Goal: Transaction & Acquisition: Book appointment/travel/reservation

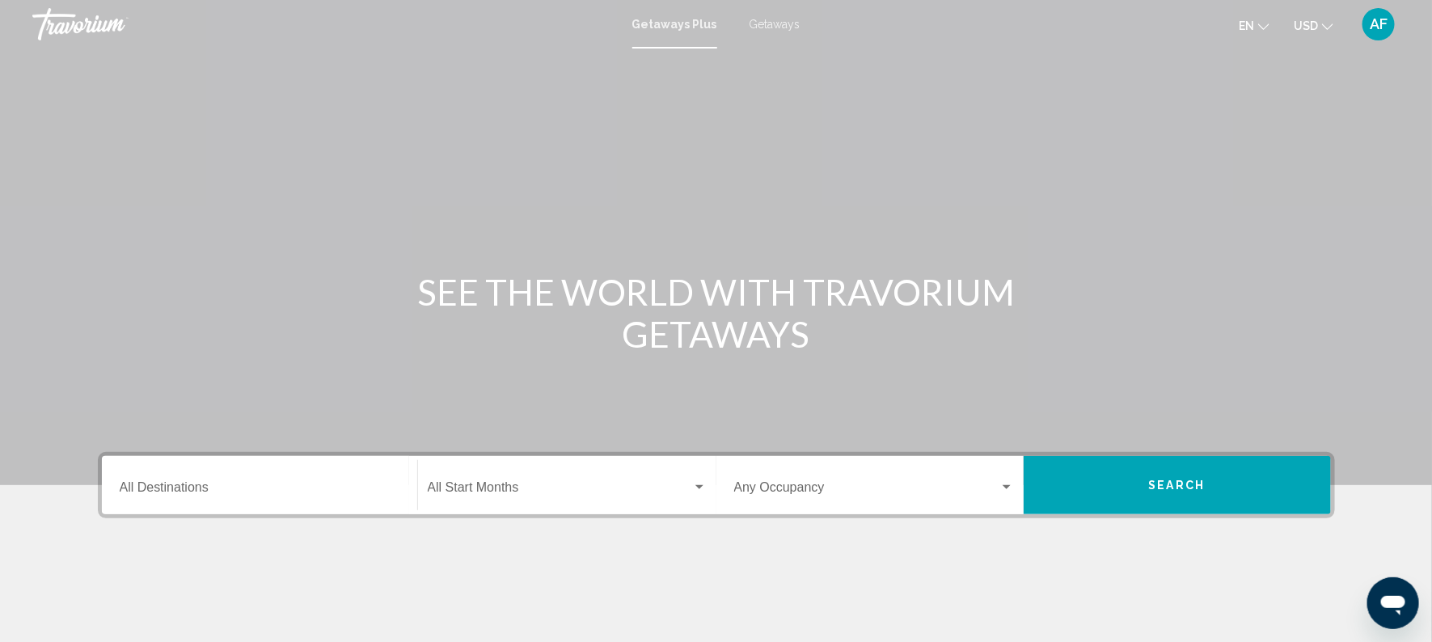
click at [214, 484] on input "Destination All Destinations" at bounding box center [260, 491] width 280 height 15
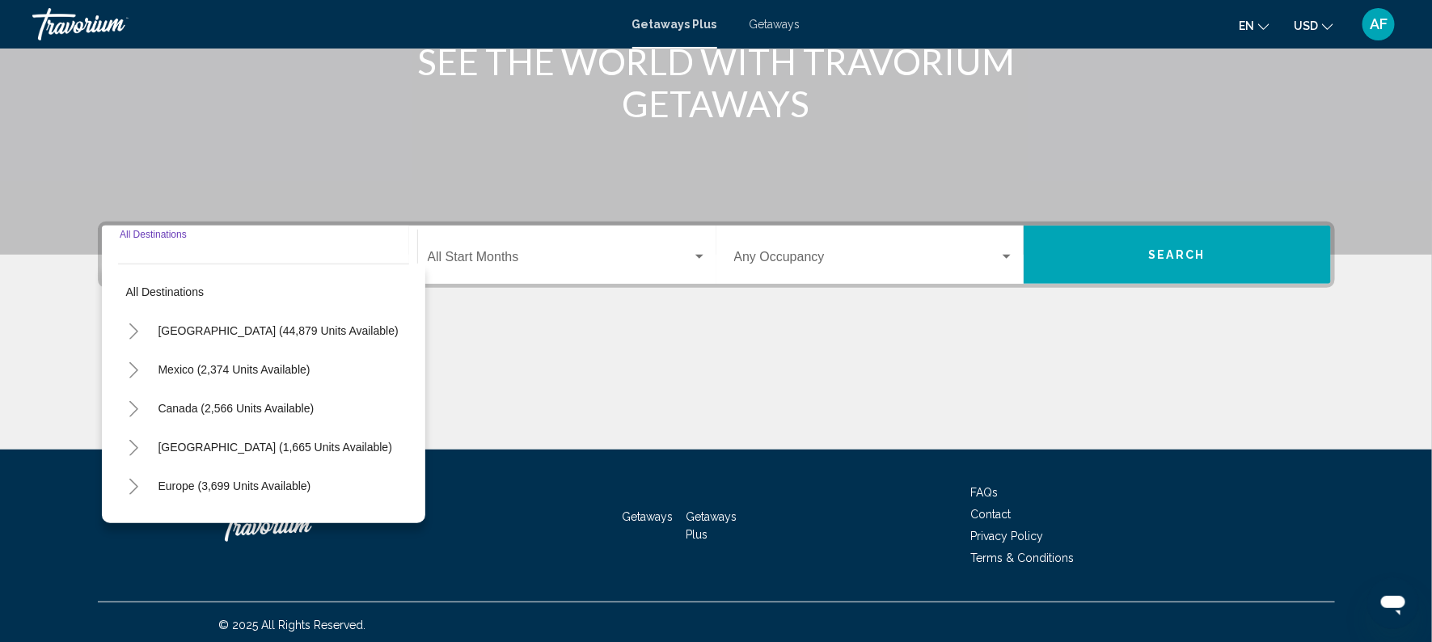
scroll to position [235, 0]
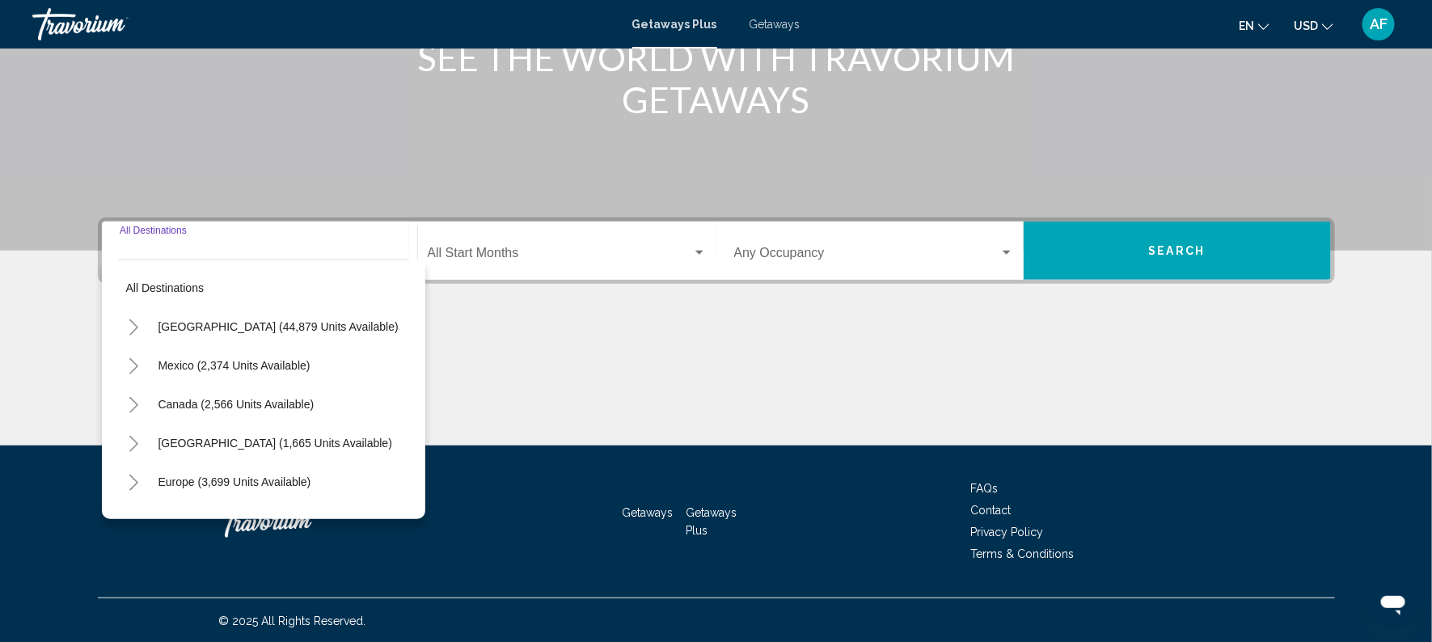
click at [135, 436] on icon "Toggle Caribbean & Atlantic Islands (1,665 units available)" at bounding box center [134, 444] width 12 height 16
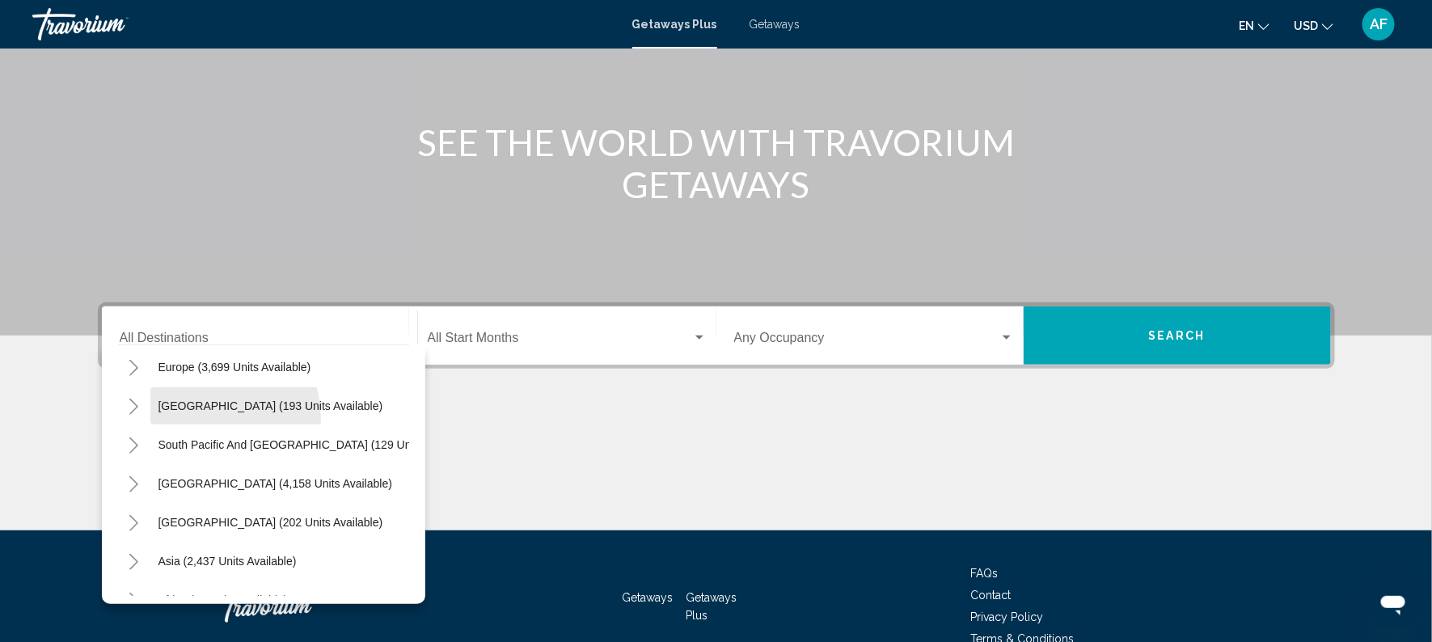
scroll to position [630, 0]
click at [131, 479] on icon "Toggle South America (4,158 units available)" at bounding box center [134, 481] width 12 height 16
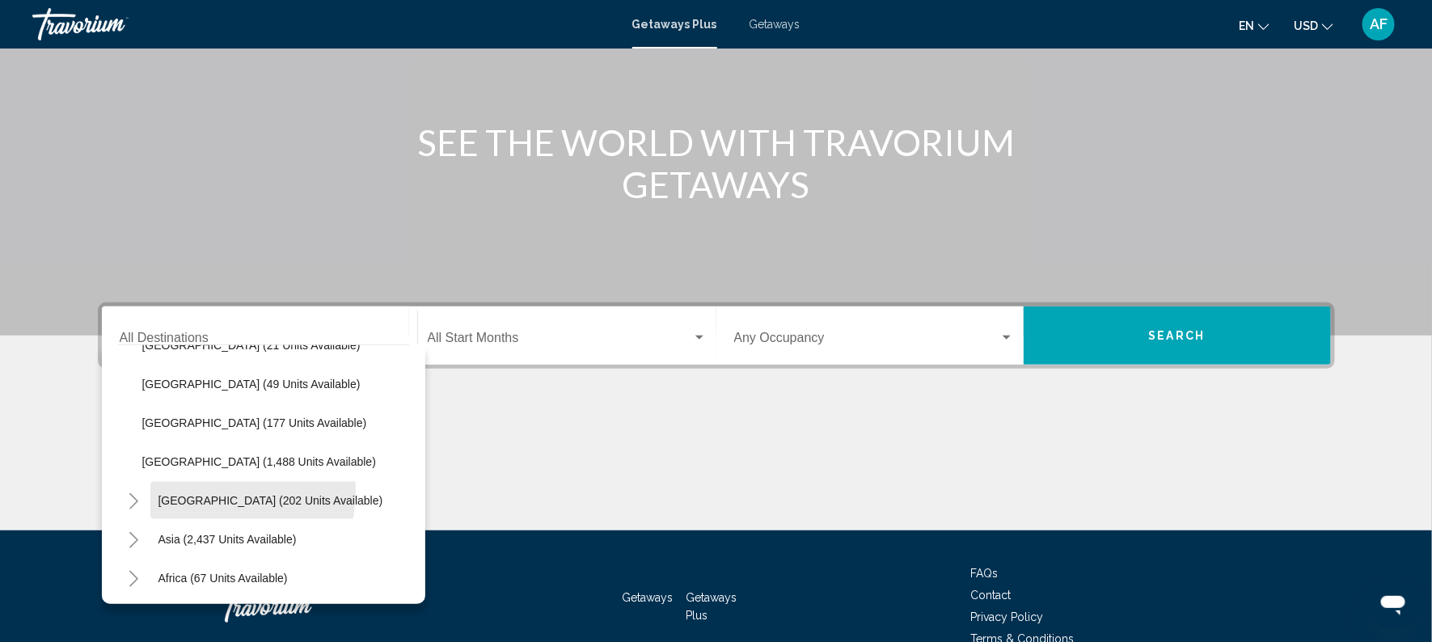
scroll to position [963, 0]
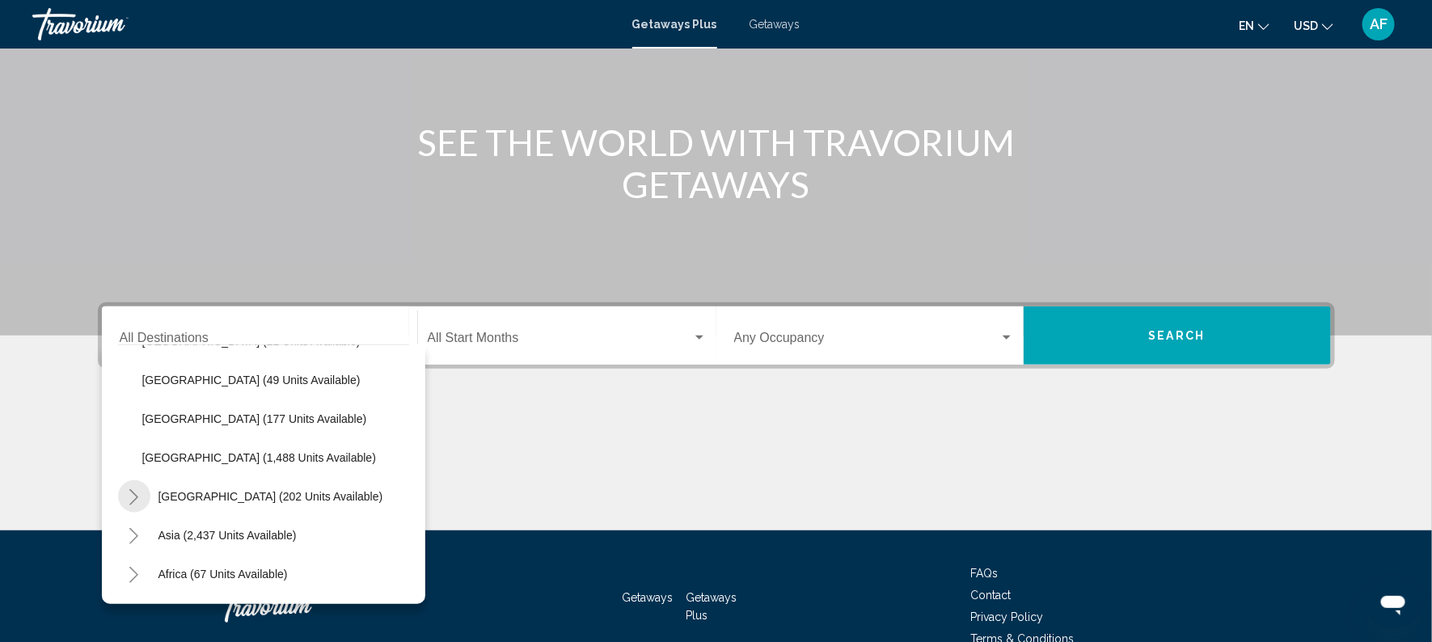
click at [125, 497] on button "Toggle Central America (202 units available)" at bounding box center [134, 496] width 32 height 32
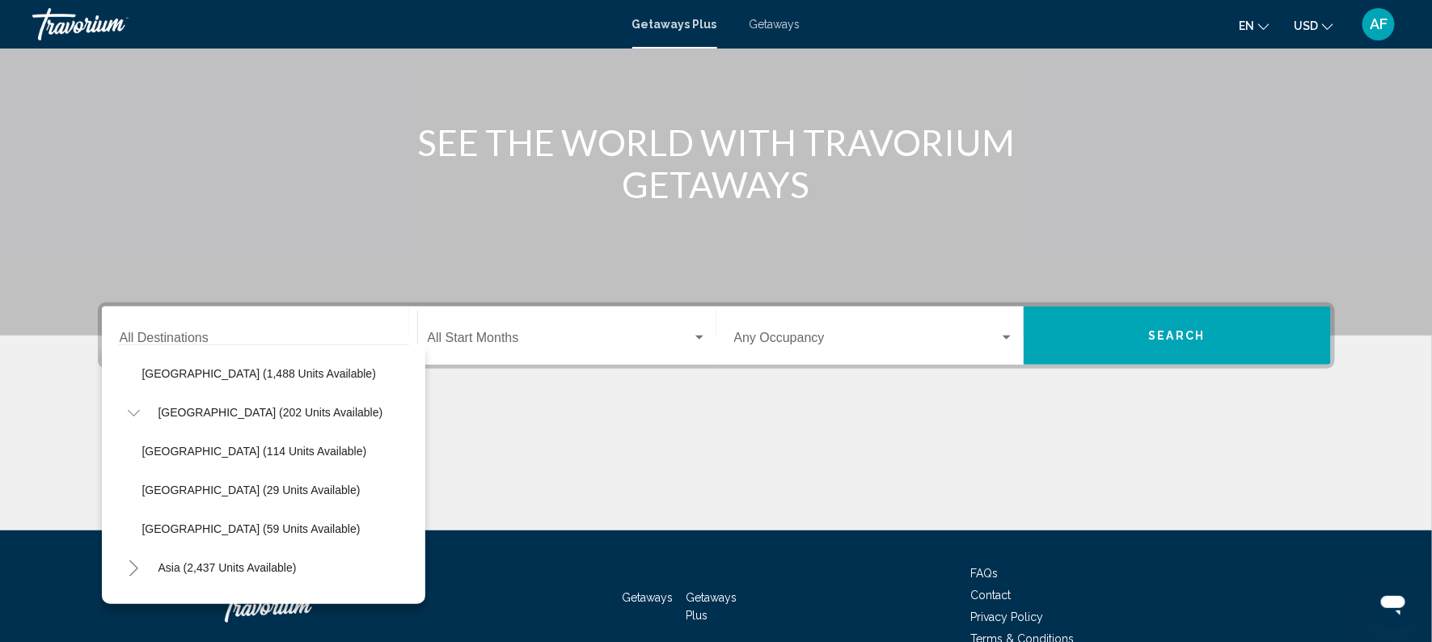
scroll to position [1046, 0]
click at [156, 446] on span "[GEOGRAPHIC_DATA] (114 units available)" at bounding box center [254, 452] width 225 height 13
type input "**********"
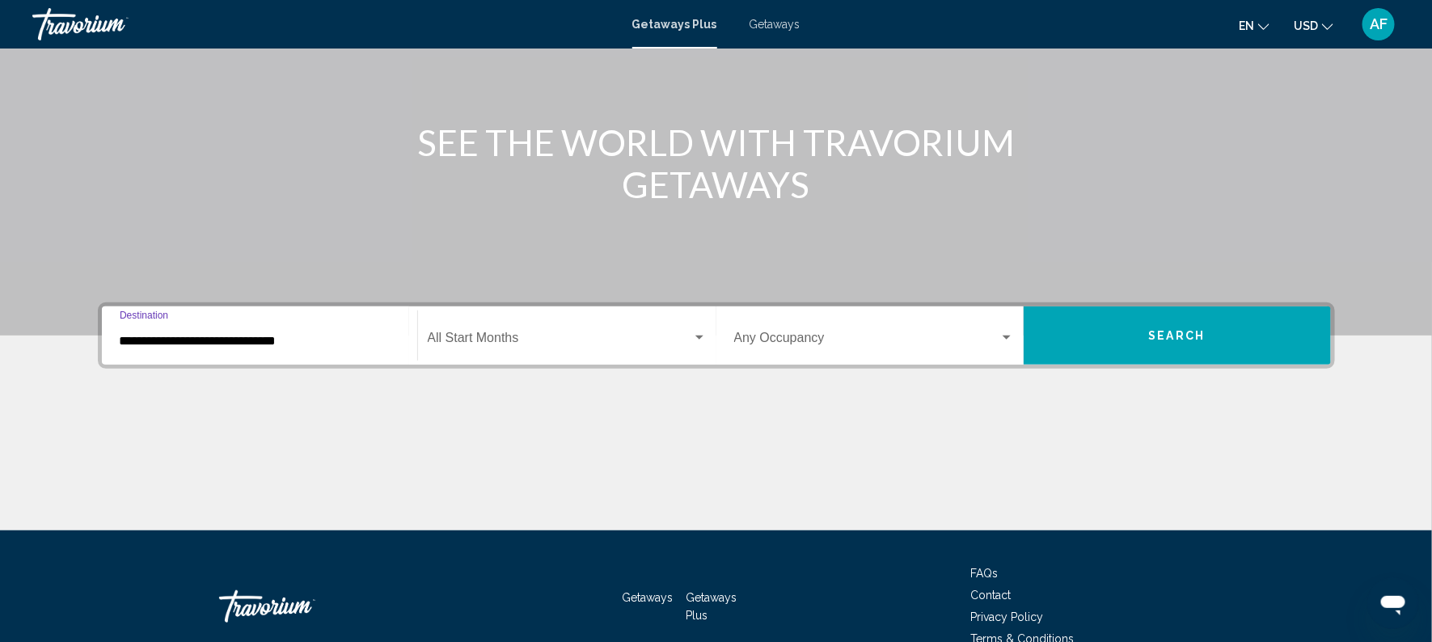
scroll to position [235, 0]
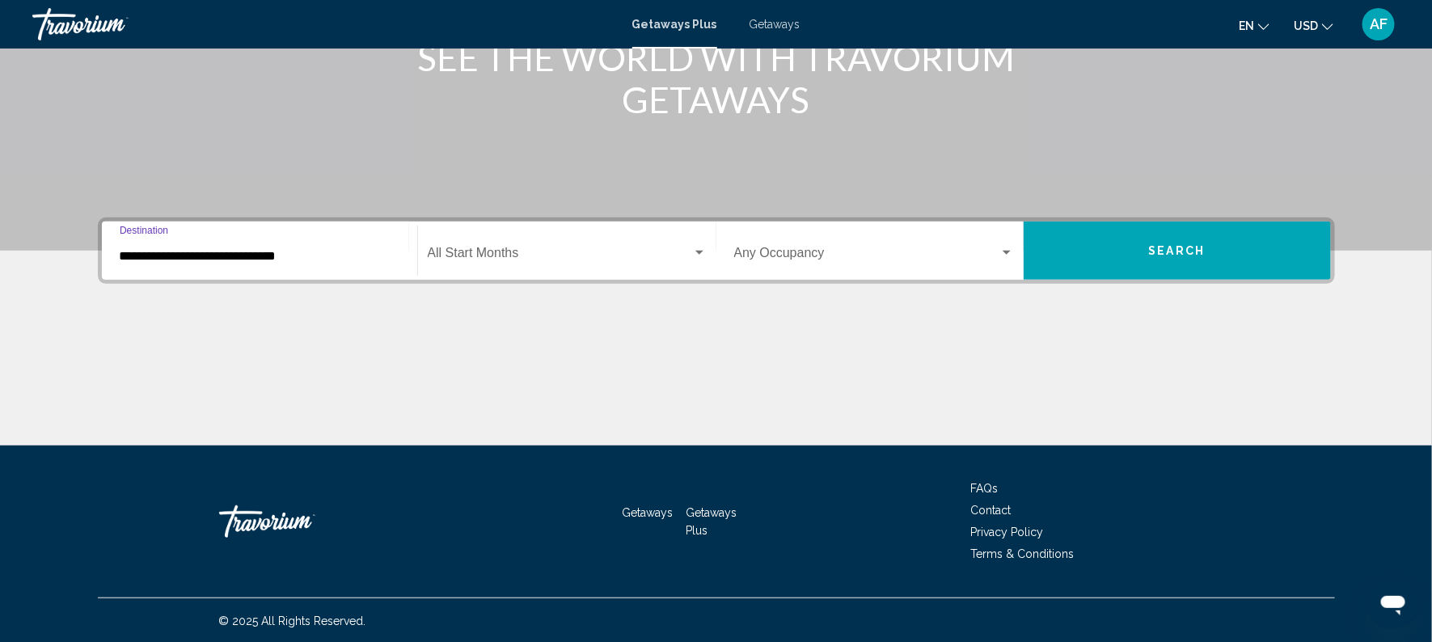
click at [704, 254] on div "Search widget" at bounding box center [699, 253] width 15 height 13
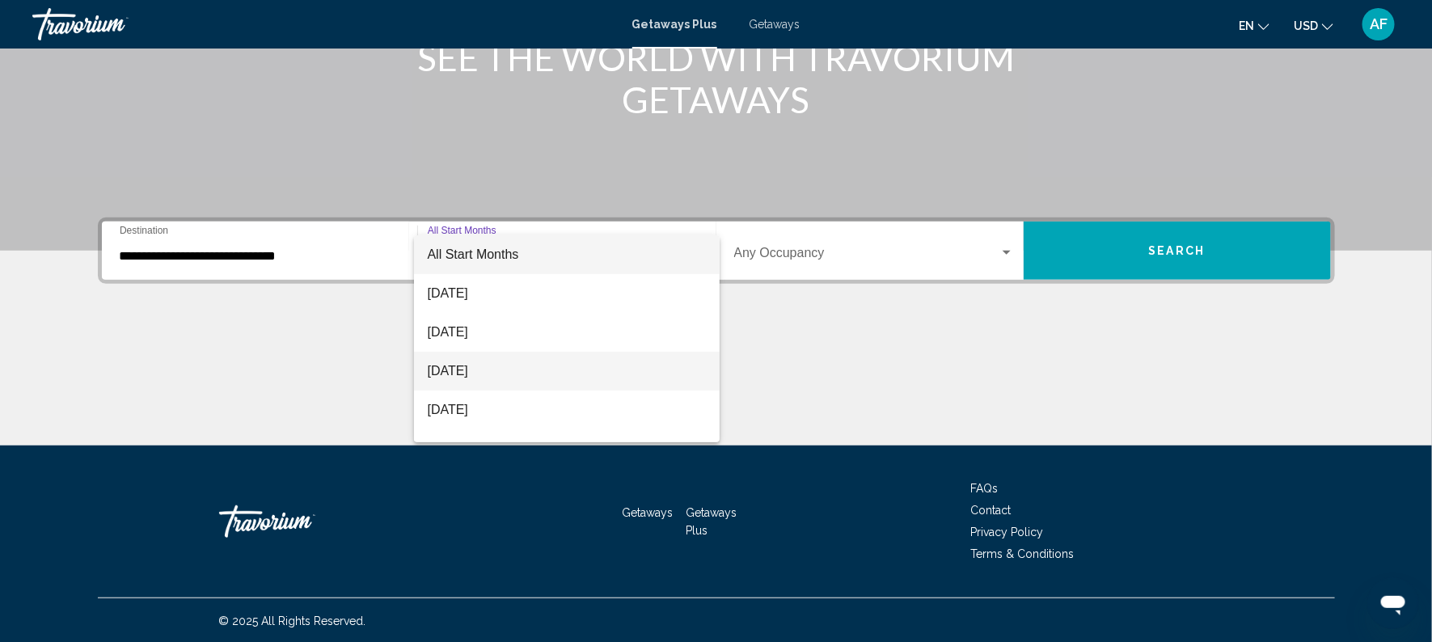
click at [519, 364] on span "[DATE]" at bounding box center [566, 371] width 279 height 39
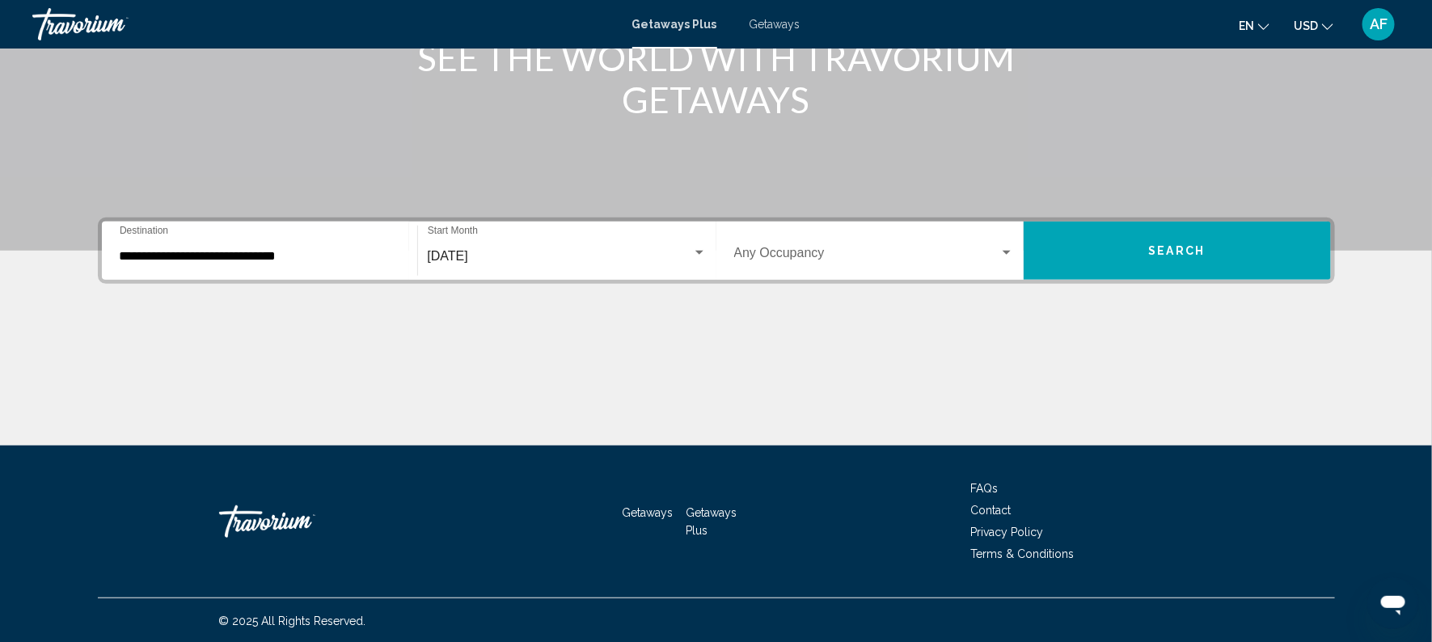
click at [712, 241] on div "[DATE] Start Month All Start Months" at bounding box center [567, 251] width 298 height 51
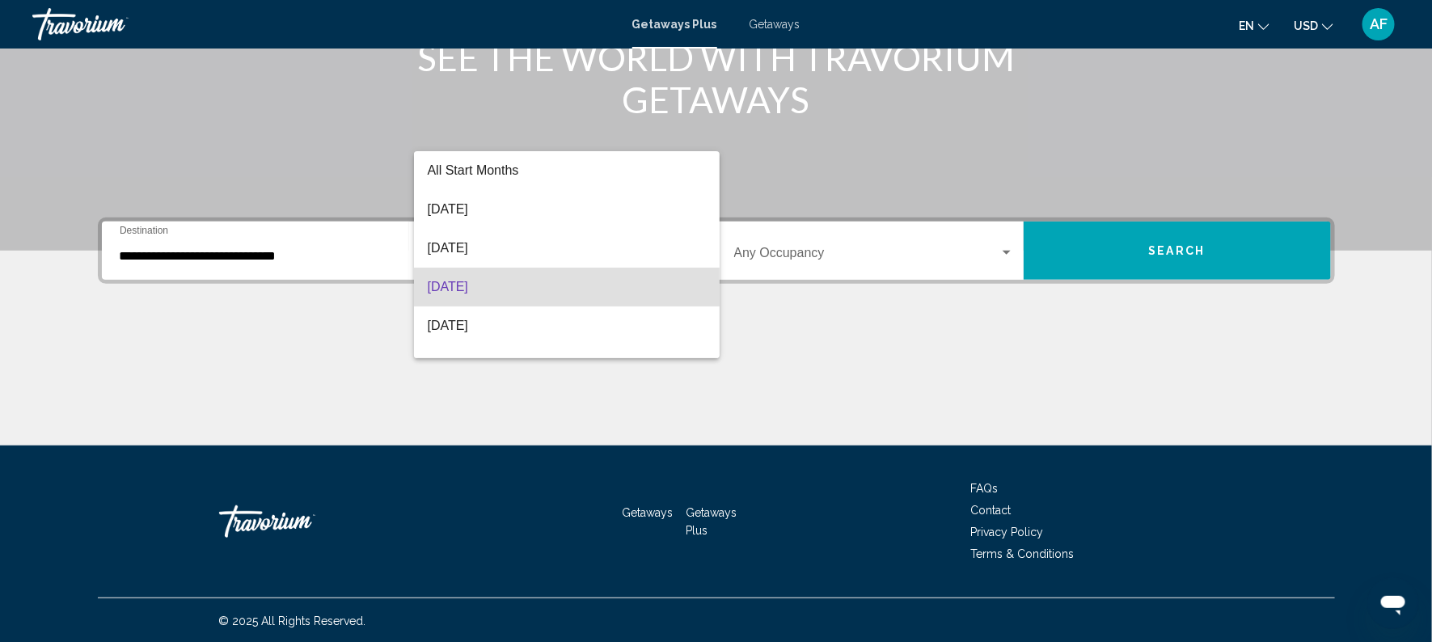
scroll to position [32, 0]
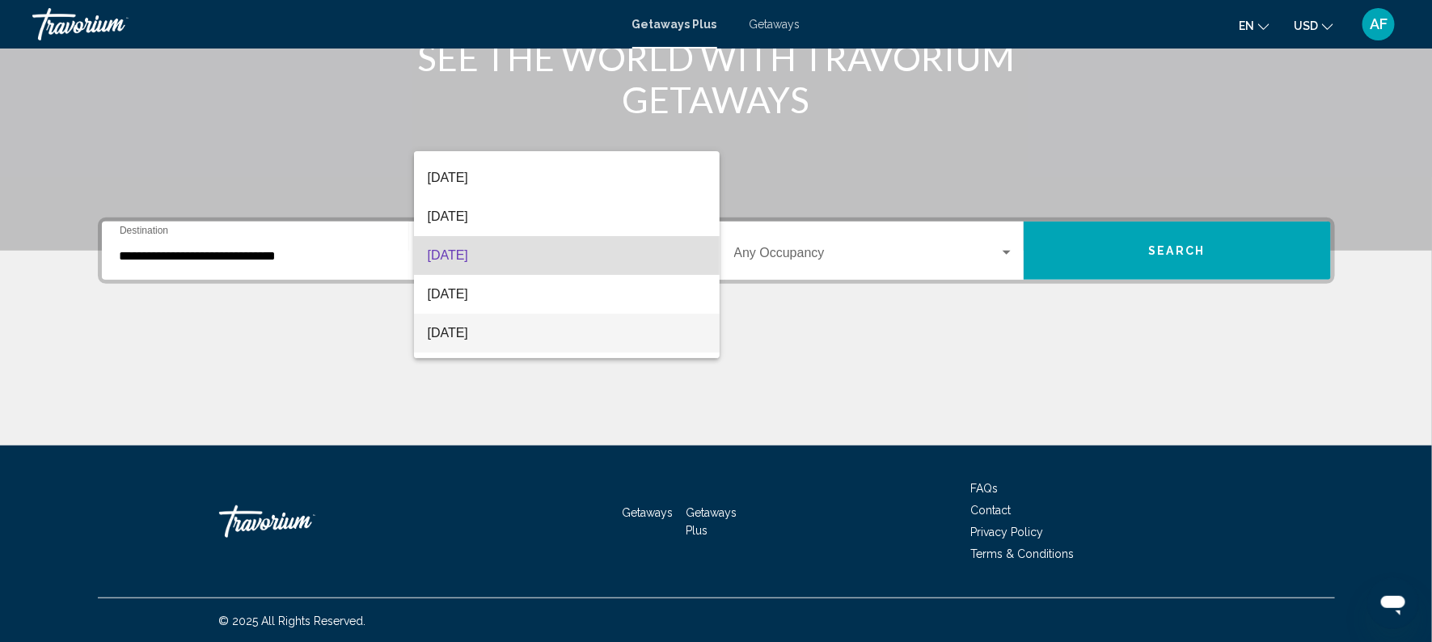
click at [618, 318] on span "[DATE]" at bounding box center [566, 333] width 279 height 39
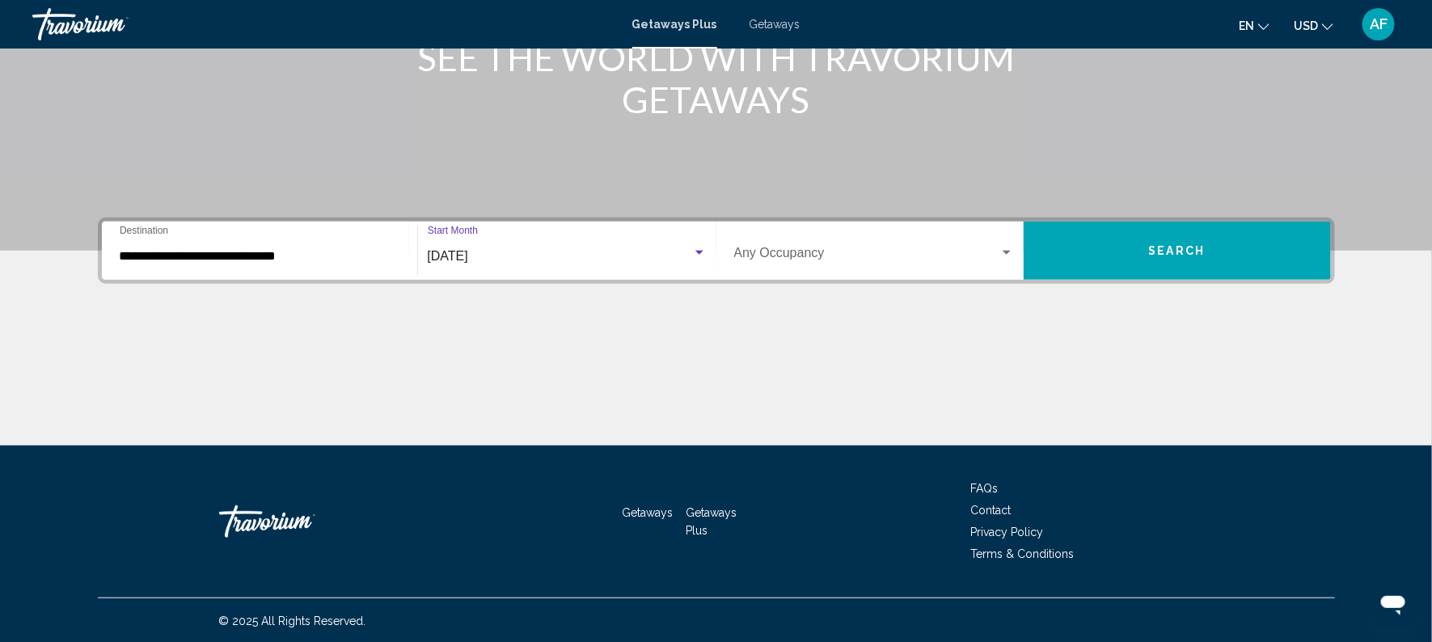
click at [1179, 247] on span "Search" at bounding box center [1177, 251] width 57 height 13
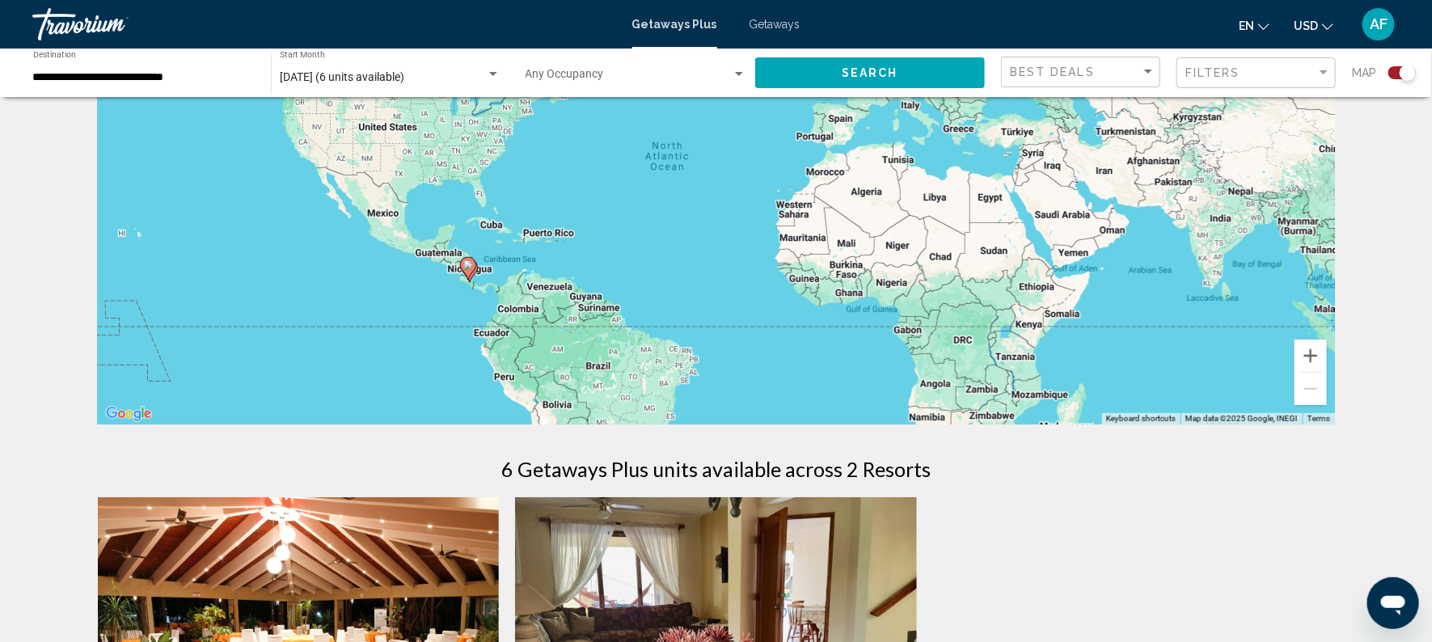
scroll to position [146, 0]
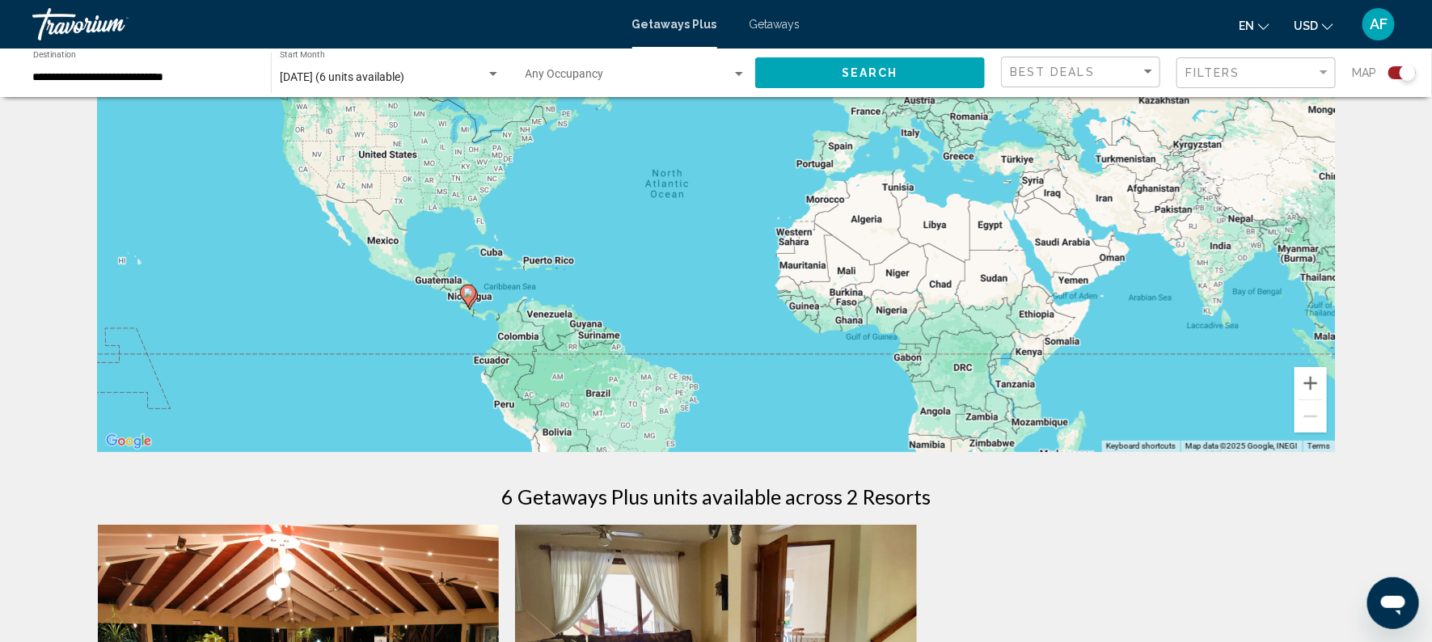
click at [775, 20] on span "Getaways" at bounding box center [775, 24] width 51 height 13
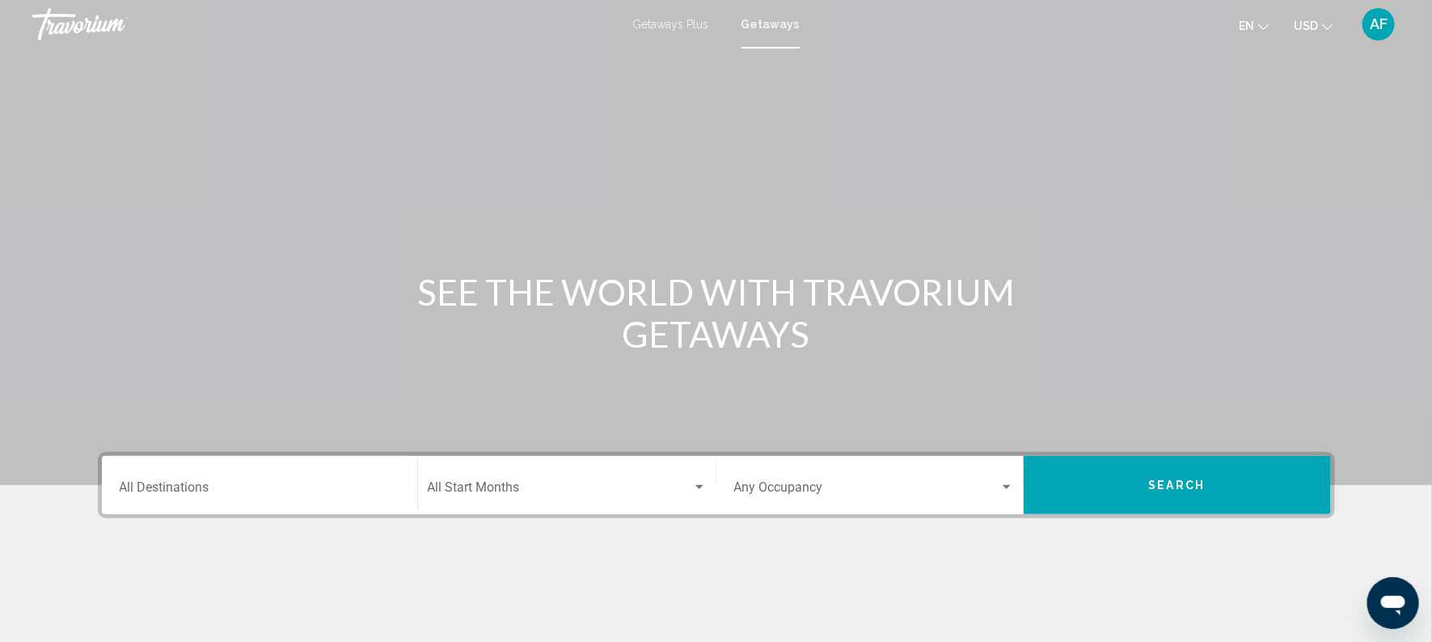
click at [294, 488] on input "Destination All Destinations" at bounding box center [260, 491] width 280 height 15
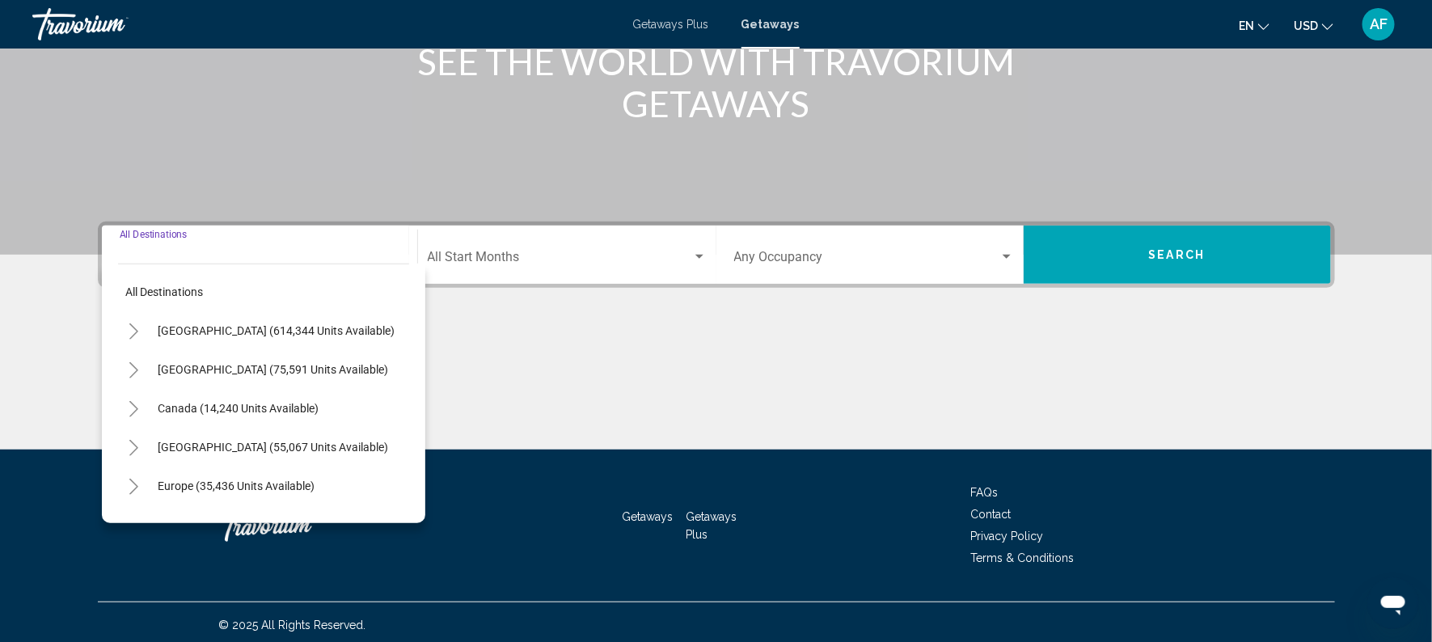
scroll to position [235, 0]
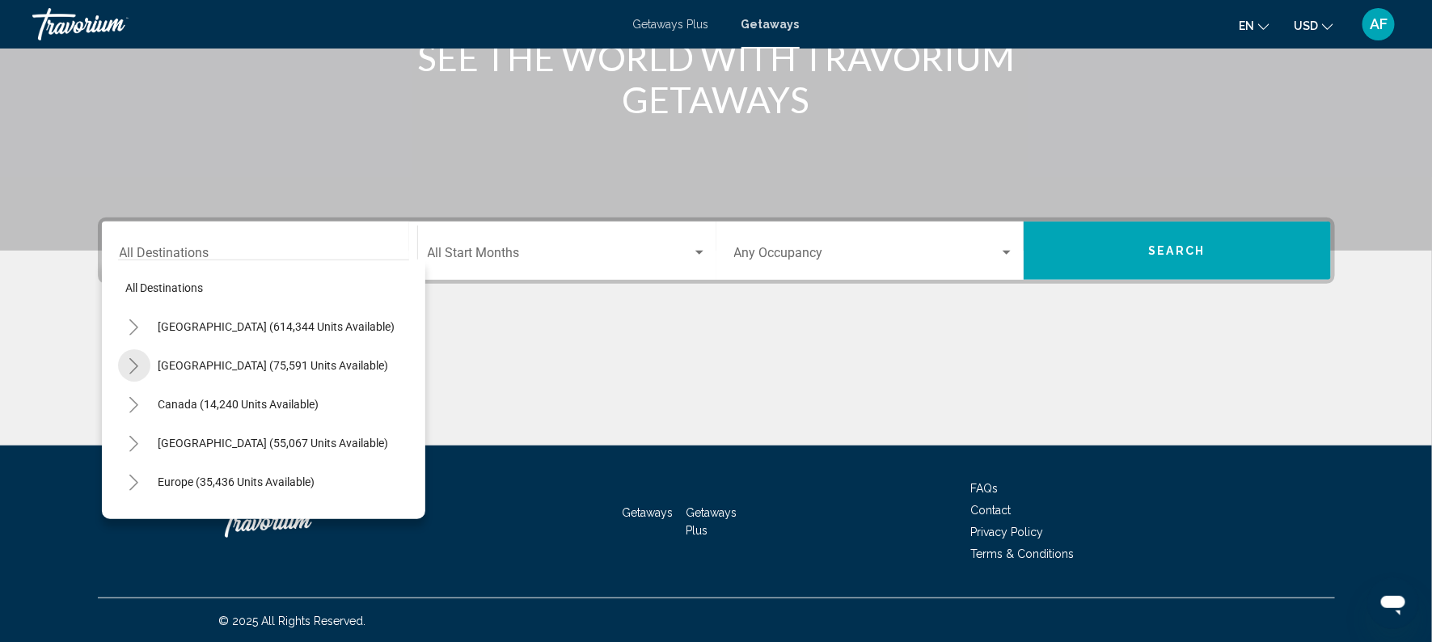
click at [133, 361] on icon "Toggle Mexico (75,591 units available)" at bounding box center [133, 366] width 9 height 16
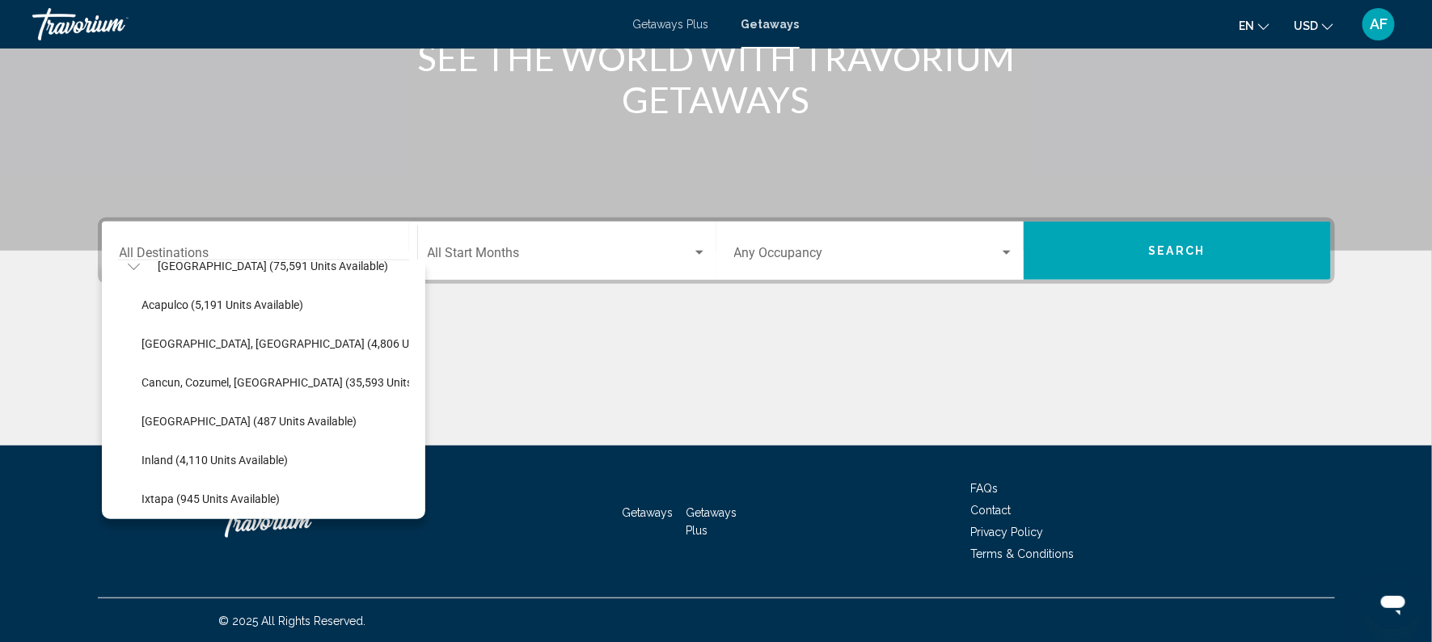
scroll to position [116, 0]
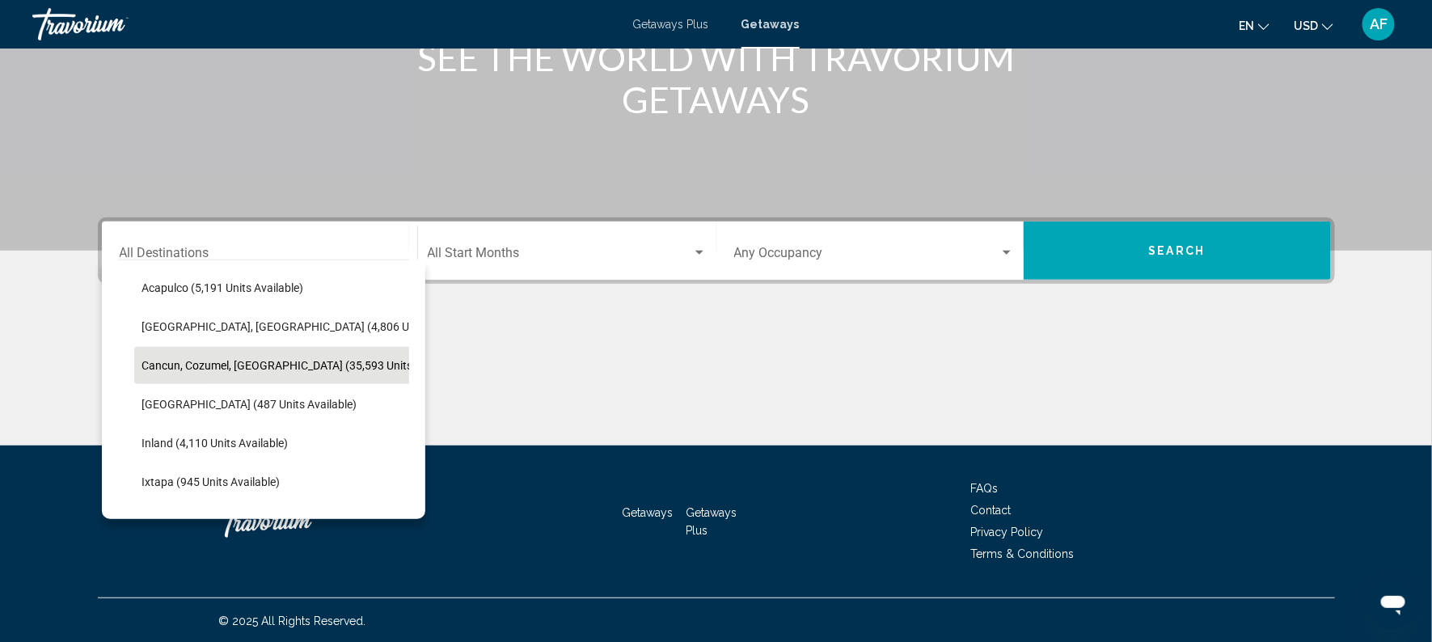
click at [278, 359] on span "Cancun, Cozumel, [GEOGRAPHIC_DATA] (35,593 units available)" at bounding box center [303, 365] width 323 height 13
type input "**********"
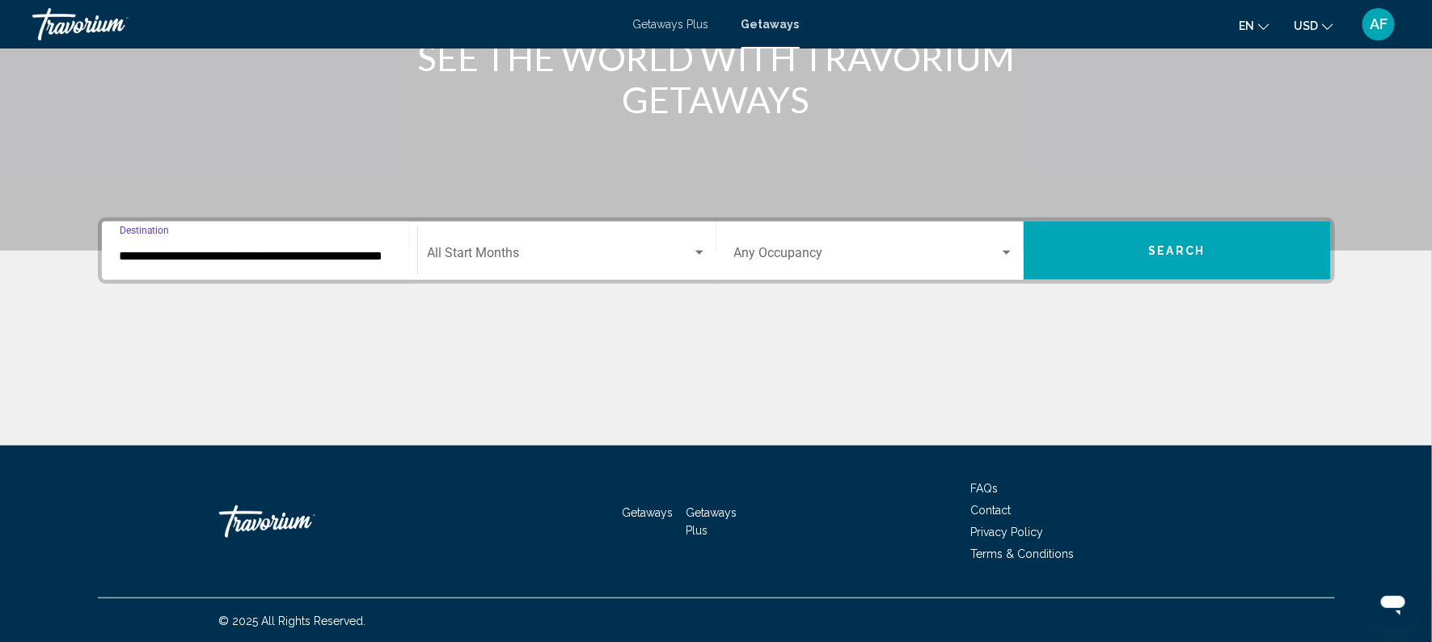
click at [690, 252] on span "Search widget" at bounding box center [560, 256] width 264 height 15
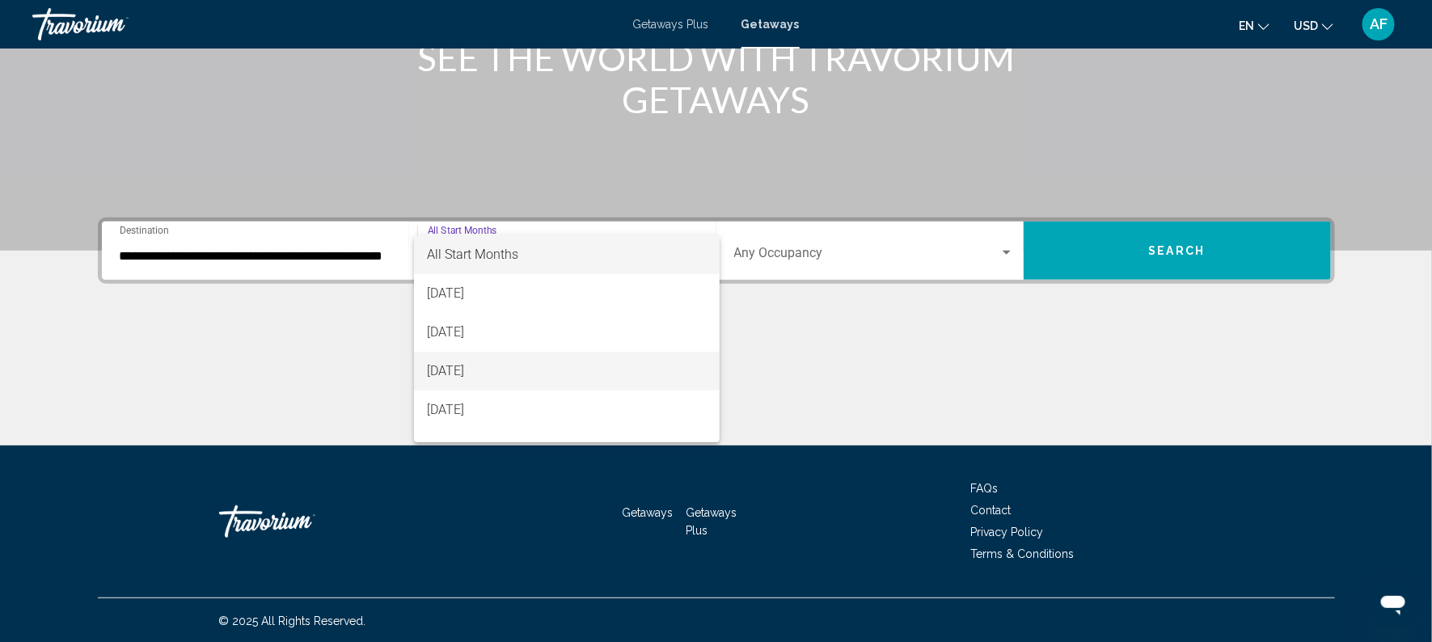
click at [559, 382] on span "[DATE]" at bounding box center [566, 371] width 279 height 39
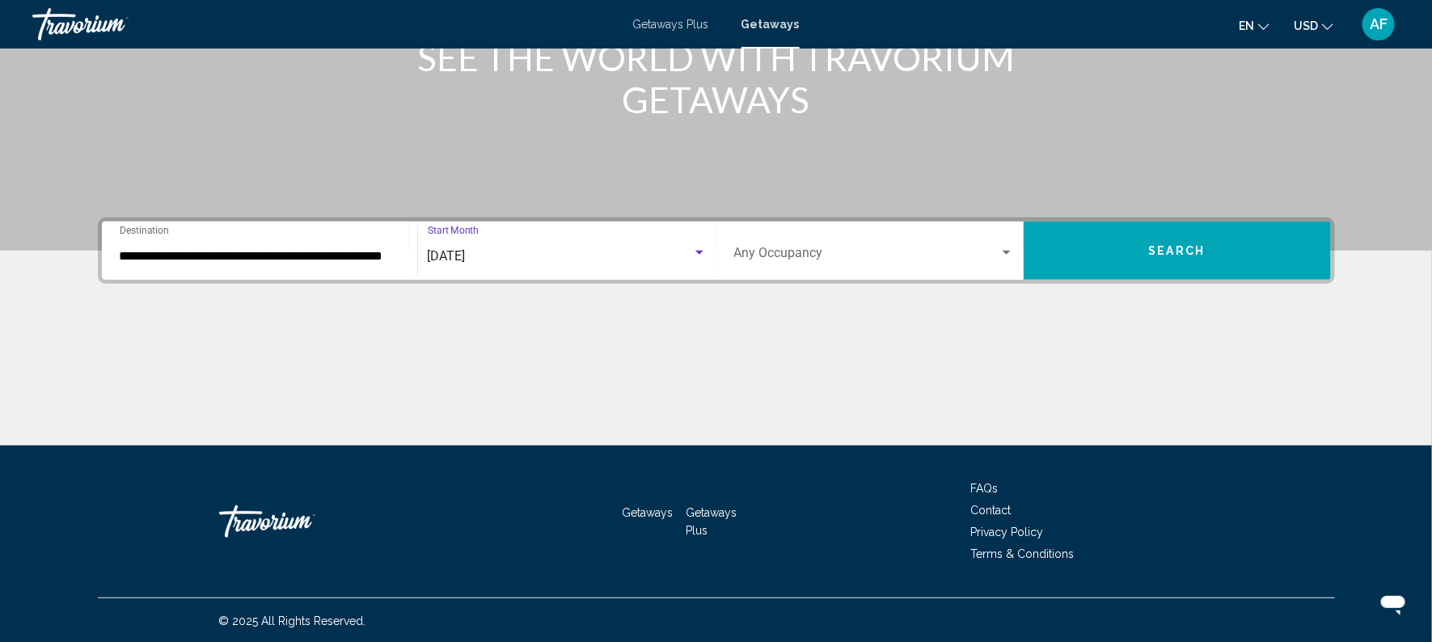
click at [1113, 257] on button "Search" at bounding box center [1177, 251] width 307 height 58
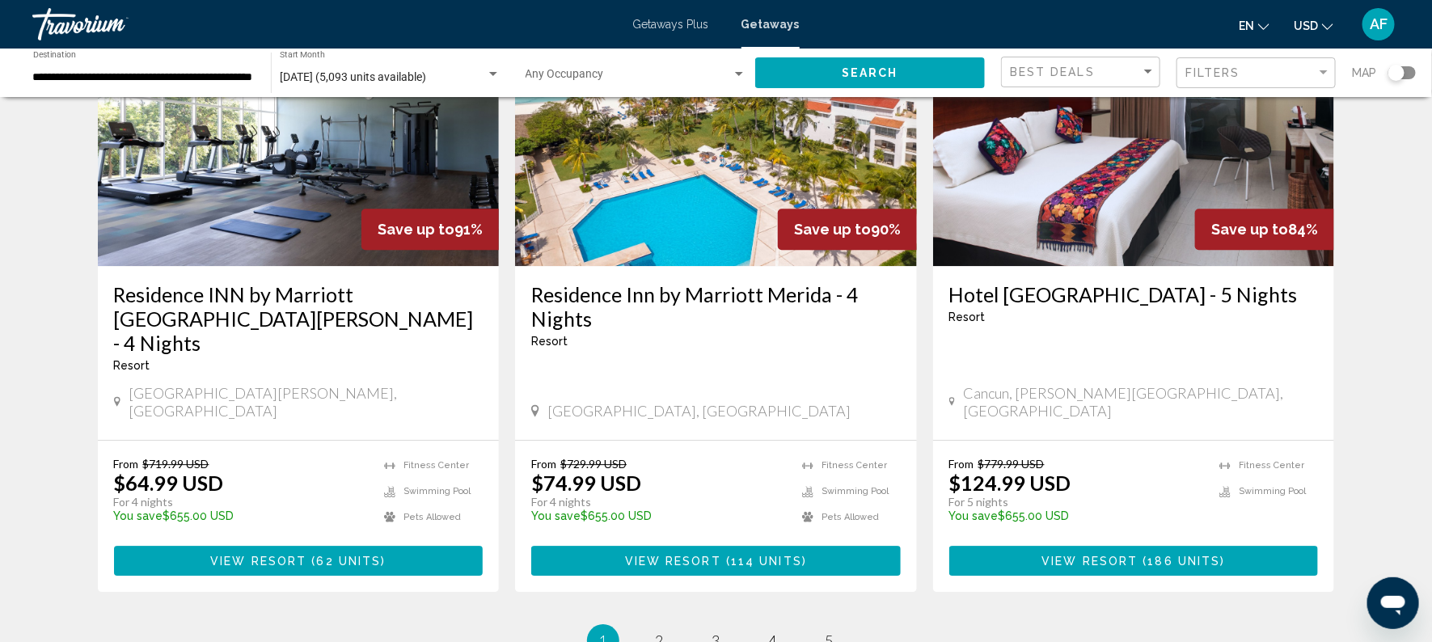
scroll to position [1991, 0]
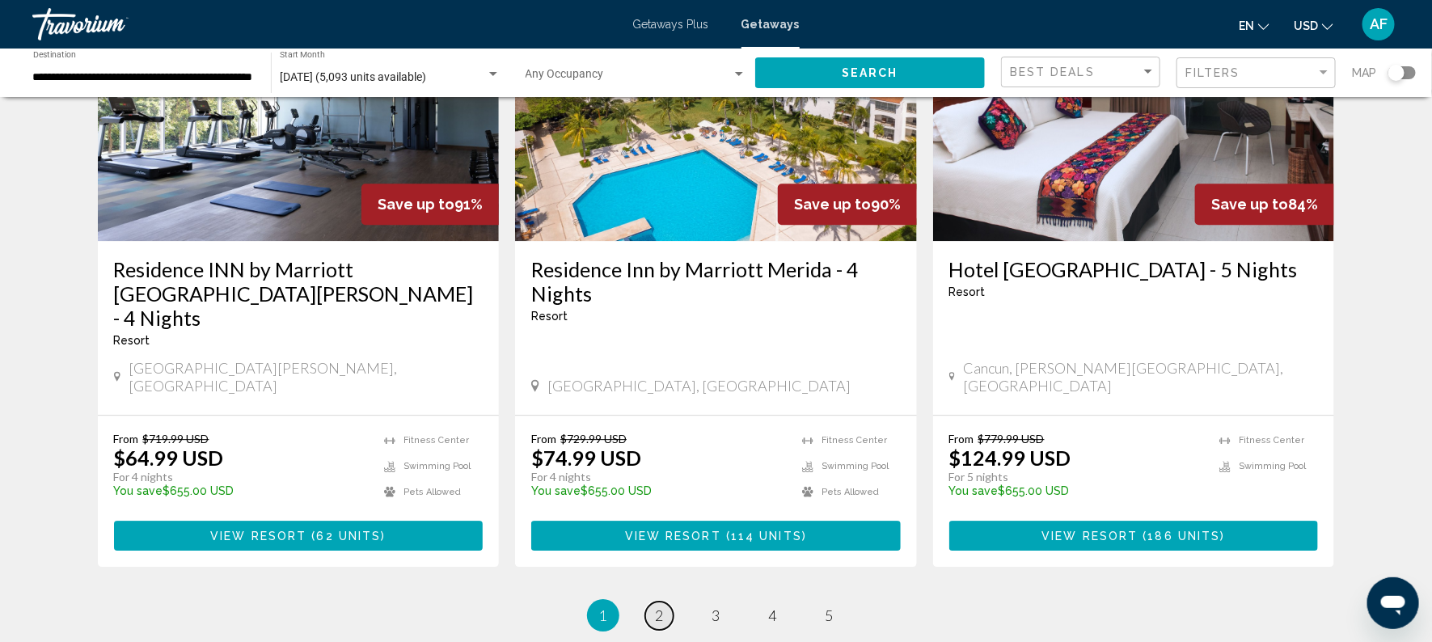
click at [652, 602] on link "page 2" at bounding box center [659, 616] width 28 height 28
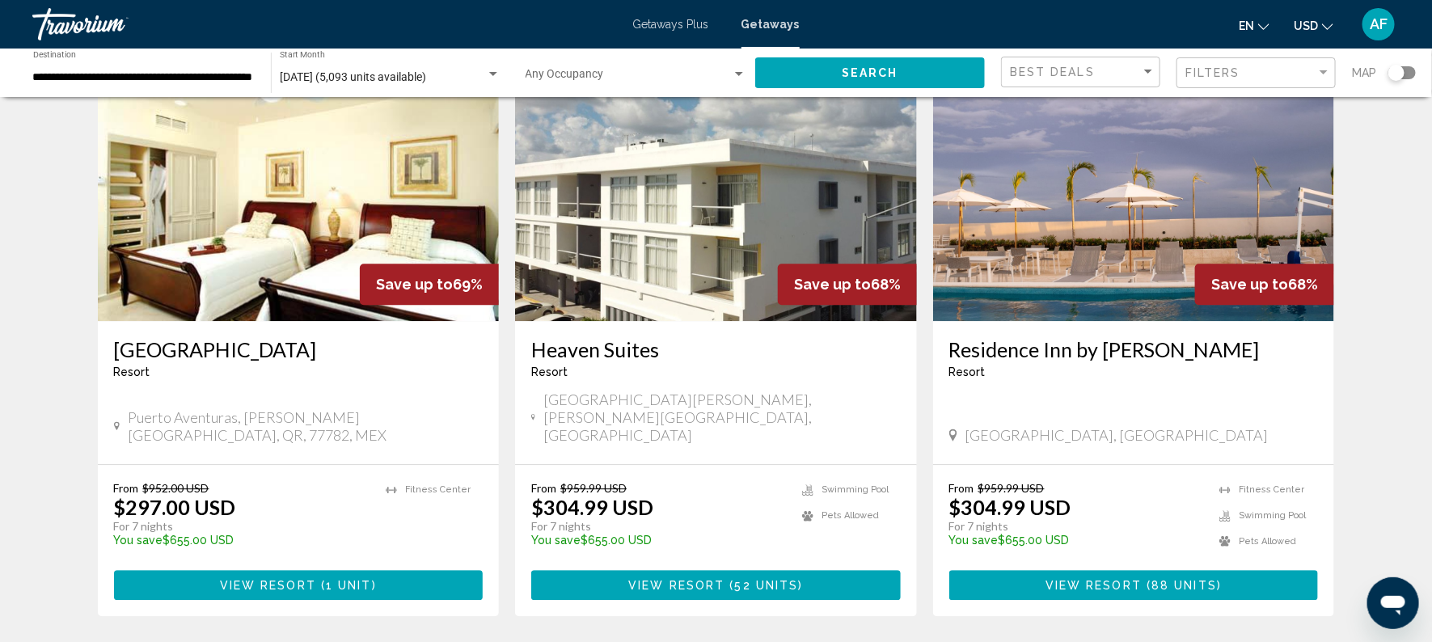
scroll to position [1883, 0]
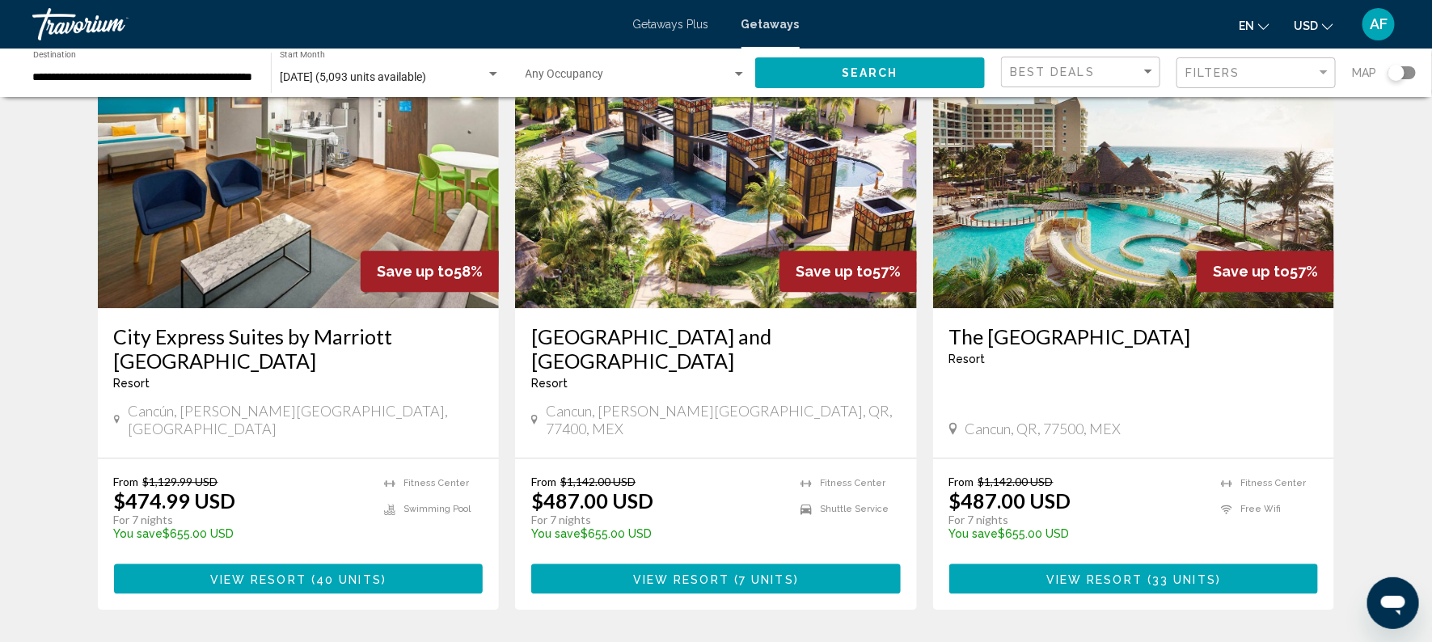
scroll to position [1879, 0]
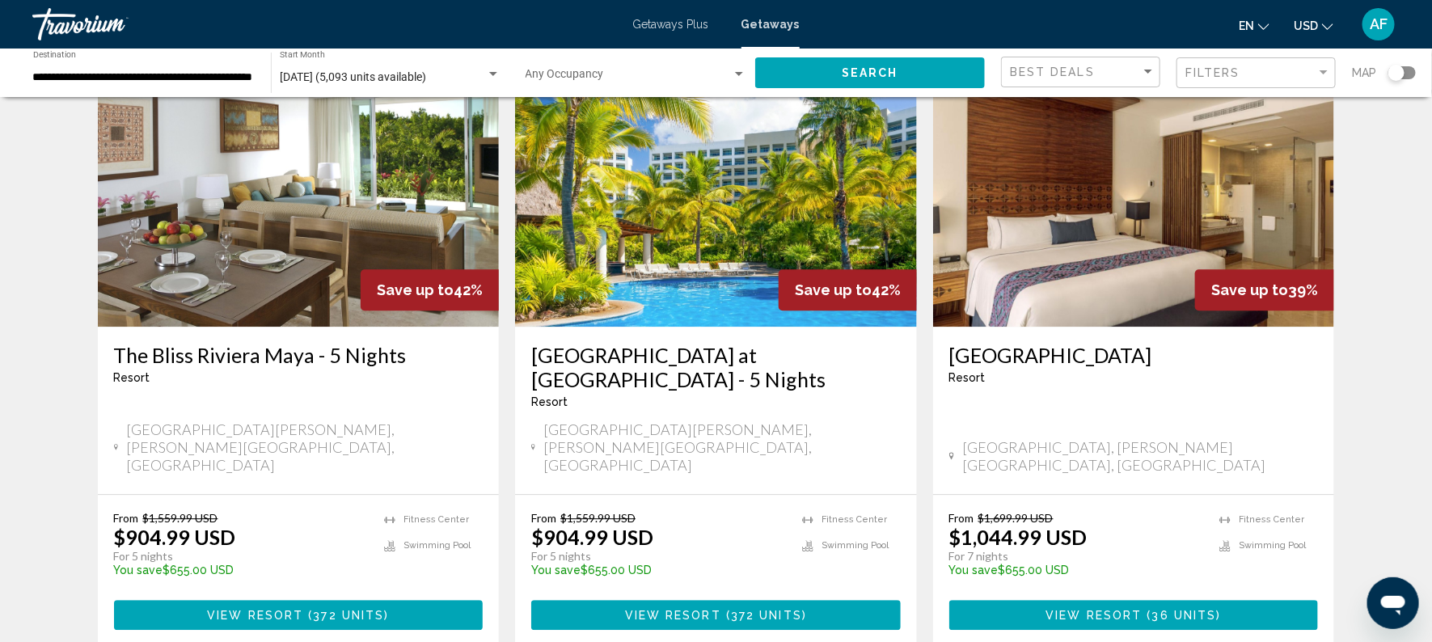
scroll to position [1879, 0]
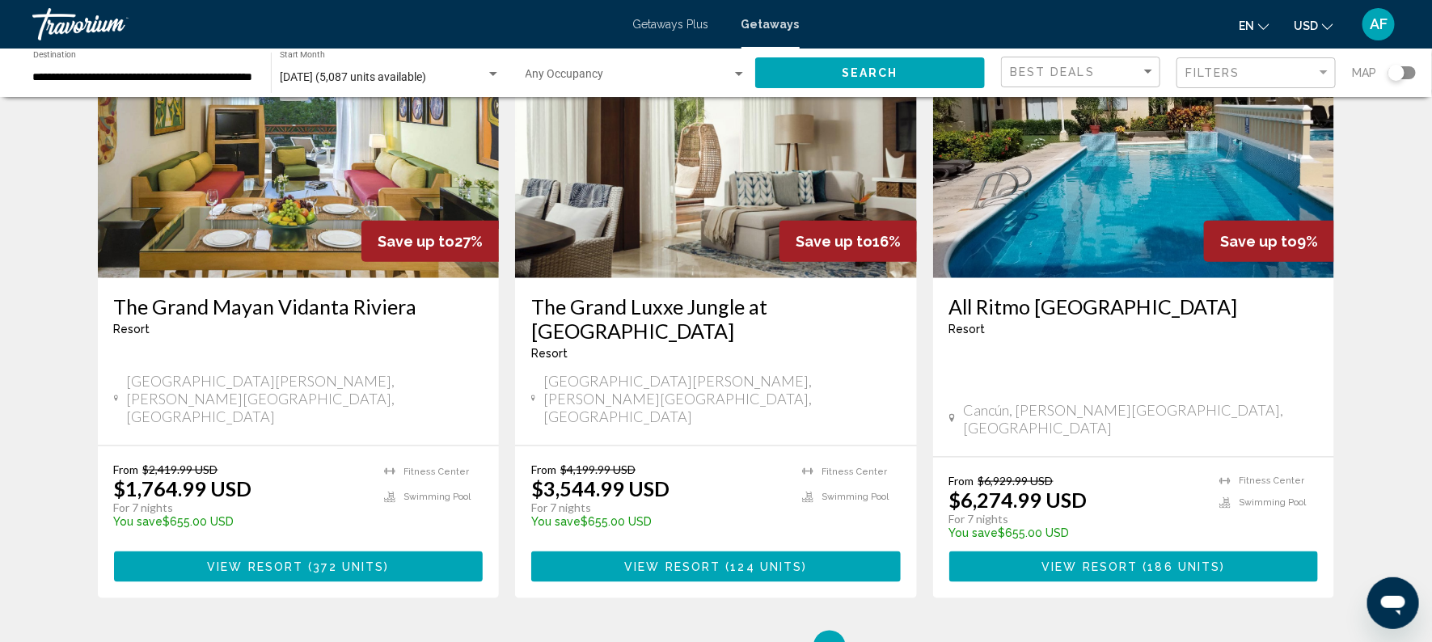
scroll to position [758, 0]
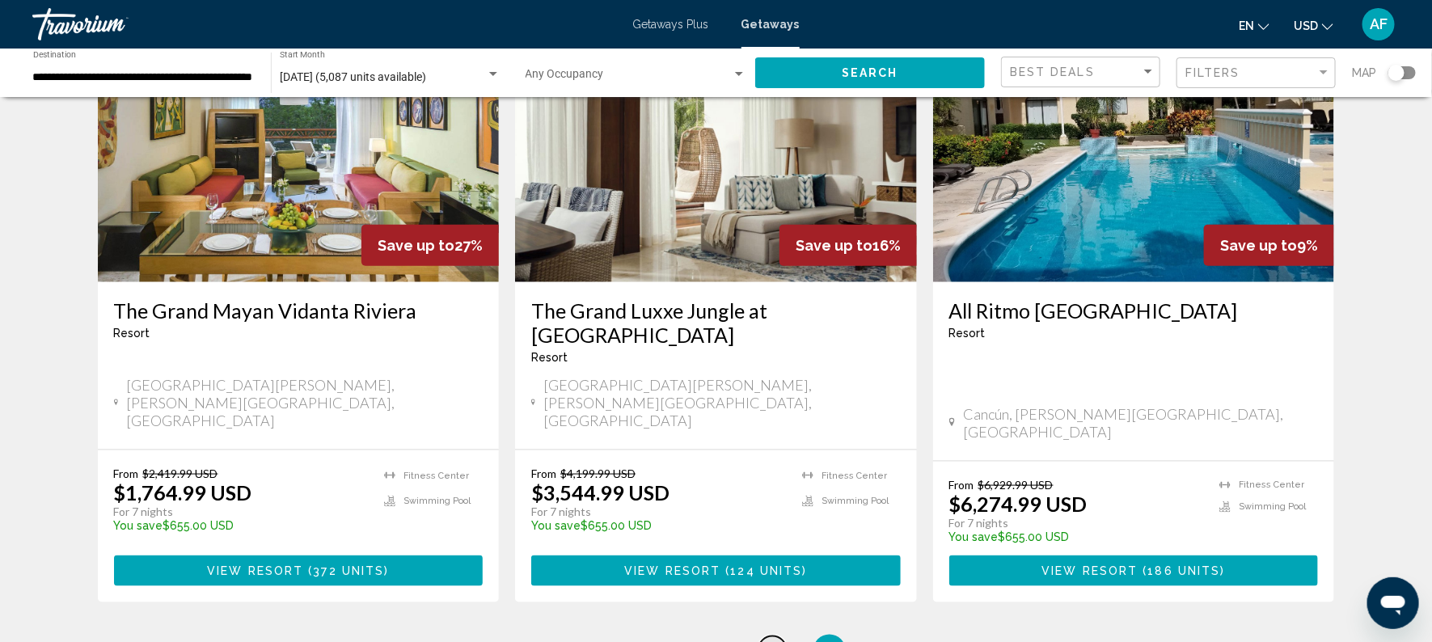
click at [772, 641] on span "4" at bounding box center [773, 651] width 8 height 18
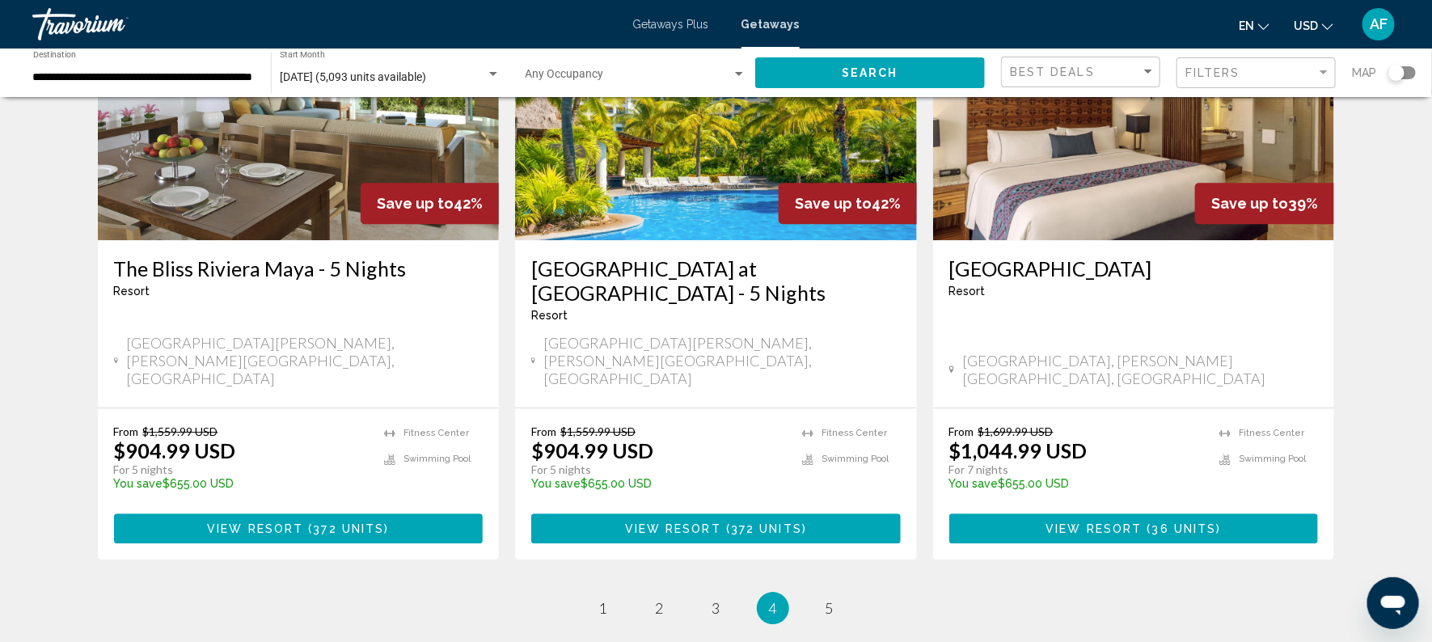
scroll to position [1947, 0]
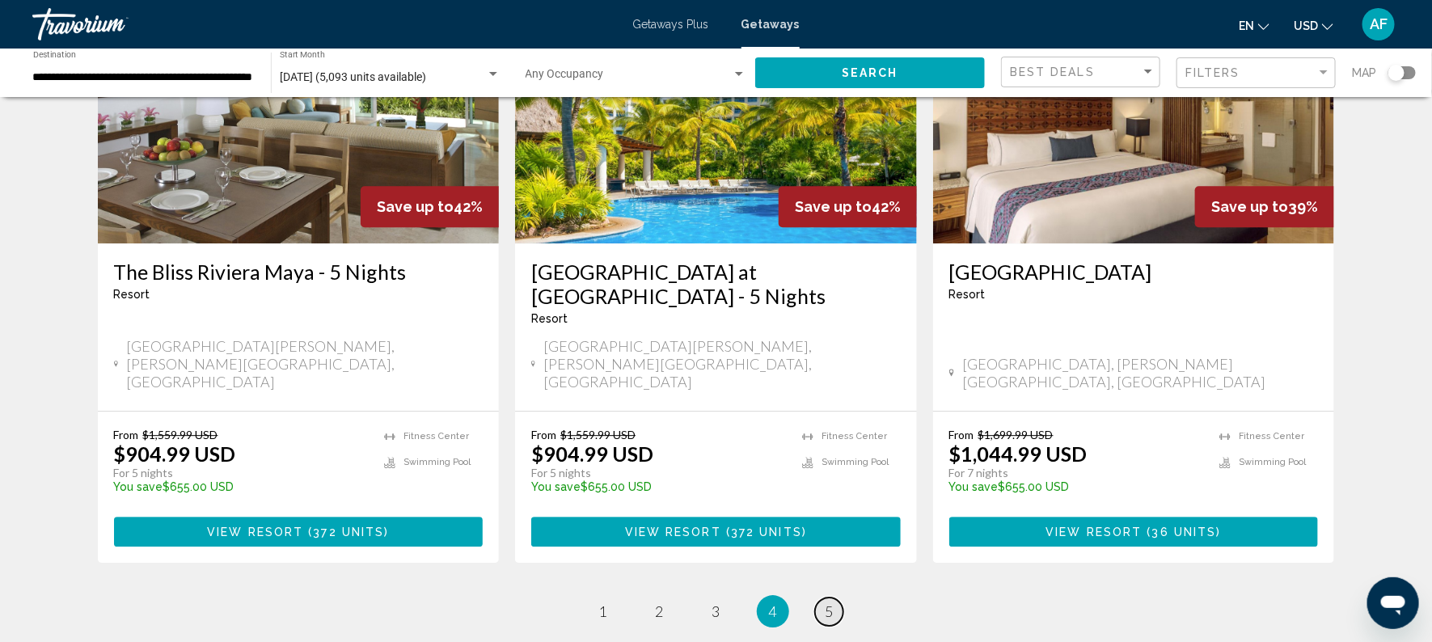
click at [829, 602] on span "5" at bounding box center [830, 611] width 8 height 18
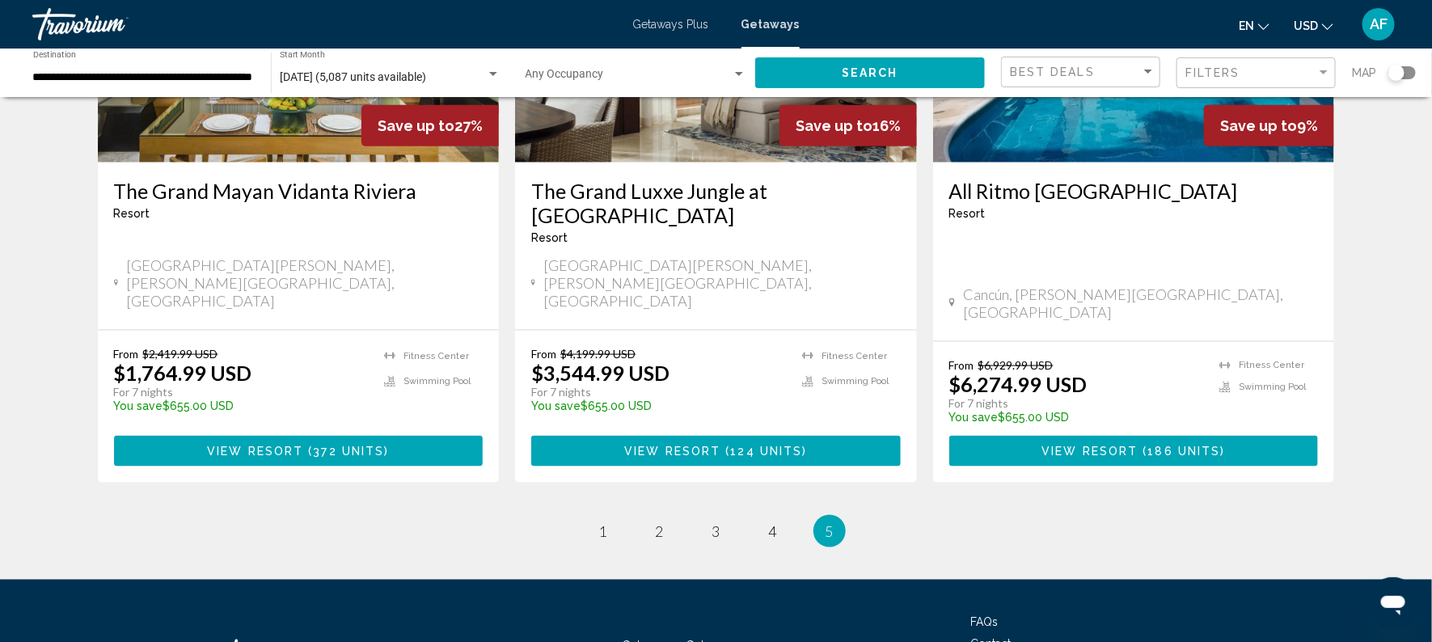
scroll to position [938, 0]
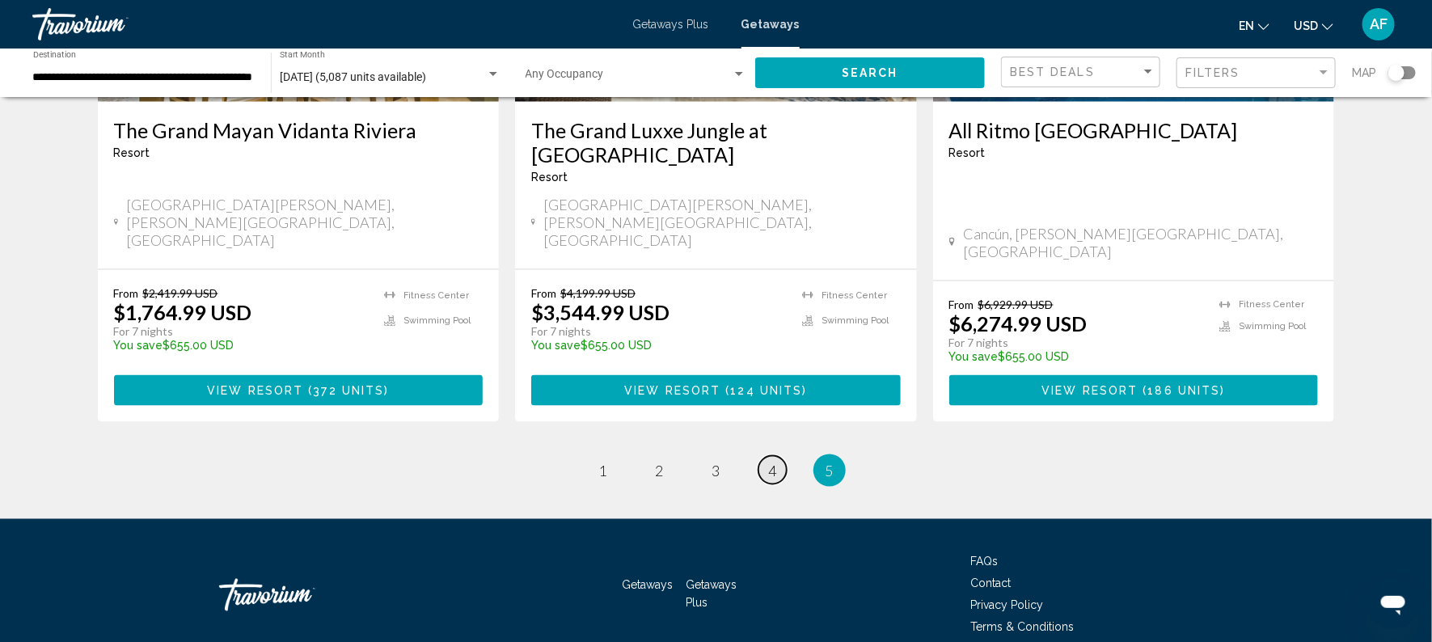
click at [772, 462] on span "4" at bounding box center [773, 471] width 8 height 18
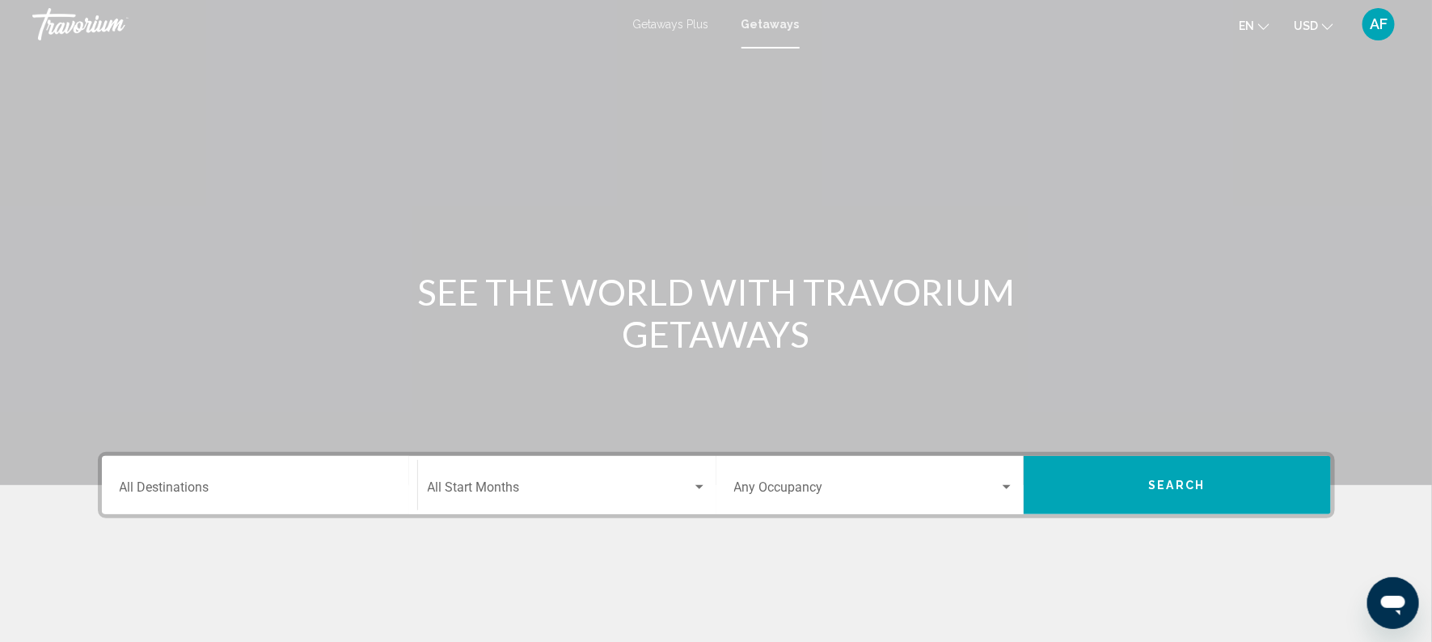
click at [230, 484] on input "Destination All Destinations" at bounding box center [260, 491] width 280 height 15
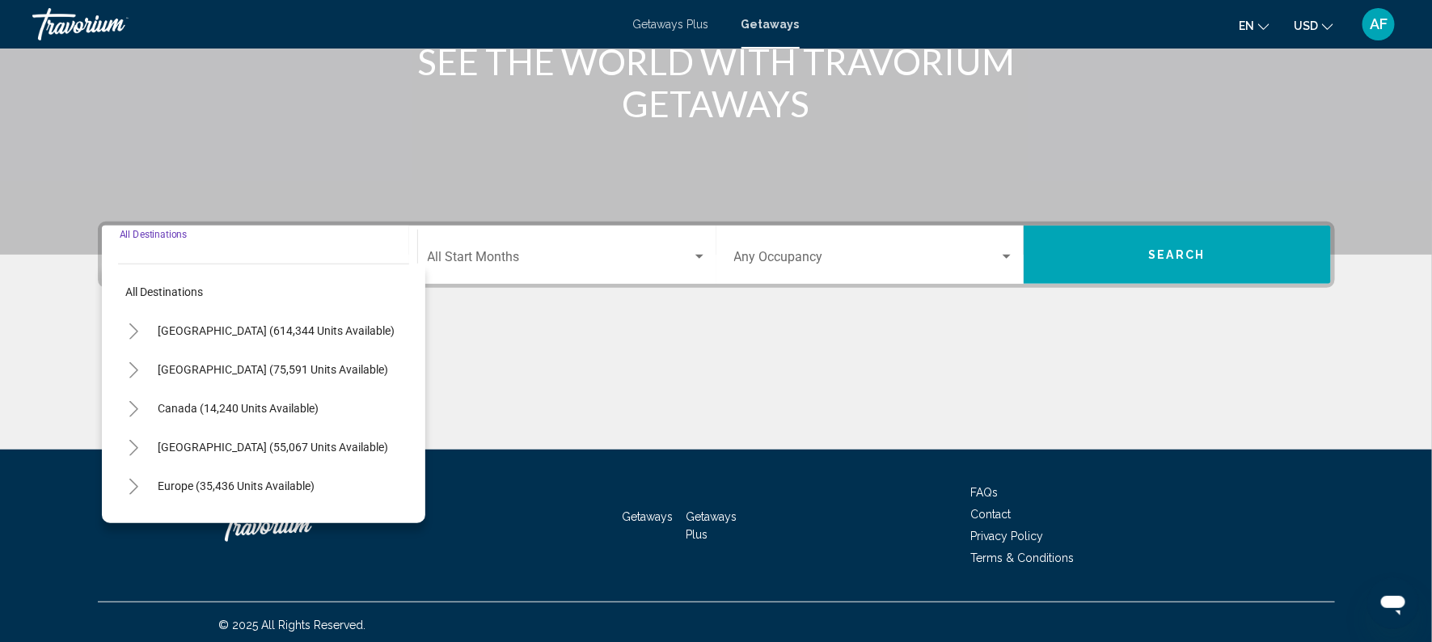
scroll to position [235, 0]
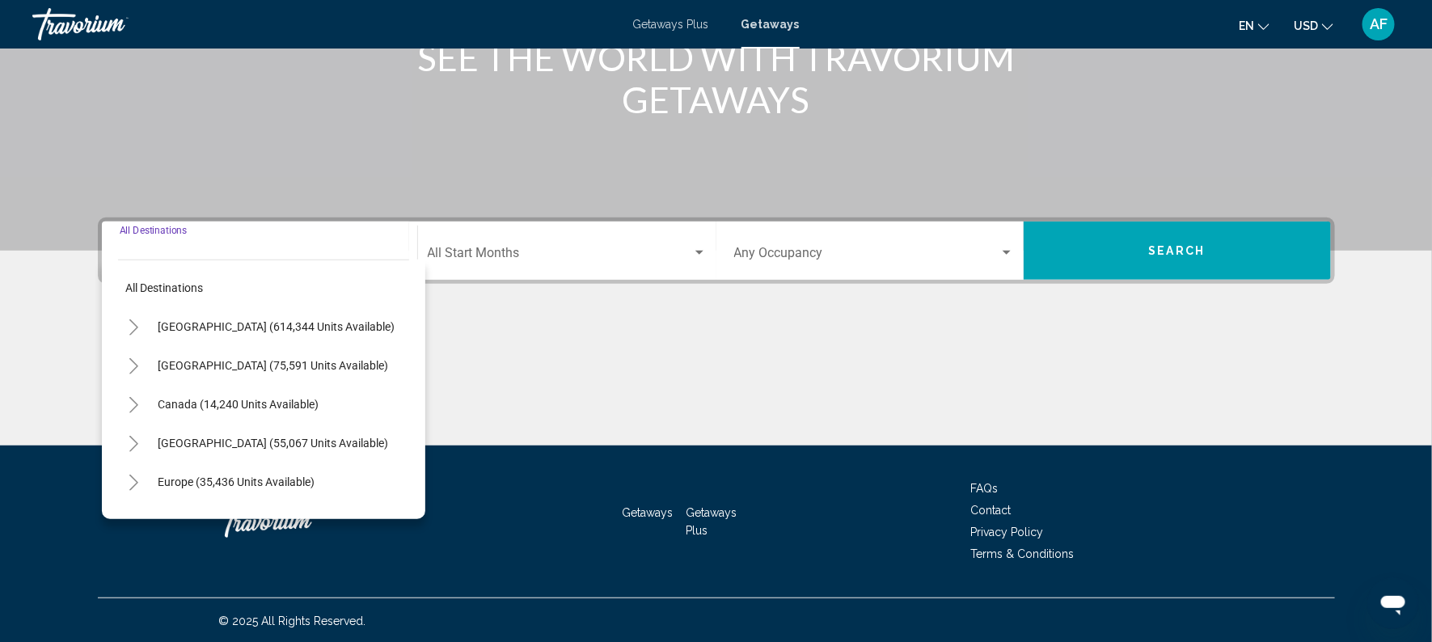
click at [140, 361] on button "Toggle Mexico (75,591 units available)" at bounding box center [134, 365] width 32 height 32
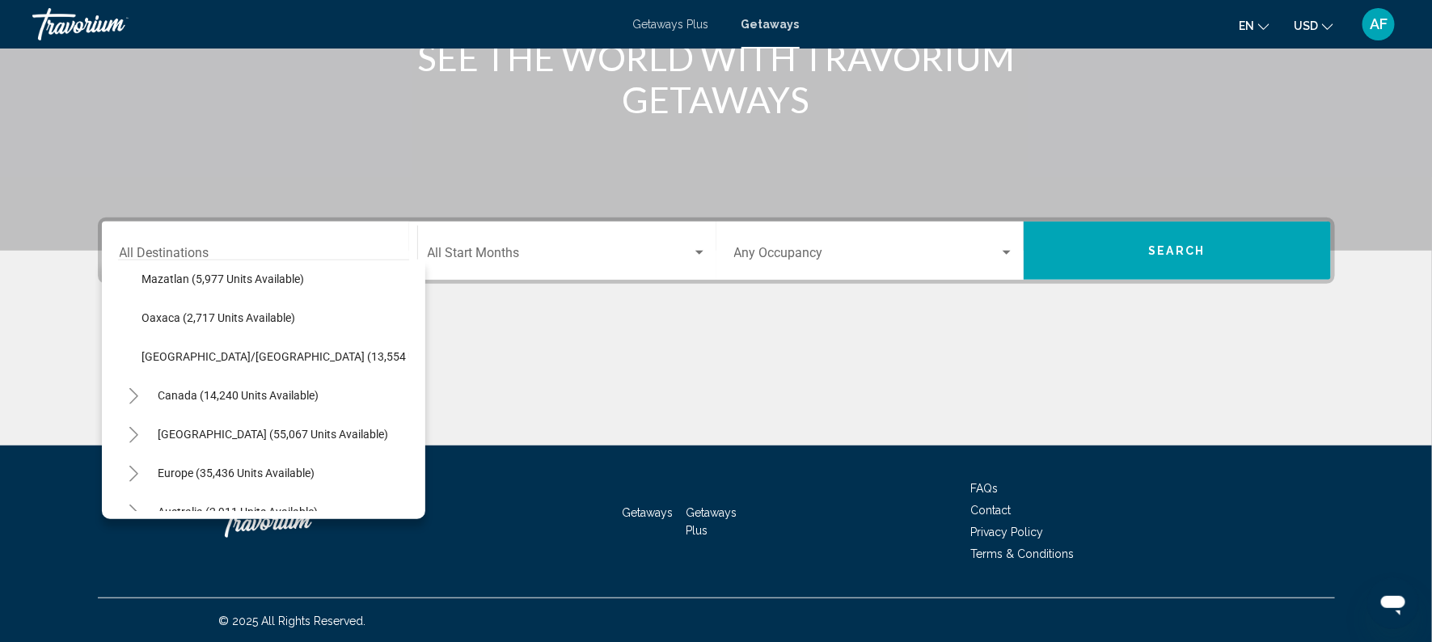
scroll to position [394, 0]
click at [129, 438] on icon "Toggle Caribbean & Atlantic Islands (55,067 units available)" at bounding box center [134, 438] width 12 height 16
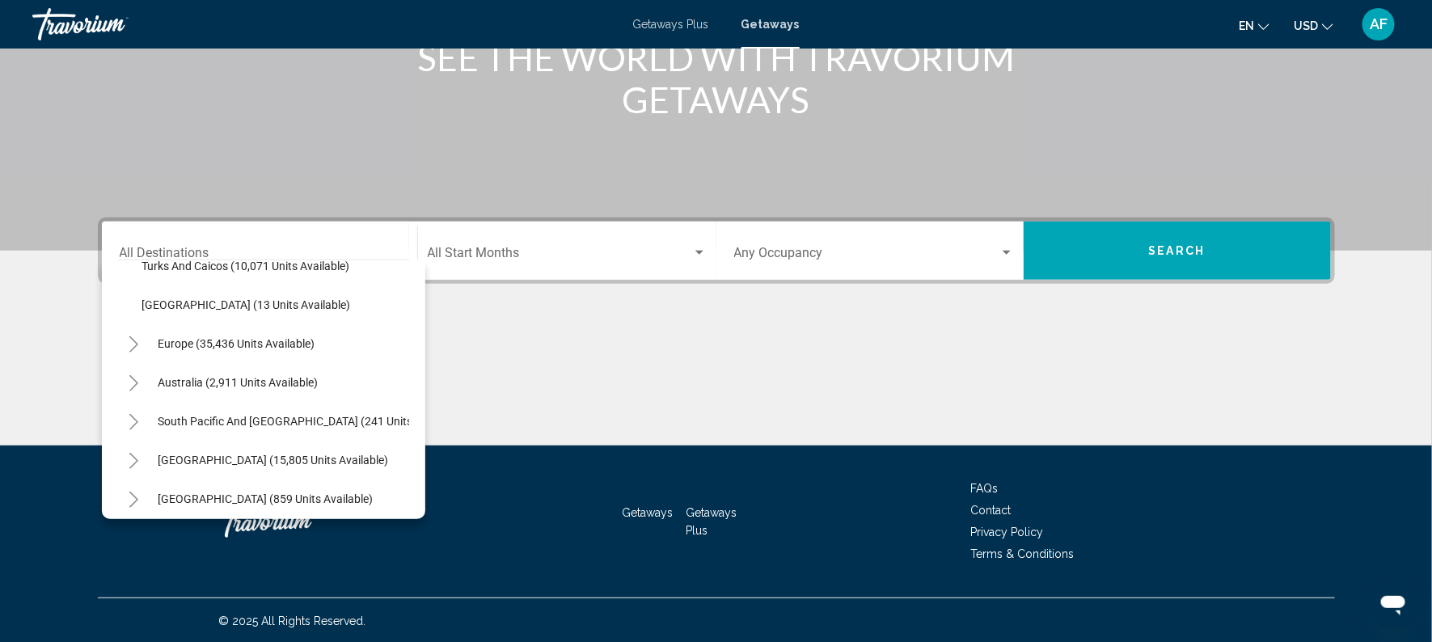
scroll to position [1071, 0]
click at [133, 415] on icon "Toggle South Pacific and Oceania (241 units available)" at bounding box center [133, 421] width 9 height 16
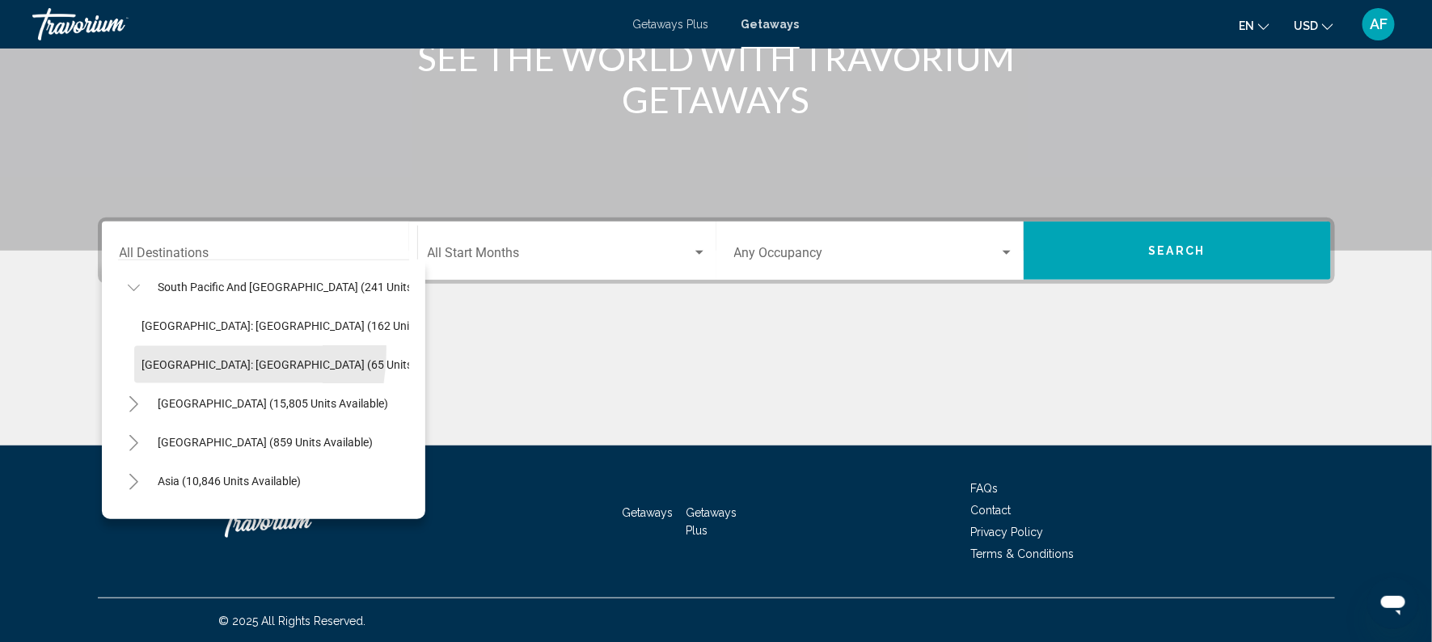
scroll to position [1214, 0]
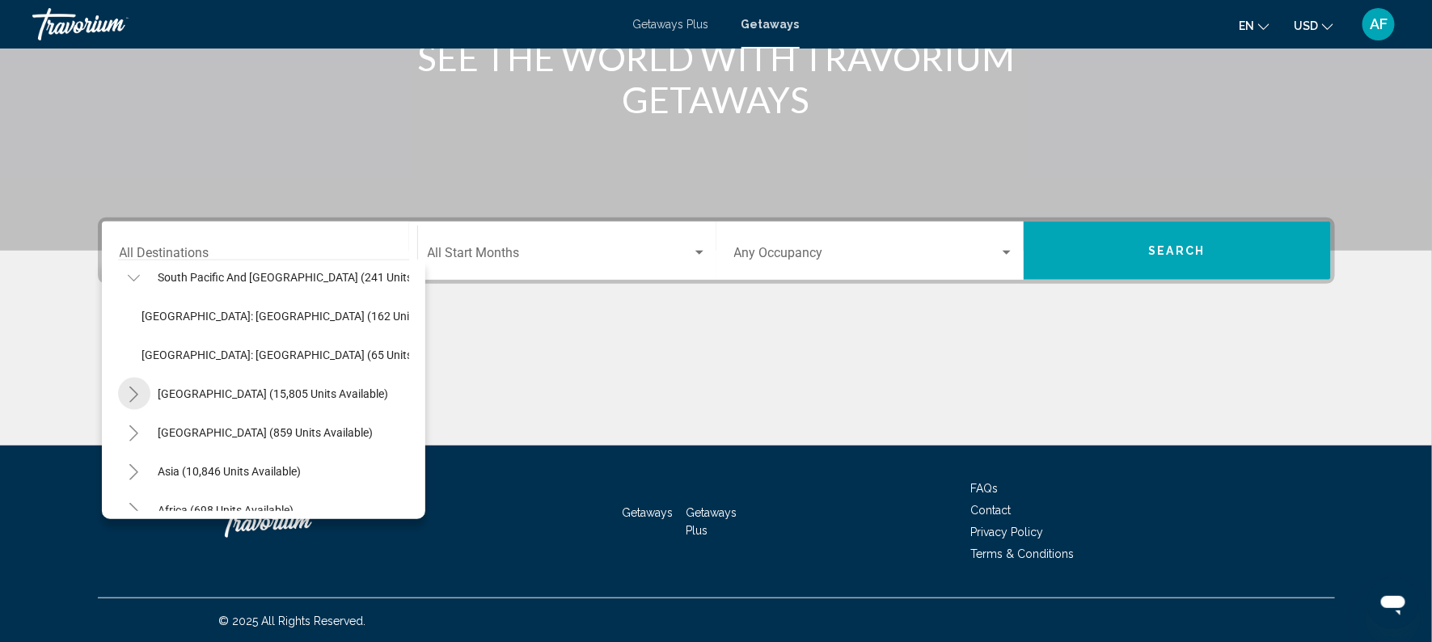
click at [129, 391] on icon "Toggle South America (15,805 units available)" at bounding box center [134, 395] width 12 height 16
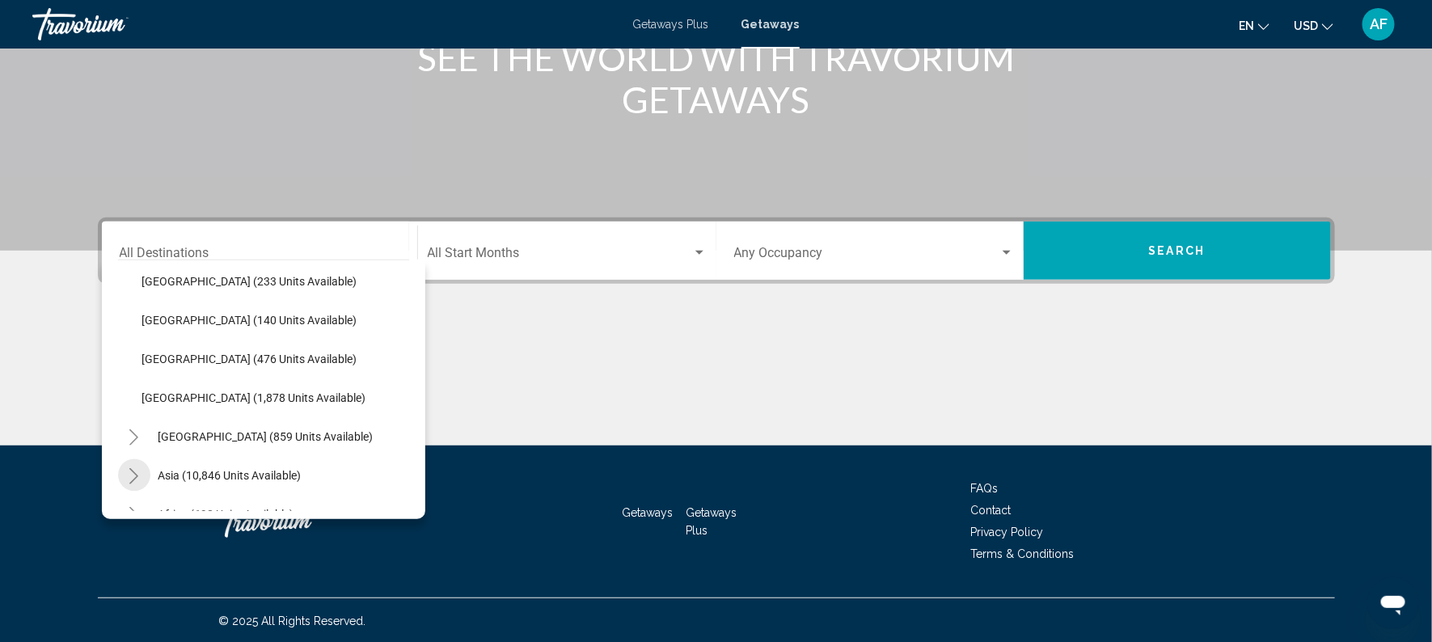
scroll to position [1581, 0]
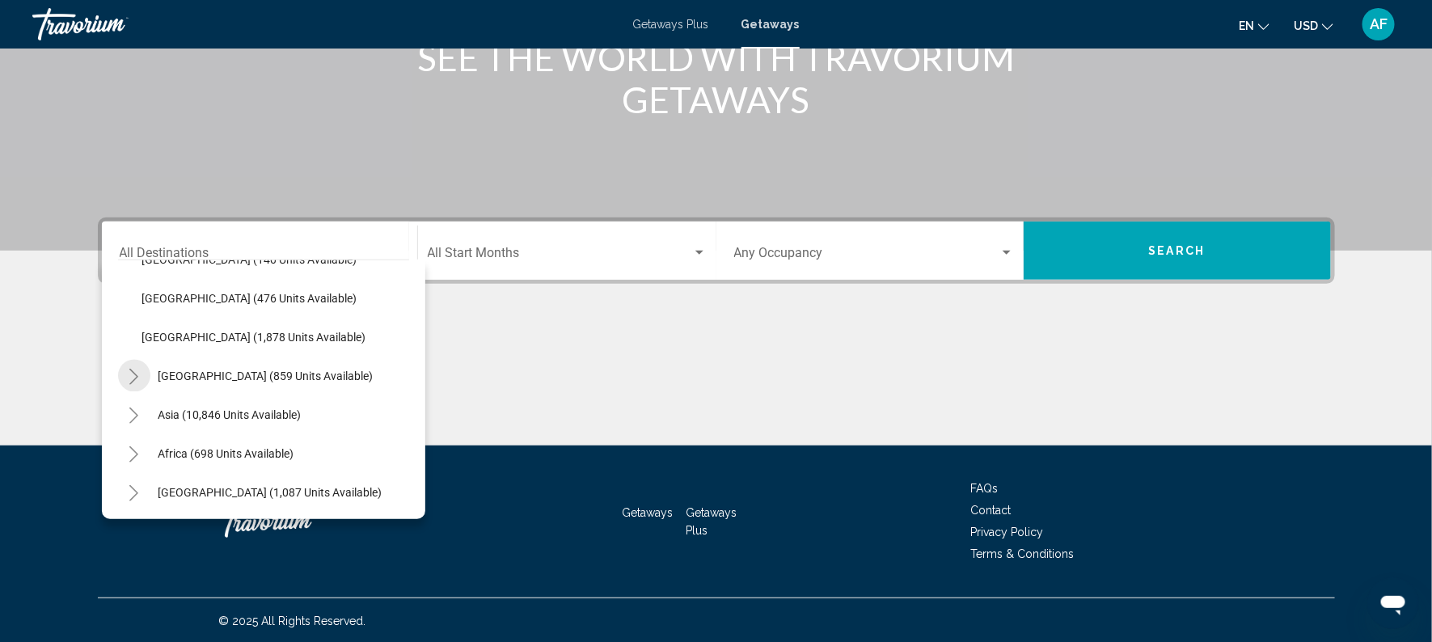
click at [134, 369] on icon "Toggle Central America (859 units available)" at bounding box center [134, 377] width 12 height 16
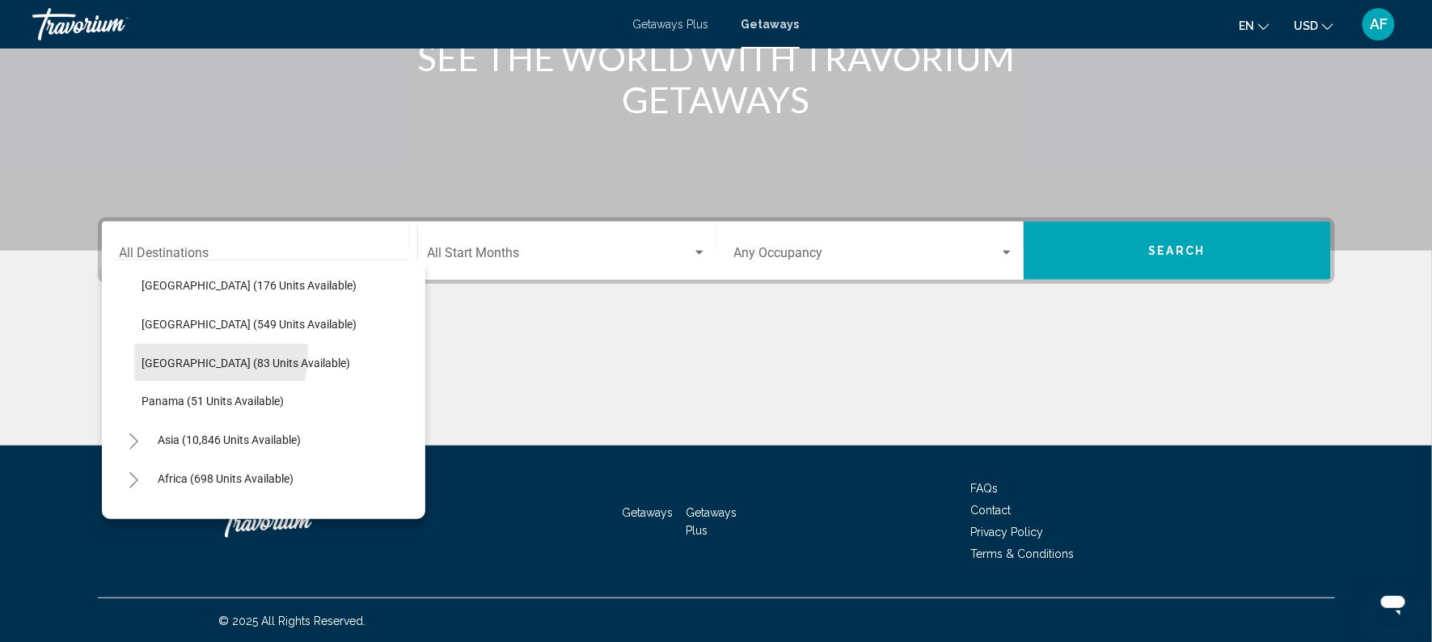
scroll to position [1736, 0]
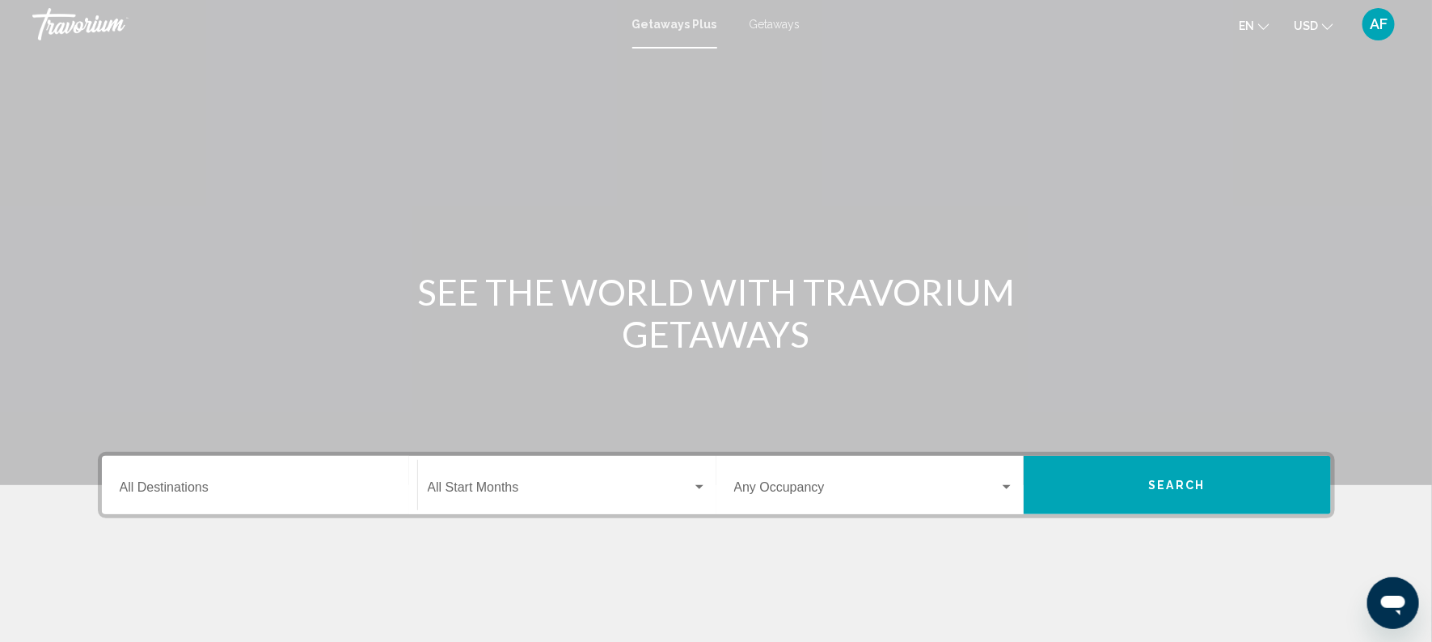
click at [759, 30] on span "Getaways" at bounding box center [775, 24] width 51 height 13
click at [246, 492] on input "Destination All Destinations" at bounding box center [260, 491] width 280 height 15
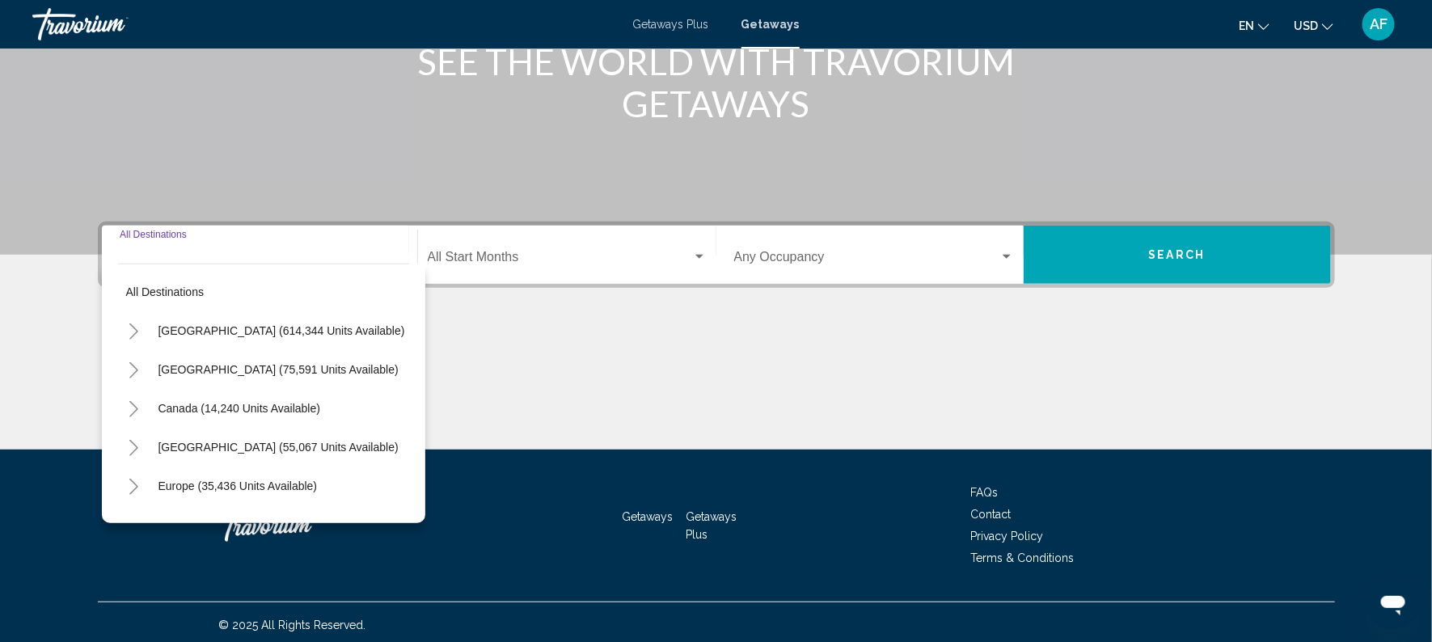
scroll to position [235, 0]
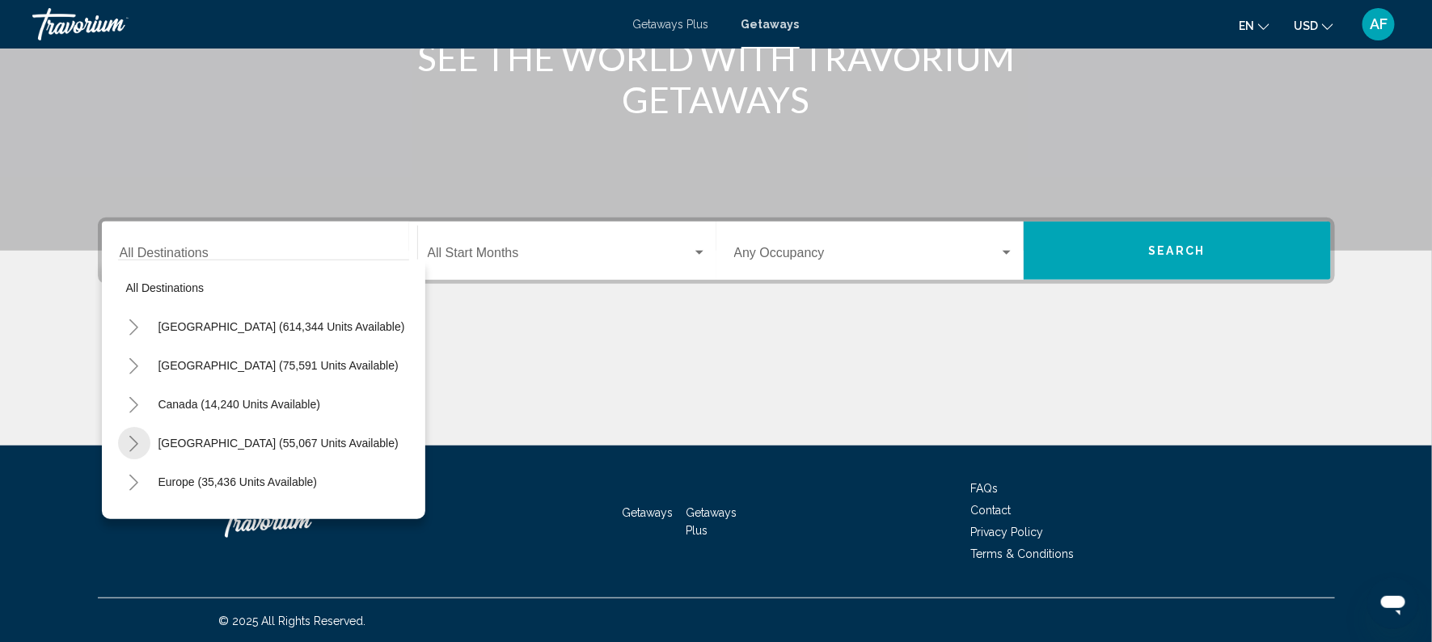
click at [137, 439] on icon "Toggle Caribbean & Atlantic Islands (55,067 units available)" at bounding box center [134, 444] width 12 height 16
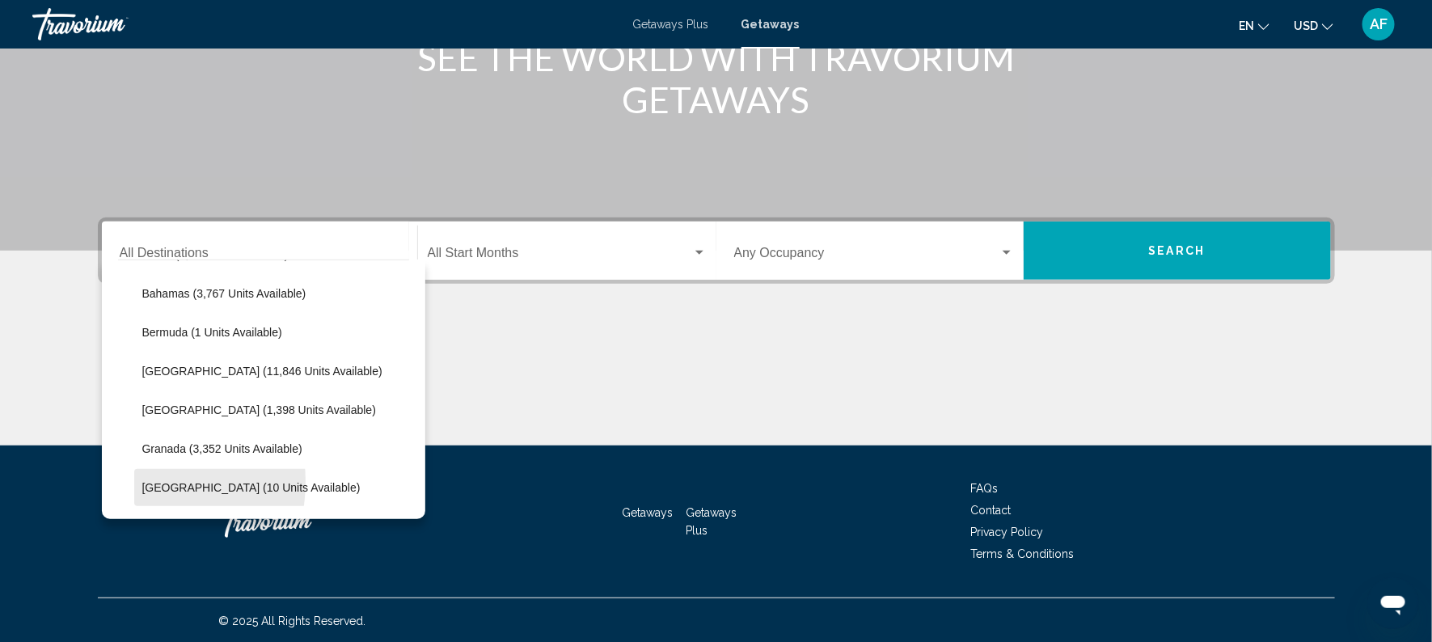
scroll to position [226, 0]
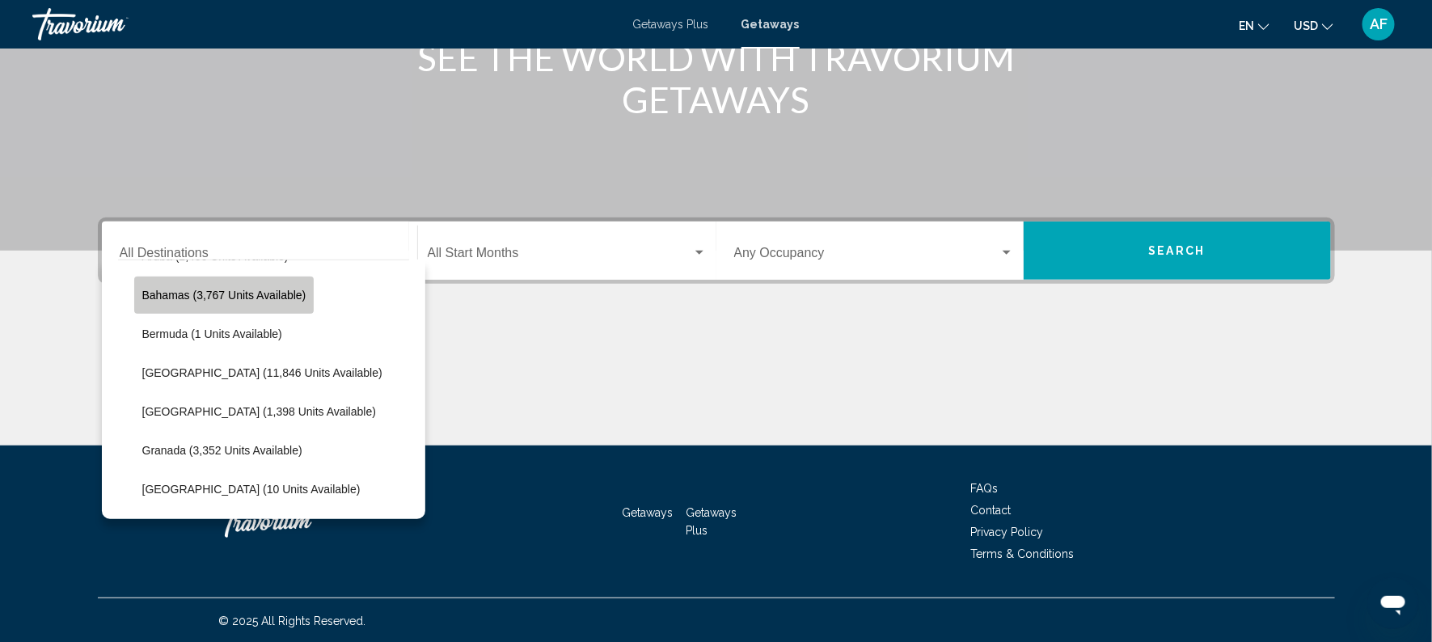
click at [263, 308] on button "Bahamas (3,767 units available)" at bounding box center [224, 295] width 180 height 37
type input "**********"
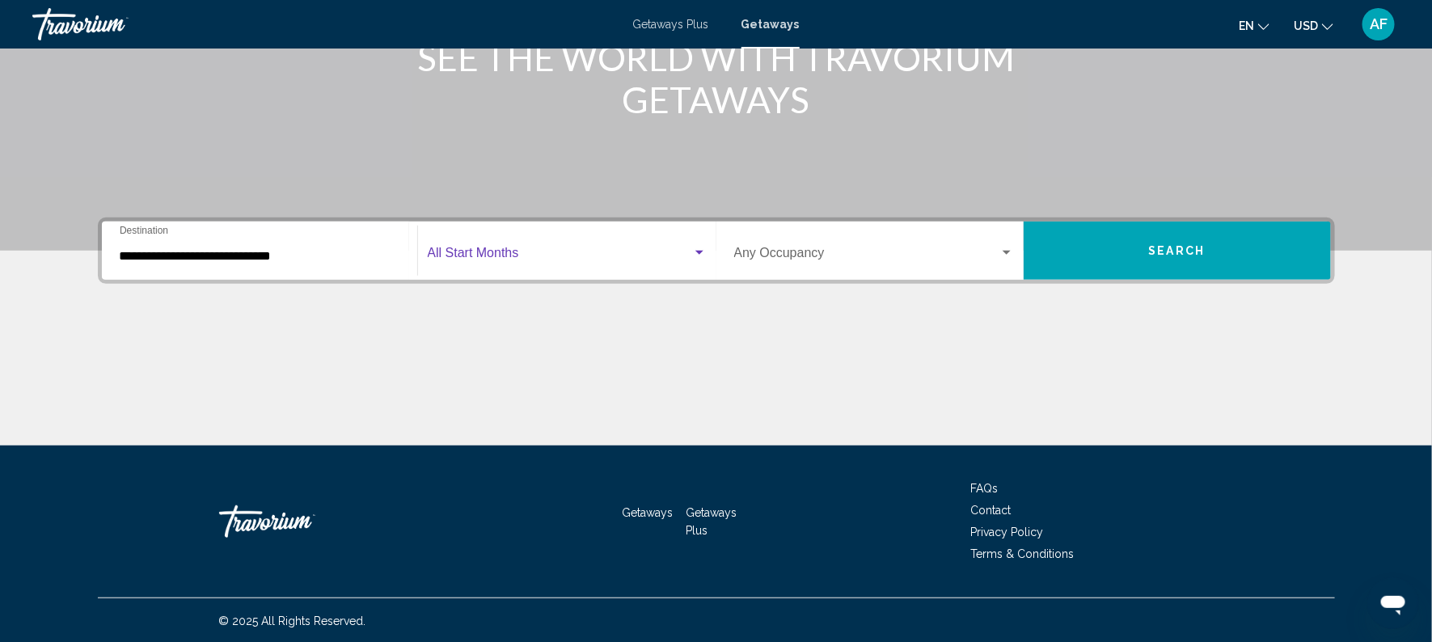
click at [466, 256] on span "Search widget" at bounding box center [560, 256] width 264 height 15
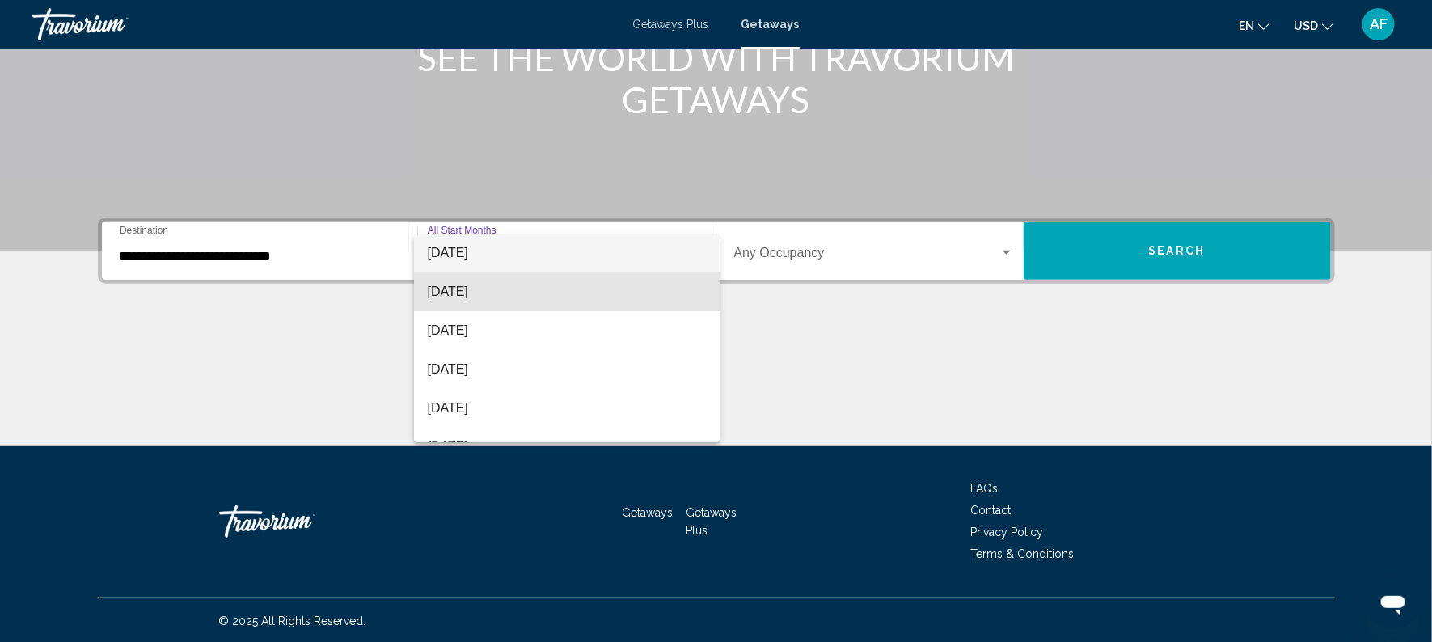
scroll to position [82, 0]
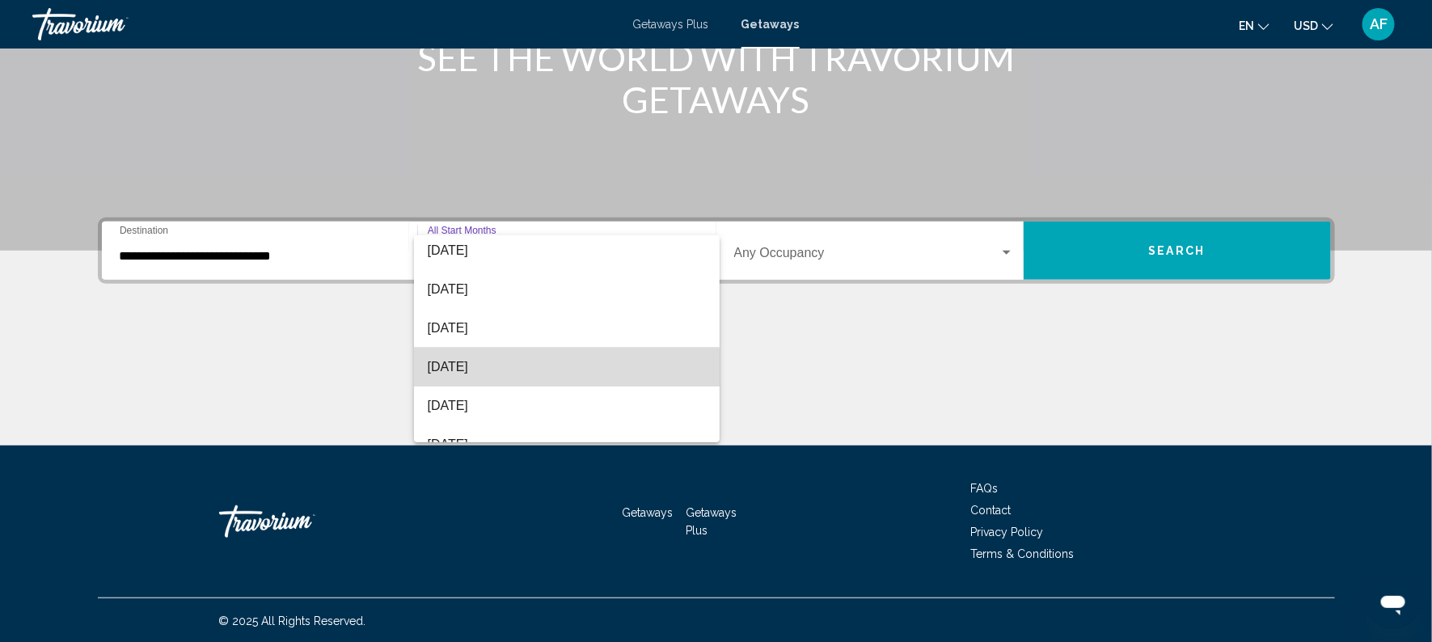
click at [459, 366] on span "[DATE]" at bounding box center [566, 367] width 279 height 39
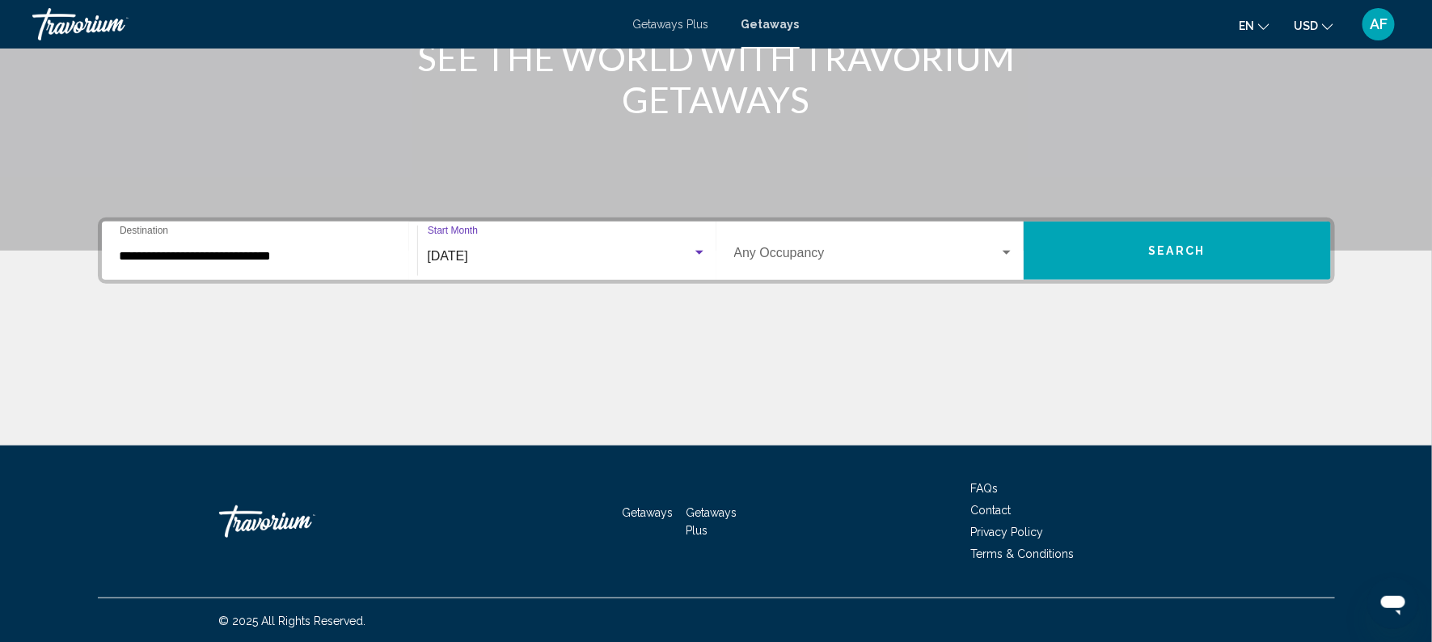
click at [1183, 246] on span "Search" at bounding box center [1177, 251] width 57 height 13
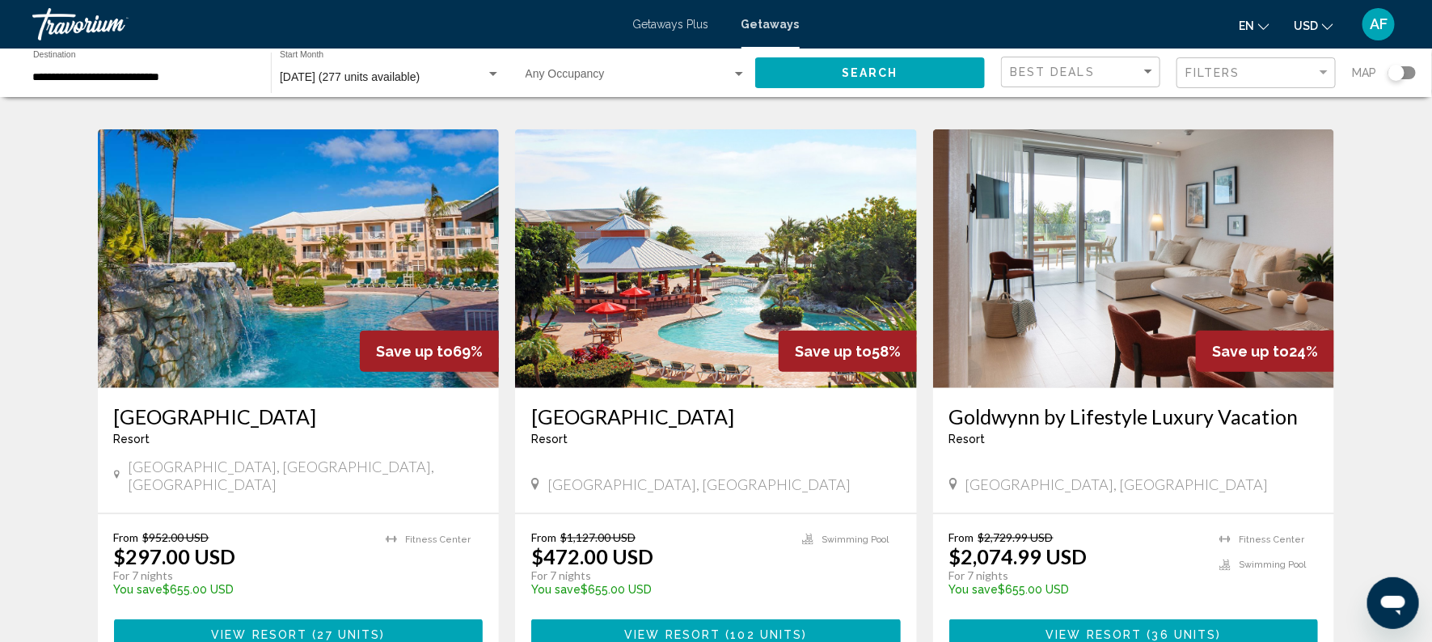
scroll to position [614, 0]
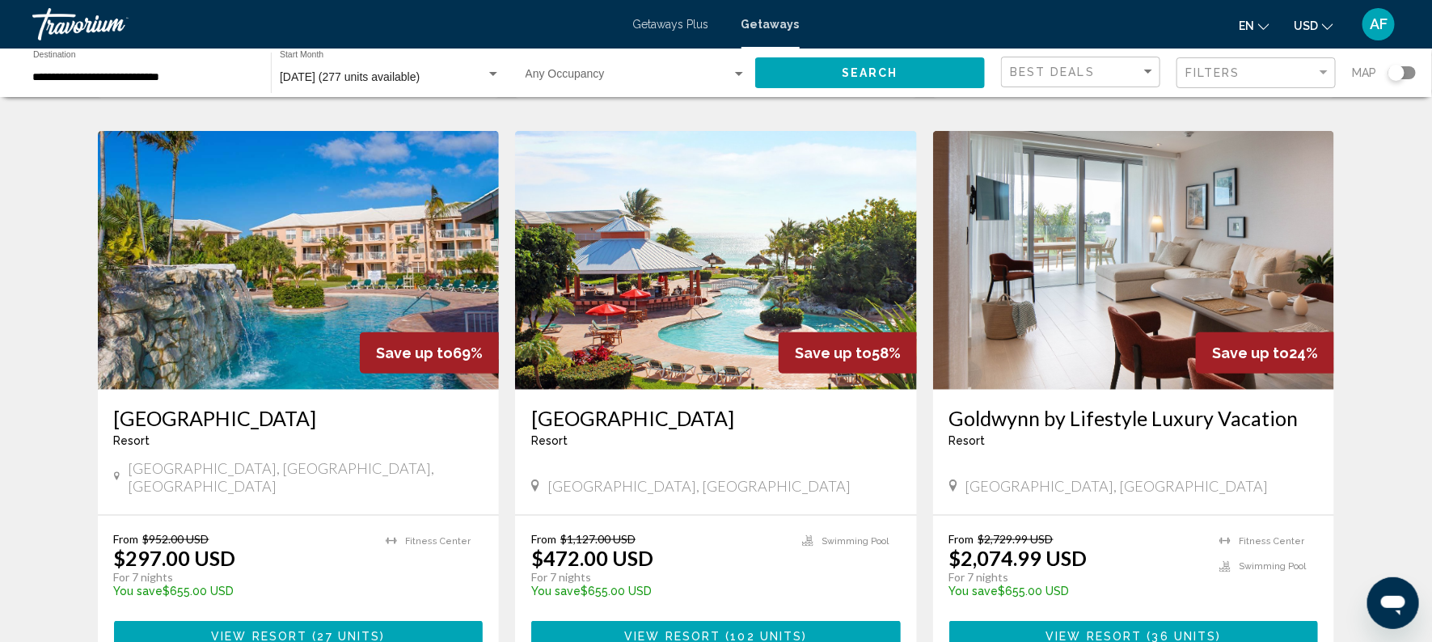
click at [219, 328] on img "Main content" at bounding box center [299, 260] width 402 height 259
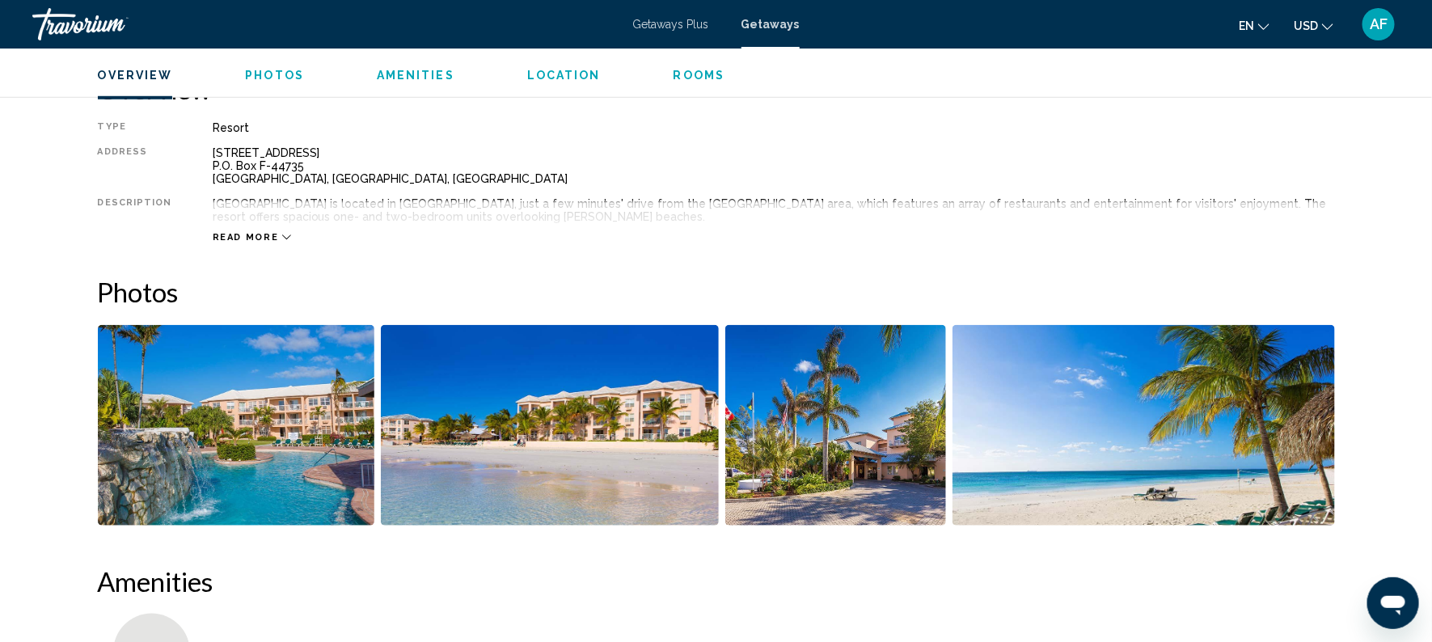
scroll to position [523, 0]
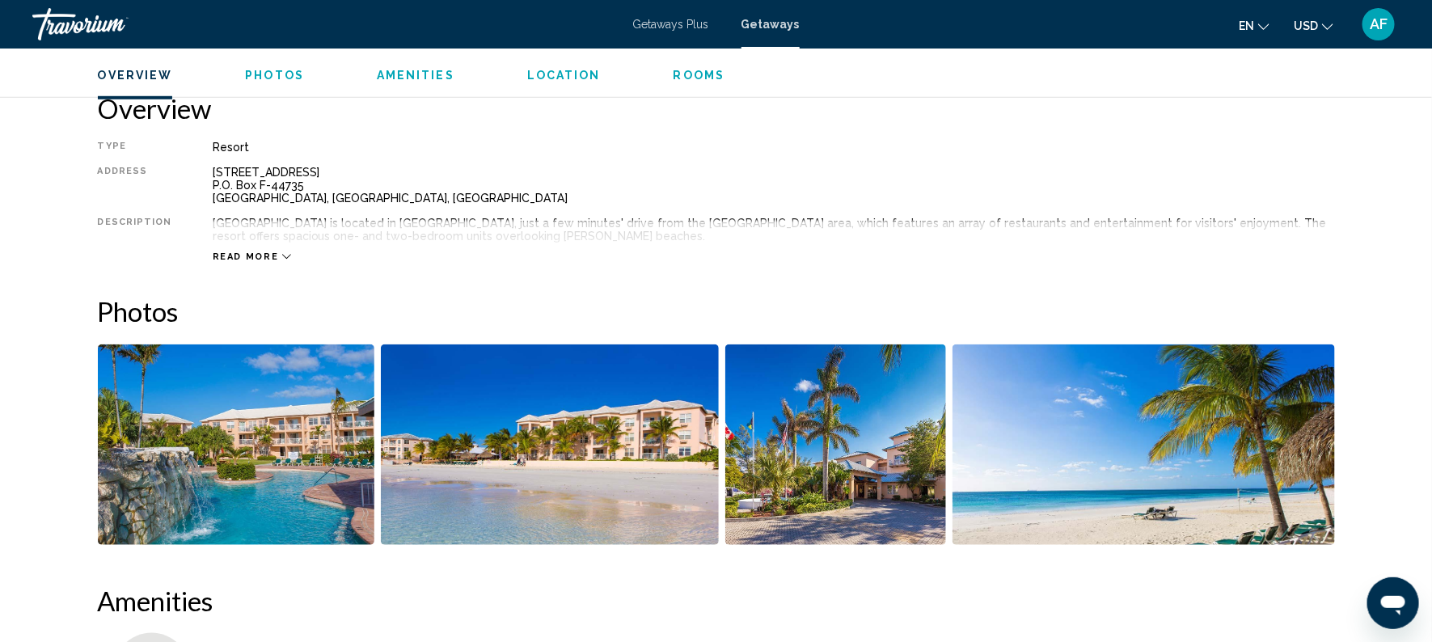
click at [218, 255] on span "Read more" at bounding box center [246, 257] width 66 height 11
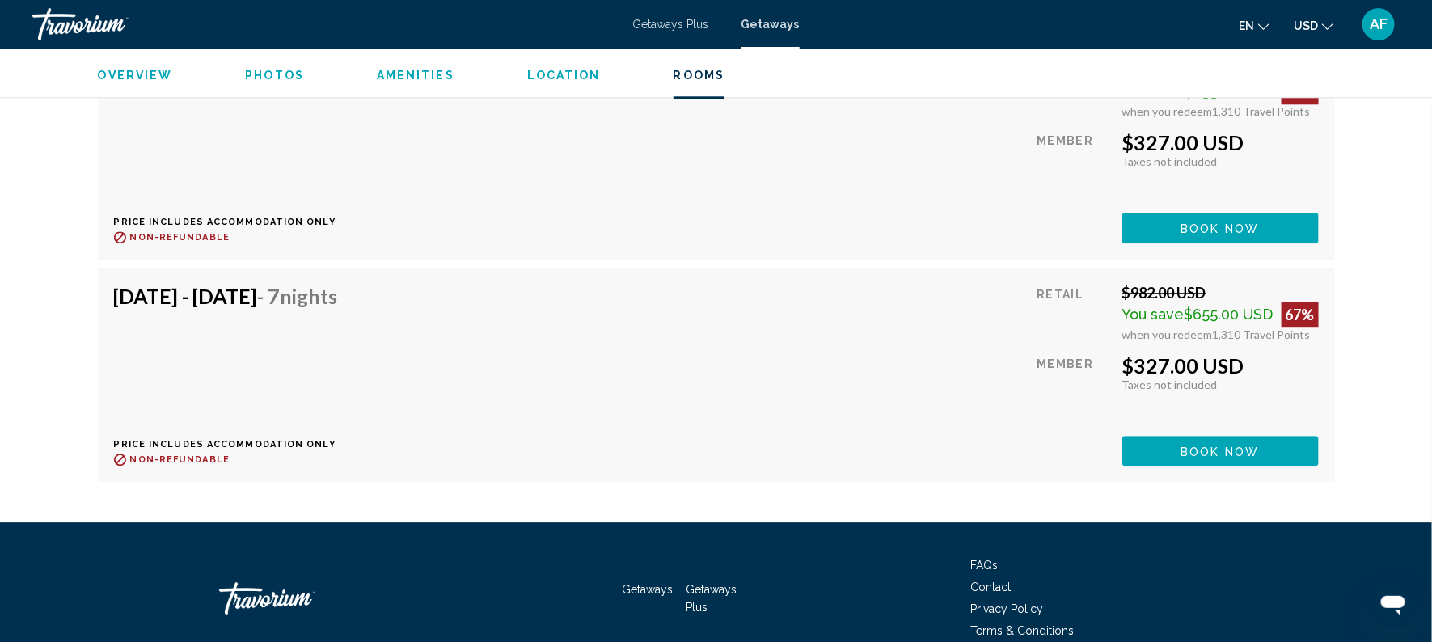
scroll to position [4810, 0]
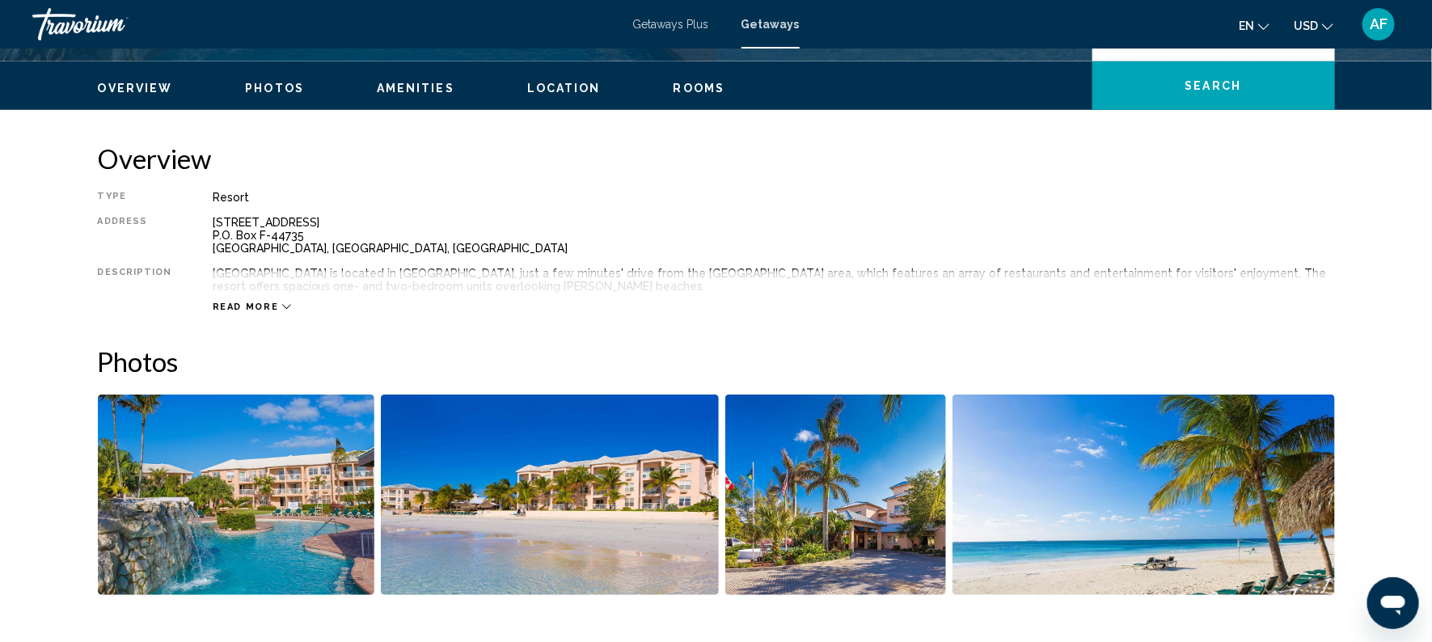
scroll to position [465, 0]
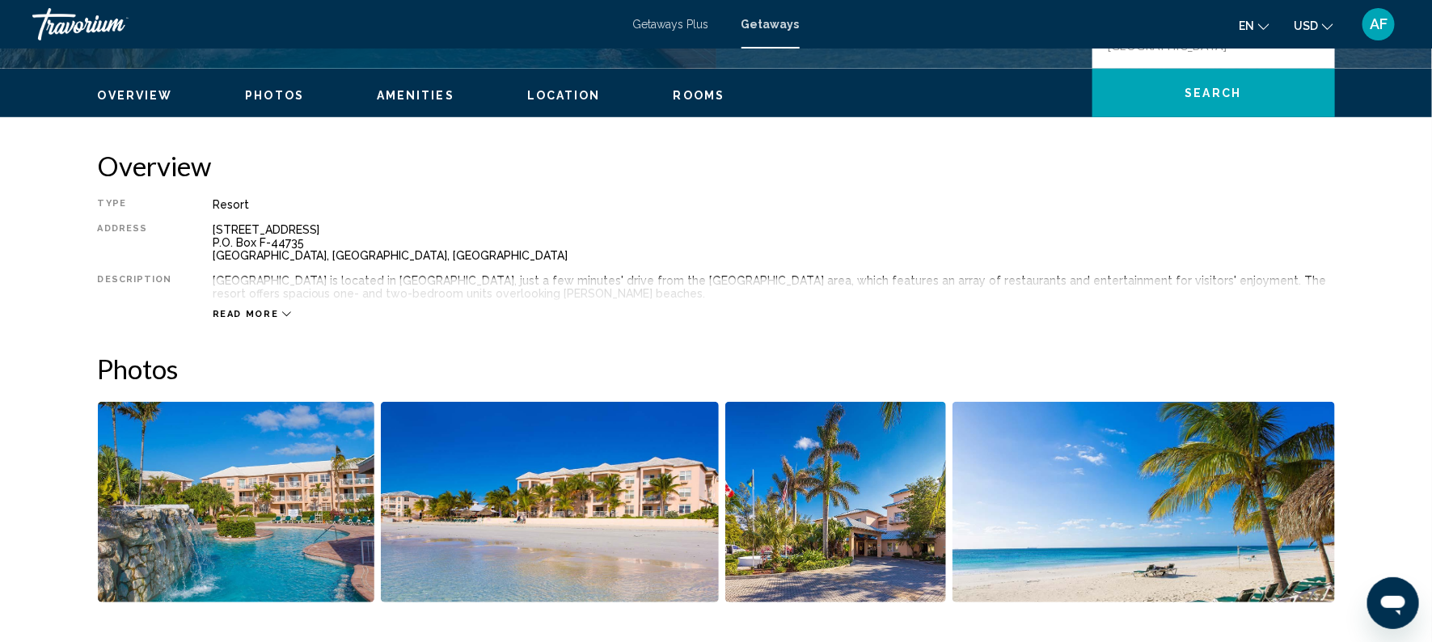
click at [240, 315] on span "Read more" at bounding box center [246, 314] width 66 height 11
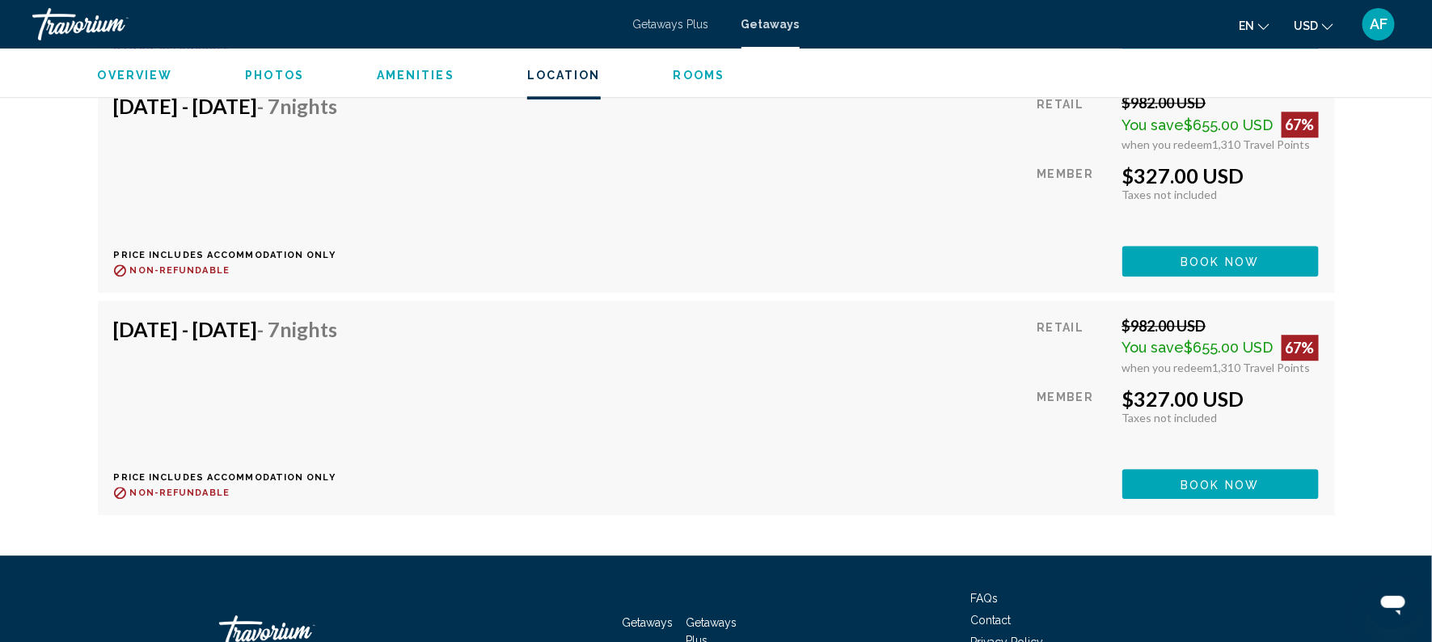
scroll to position [4773, 0]
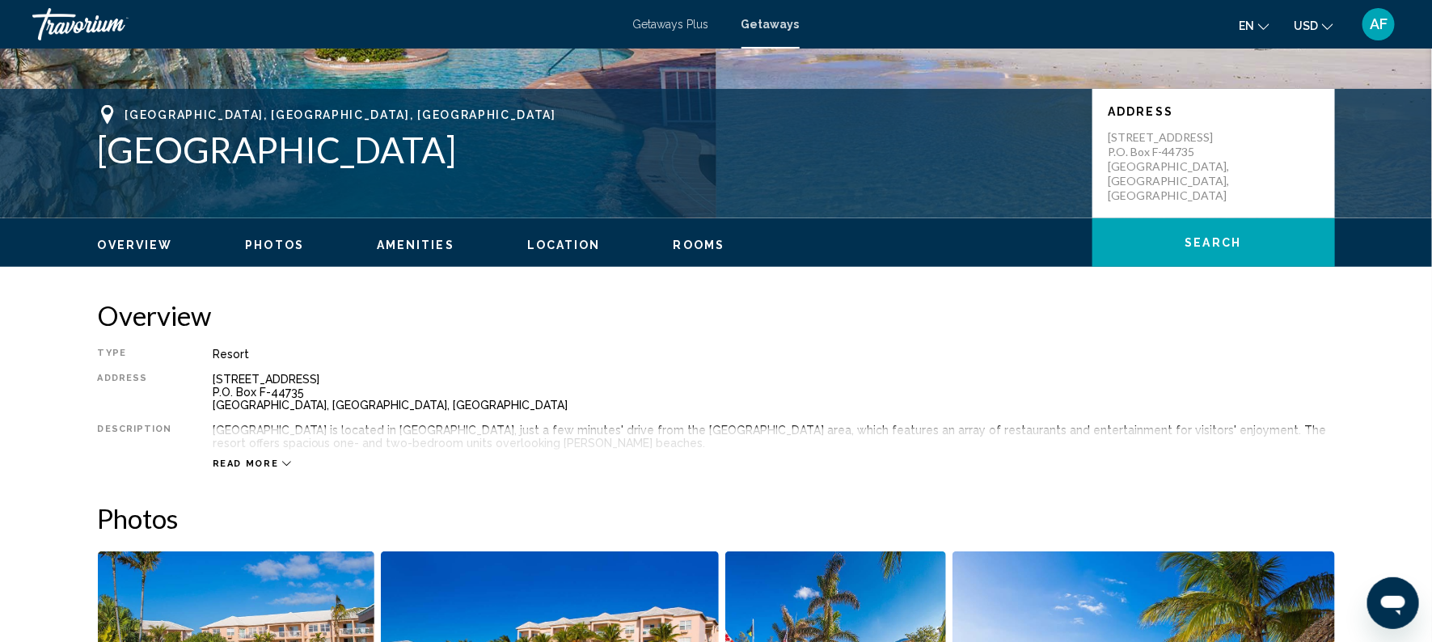
scroll to position [312, 0]
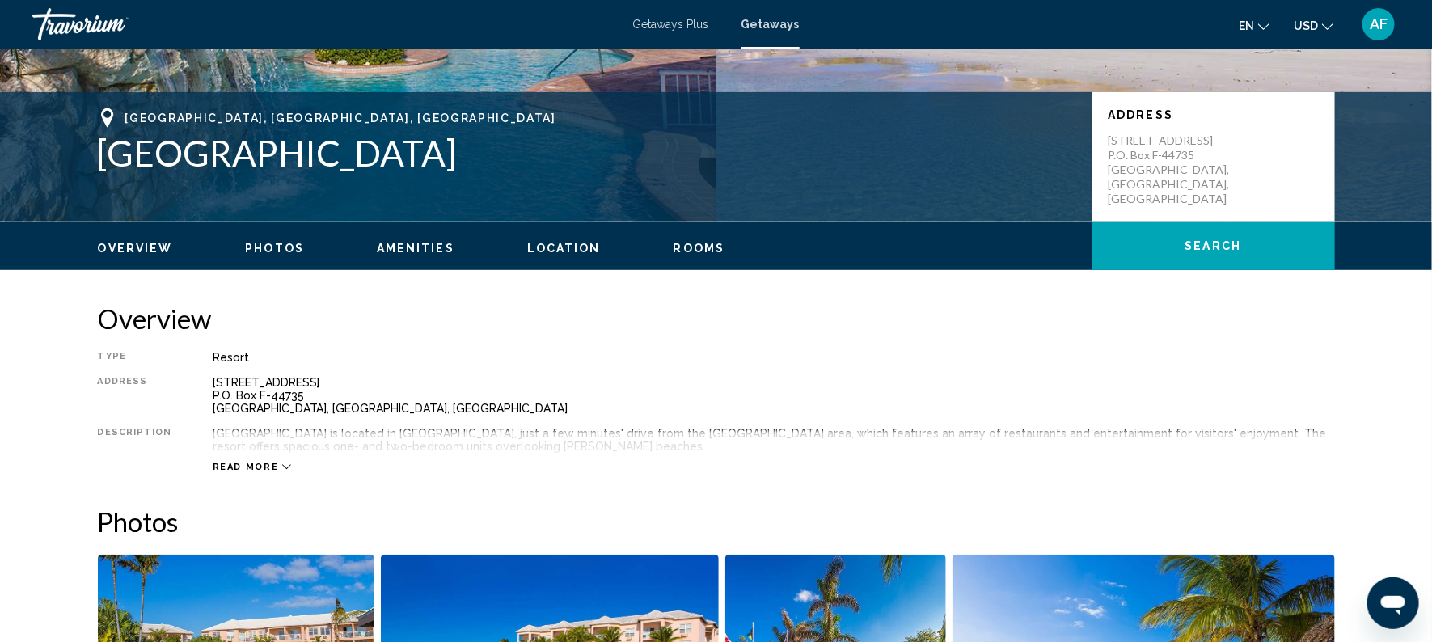
click at [241, 466] on span "Read more" at bounding box center [246, 467] width 66 height 11
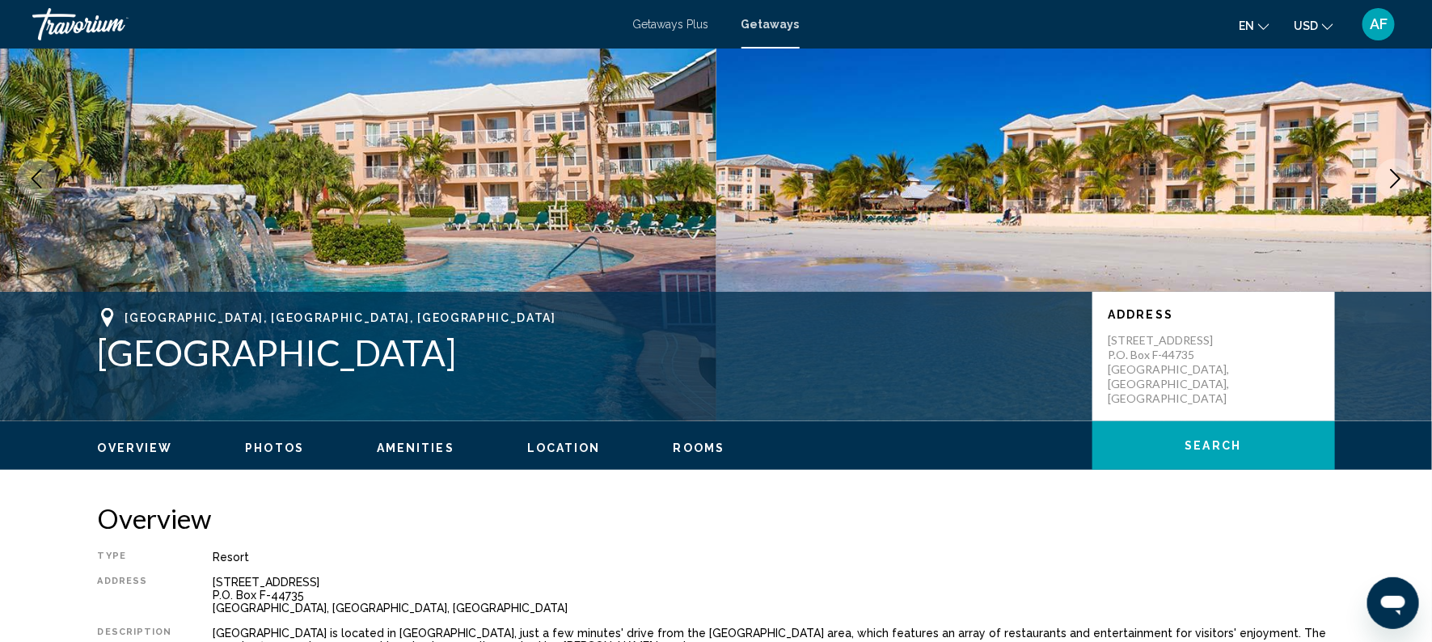
click at [694, 446] on span "Rooms" at bounding box center [700, 448] width 52 height 13
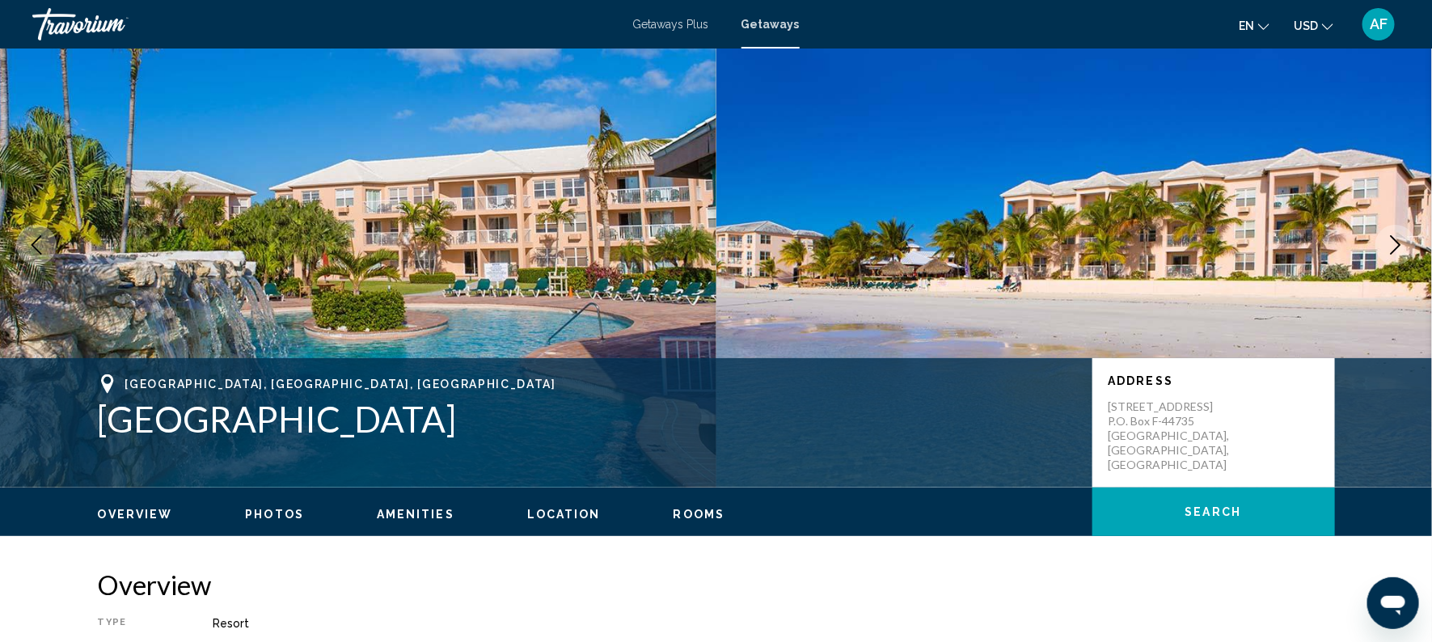
scroll to position [0, 0]
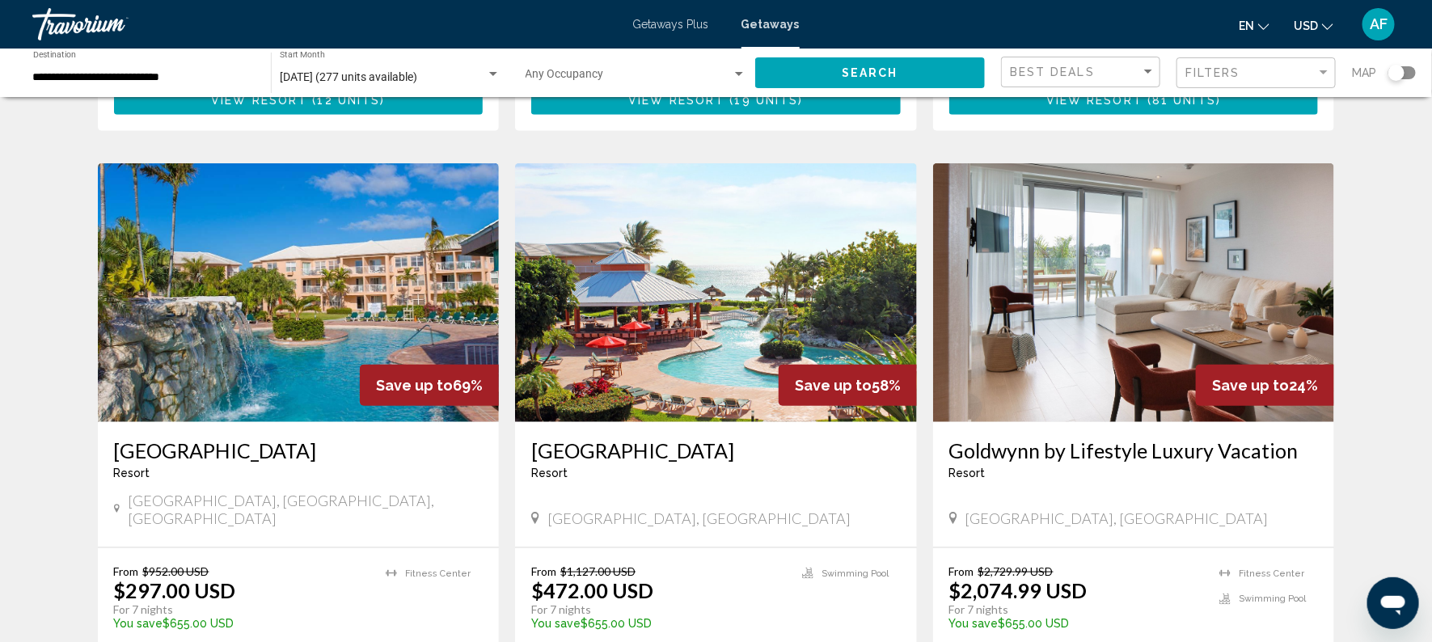
scroll to position [583, 0]
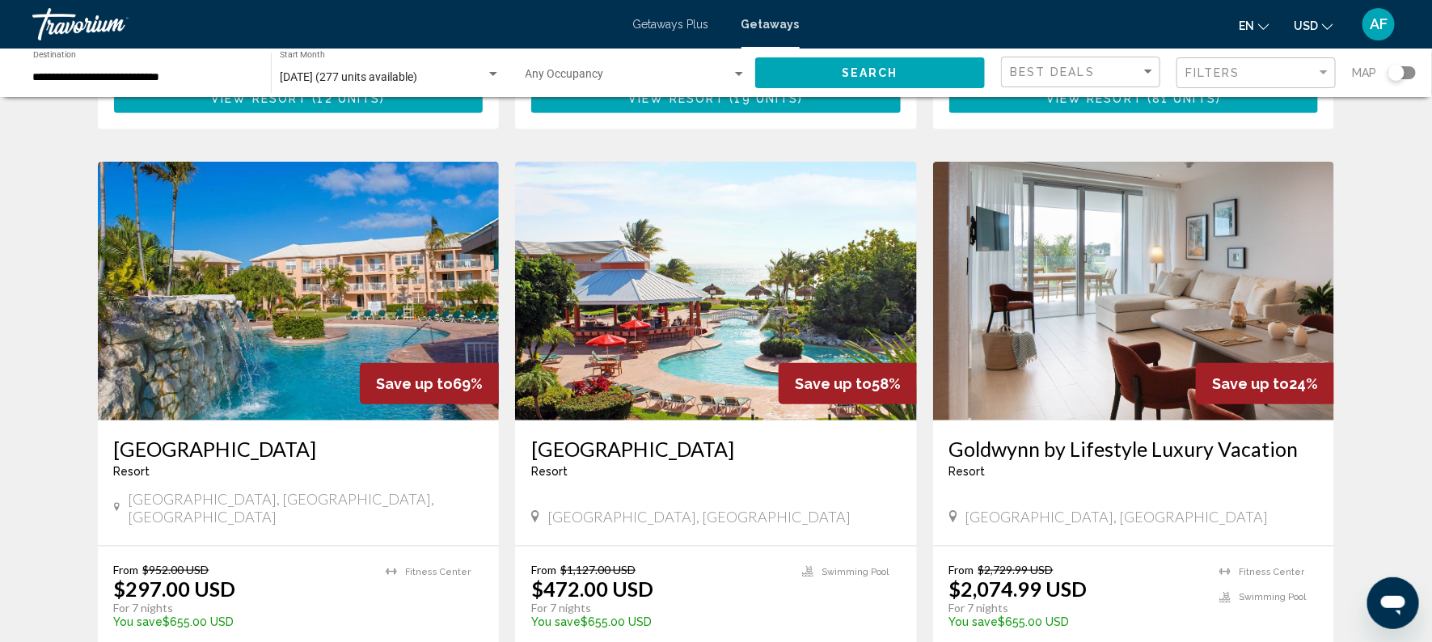
click at [295, 322] on img "Main content" at bounding box center [299, 291] width 402 height 259
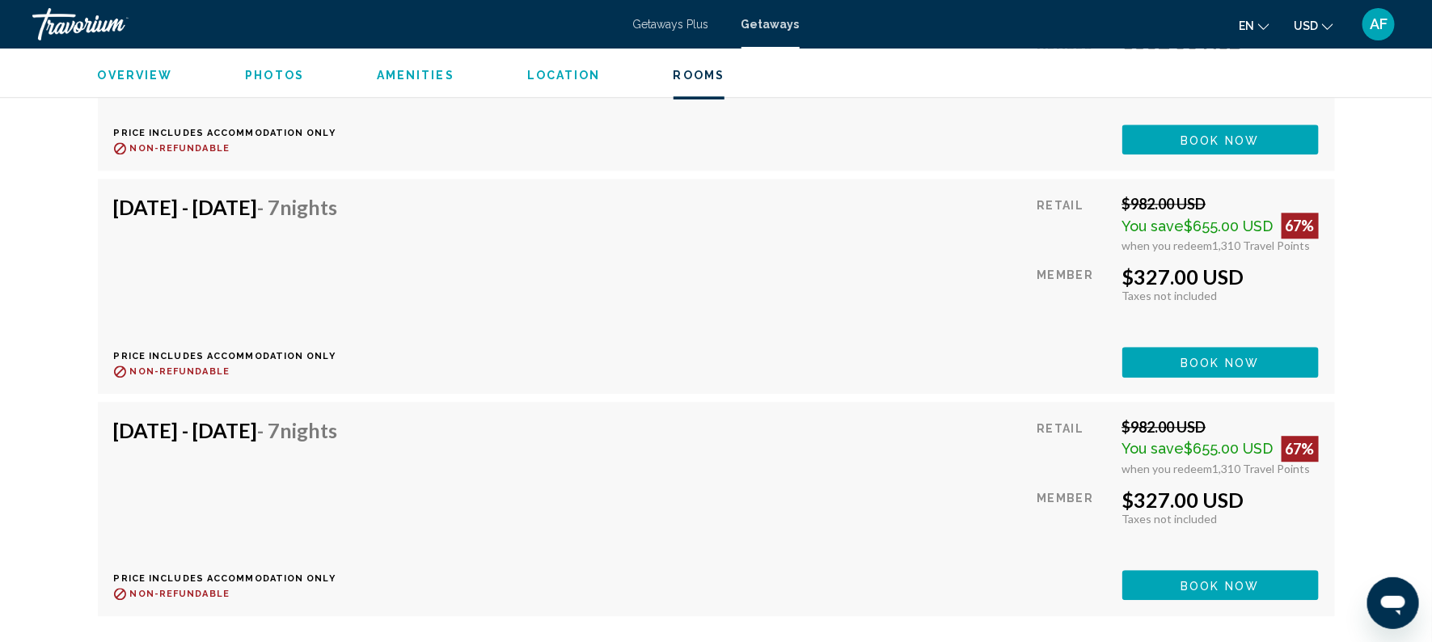
scroll to position [4676, 0]
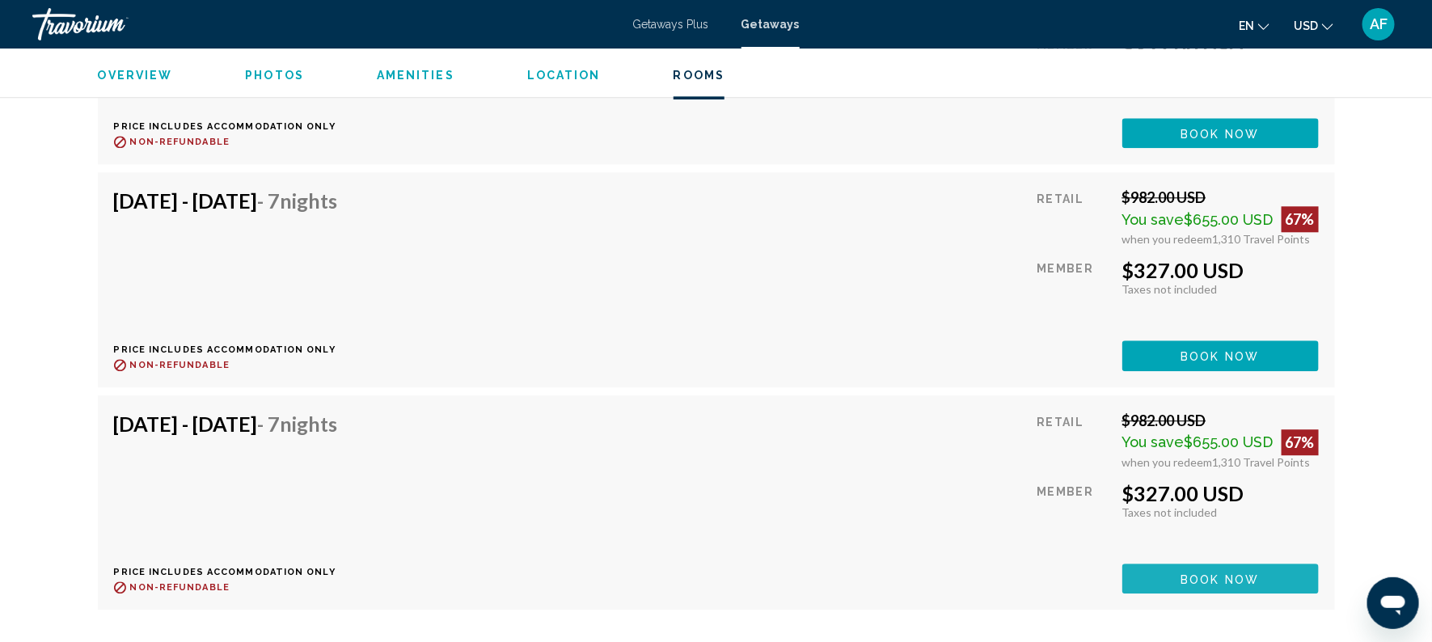
click at [1199, 575] on span "Book now" at bounding box center [1221, 579] width 78 height 13
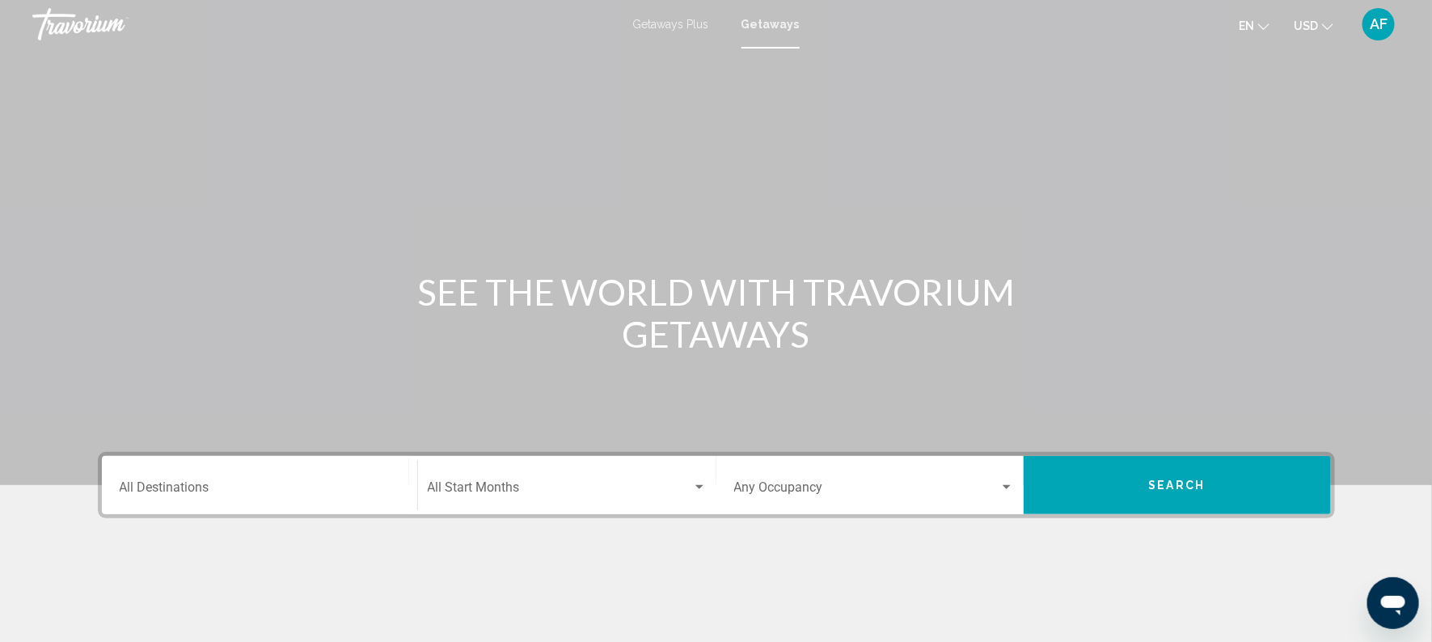
click at [183, 500] on div "Destination All Destinations" at bounding box center [260, 485] width 280 height 51
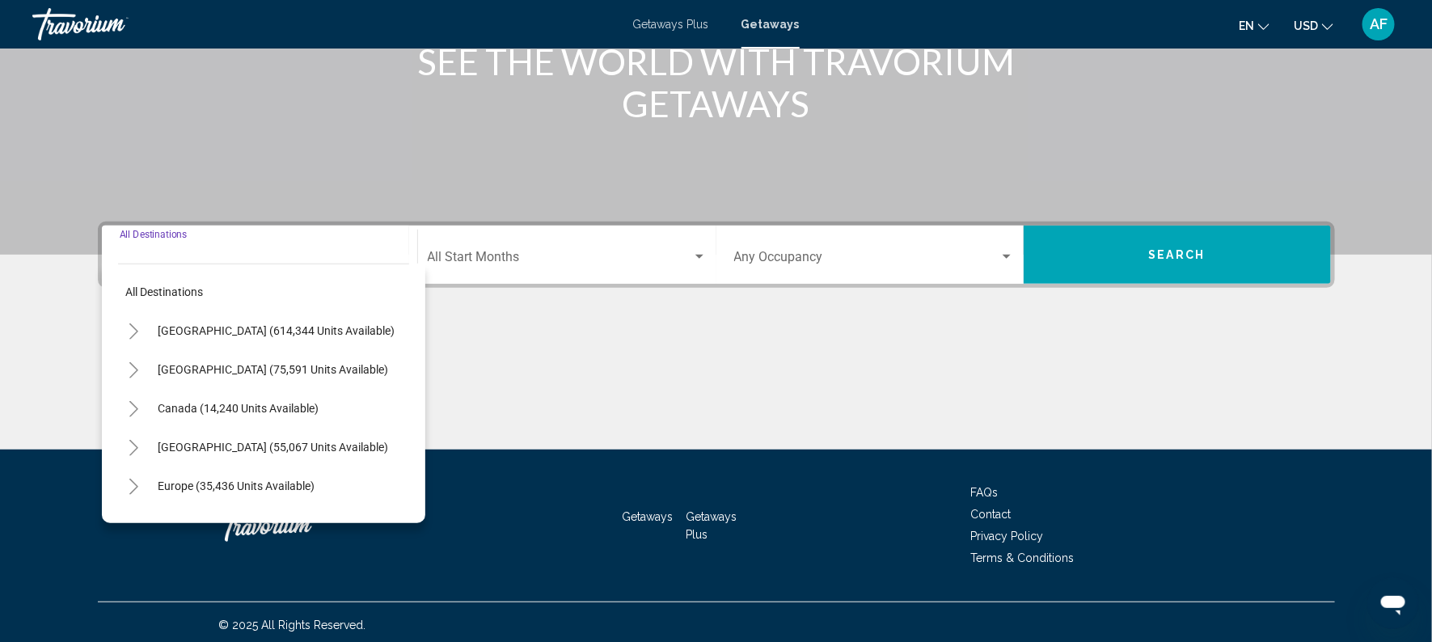
scroll to position [235, 0]
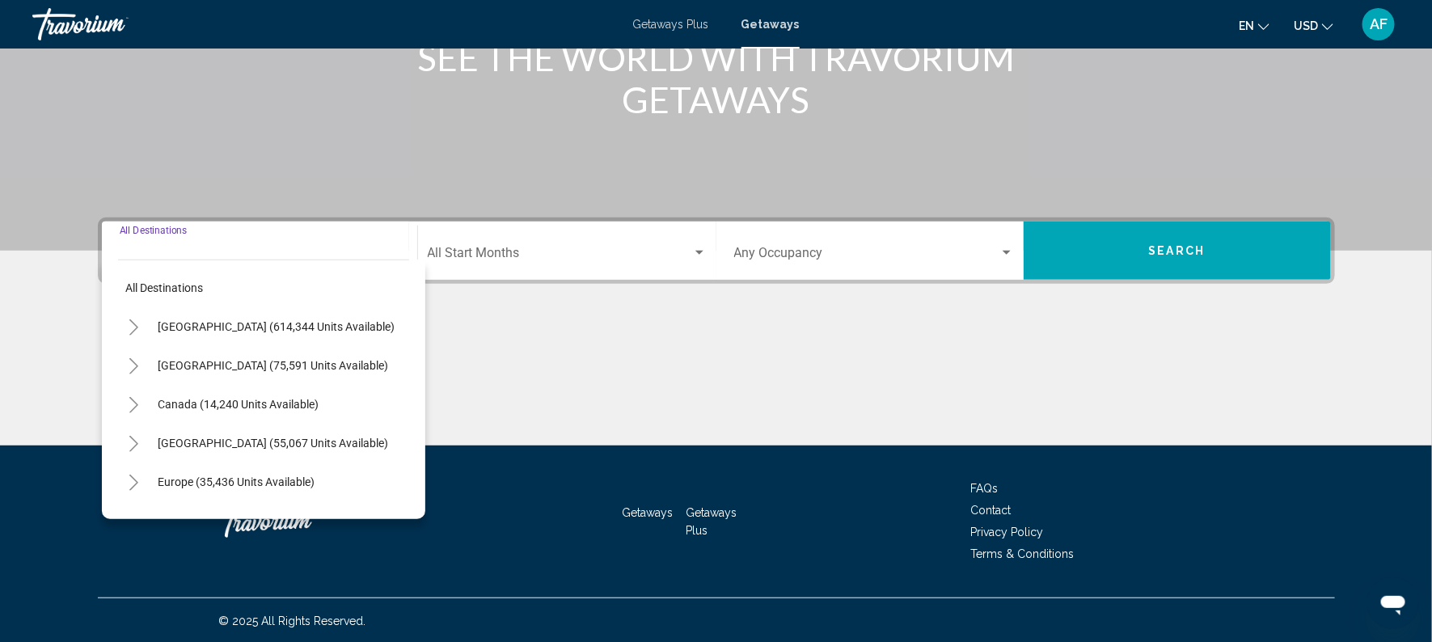
click at [137, 321] on icon "Toggle United States (614,344 units available)" at bounding box center [134, 327] width 12 height 16
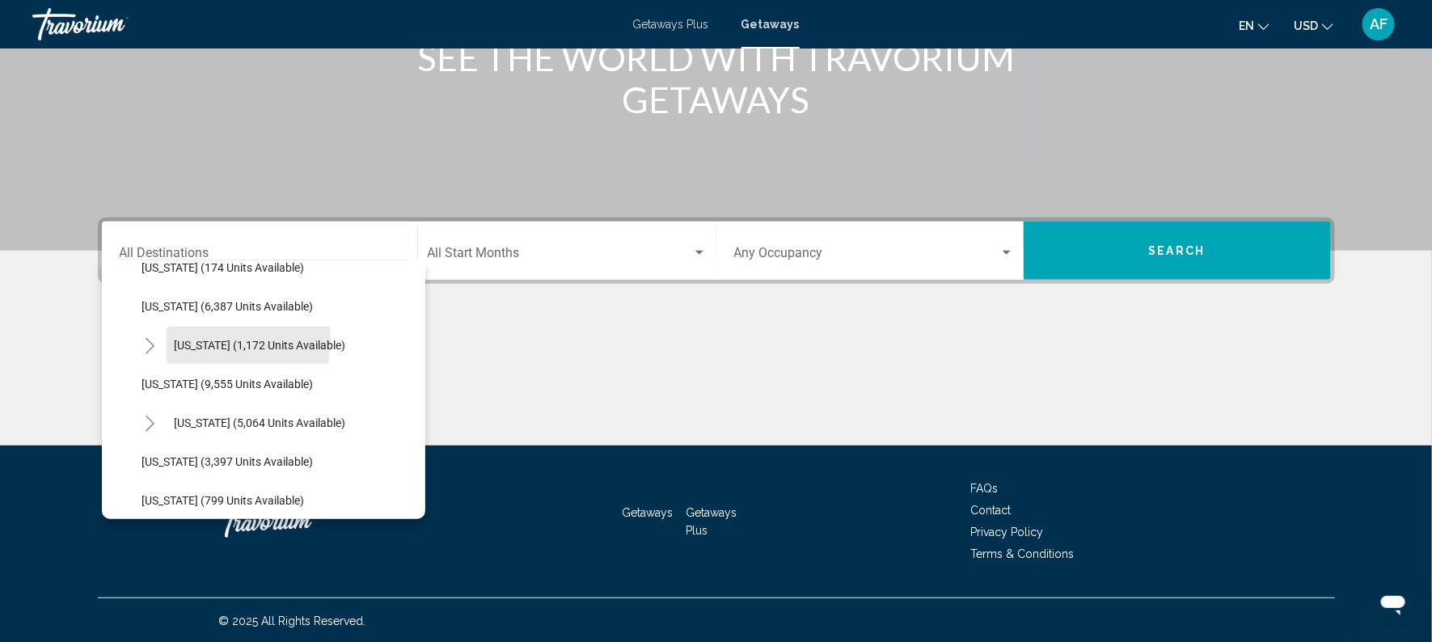
scroll to position [606, 0]
click at [148, 421] on icon "Toggle Massachusetts (5,064 units available)" at bounding box center [150, 420] width 12 height 16
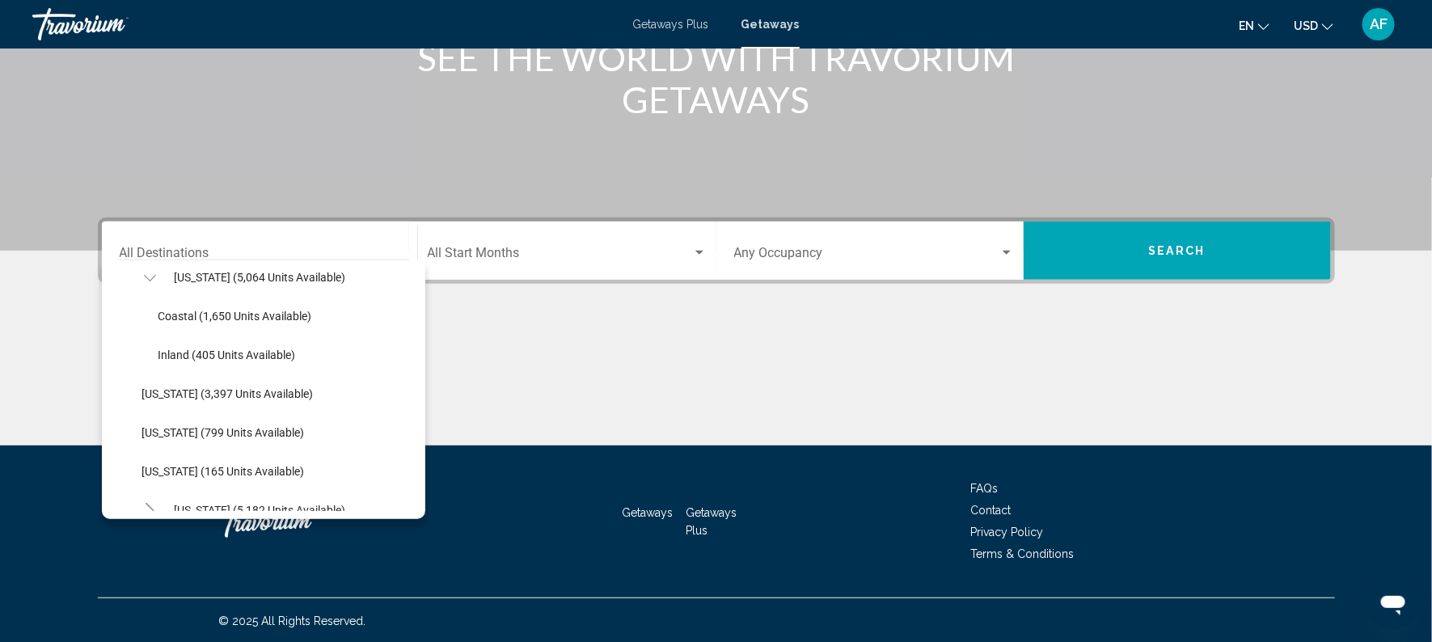
scroll to position [750, 0]
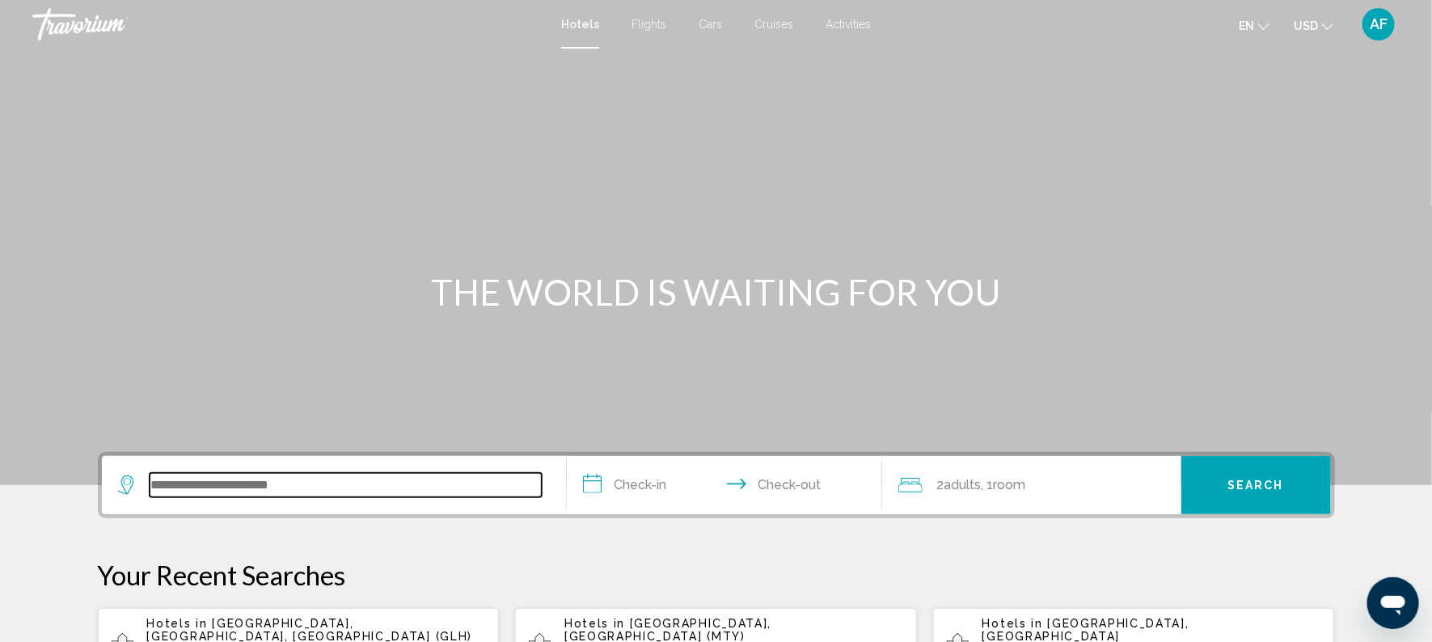
click at [208, 489] on input "Search widget" at bounding box center [346, 485] width 392 height 24
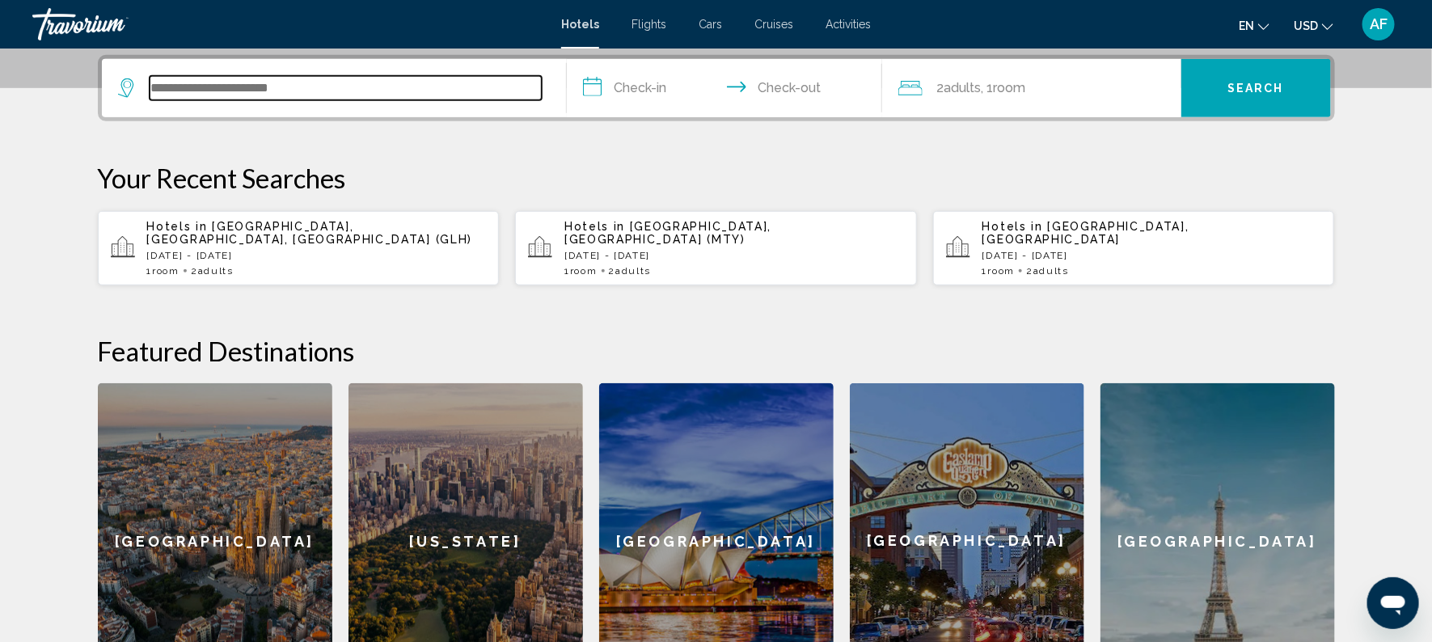
scroll to position [399, 0]
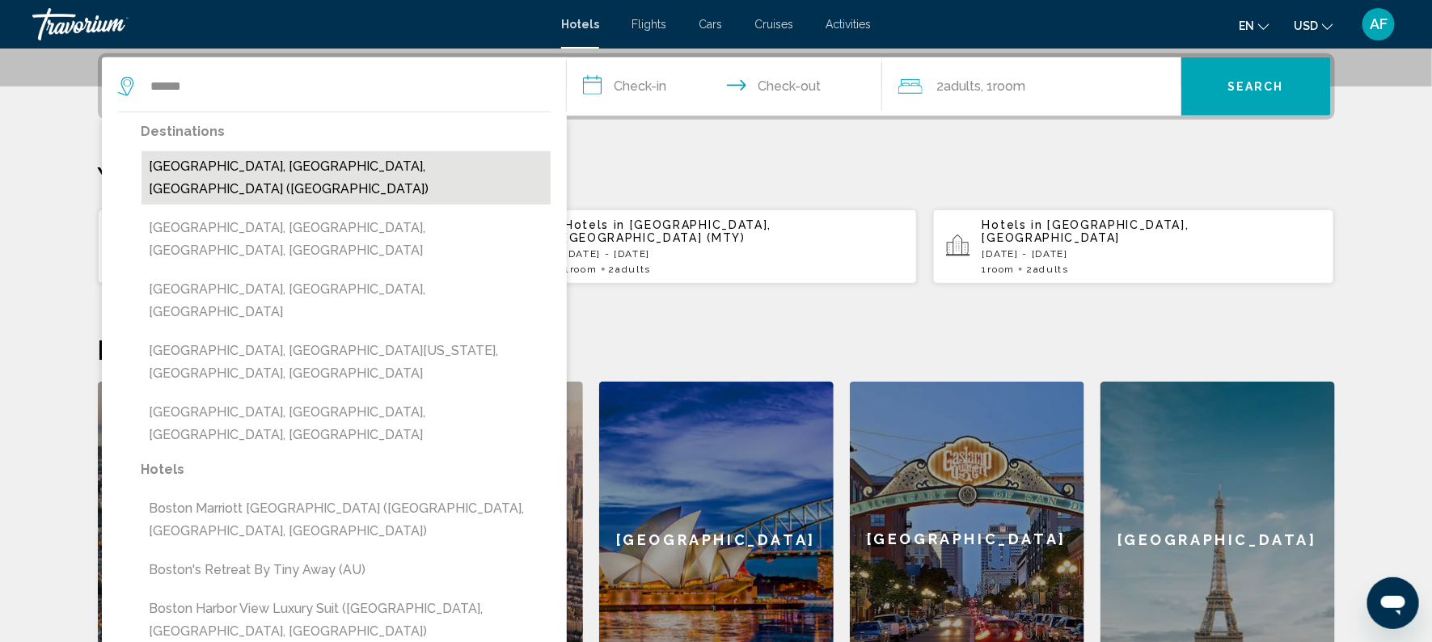
click at [209, 156] on button "Boston, MA, United States (BOS)" at bounding box center [346, 177] width 409 height 53
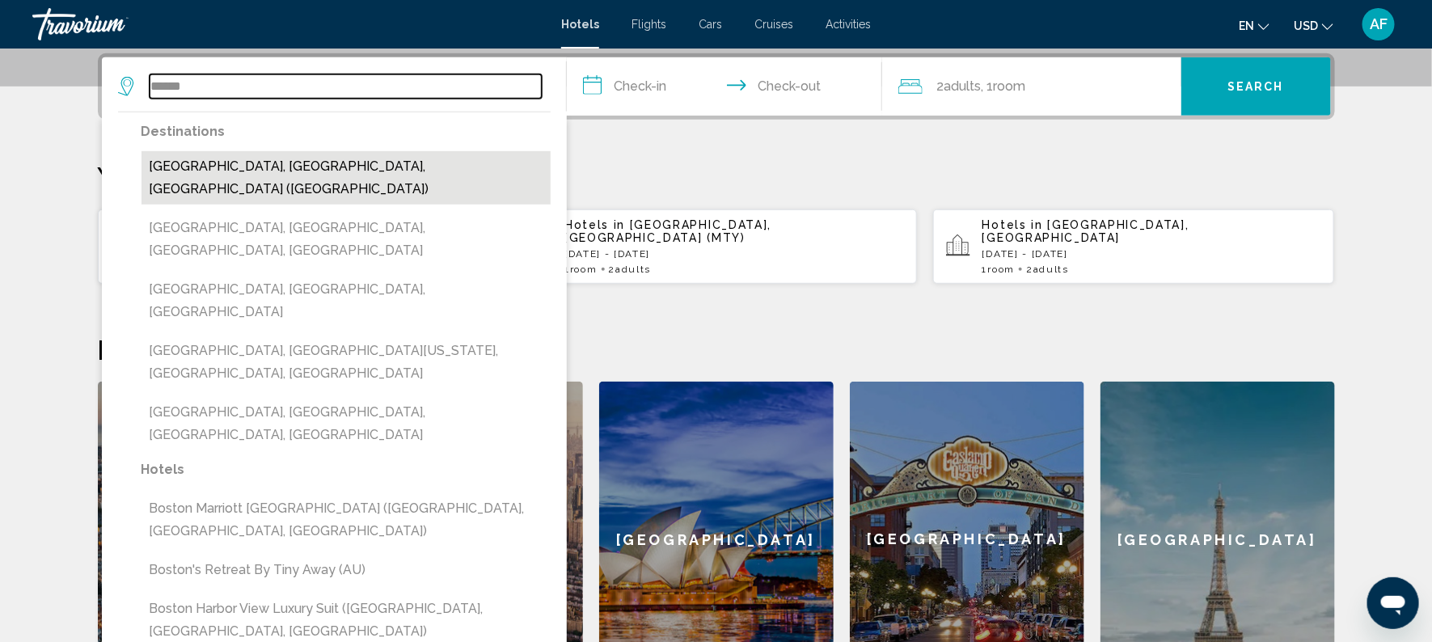
type input "**********"
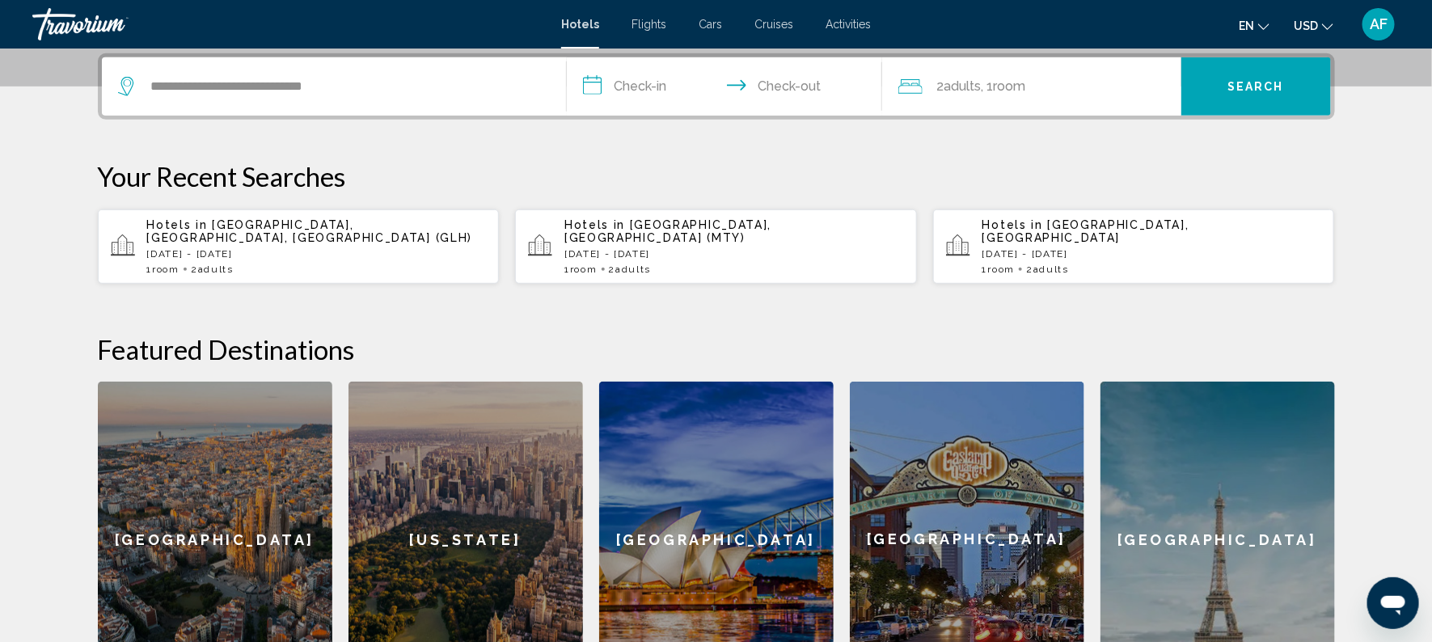
click at [645, 80] on input "**********" at bounding box center [728, 88] width 322 height 63
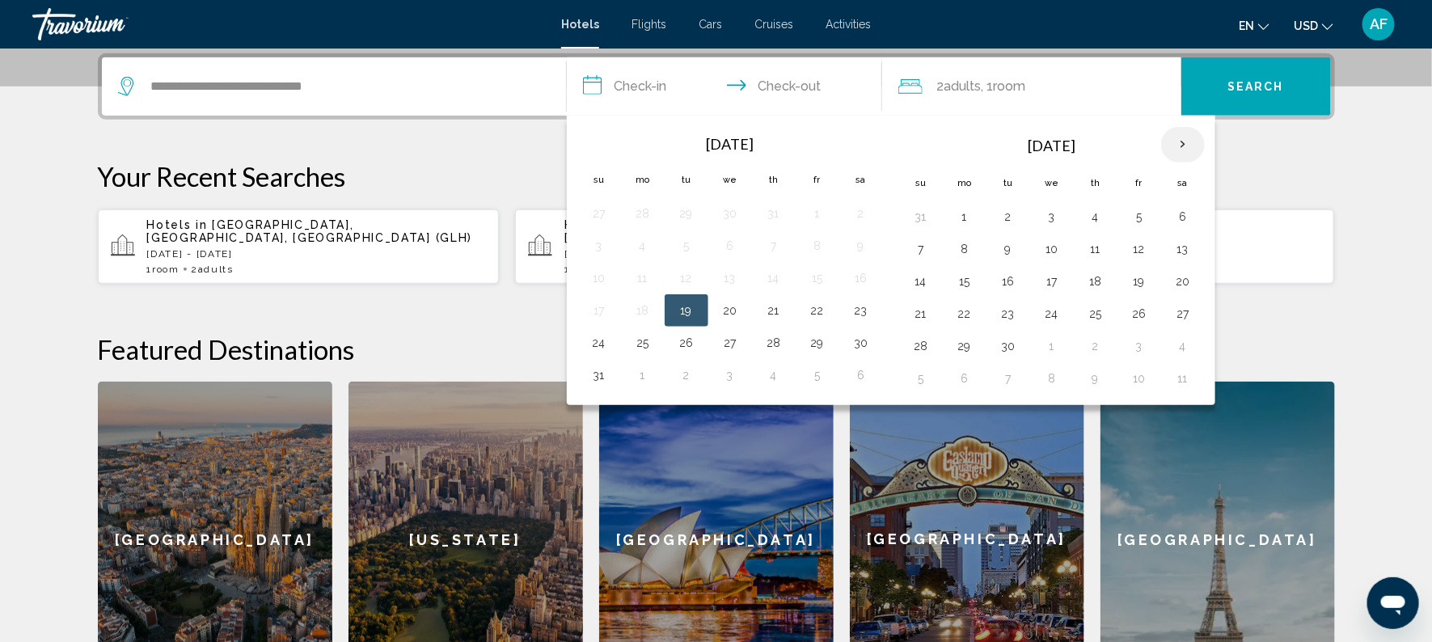
click at [1180, 139] on th "Next month" at bounding box center [1183, 145] width 44 height 36
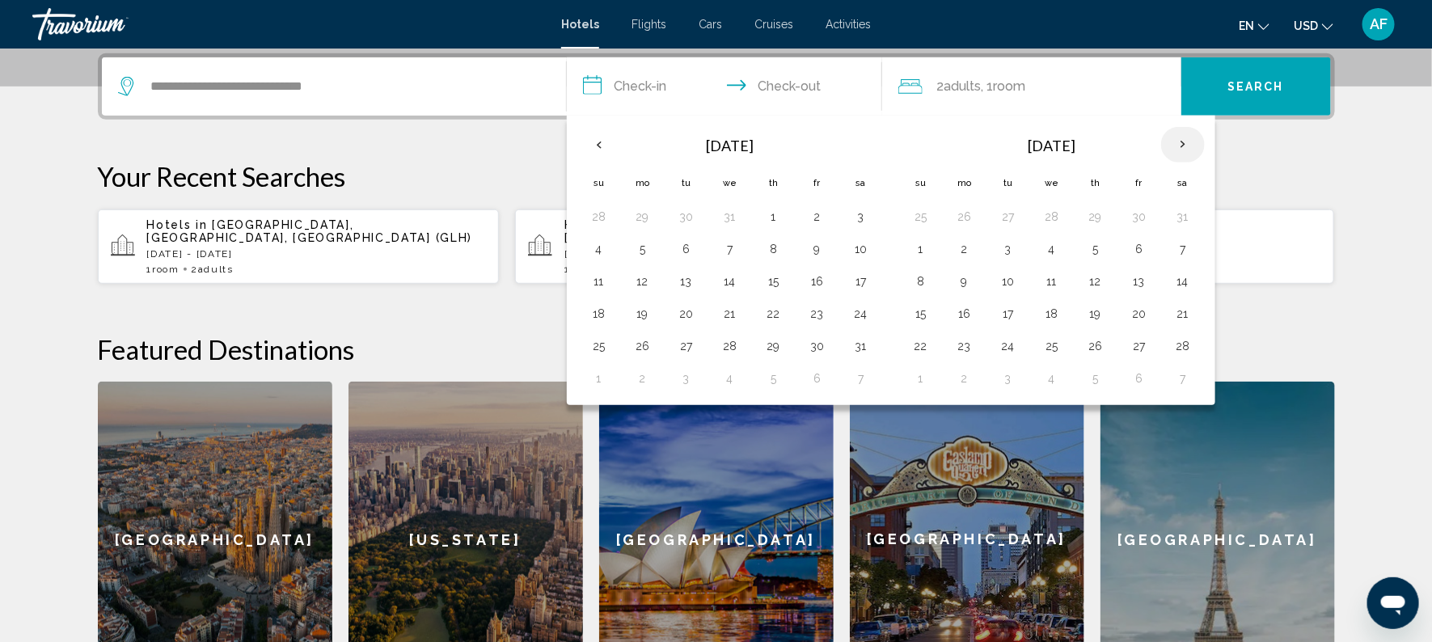
click at [1180, 139] on th "Next month" at bounding box center [1183, 145] width 44 height 36
click at [1047, 315] on button "24" at bounding box center [1052, 313] width 26 height 23
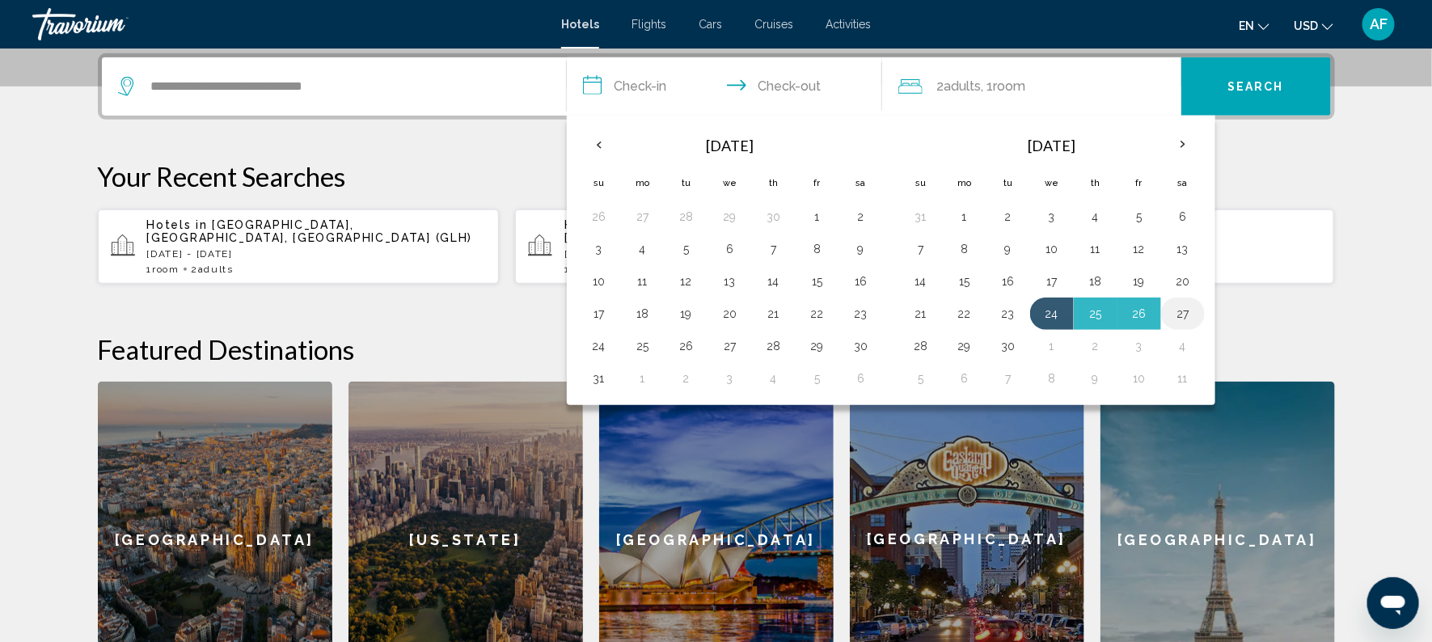
click at [1177, 309] on button "27" at bounding box center [1183, 313] width 26 height 23
type input "**********"
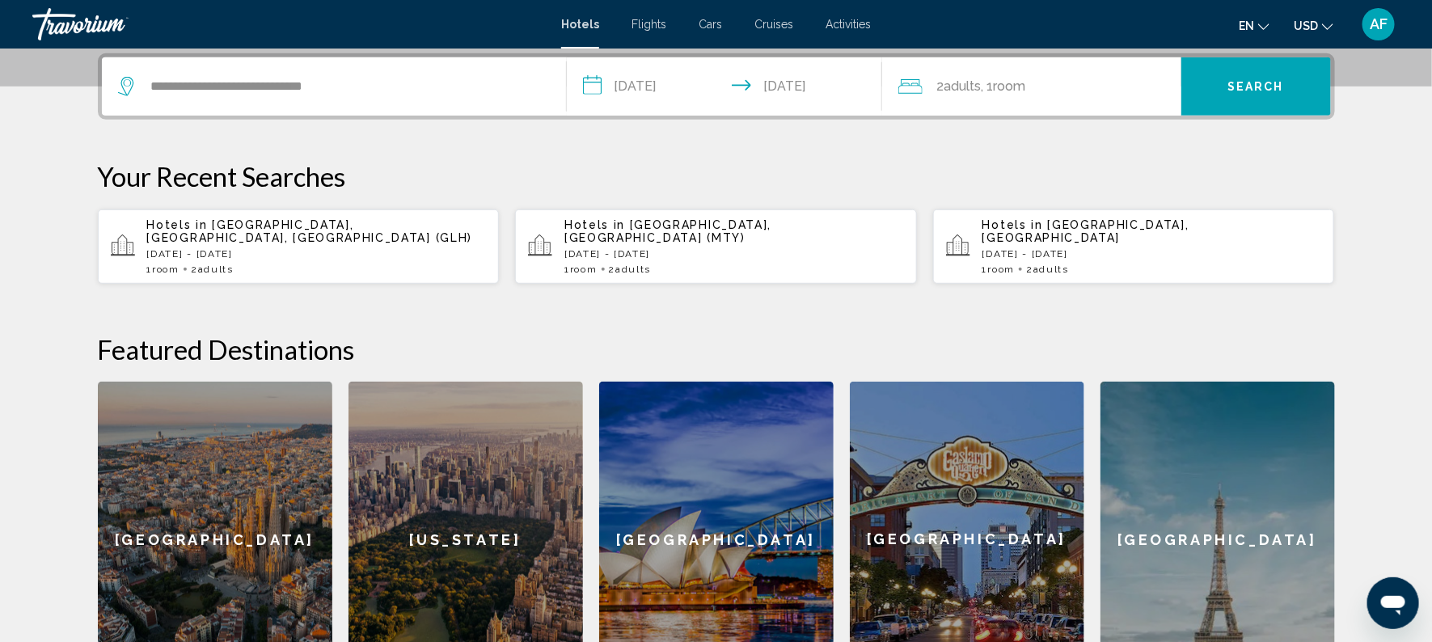
click at [1287, 82] on button "Search" at bounding box center [1257, 86] width 150 height 58
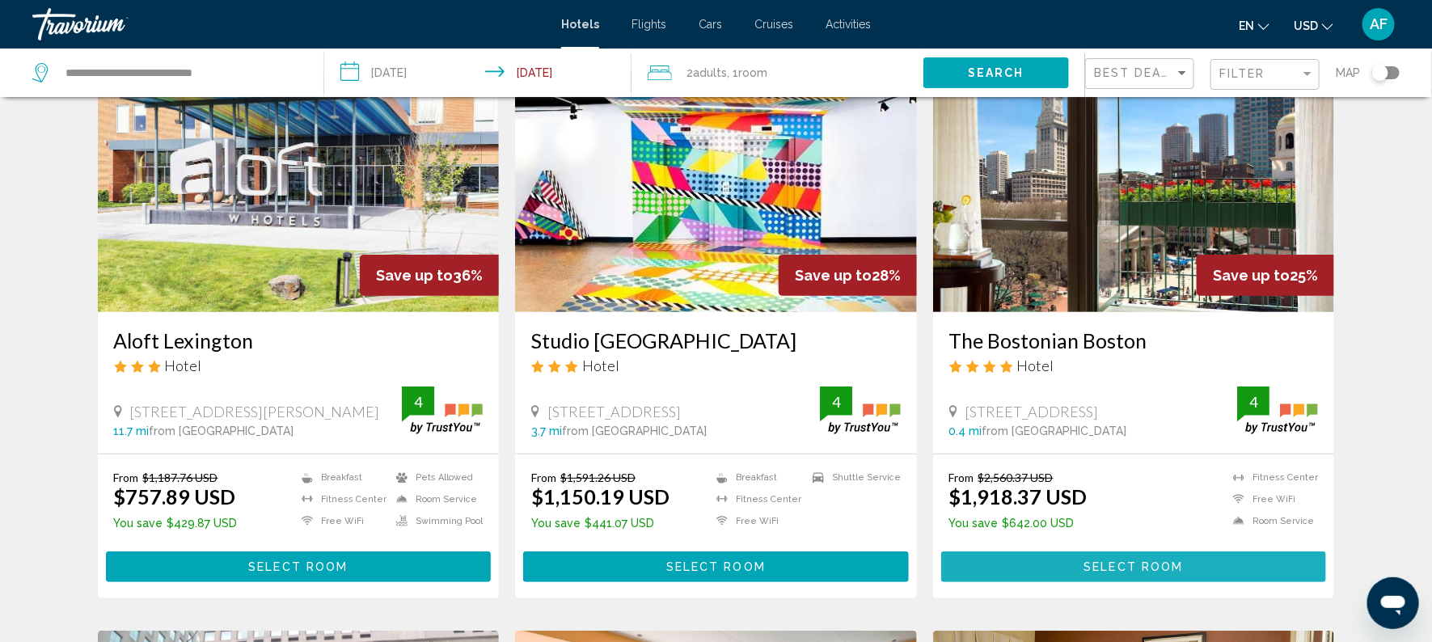
scroll to position [98, 0]
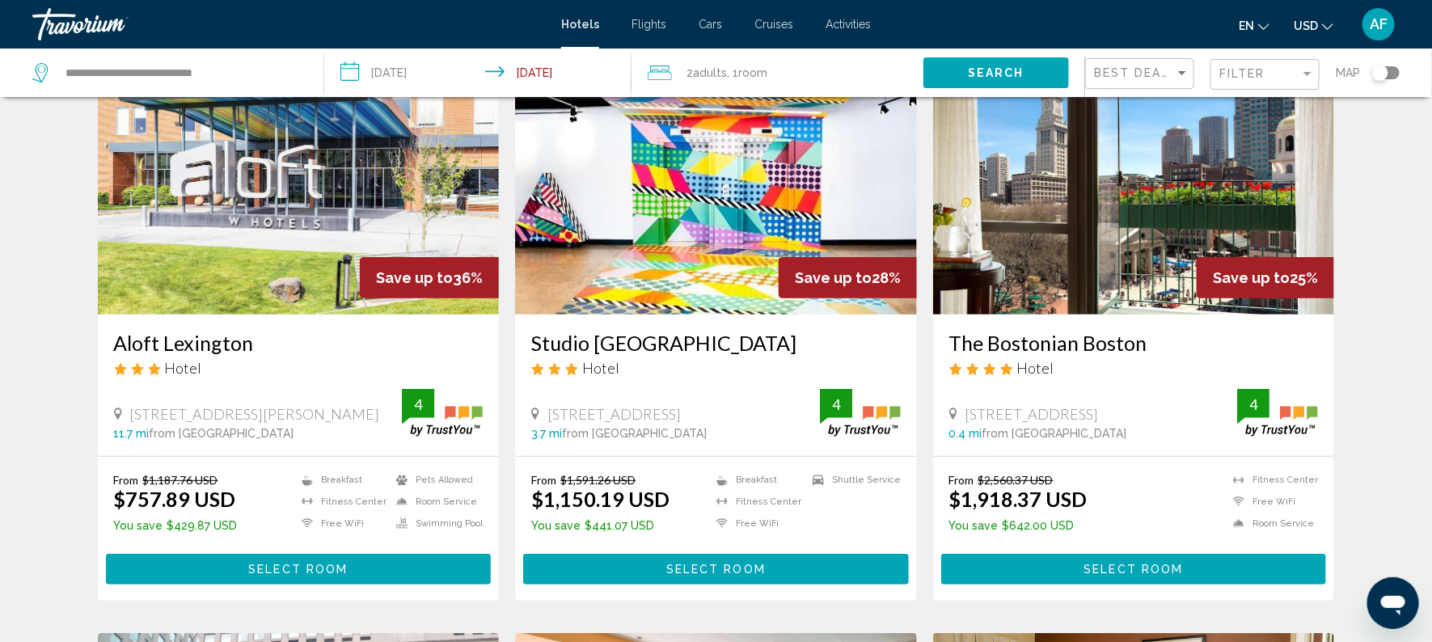
click at [377, 570] on button "Select Room" at bounding box center [299, 569] width 386 height 30
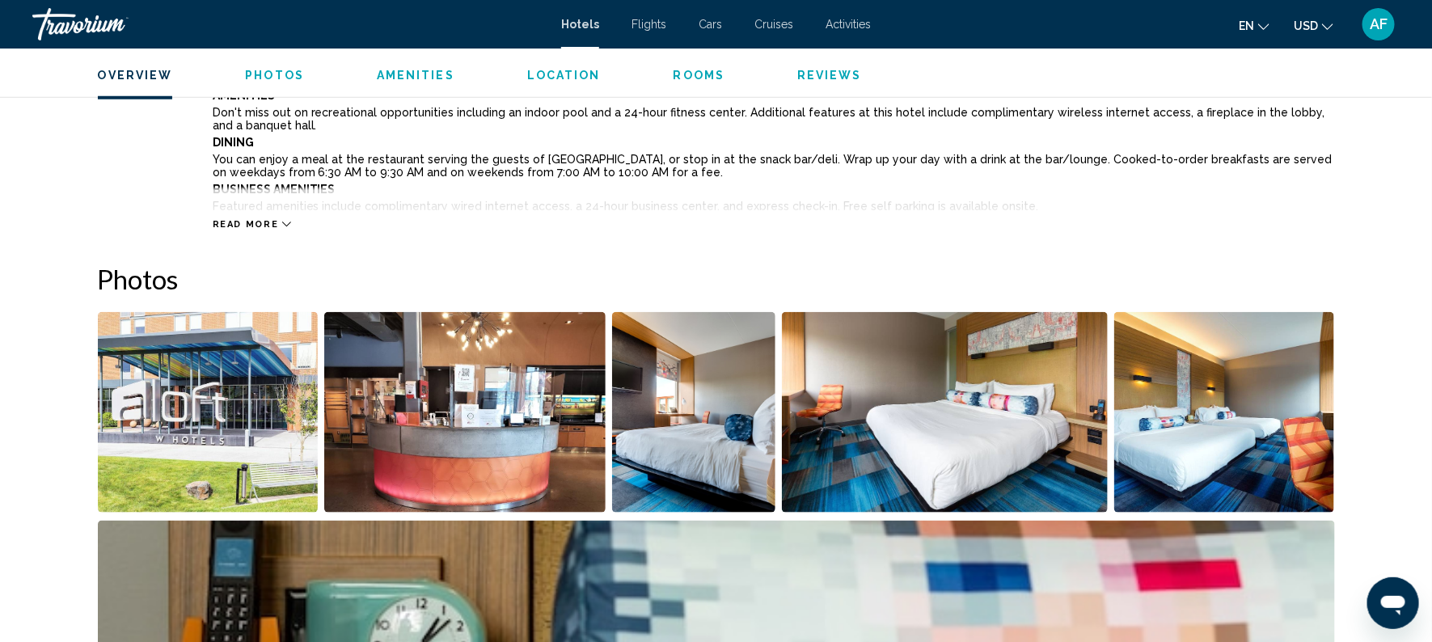
scroll to position [623, 0]
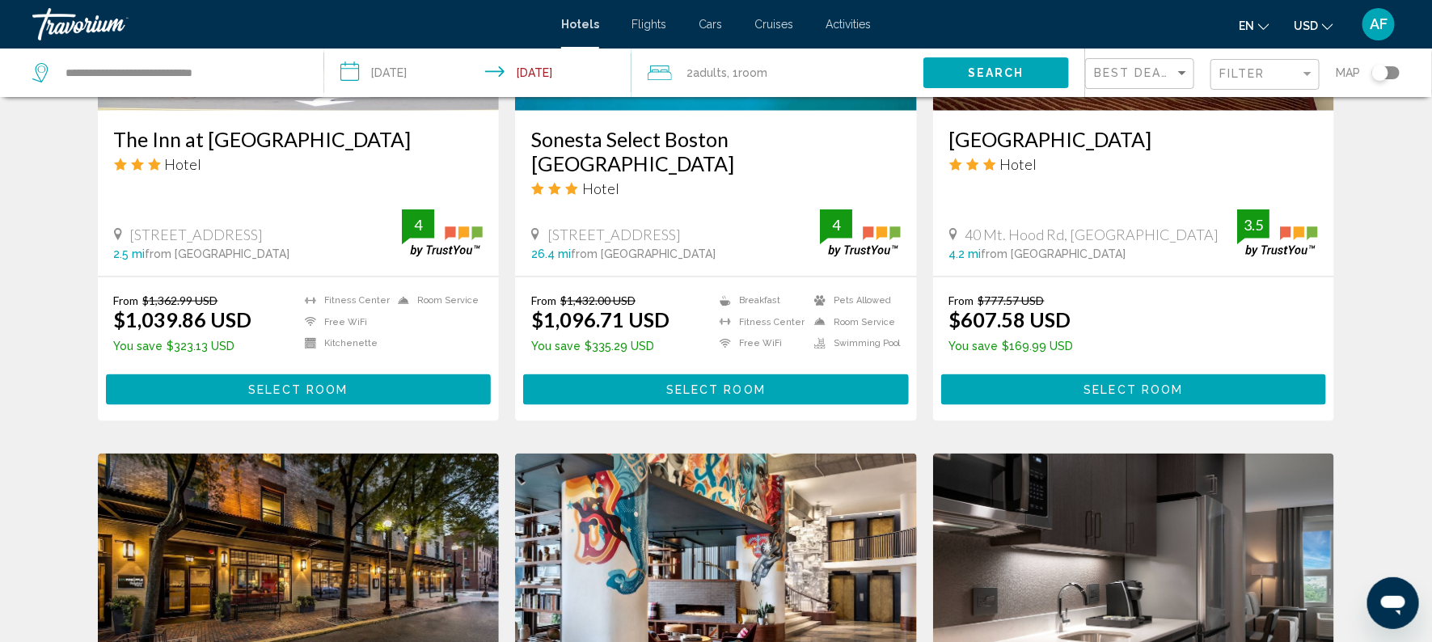
scroll to position [896, 0]
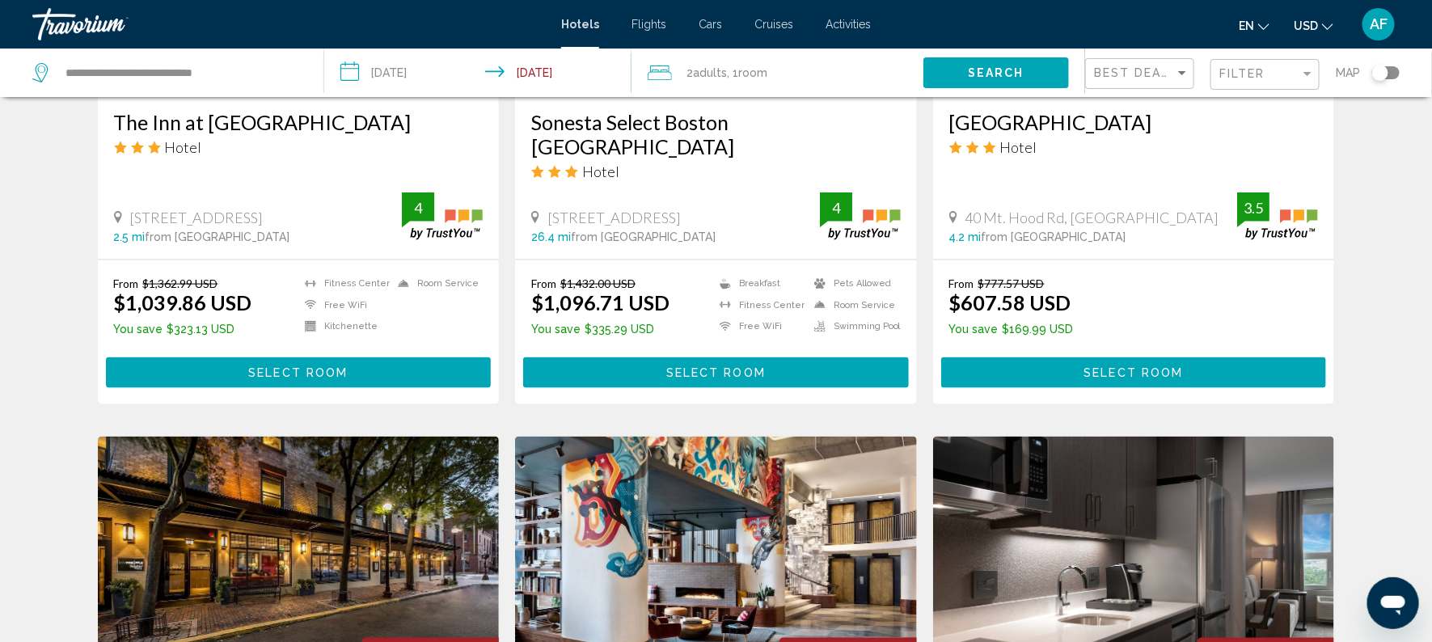
click at [1108, 367] on span "Select Room" at bounding box center [1133, 373] width 99 height 13
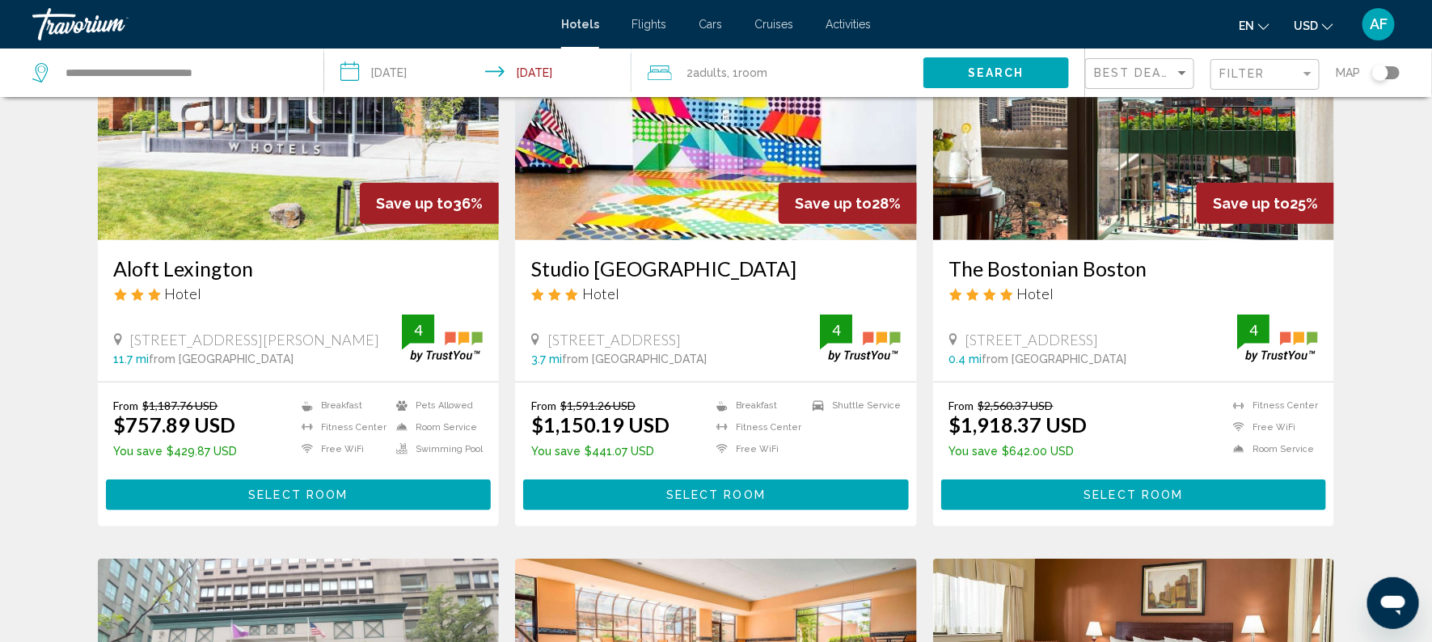
scroll to position [180, 0]
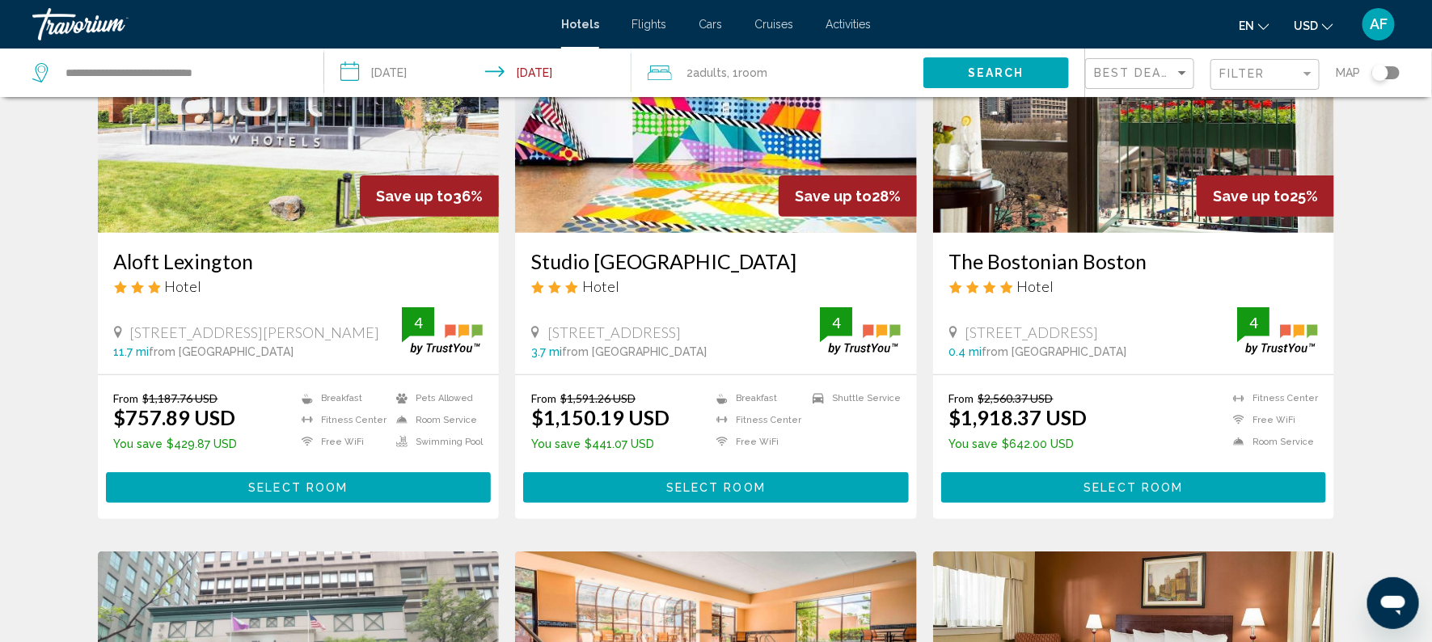
click at [346, 488] on span "Select Room" at bounding box center [297, 488] width 99 height 13
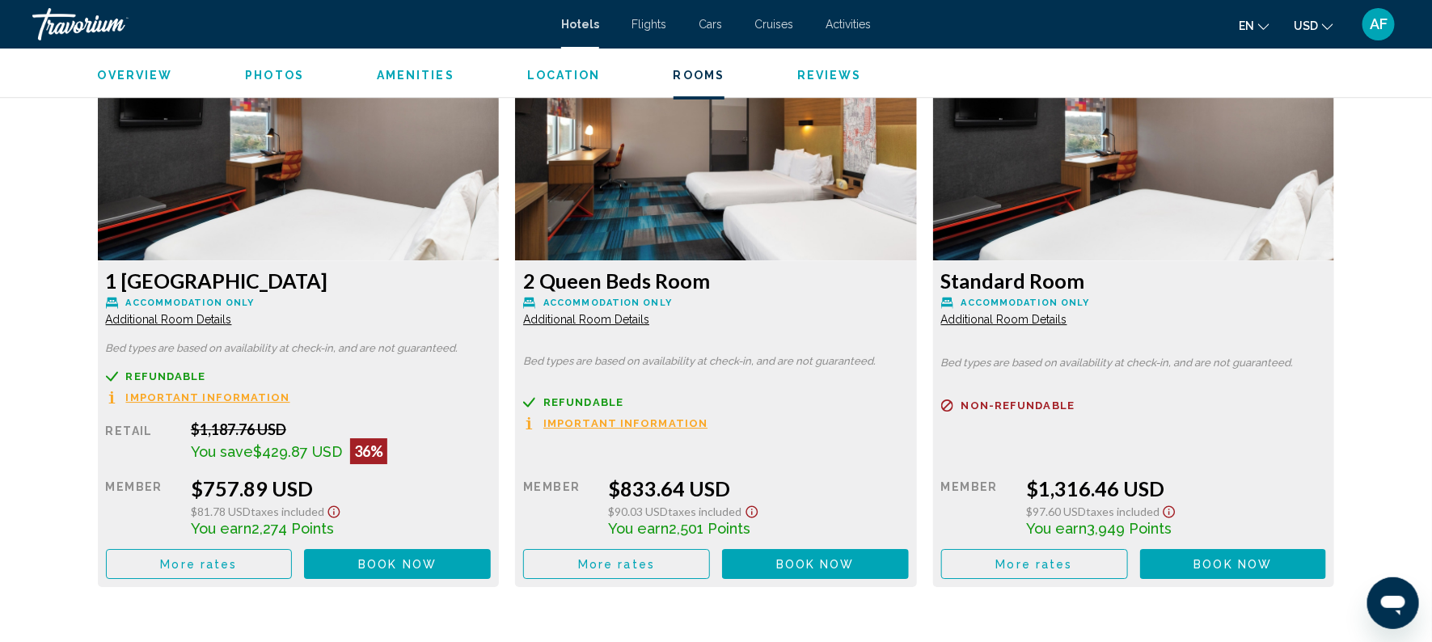
scroll to position [2228, 0]
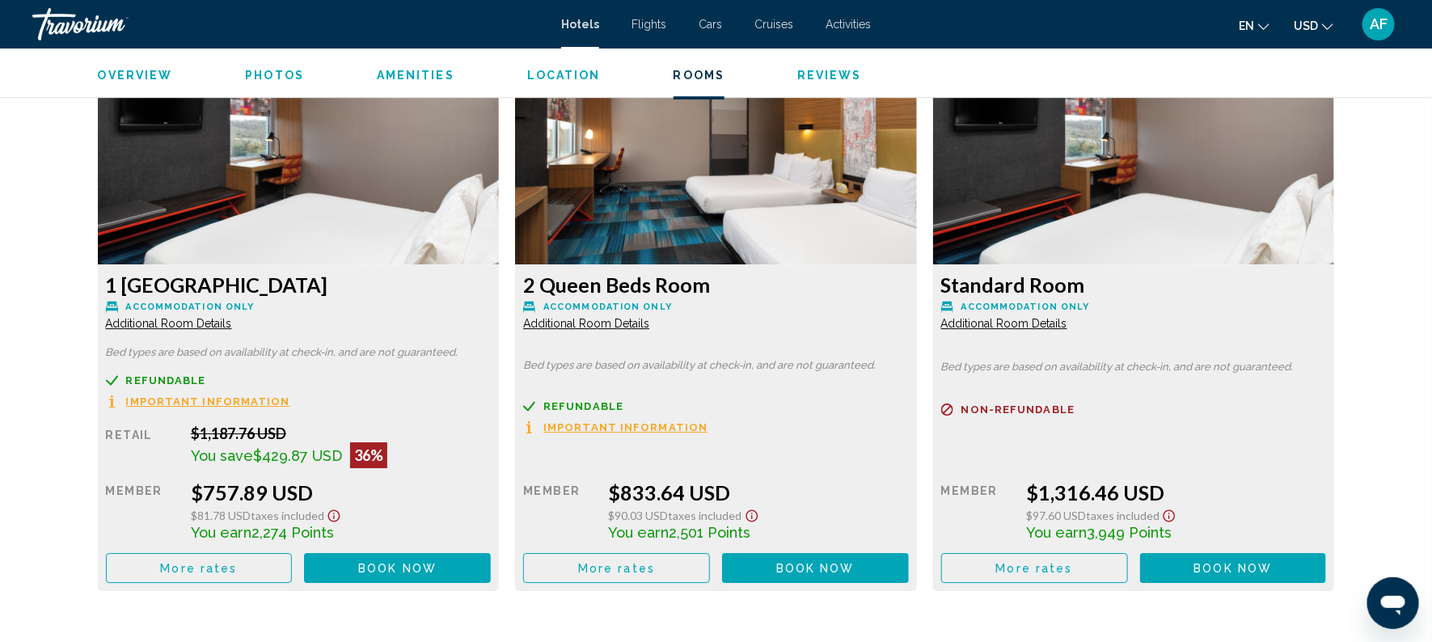
click at [232, 323] on span "Additional Room Details" at bounding box center [169, 323] width 126 height 13
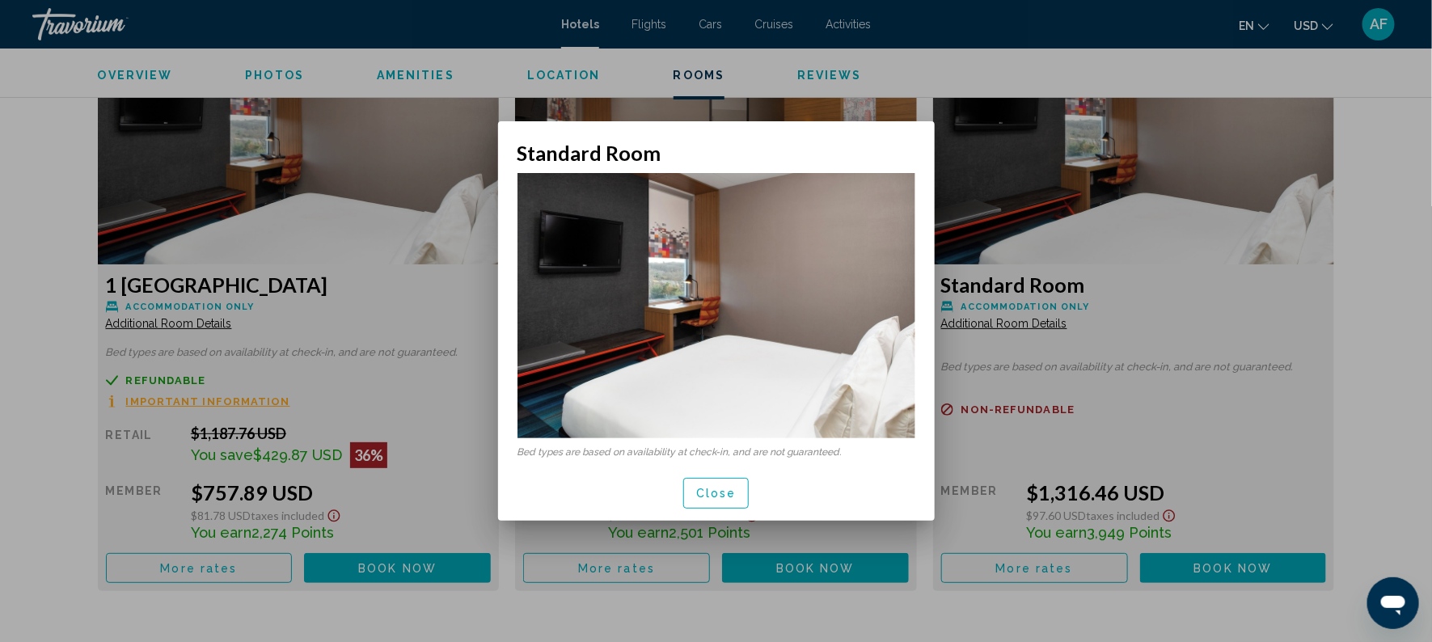
scroll to position [0, 0]
click at [1077, 234] on div at bounding box center [716, 321] width 1432 height 642
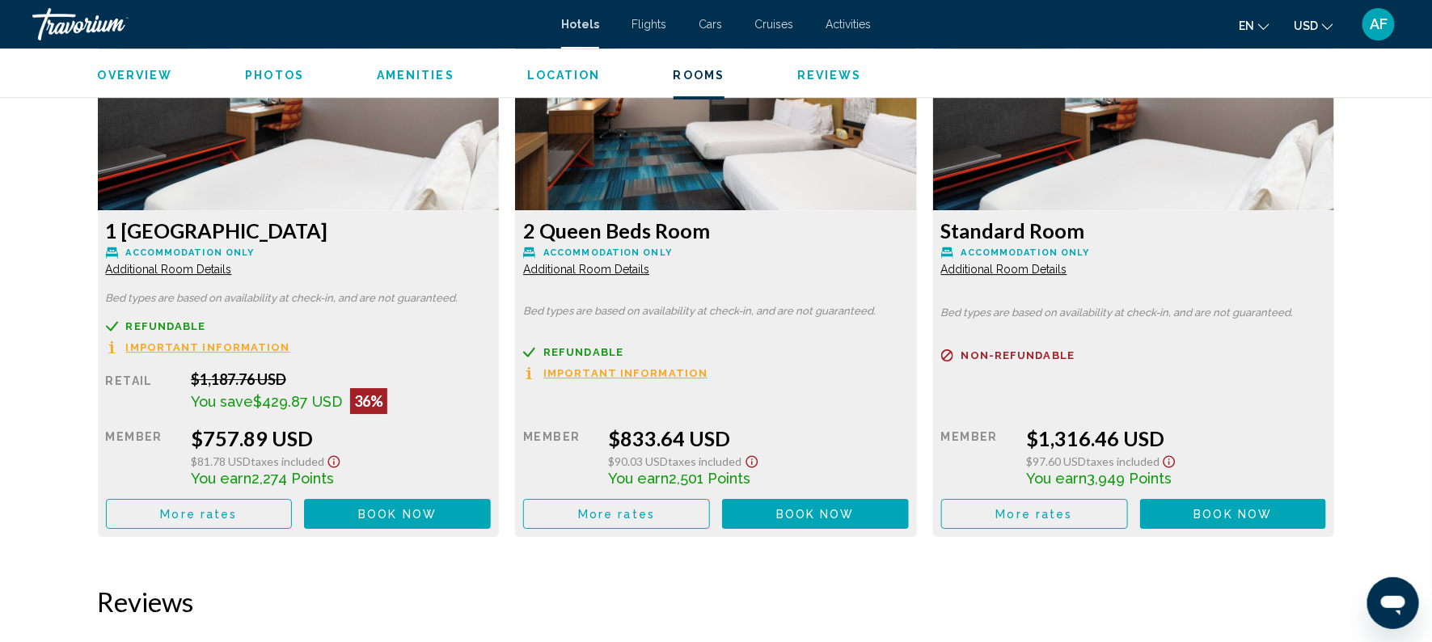
scroll to position [2291, 0]
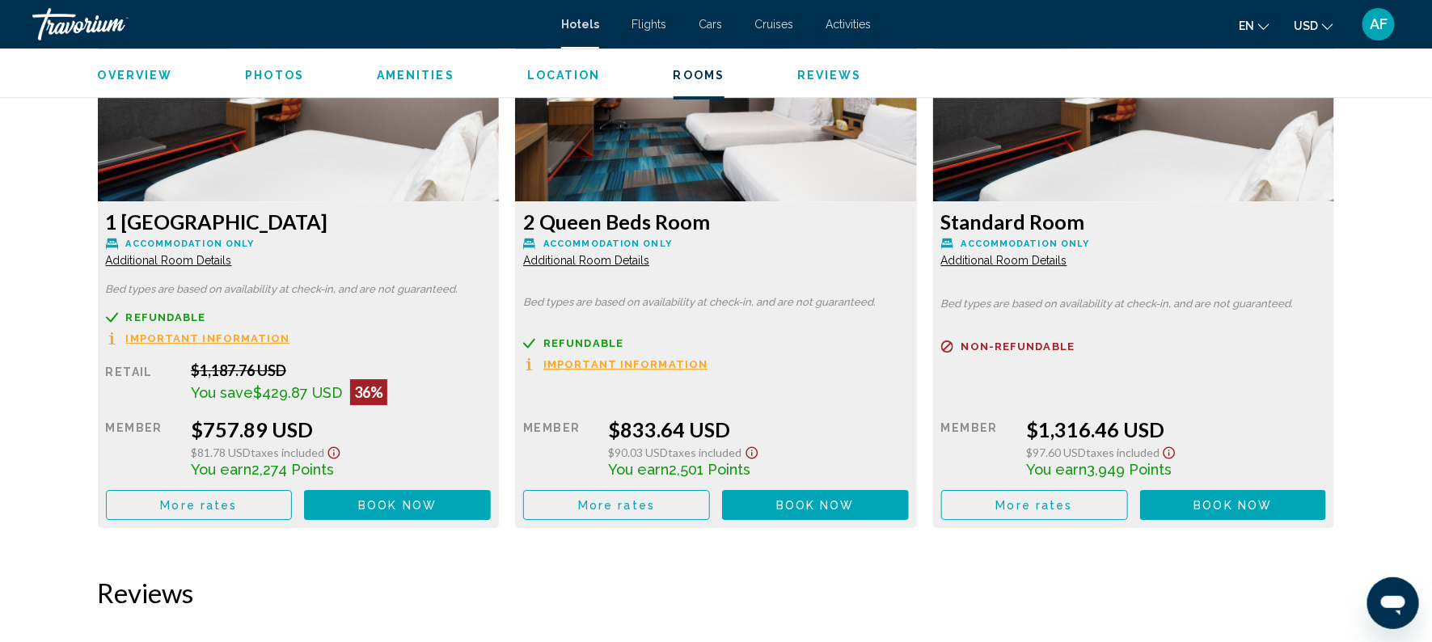
click at [206, 323] on span "Refundable" at bounding box center [166, 317] width 80 height 11
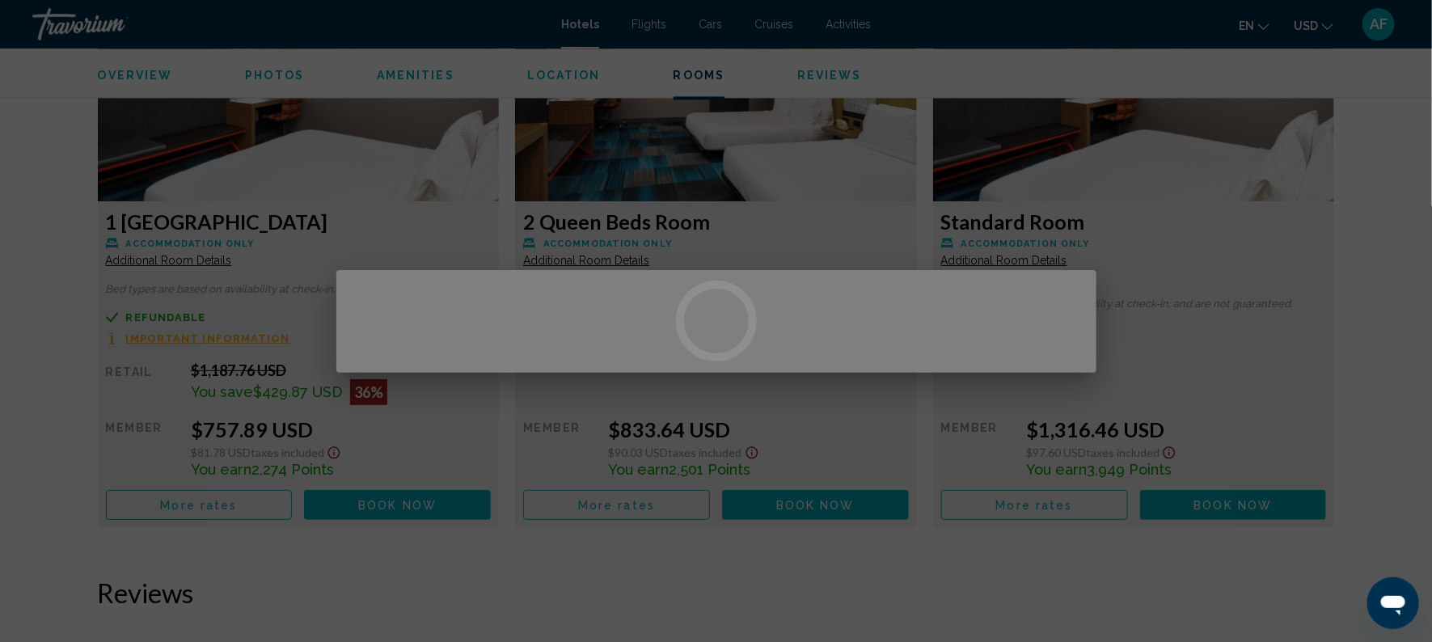
scroll to position [0, 0]
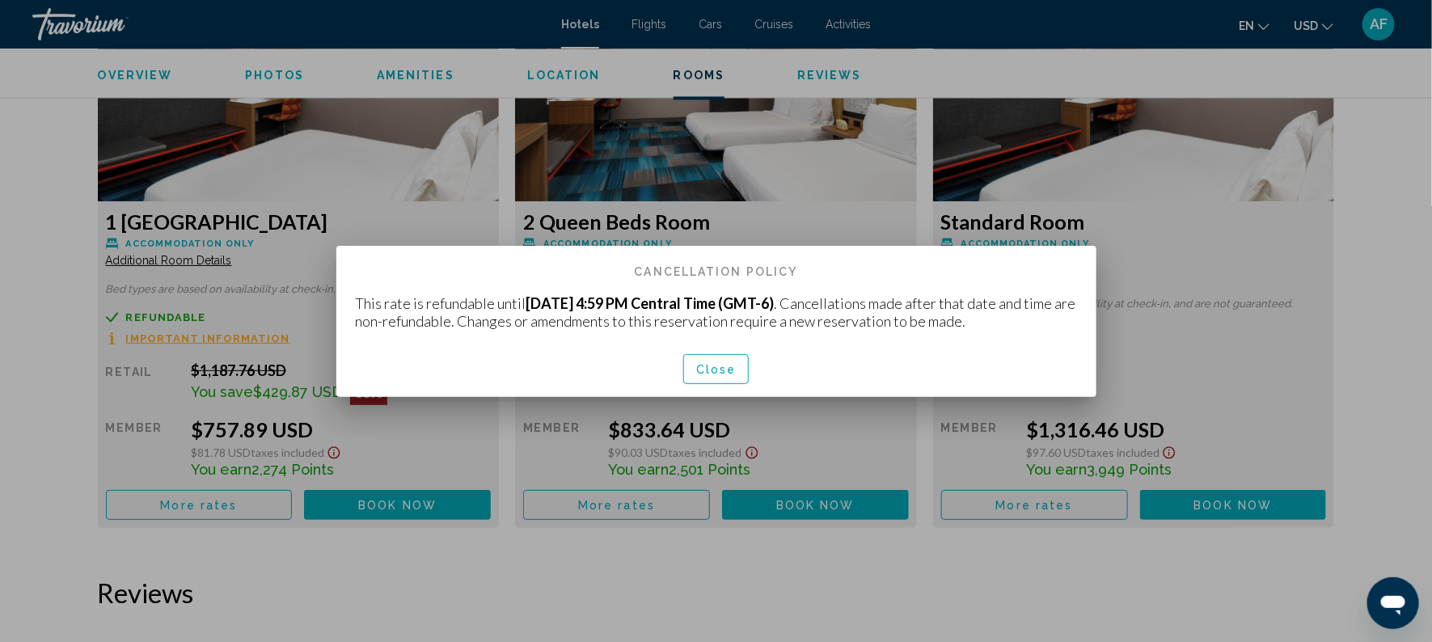
click at [712, 375] on span "Close" at bounding box center [716, 369] width 40 height 13
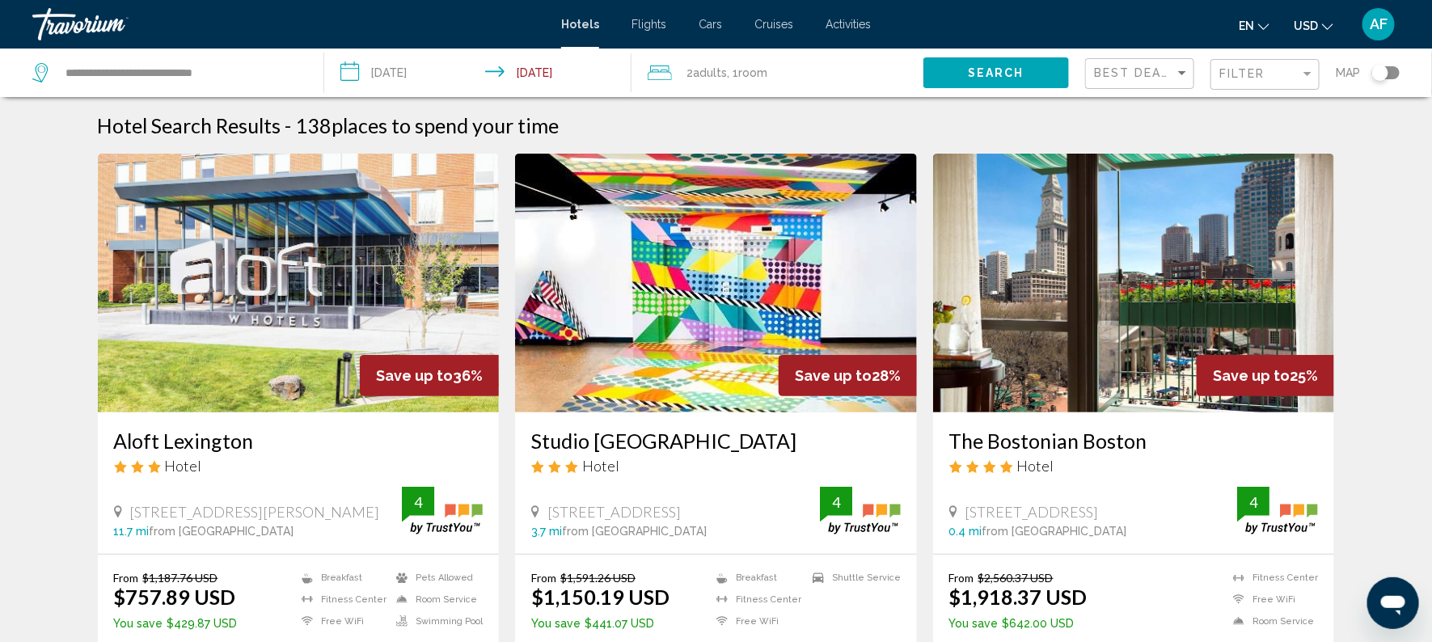
click at [729, 68] on span ", 1 Room rooms" at bounding box center [747, 72] width 40 height 23
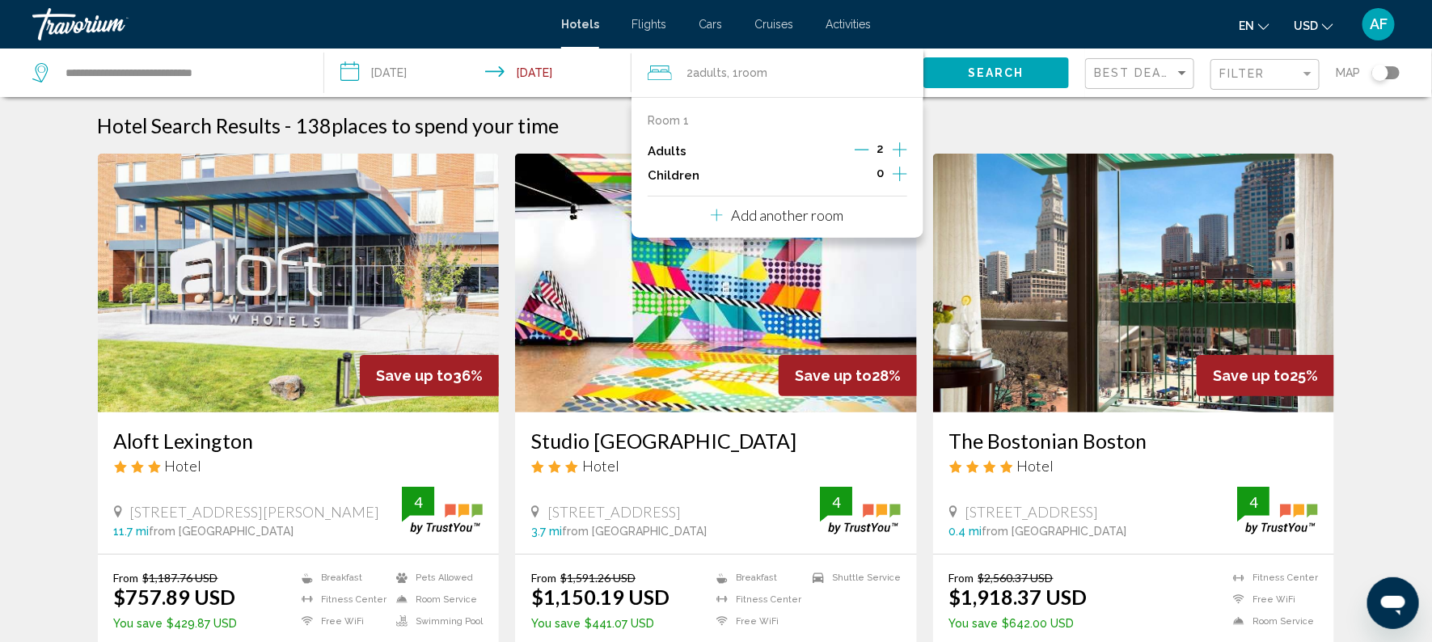
click at [745, 226] on button "Add another room" at bounding box center [777, 213] width 133 height 33
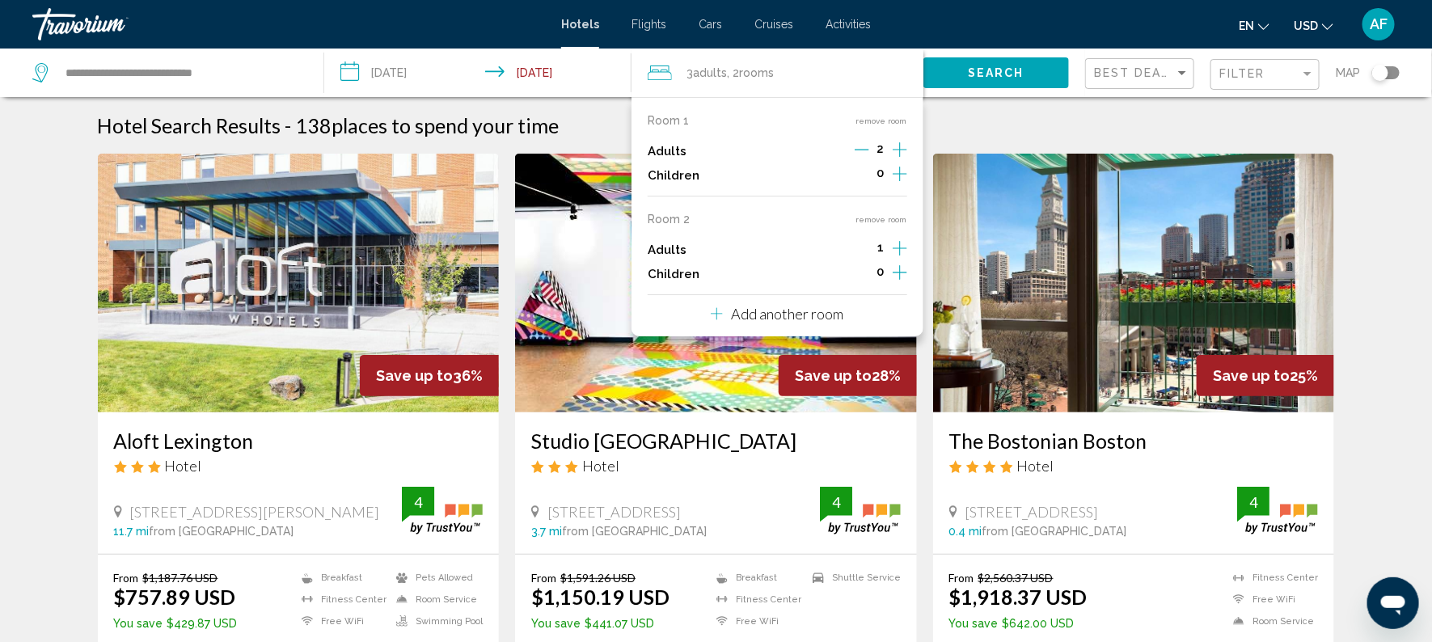
click at [745, 226] on div "Room 2 remove room" at bounding box center [778, 219] width 260 height 13
click at [761, 310] on p "Add another room" at bounding box center [787, 314] width 112 height 18
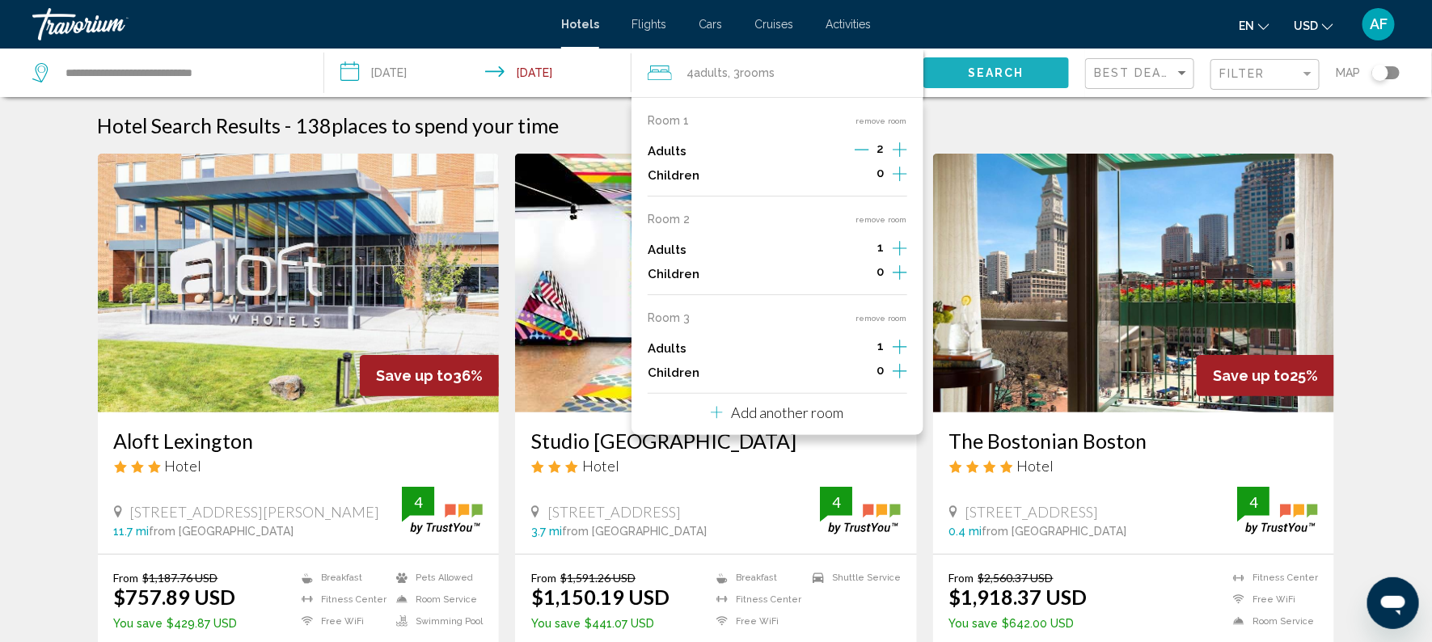
click at [991, 63] on button "Search" at bounding box center [997, 72] width 146 height 30
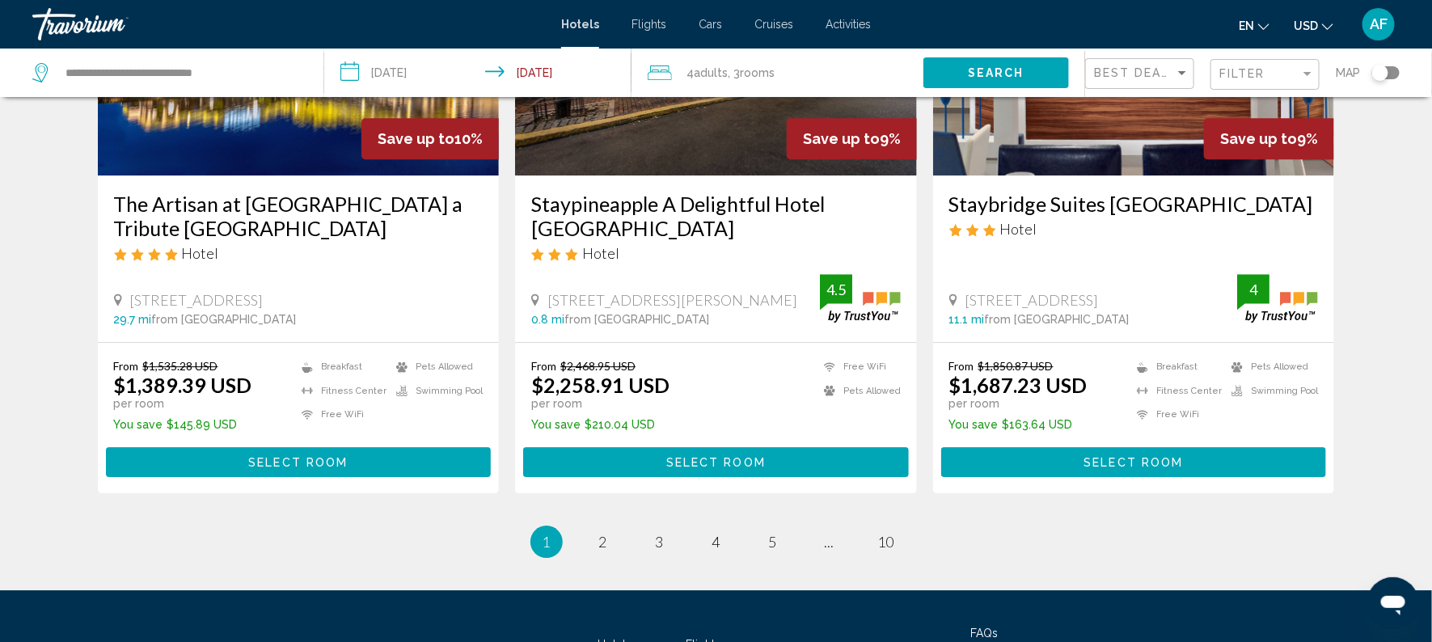
scroll to position [2091, 0]
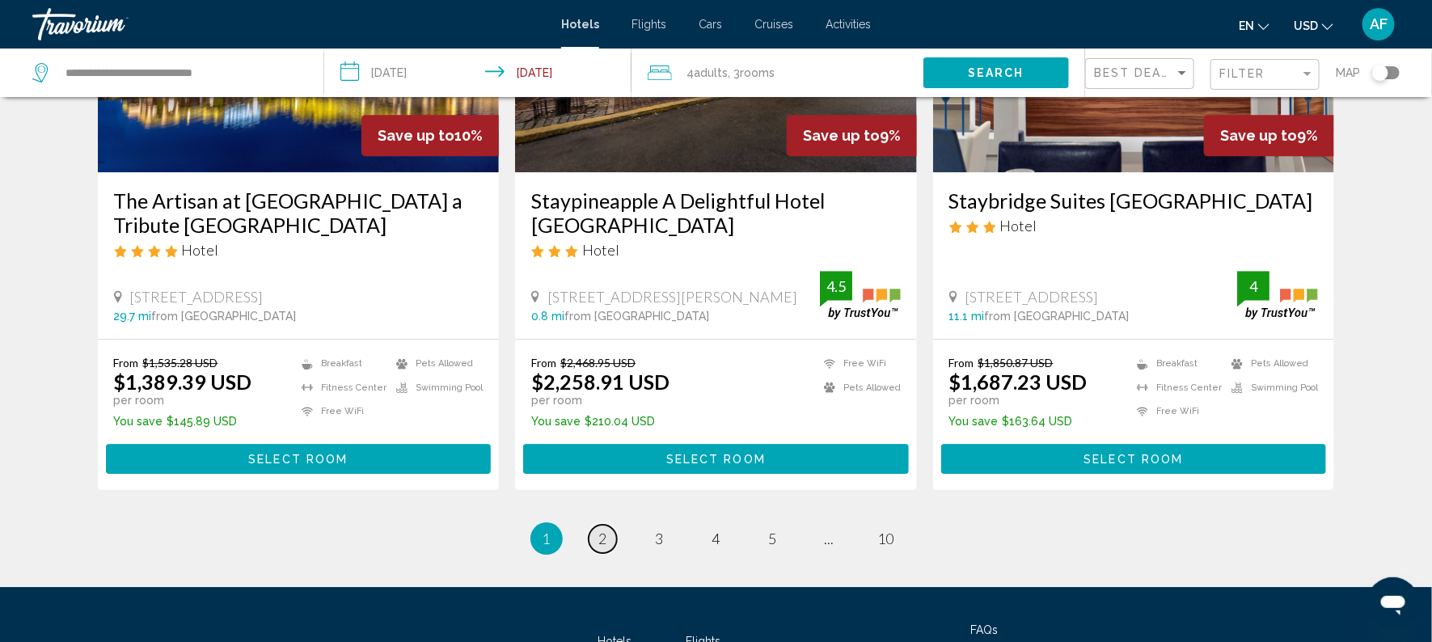
click at [605, 530] on span "2" at bounding box center [603, 539] width 8 height 18
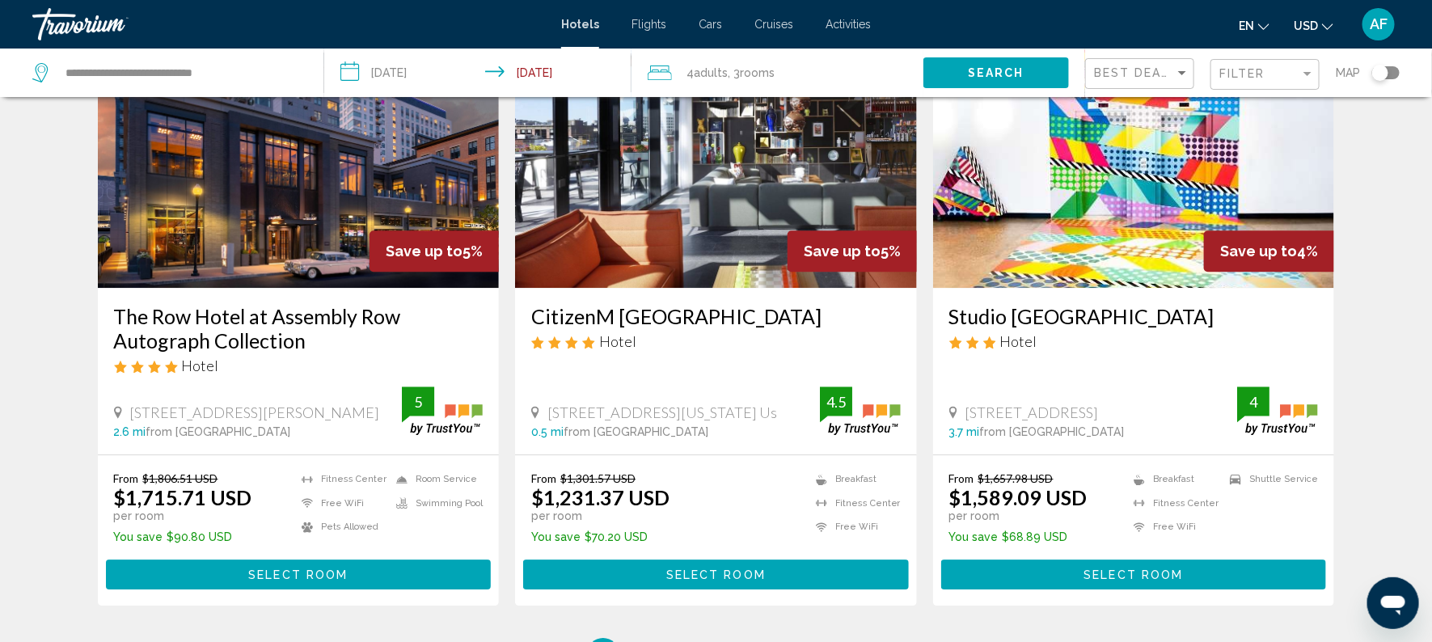
scroll to position [1991, 0]
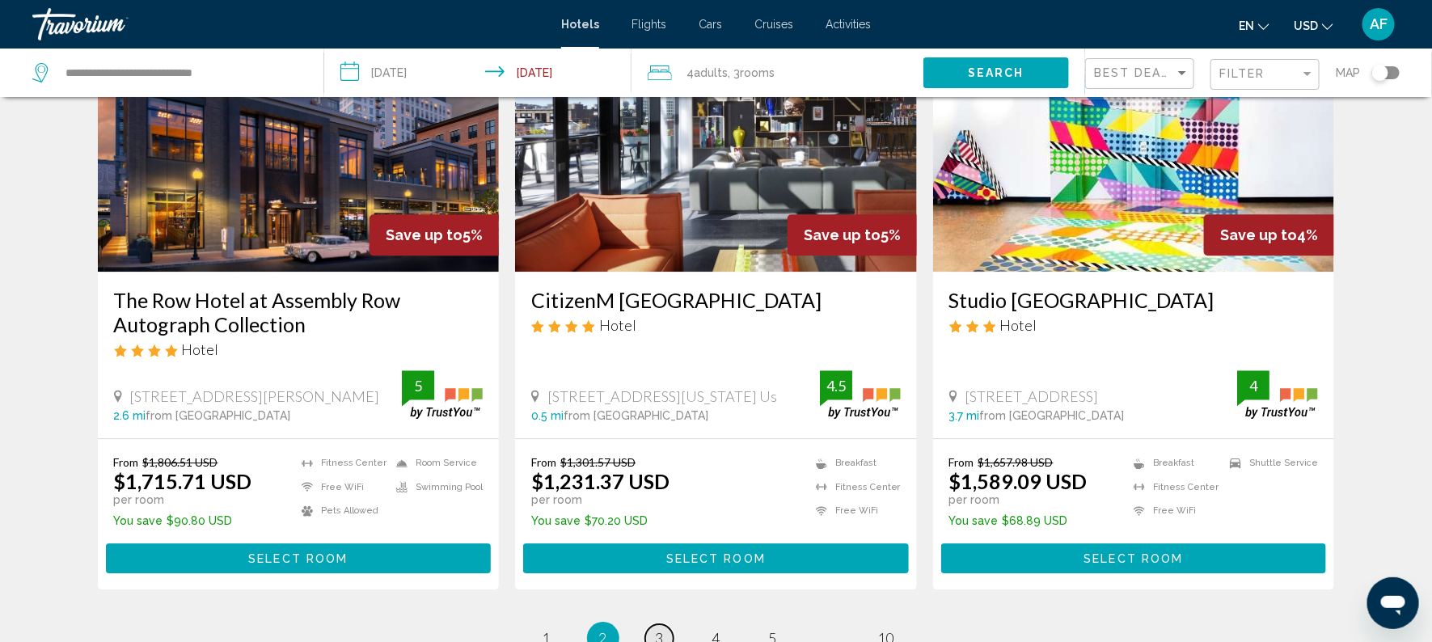
click at [661, 629] on span "3" at bounding box center [660, 638] width 8 height 18
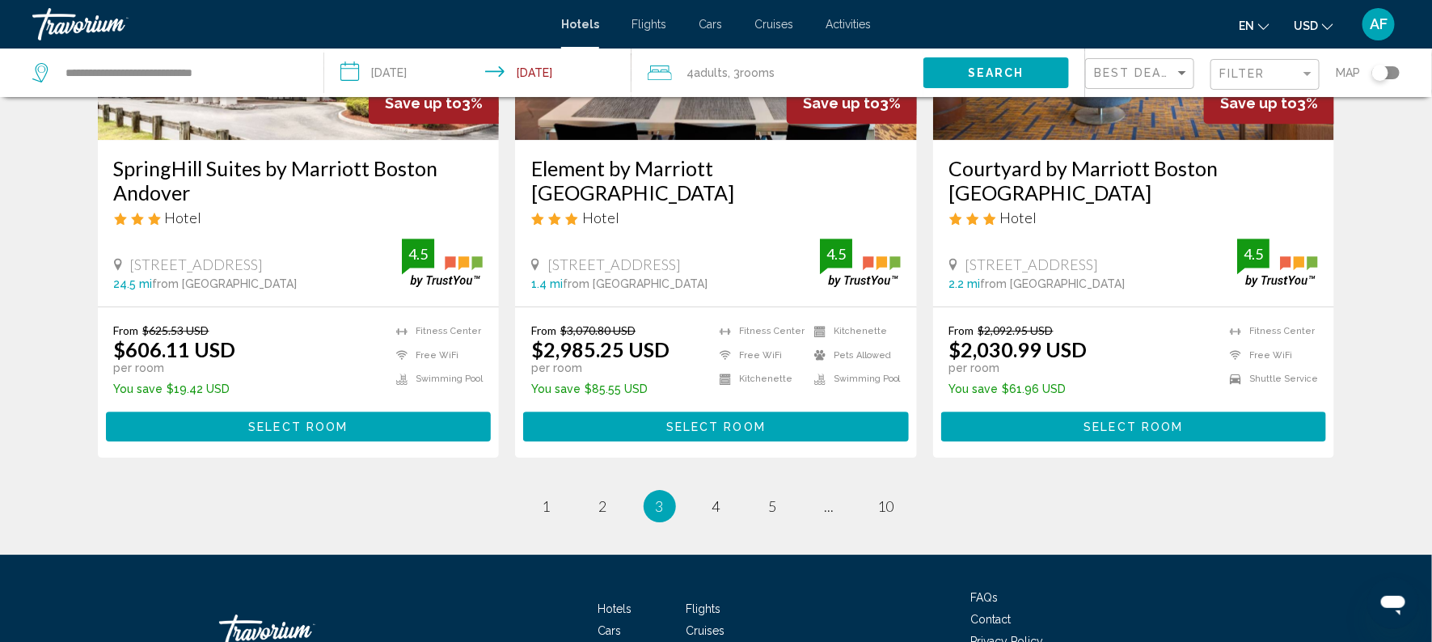
scroll to position [2072, 0]
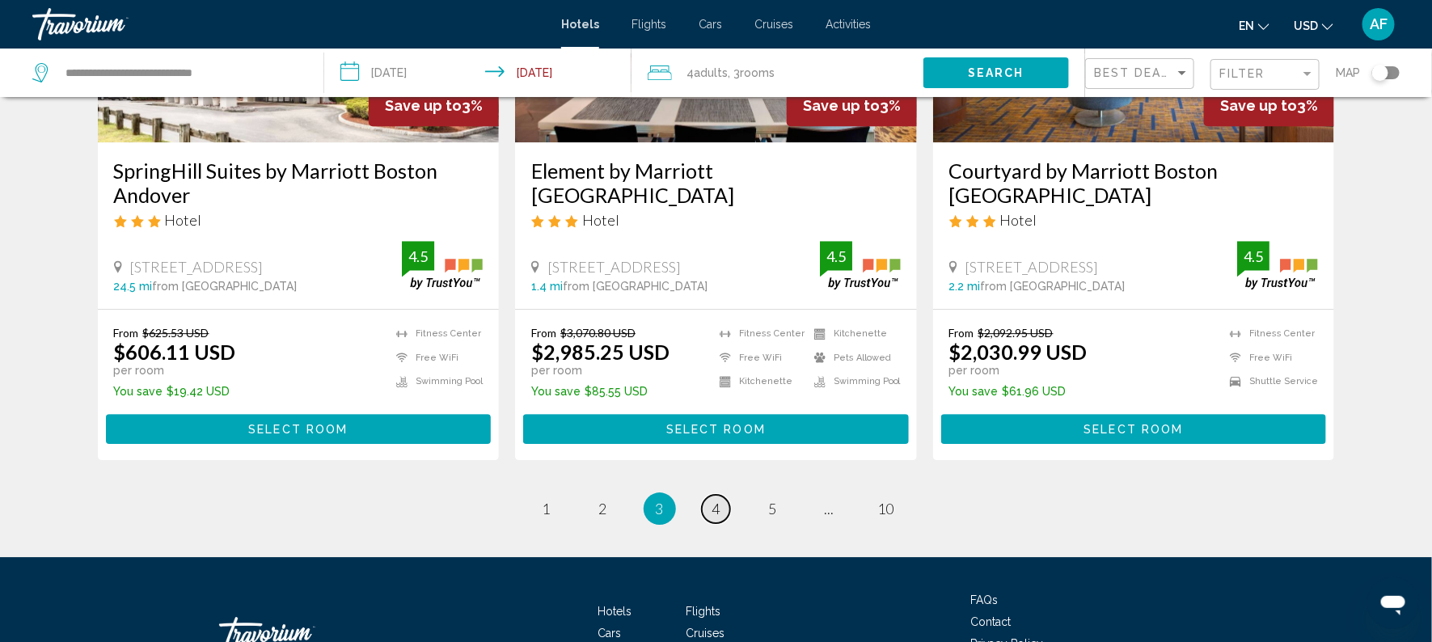
click at [717, 522] on link "page 4" at bounding box center [716, 509] width 28 height 28
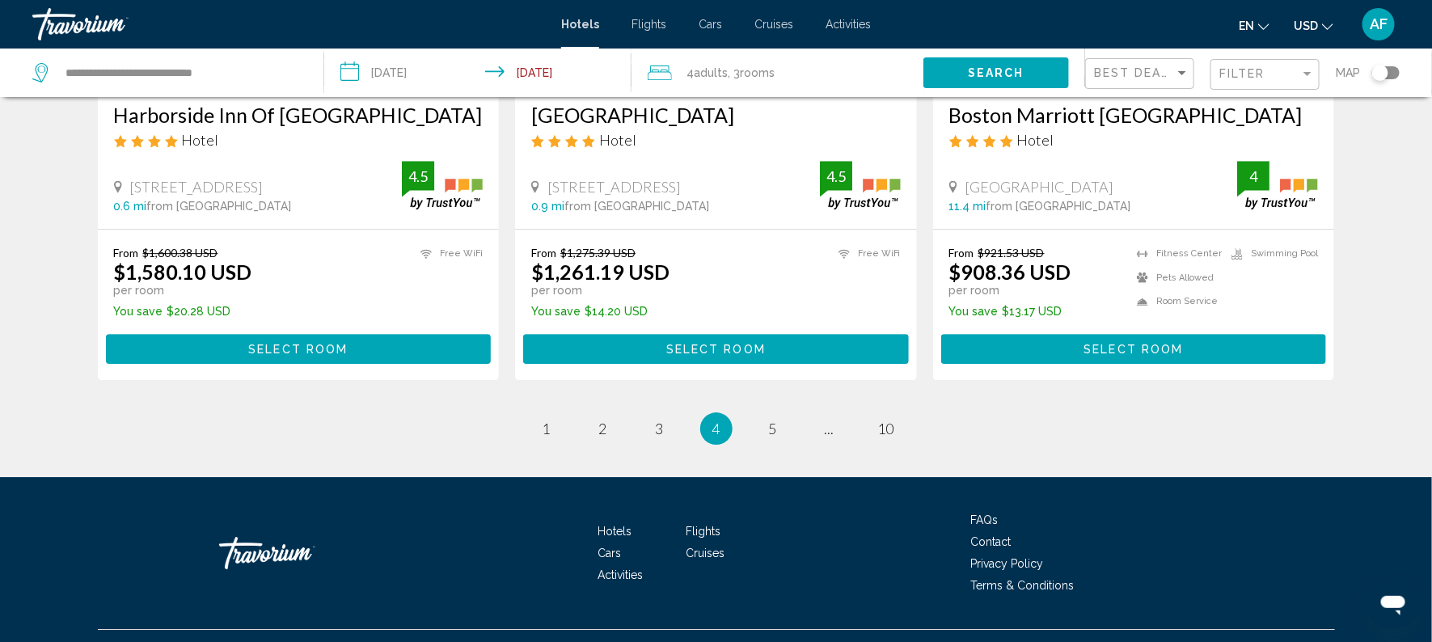
scroll to position [2139, 0]
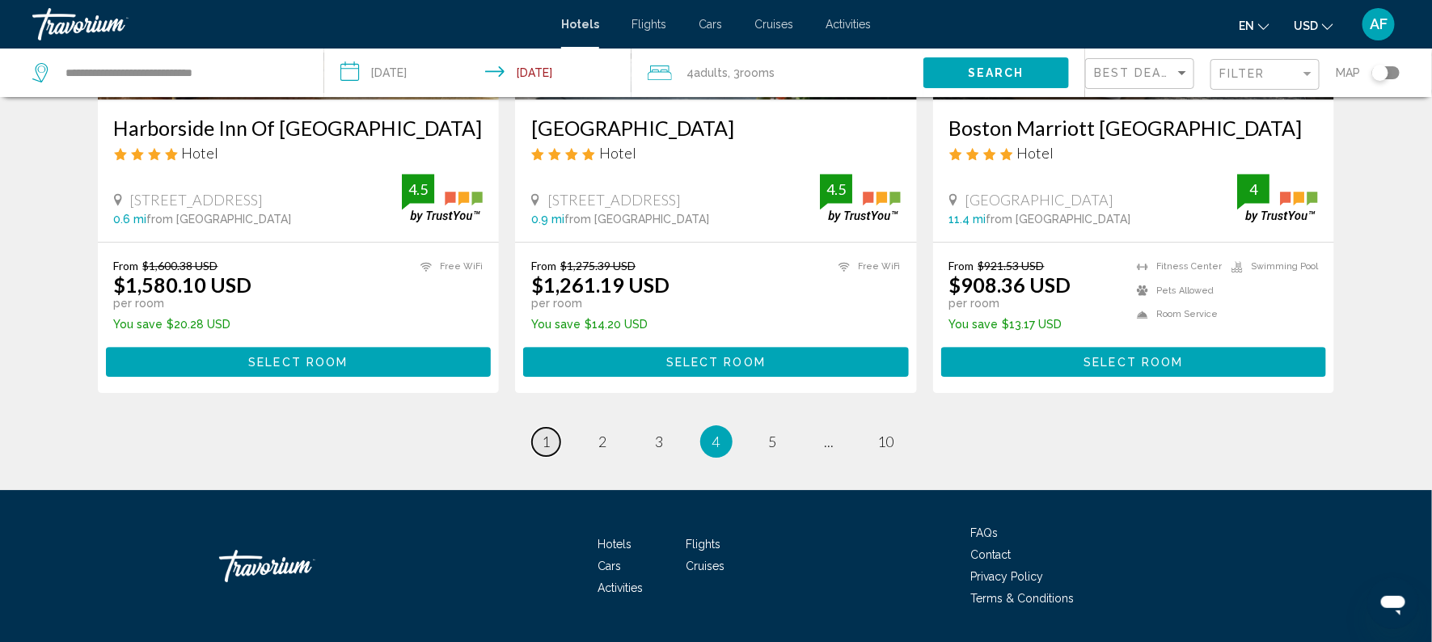
click at [543, 439] on span "1" at bounding box center [547, 442] width 8 height 18
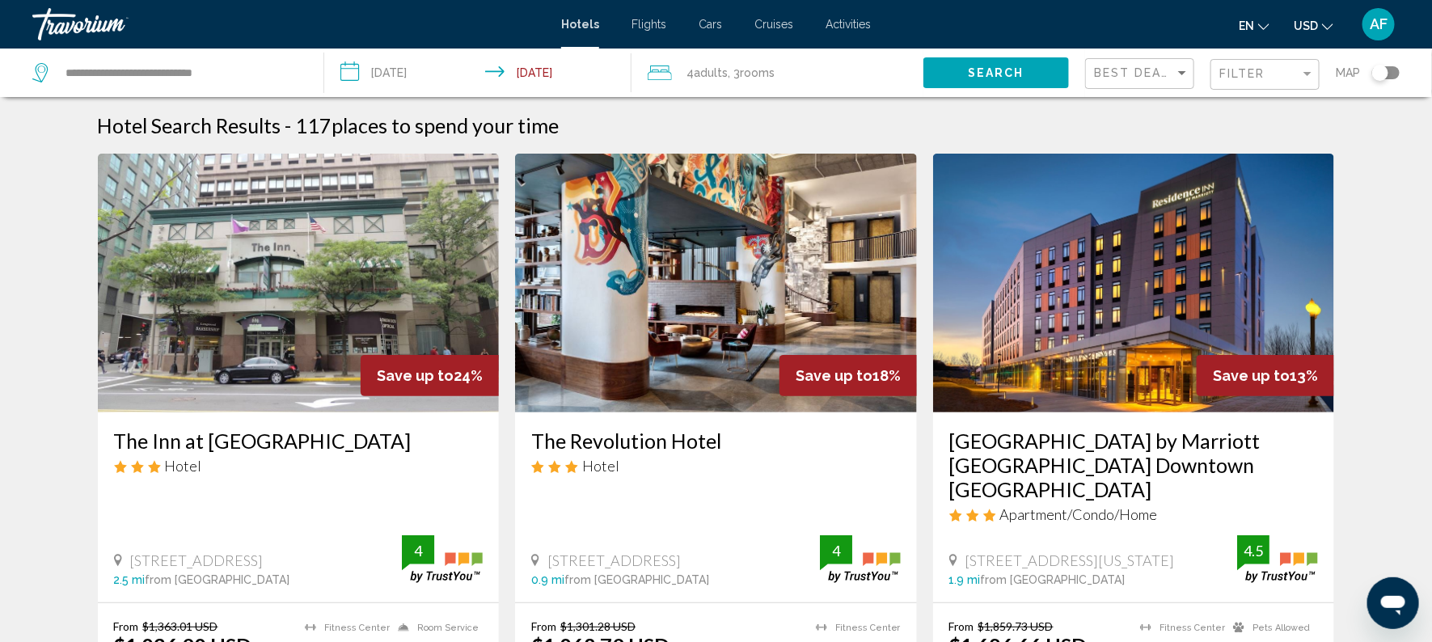
click at [708, 72] on span "Adults" at bounding box center [711, 72] width 34 height 13
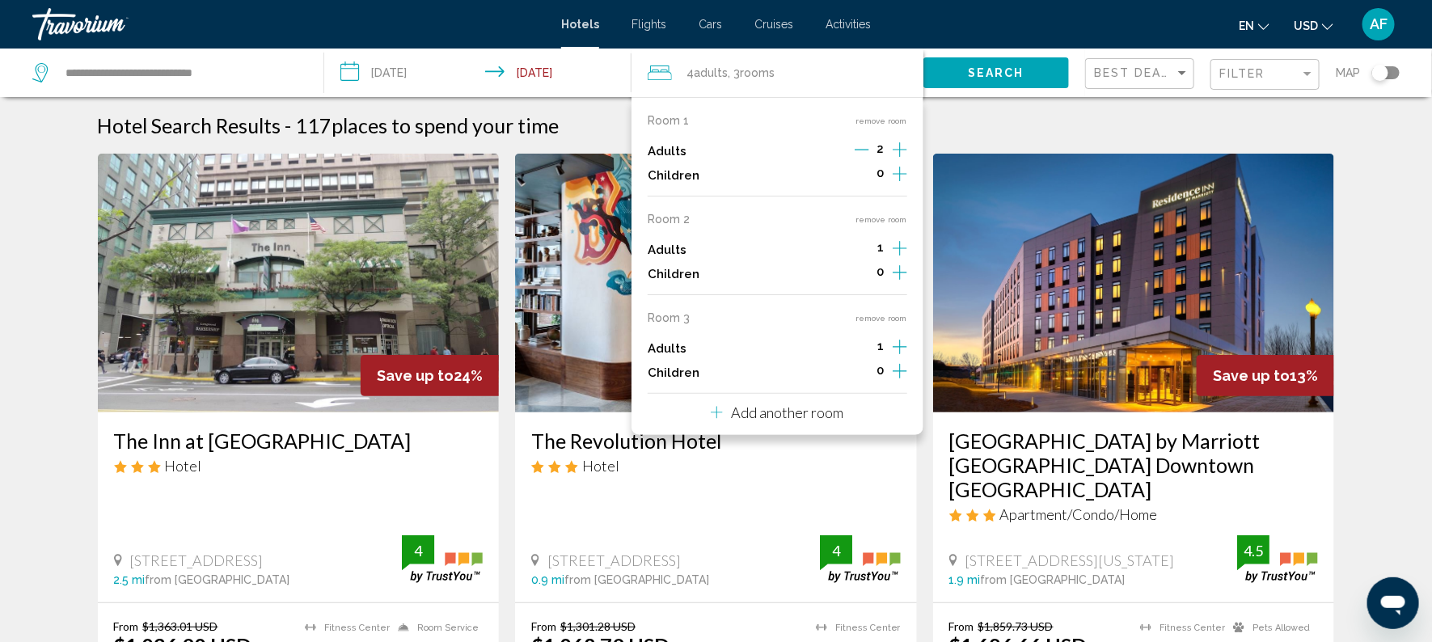
click at [862, 319] on button "remove room" at bounding box center [881, 318] width 51 height 11
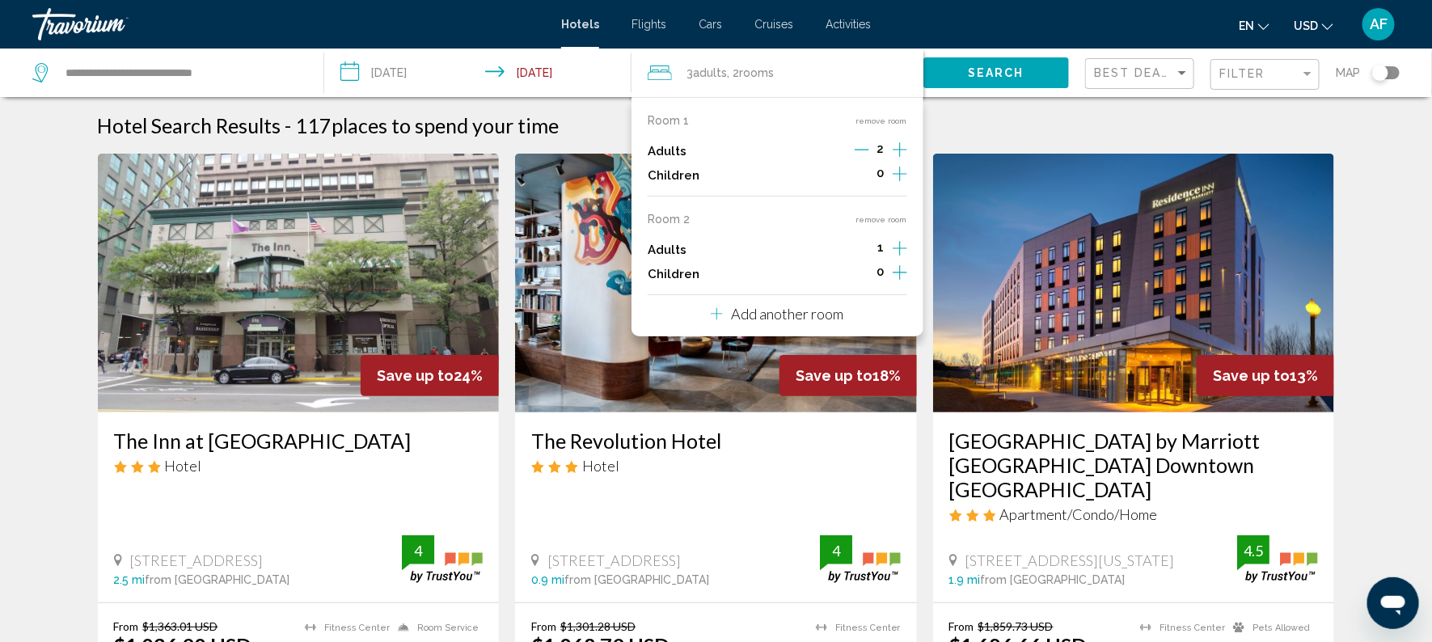
click at [904, 159] on icon "Increment adults" at bounding box center [900, 149] width 15 height 19
click at [953, 78] on button "Search" at bounding box center [997, 72] width 146 height 30
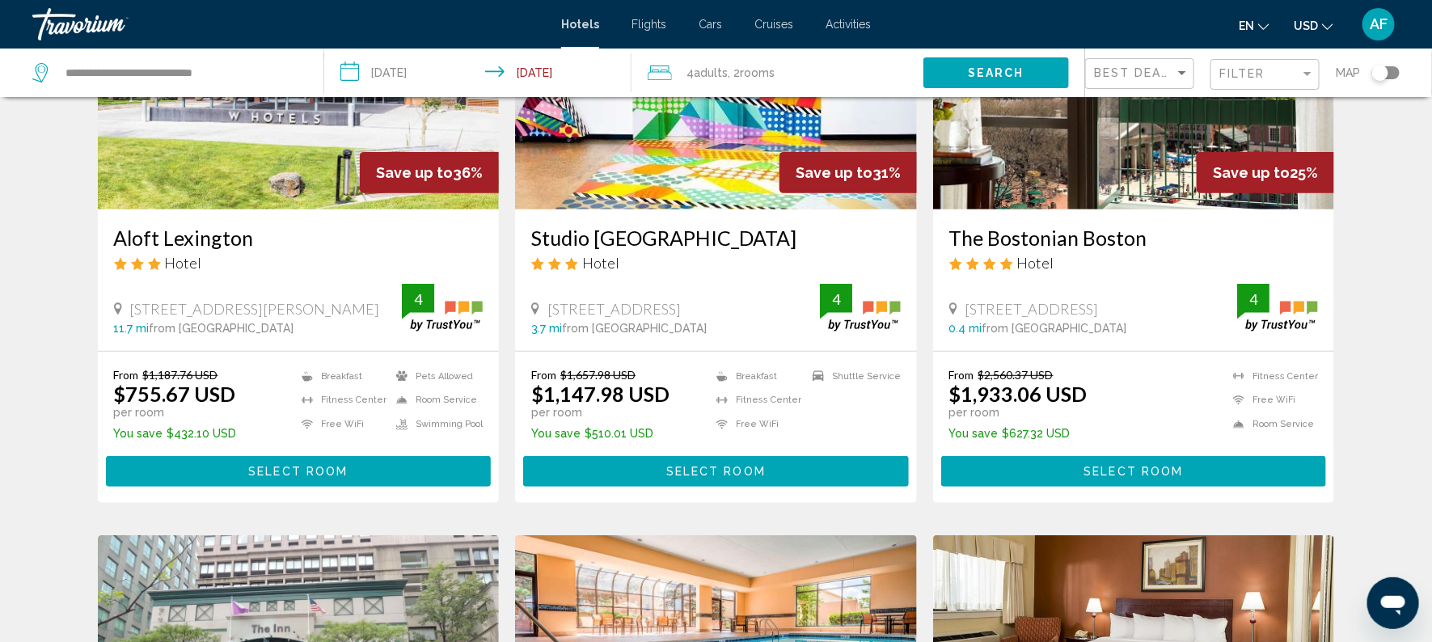
scroll to position [213, 0]
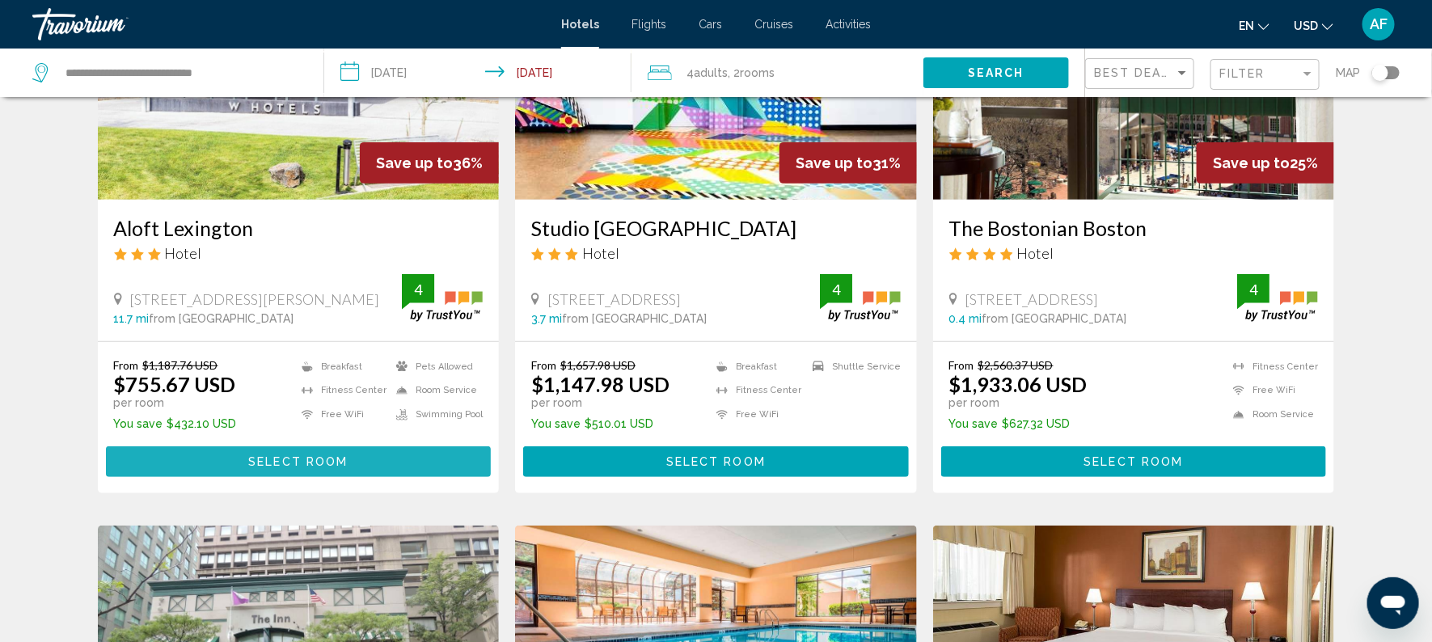
click at [287, 456] on span "Select Room" at bounding box center [297, 462] width 99 height 13
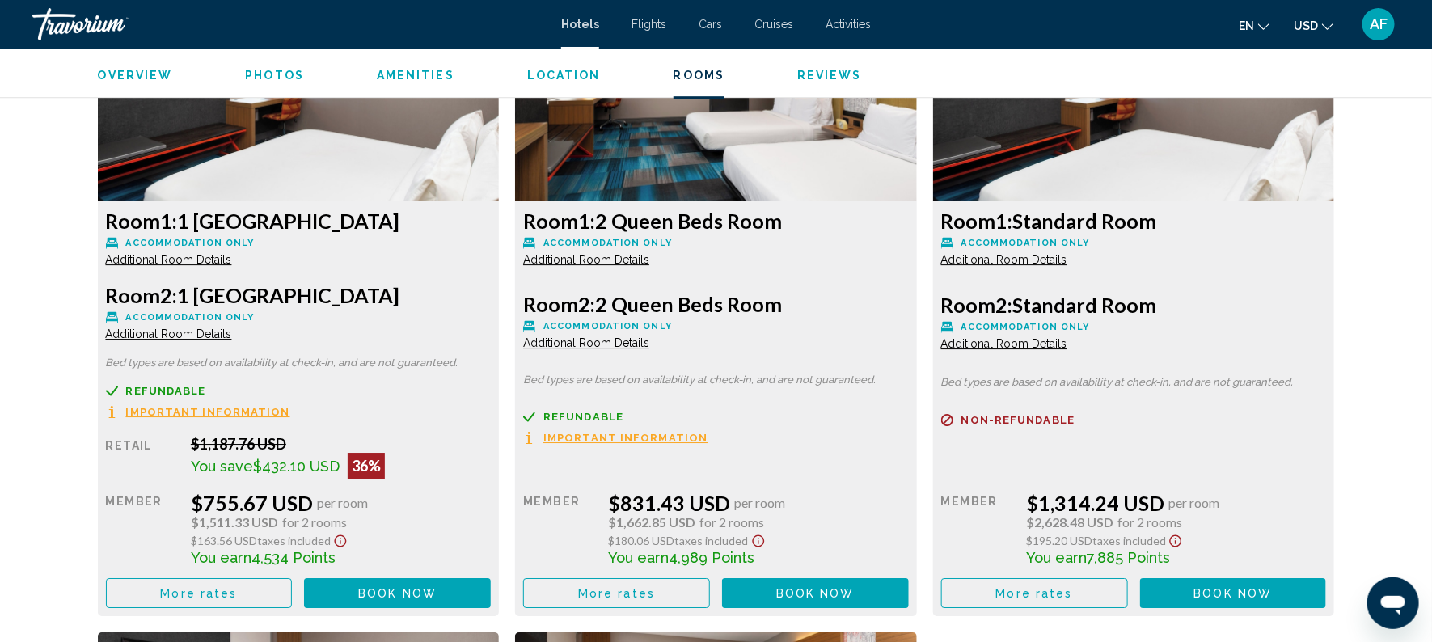
scroll to position [2286, 0]
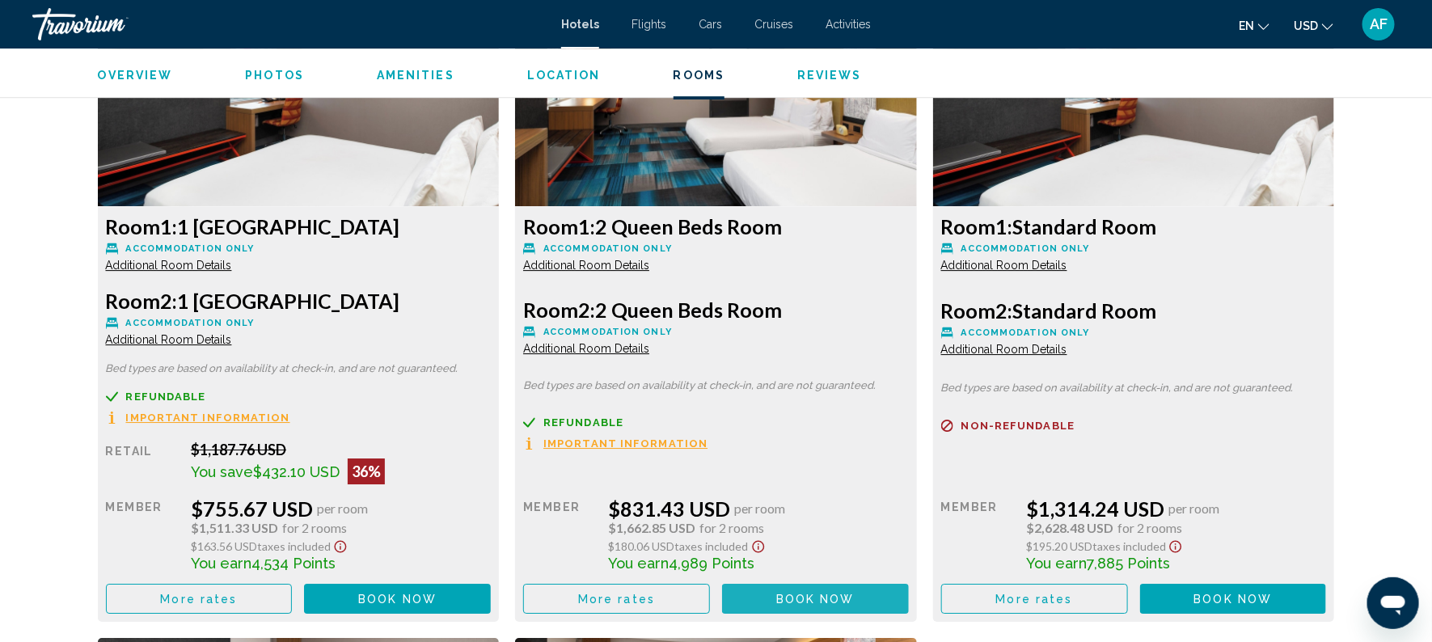
click at [786, 596] on span "Book now" at bounding box center [815, 599] width 78 height 13
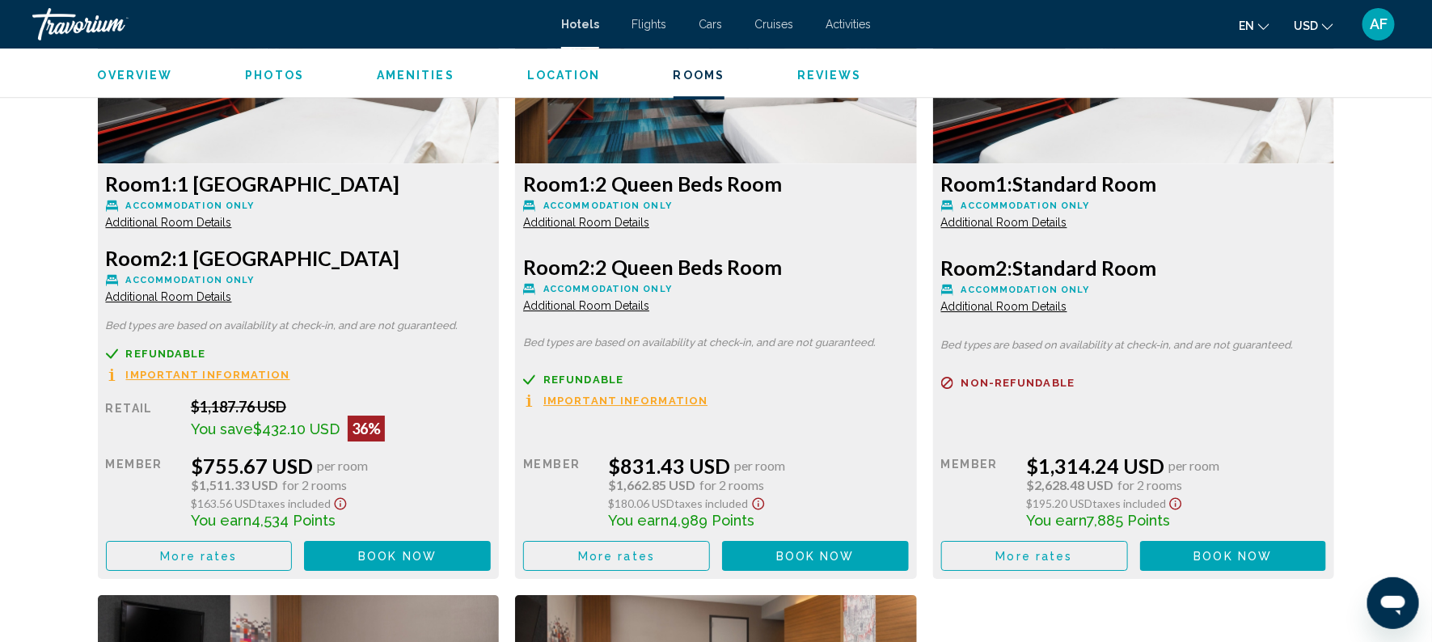
scroll to position [2334, 0]
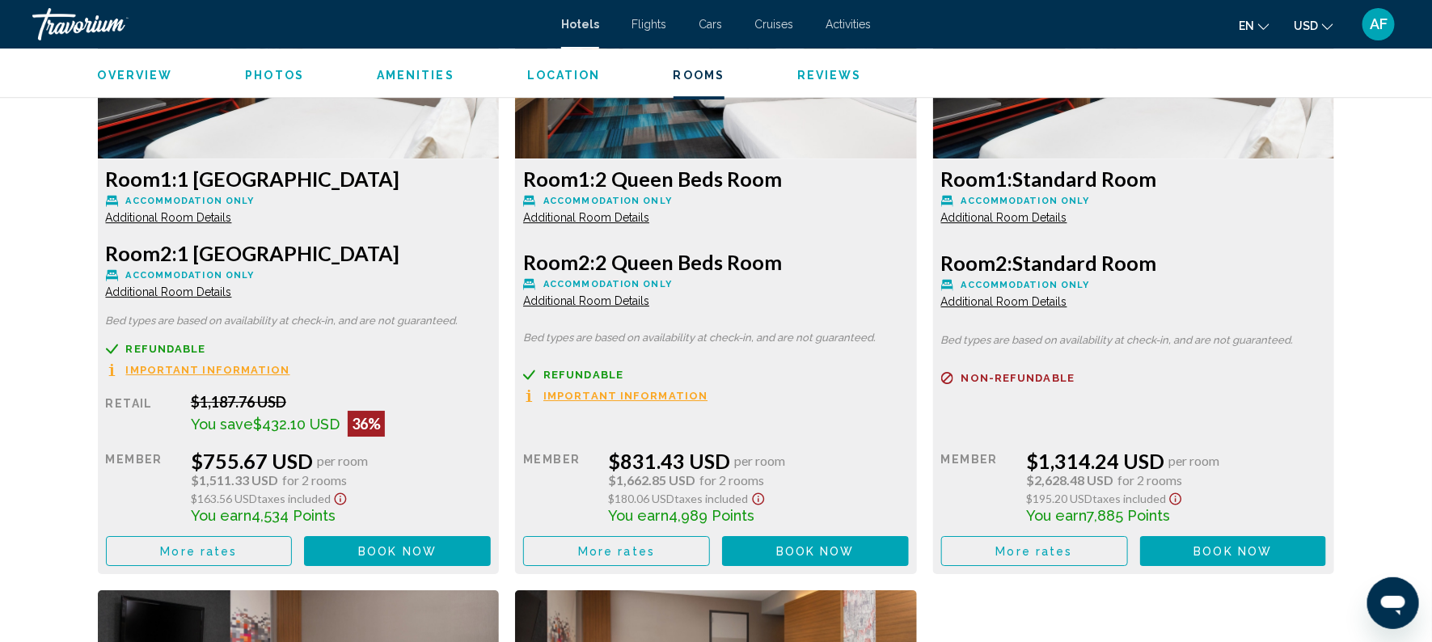
click at [206, 354] on span "Refundable" at bounding box center [166, 349] width 80 height 11
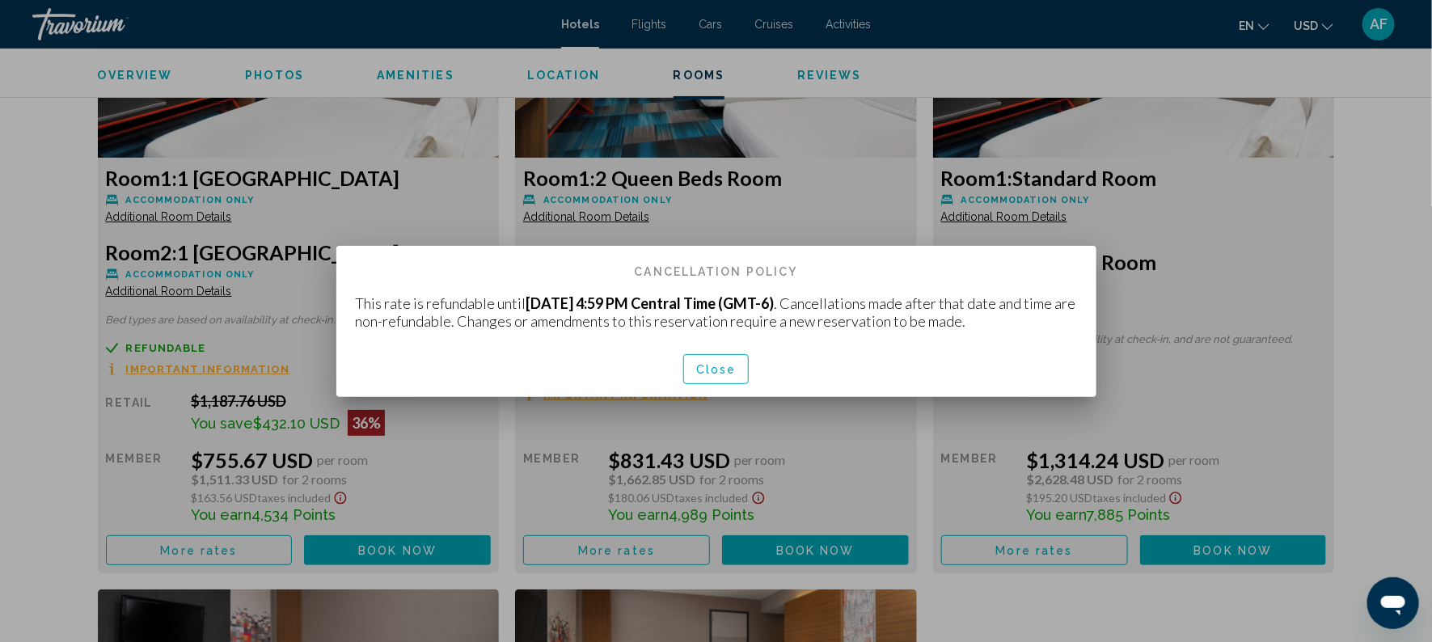
click at [784, 203] on div at bounding box center [716, 321] width 1432 height 642
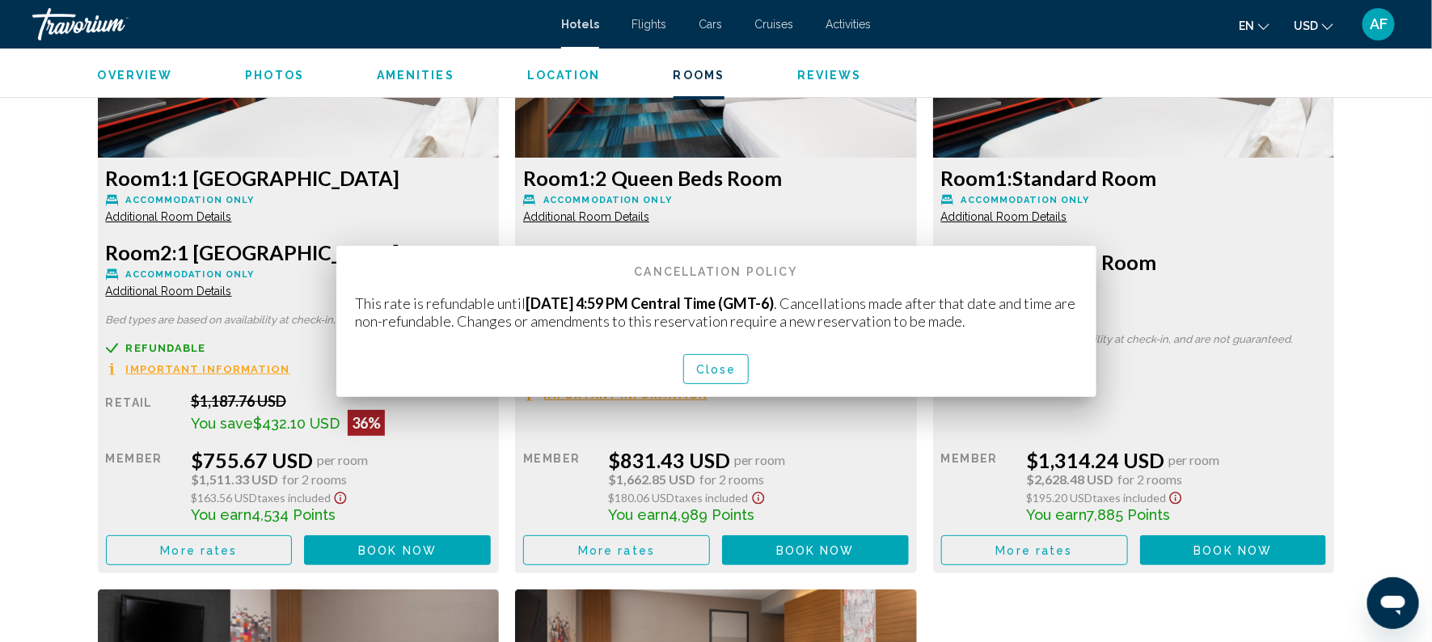
scroll to position [2334, 0]
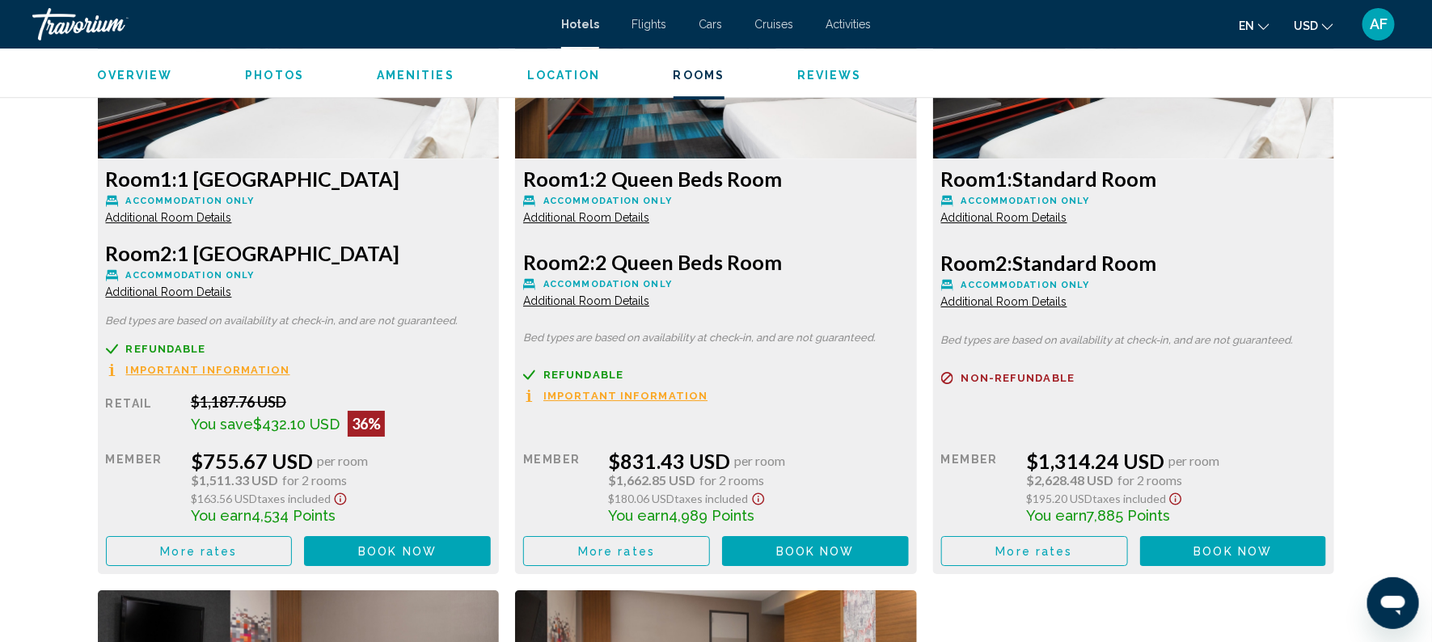
click at [290, 375] on span "Important Information" at bounding box center [208, 370] width 164 height 11
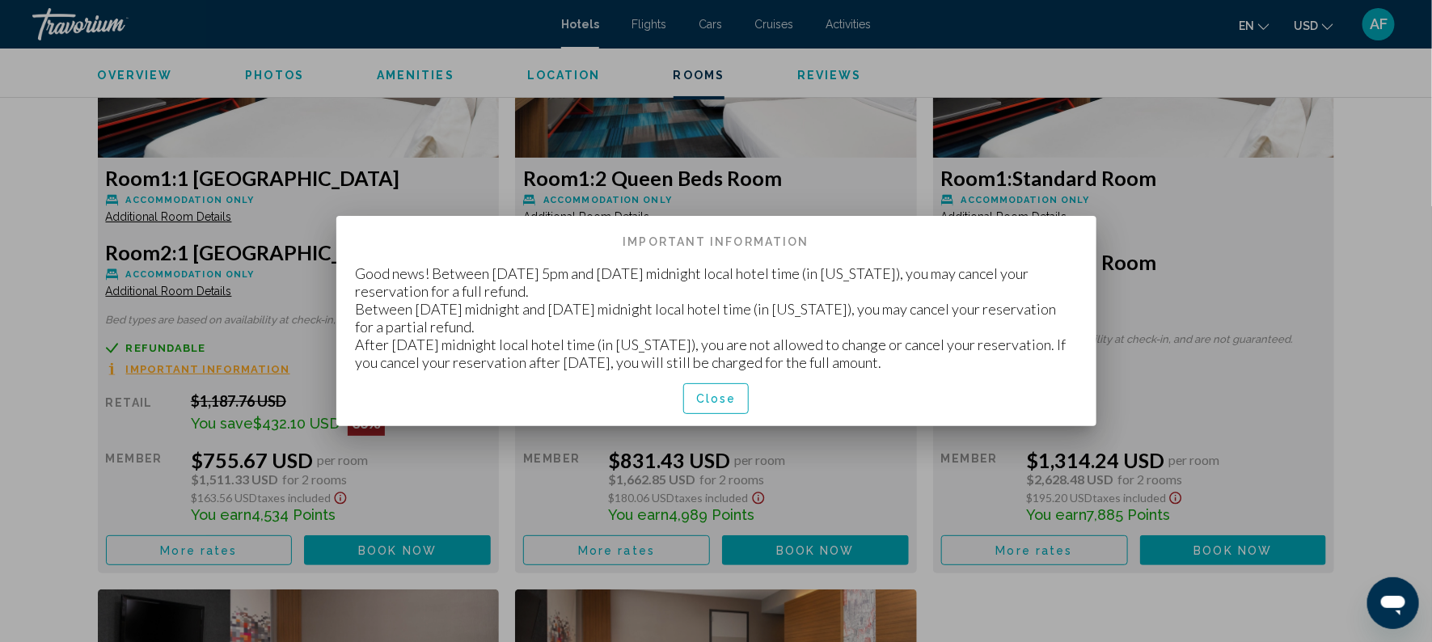
click at [823, 197] on div at bounding box center [716, 321] width 1432 height 642
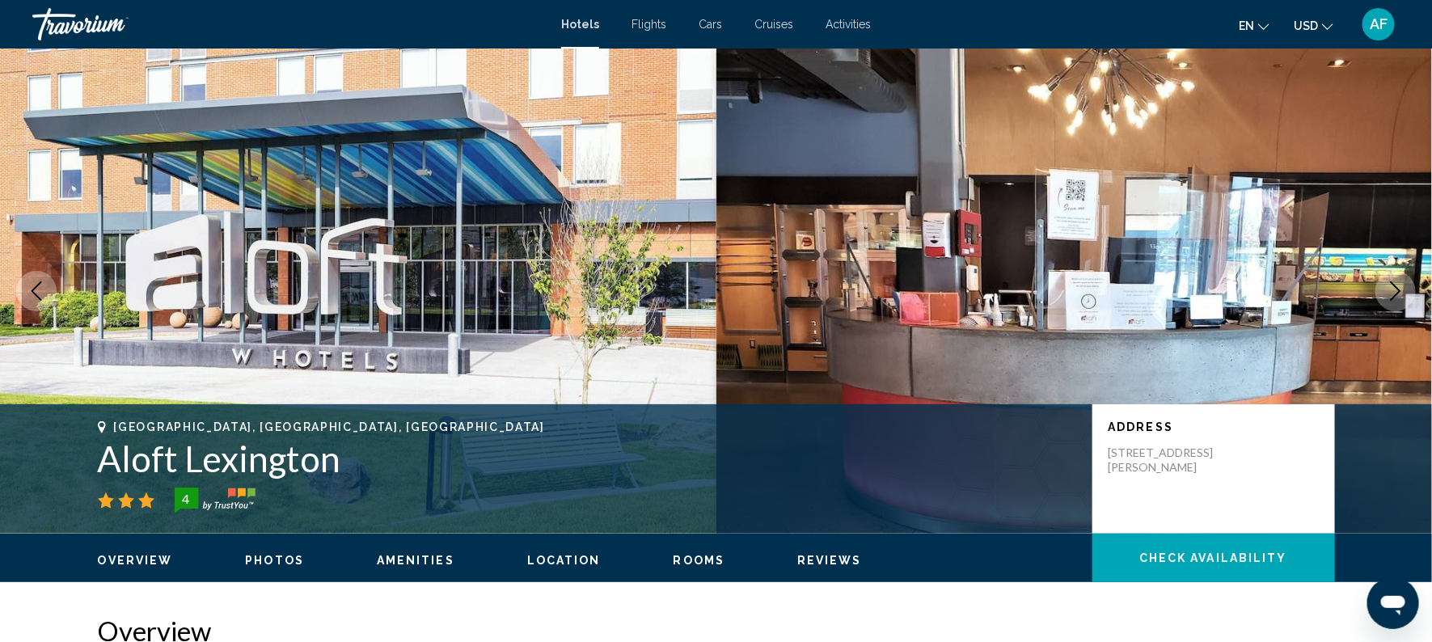
click at [702, 25] on span "Cars" at bounding box center [710, 24] width 23 height 13
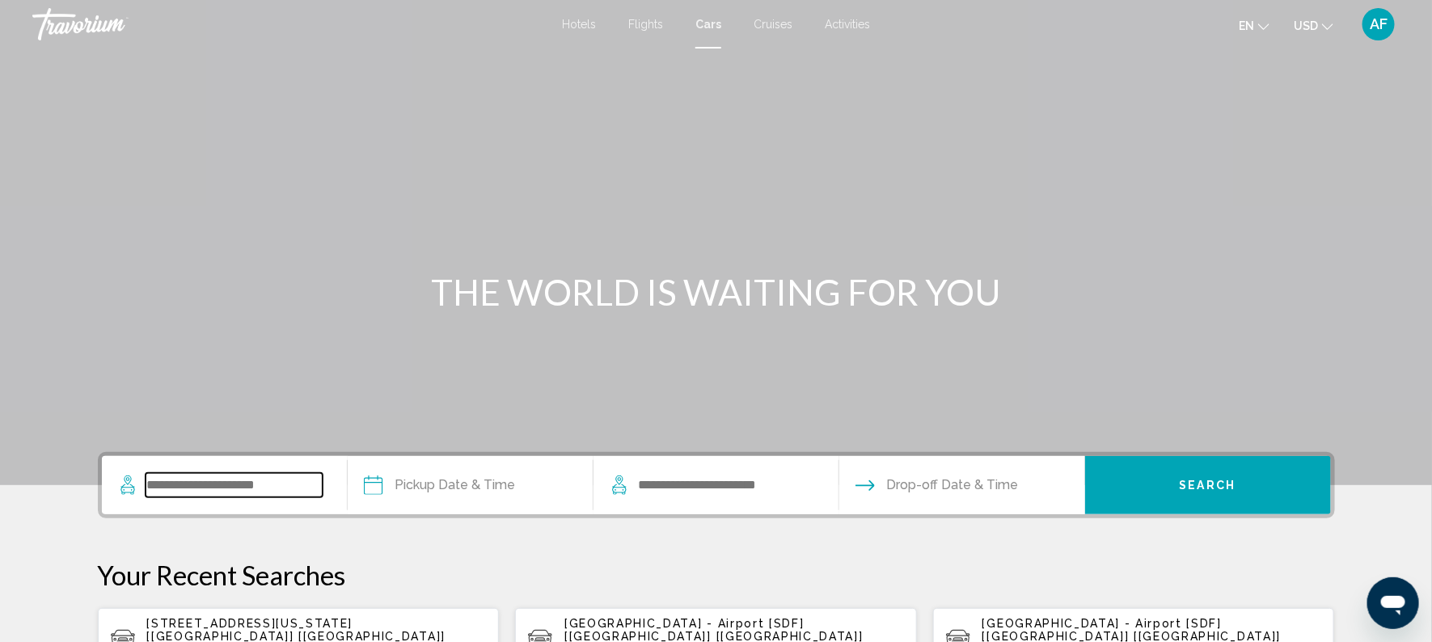
click at [273, 489] on input "Search widget" at bounding box center [234, 485] width 177 height 24
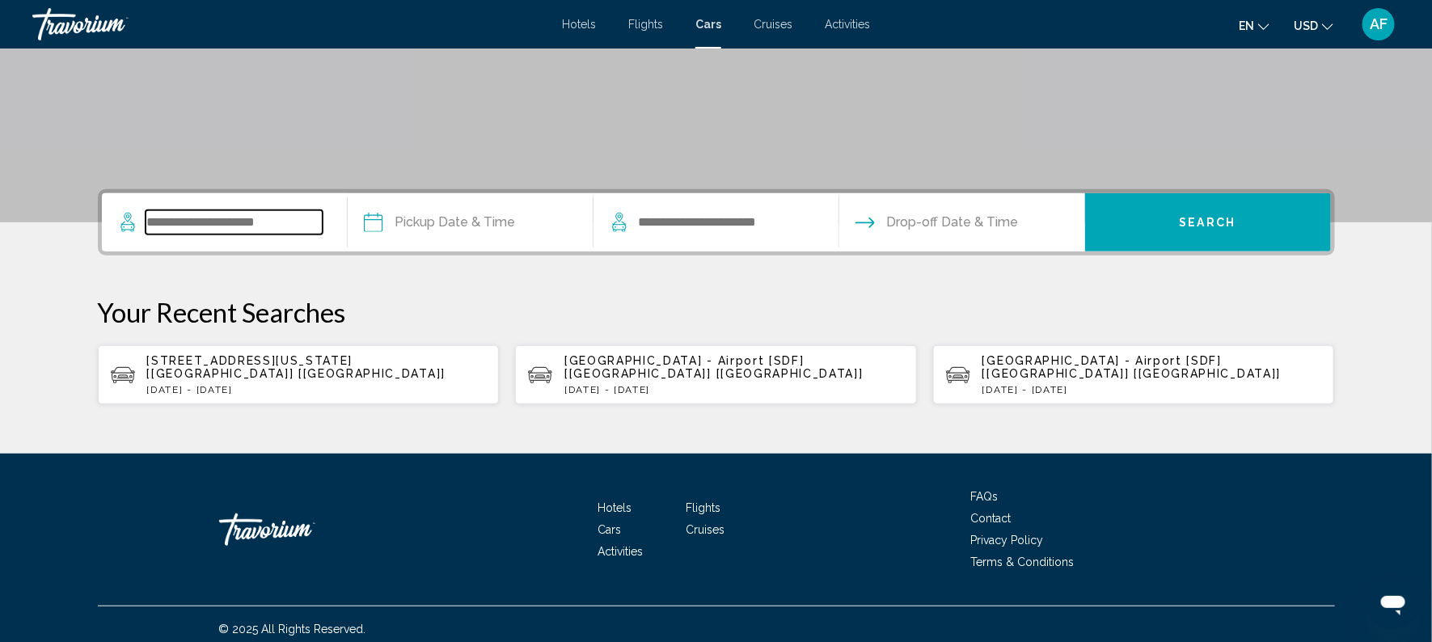
scroll to position [271, 0]
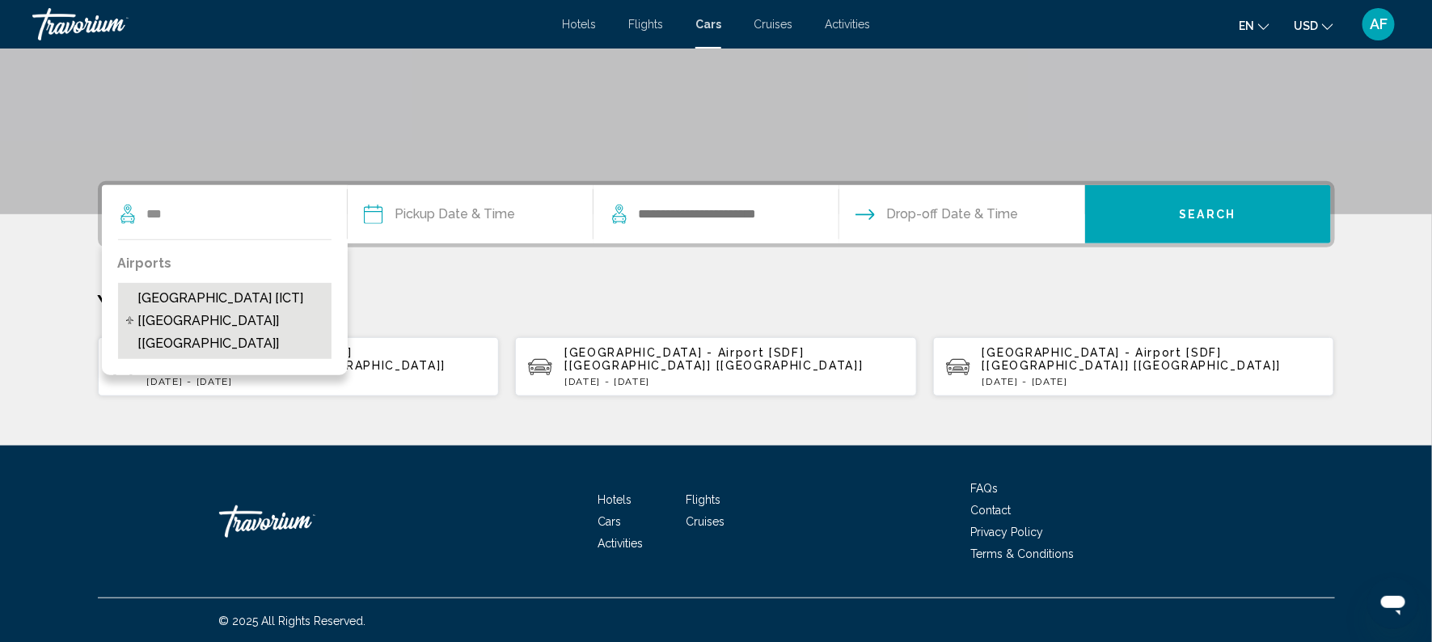
click at [294, 289] on span "Wichita Airport [ICT] [KS] [US]" at bounding box center [229, 321] width 185 height 68
type input "**********"
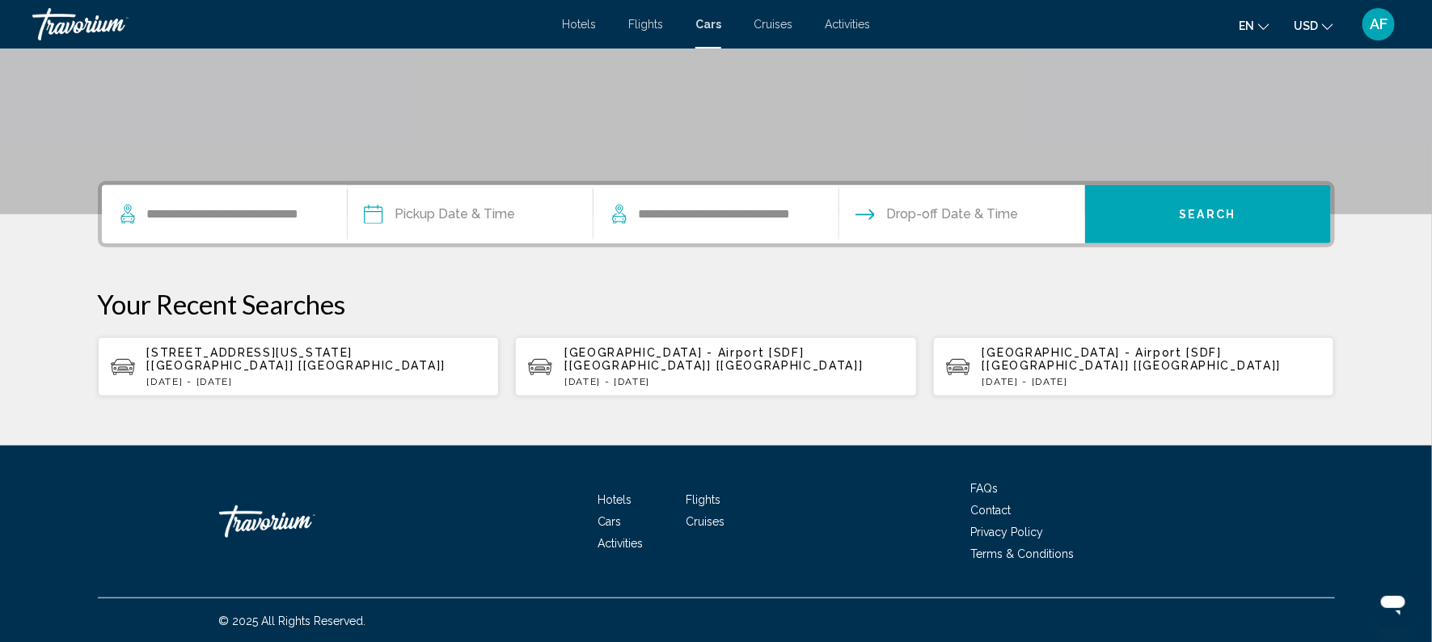
click at [421, 220] on input "Pickup date" at bounding box center [470, 216] width 252 height 63
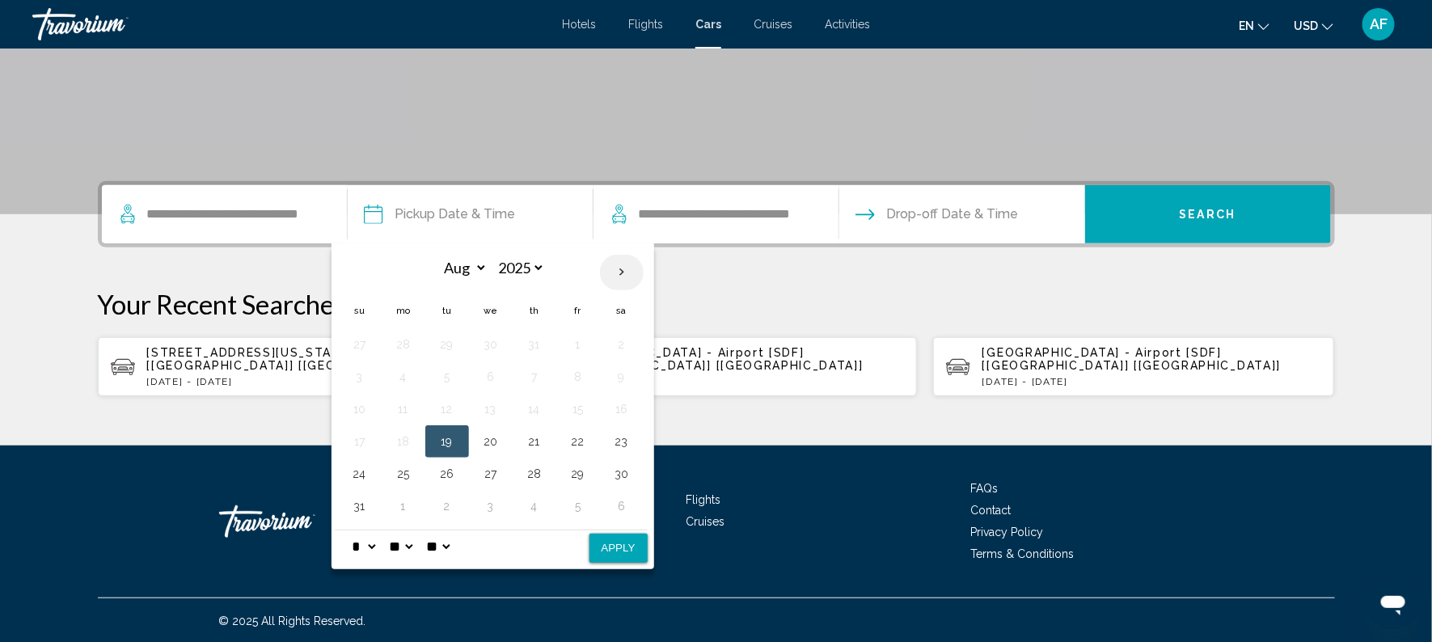
click at [616, 267] on th "Next month" at bounding box center [622, 273] width 44 height 36
click at [619, 255] on th "Next month" at bounding box center [622, 273] width 44 height 36
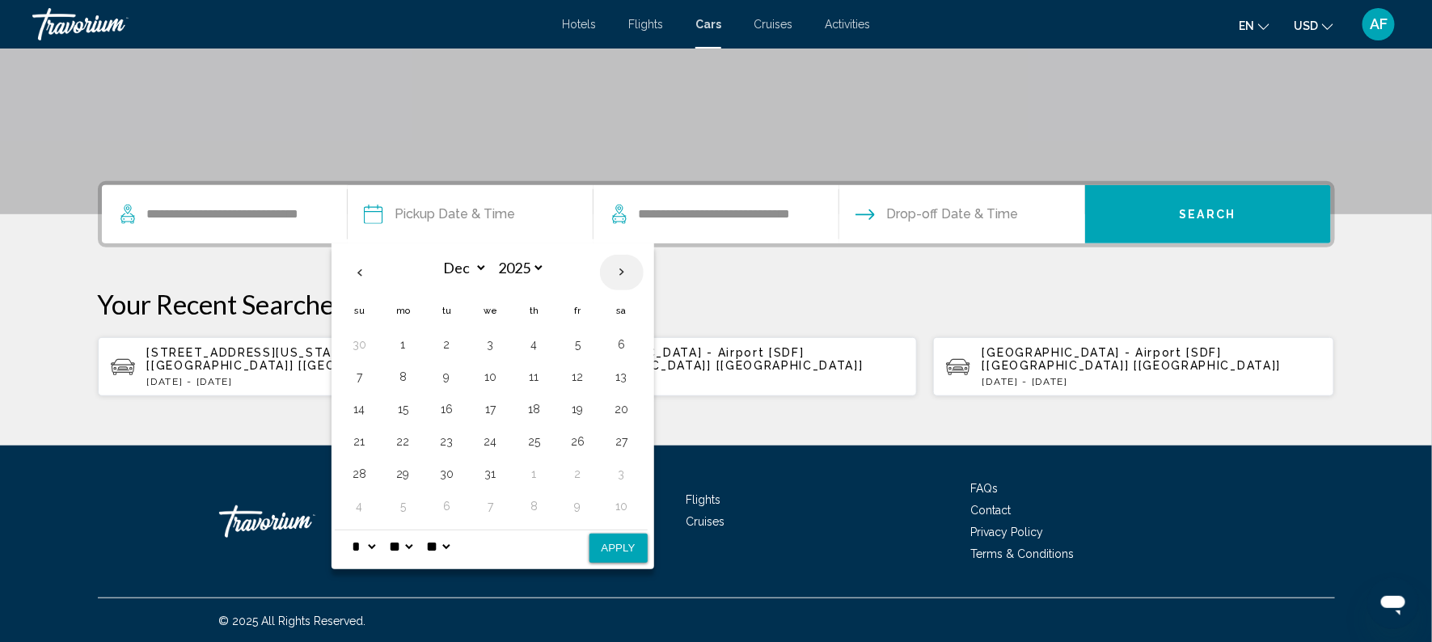
select select "*"
select select "****"
click at [619, 255] on th "Next month" at bounding box center [622, 273] width 44 height 36
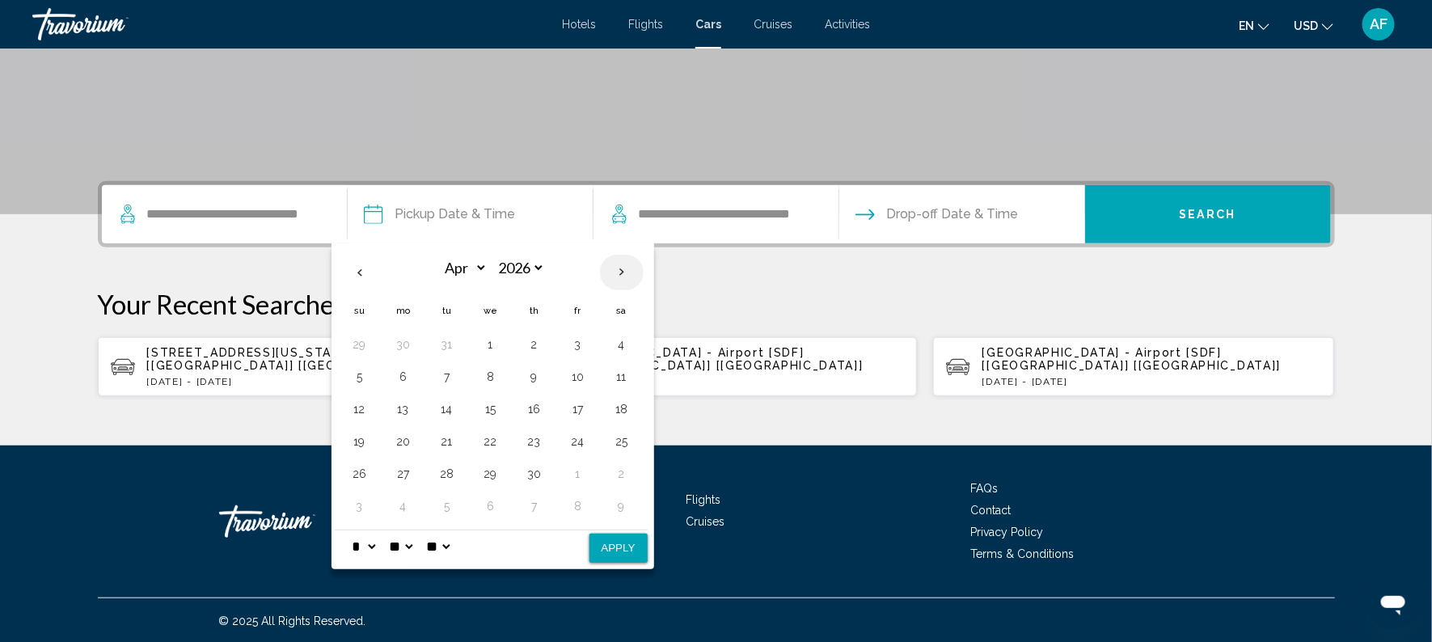
click at [619, 255] on th "Next month" at bounding box center [622, 273] width 44 height 36
click at [361, 273] on th "Previous month" at bounding box center [360, 273] width 44 height 36
select select "*"
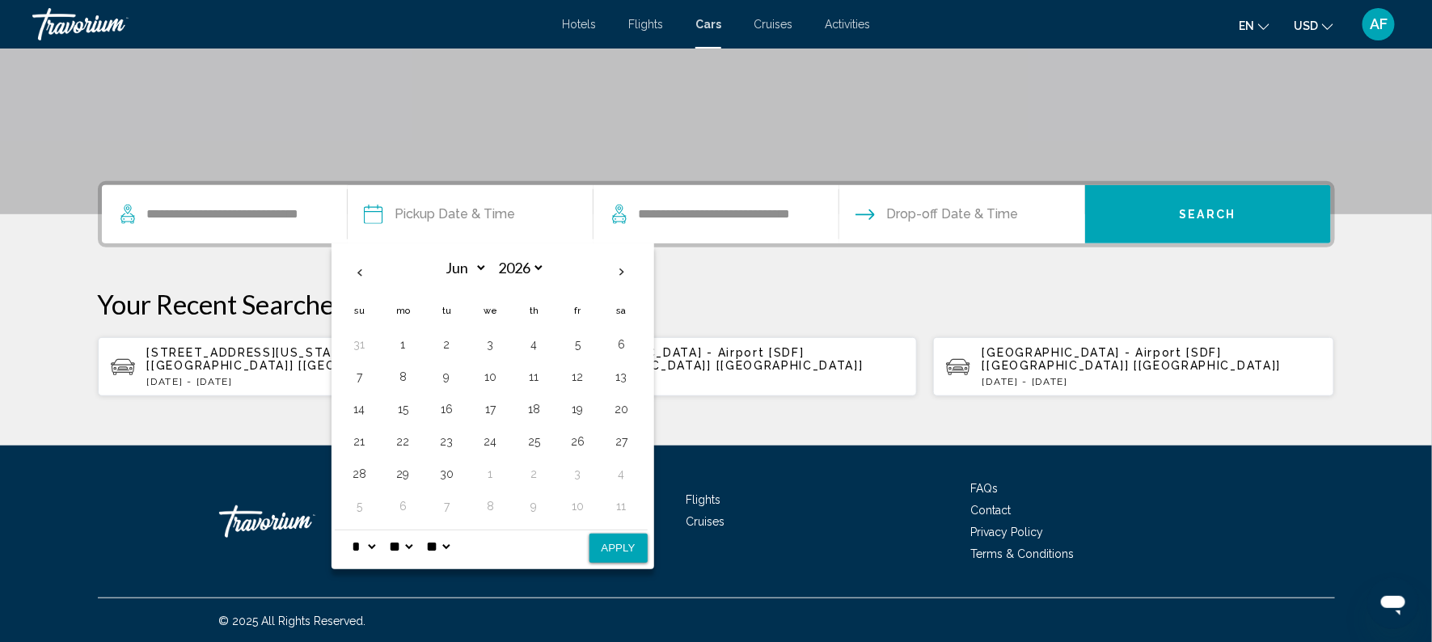
click at [383, 542] on div "* * * * * * * * * ** ** **" at bounding box center [367, 546] width 37 height 13
click at [376, 540] on select "* * * * * * * * * ** ** **" at bounding box center [363, 547] width 29 height 32
select select "**"
click at [349, 531] on select "* * * * * * * * * ** ** **" at bounding box center [363, 547] width 29 height 32
select select "*"
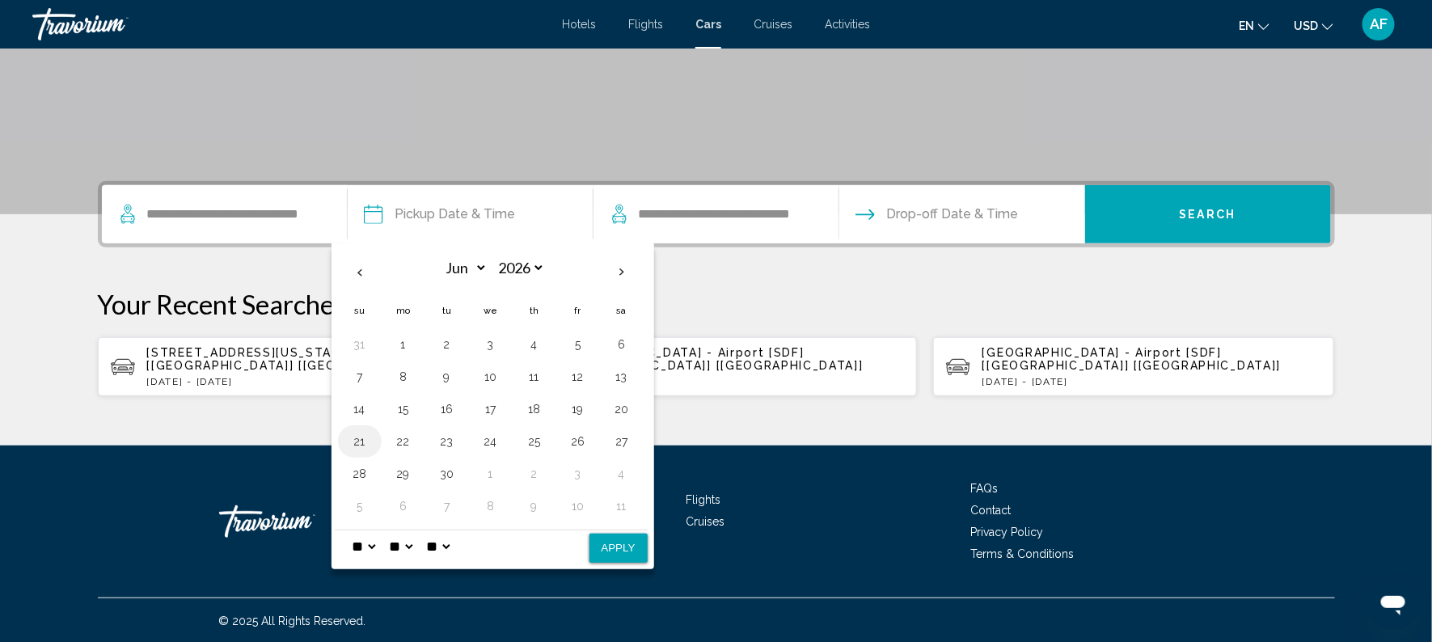
select select "****"
click at [621, 271] on th "Next month" at bounding box center [622, 273] width 44 height 36
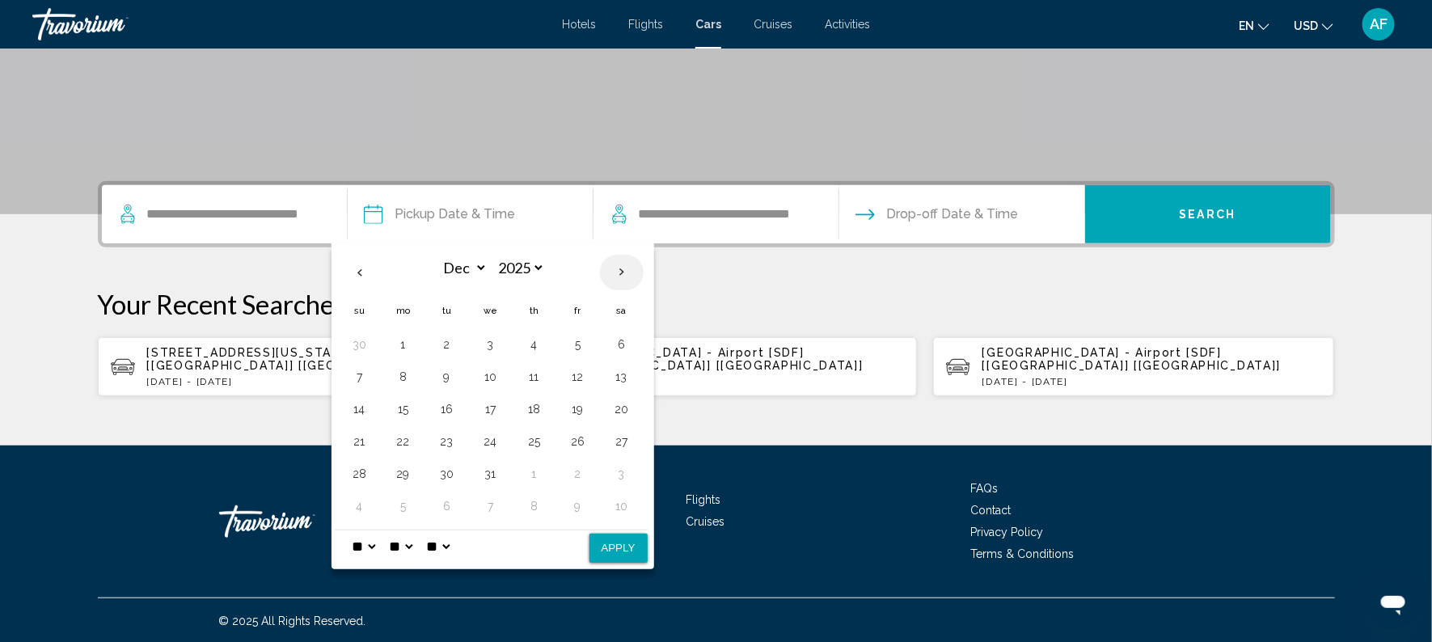
click at [621, 271] on th "Next month" at bounding box center [622, 273] width 44 height 36
select select "*"
select select "****"
click at [621, 271] on th "Next month" at bounding box center [622, 273] width 44 height 36
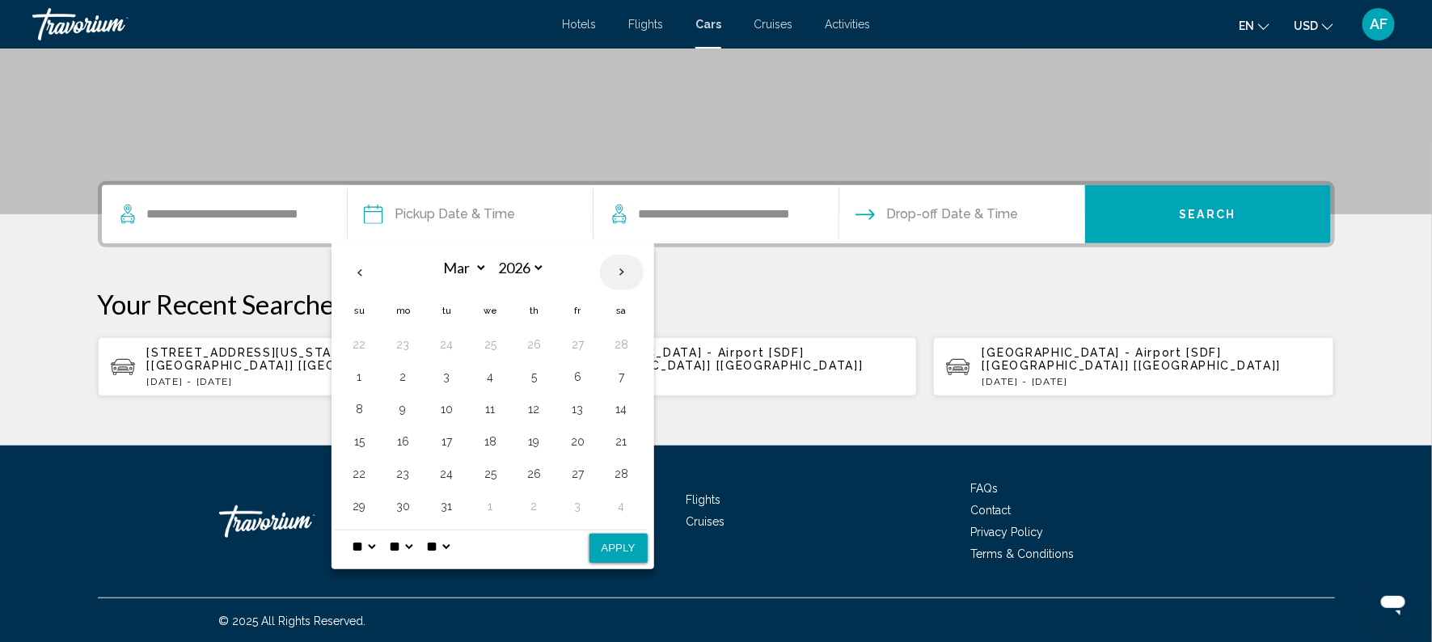
click at [621, 271] on th "Next month" at bounding box center [622, 273] width 44 height 36
select select "*"
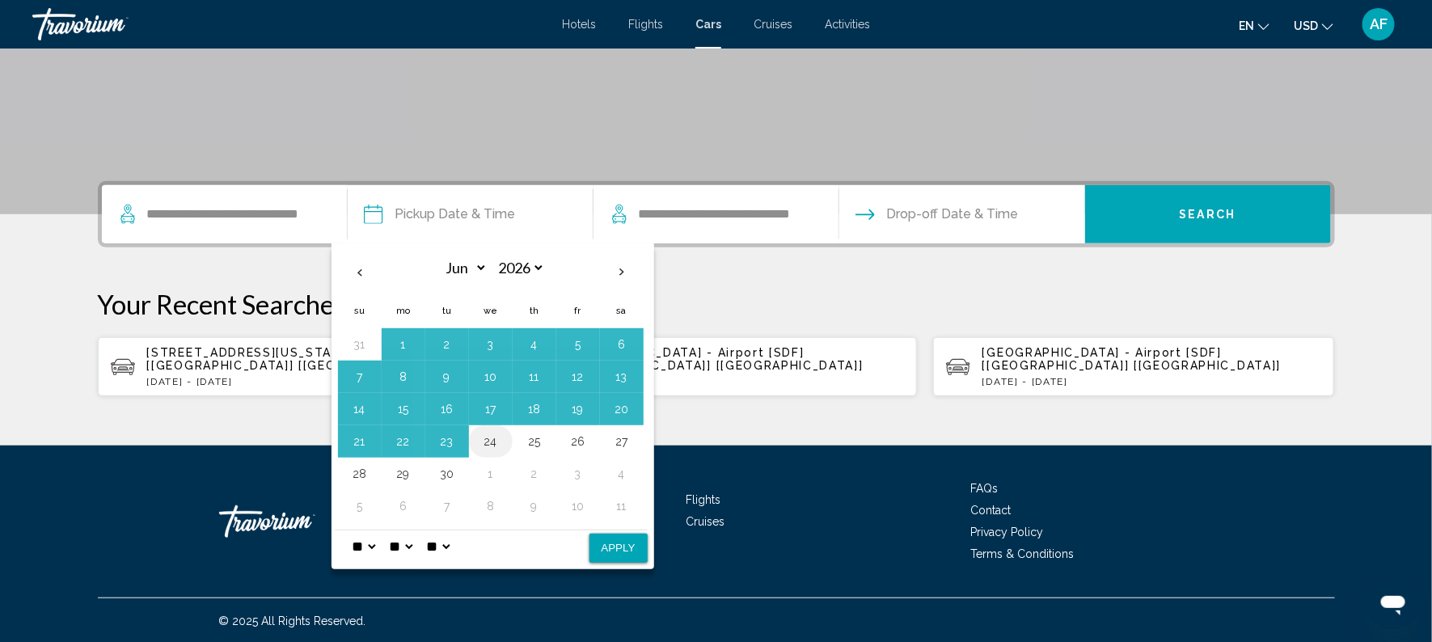
click at [490, 439] on button "24" at bounding box center [491, 441] width 26 height 23
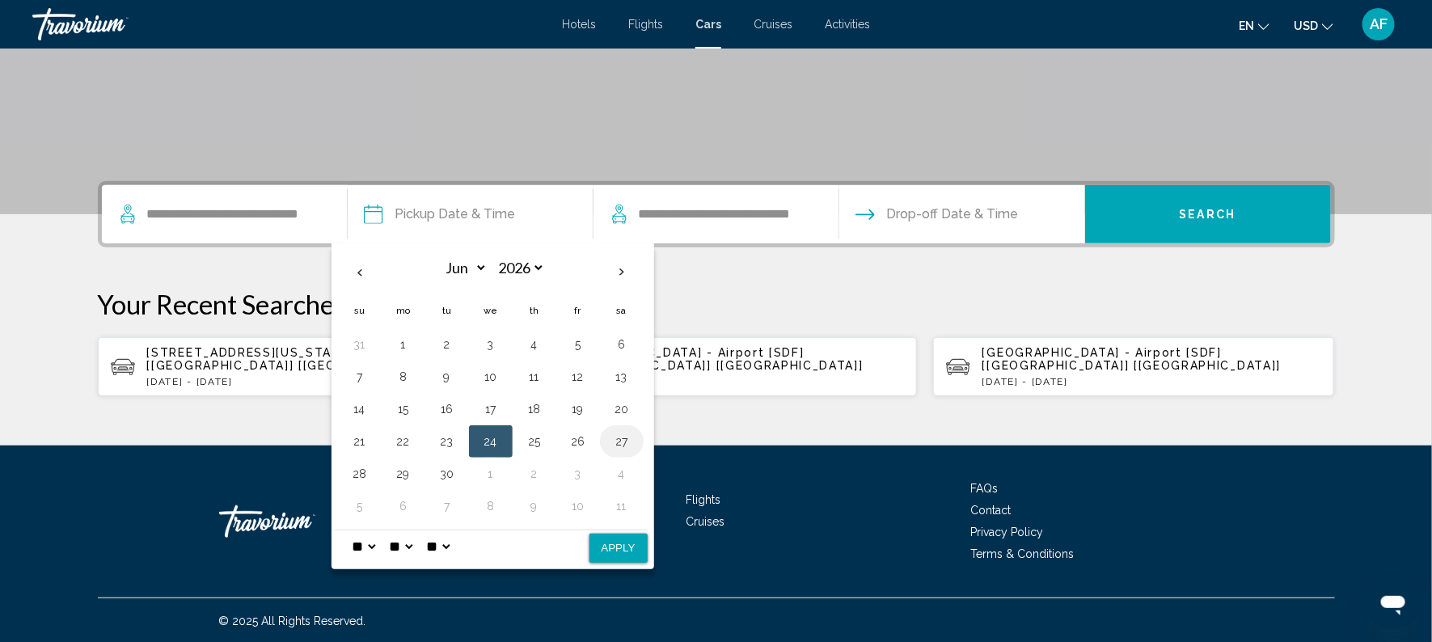
click at [622, 426] on td "27" at bounding box center [622, 441] width 44 height 32
click at [616, 435] on button "27" at bounding box center [622, 441] width 26 height 23
click at [491, 436] on button "24" at bounding box center [491, 441] width 26 height 23
click at [996, 203] on span "Drop-off Date & Time" at bounding box center [953, 214] width 132 height 23
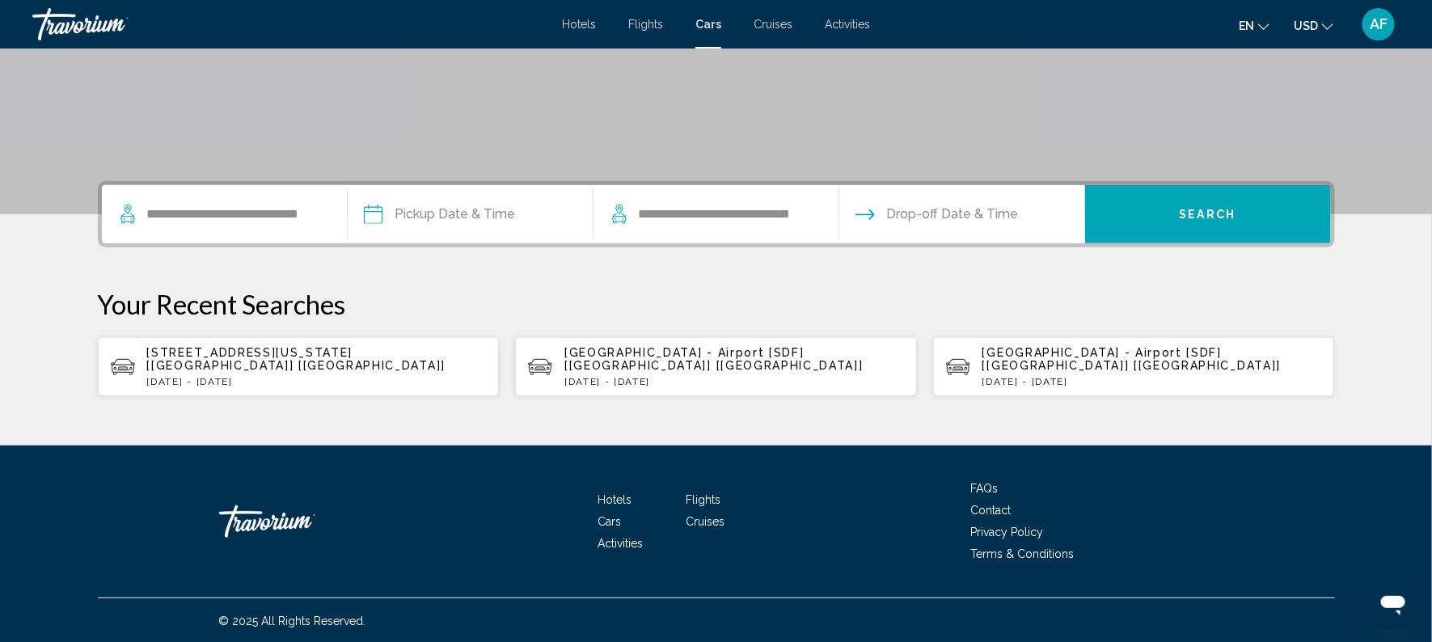
click at [406, 221] on input "Pickup date" at bounding box center [470, 216] width 252 height 63
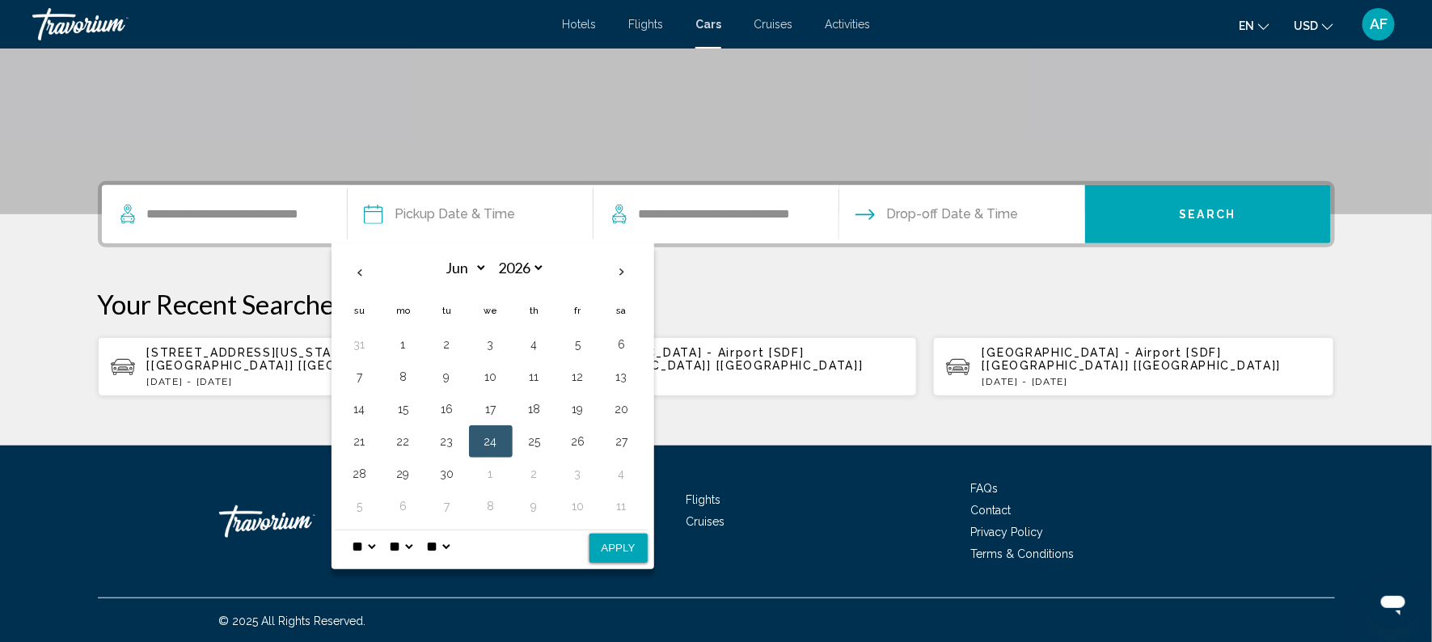
click at [487, 442] on button "24" at bounding box center [491, 441] width 26 height 23
click at [453, 542] on select "** **" at bounding box center [438, 547] width 29 height 32
select select "**"
click at [434, 531] on select "** **" at bounding box center [438, 547] width 29 height 32
click at [416, 547] on select "**" at bounding box center [401, 547] width 29 height 32
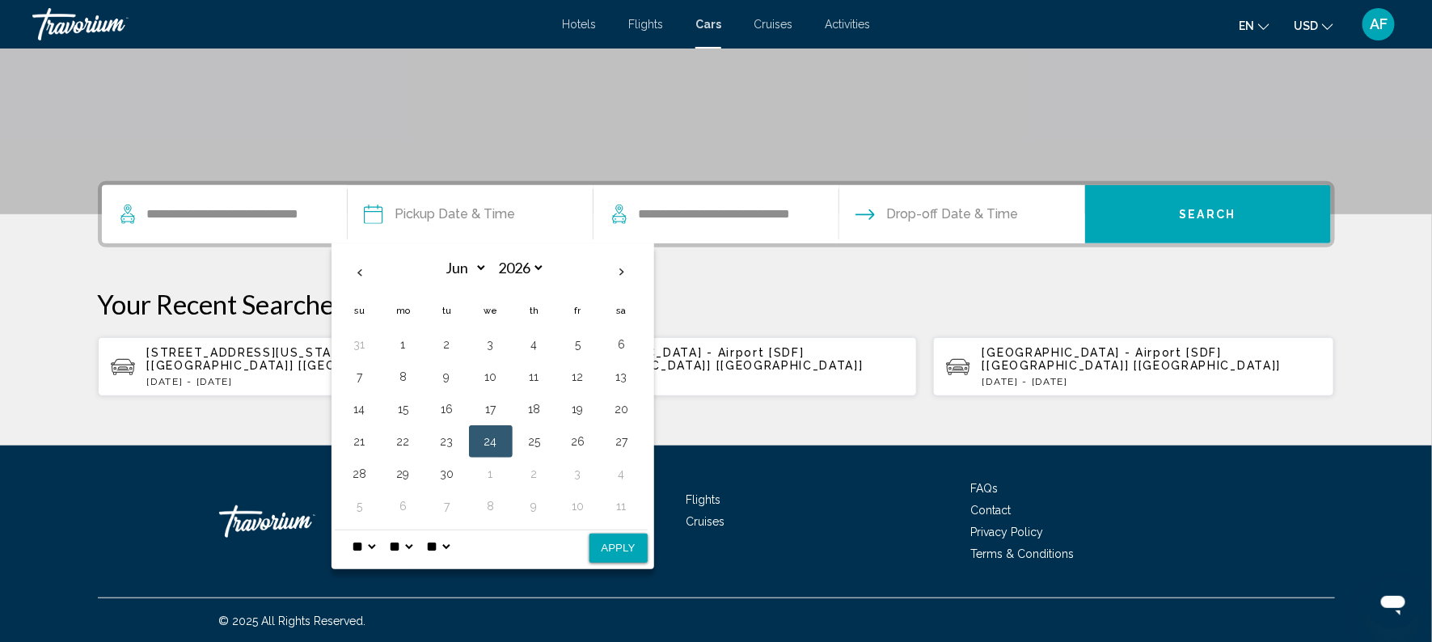
click at [374, 542] on select "* * * * * * * * * ** ** **" at bounding box center [363, 547] width 29 height 32
click at [375, 542] on select "* * * * * * * * * ** ** **" at bounding box center [363, 547] width 29 height 32
click at [349, 531] on select "* * * * * * * * * ** ** **" at bounding box center [363, 547] width 29 height 32
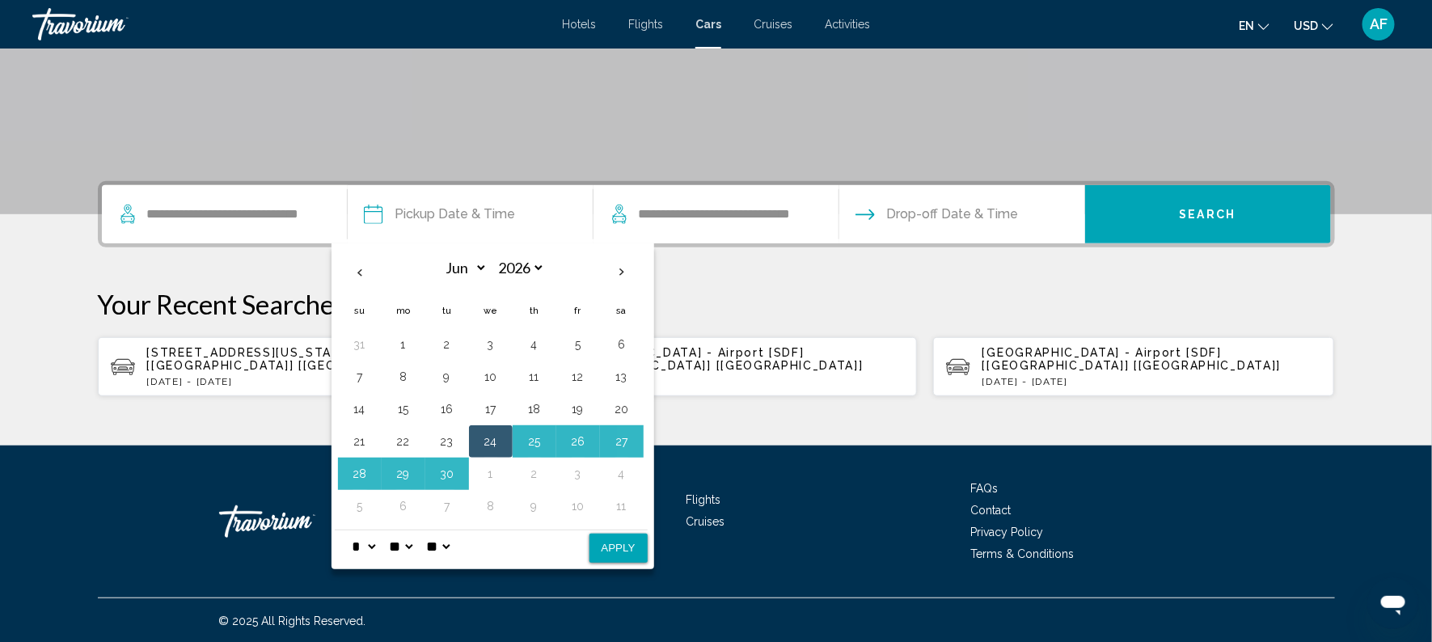
click at [375, 543] on select "* * * * * * * * * ** ** **" at bounding box center [363, 547] width 29 height 32
select select "*"
click at [349, 531] on select "* * * * * * * * * ** ** **" at bounding box center [363, 547] width 29 height 32
click at [618, 546] on button "Apply" at bounding box center [619, 548] width 58 height 29
type input "**********"
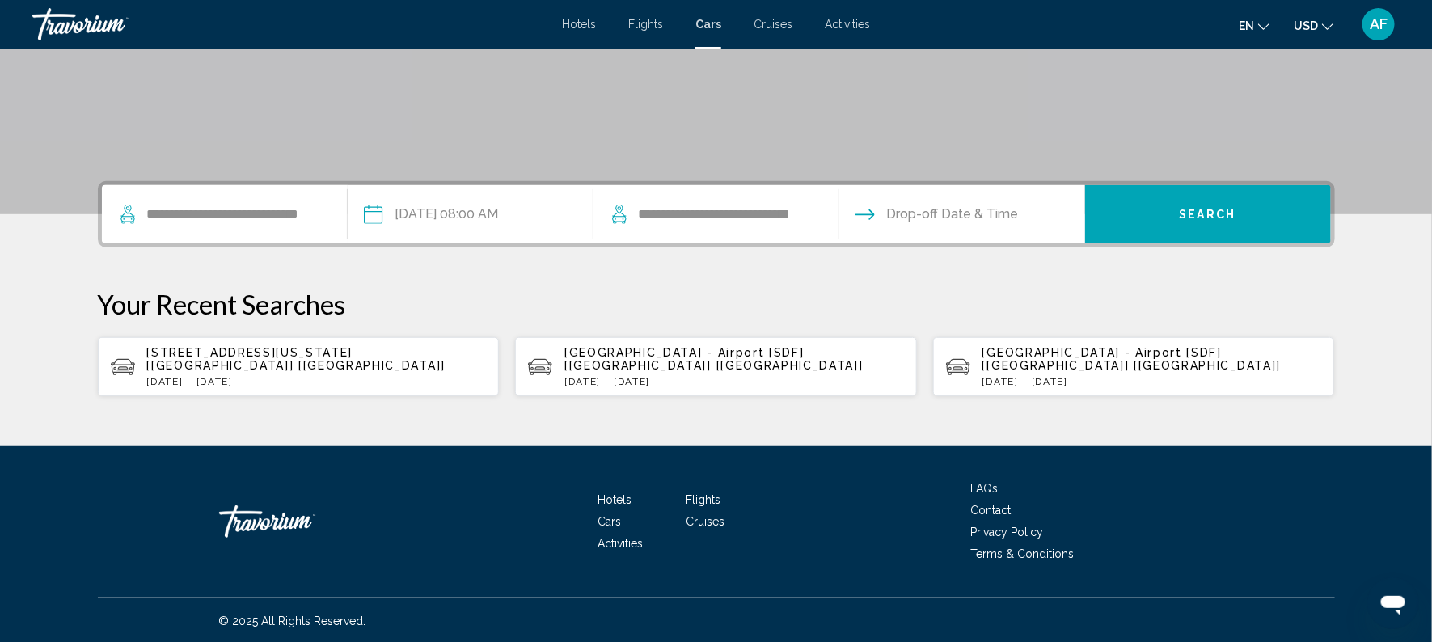
click at [891, 212] on input "Drop-off date" at bounding box center [961, 216] width 252 height 63
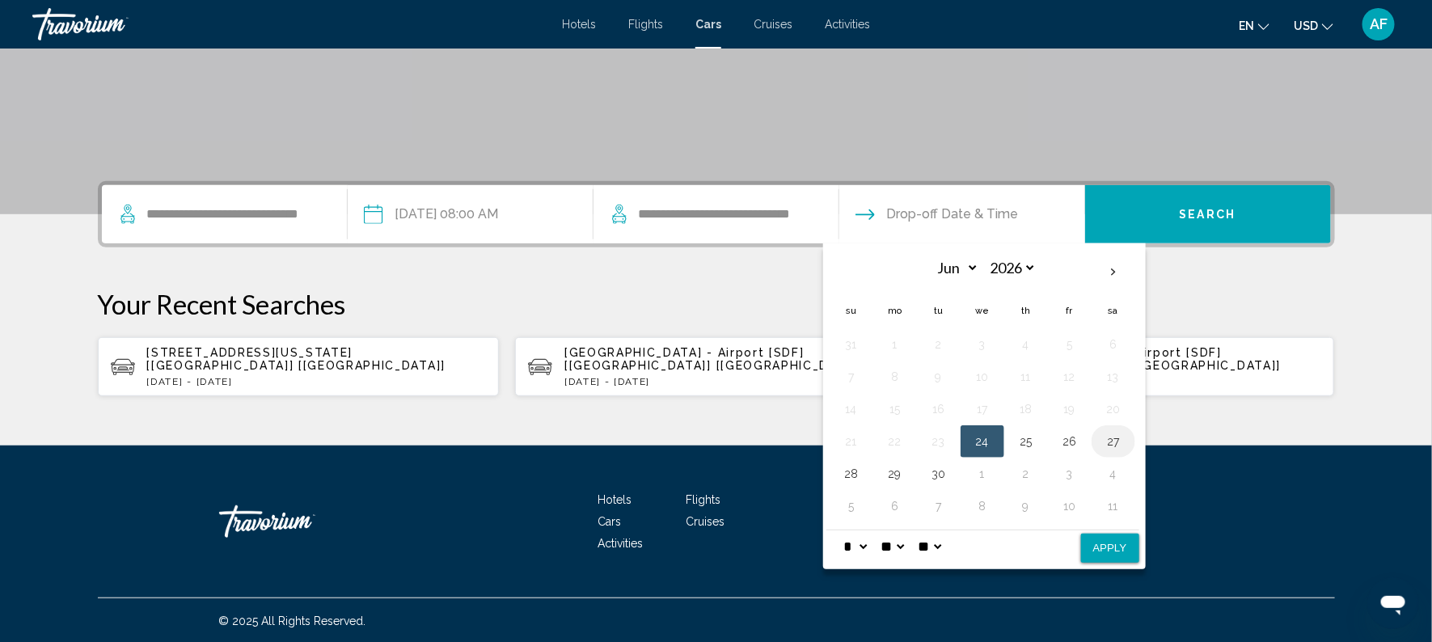
click at [1119, 445] on button "27" at bounding box center [1114, 441] width 26 height 23
click at [1095, 548] on button "Apply" at bounding box center [1110, 548] width 58 height 29
type input "**********"
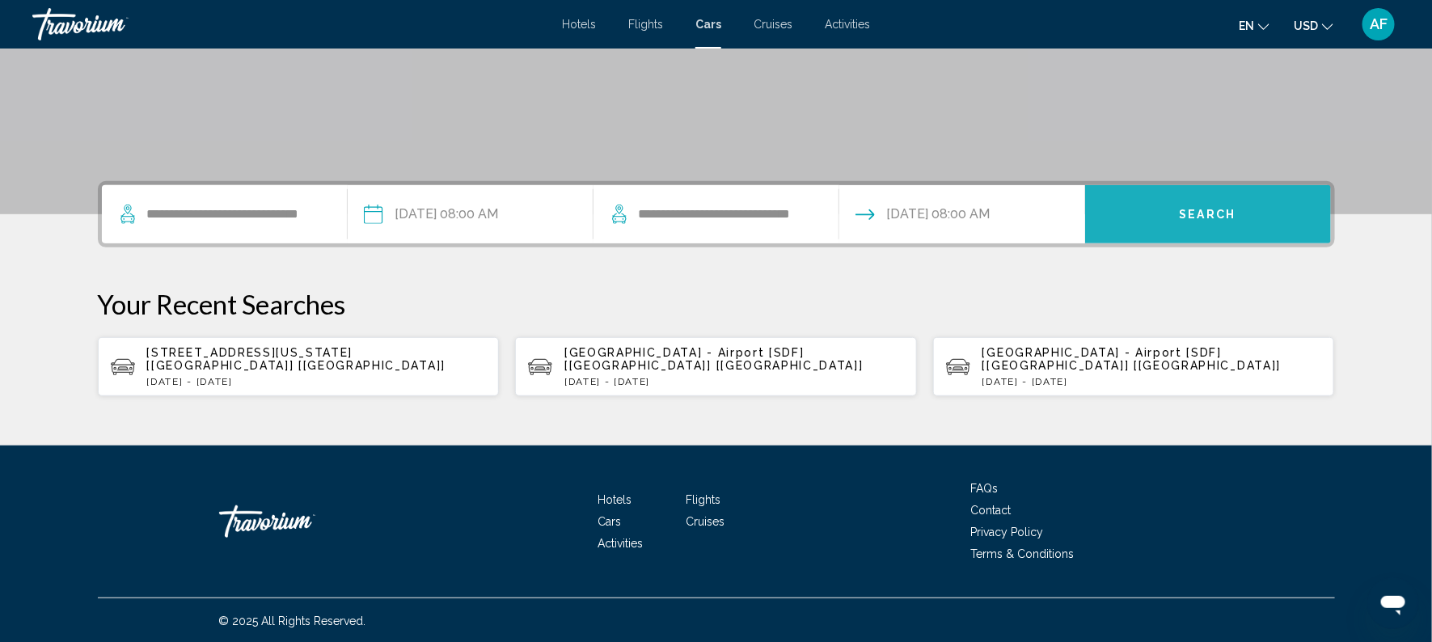
click at [1137, 215] on button "Search" at bounding box center [1208, 214] width 246 height 58
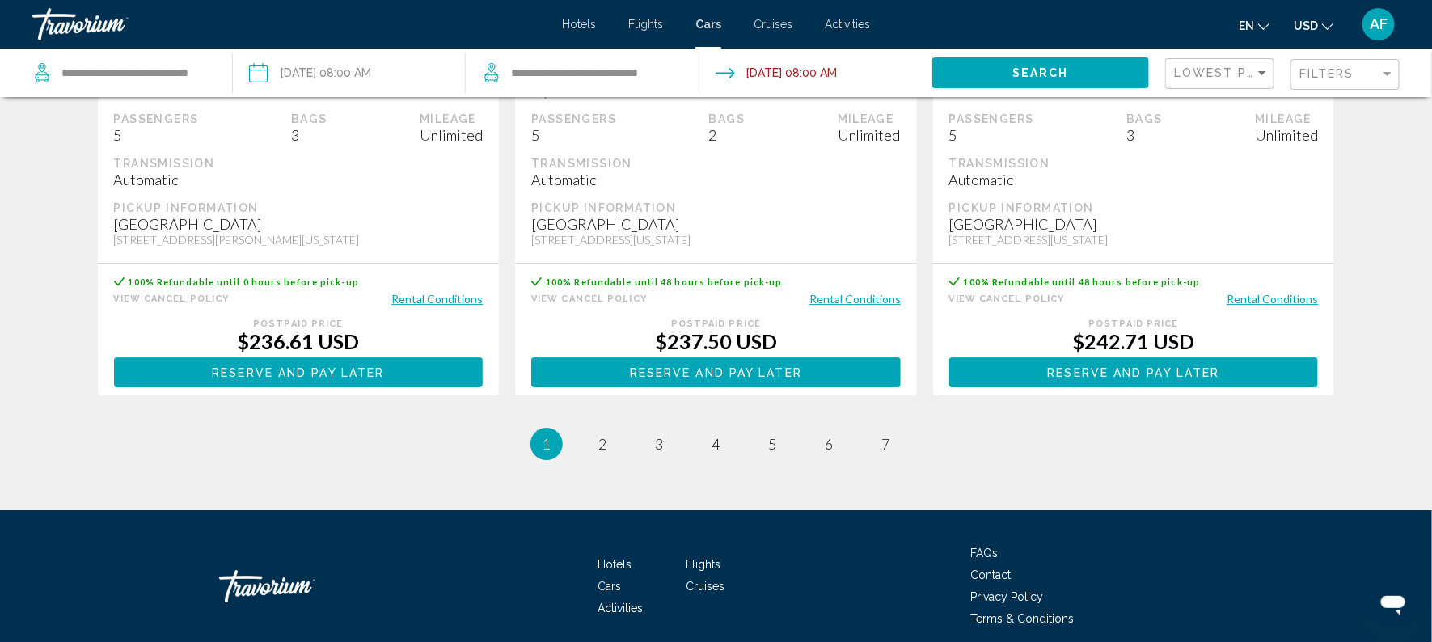
scroll to position [2305, 0]
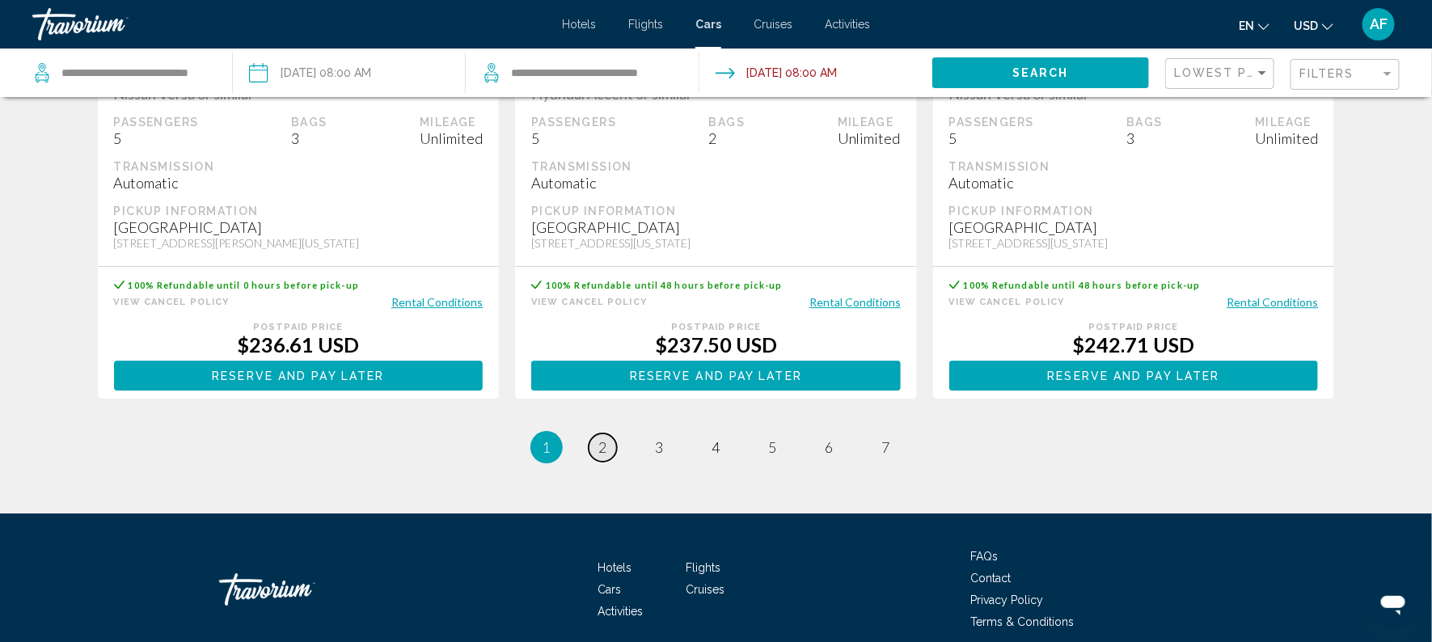
click at [596, 462] on link "page 2" at bounding box center [603, 447] width 28 height 28
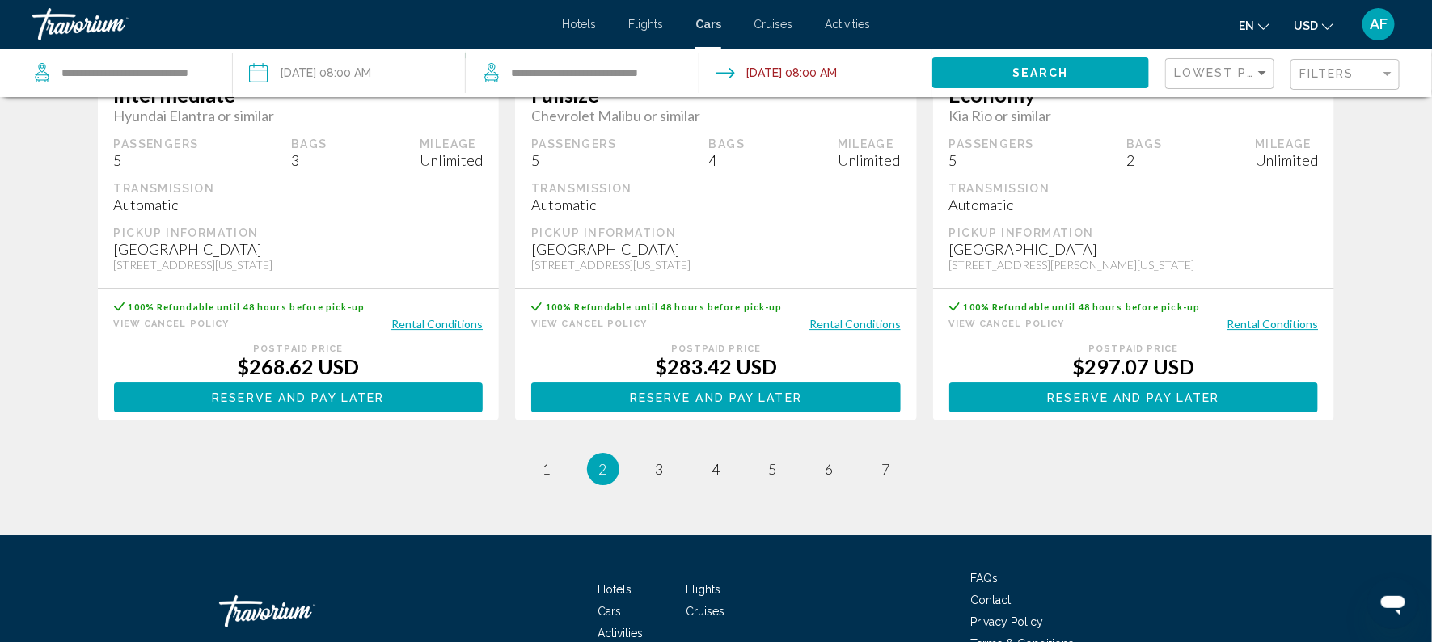
scroll to position [2358, 0]
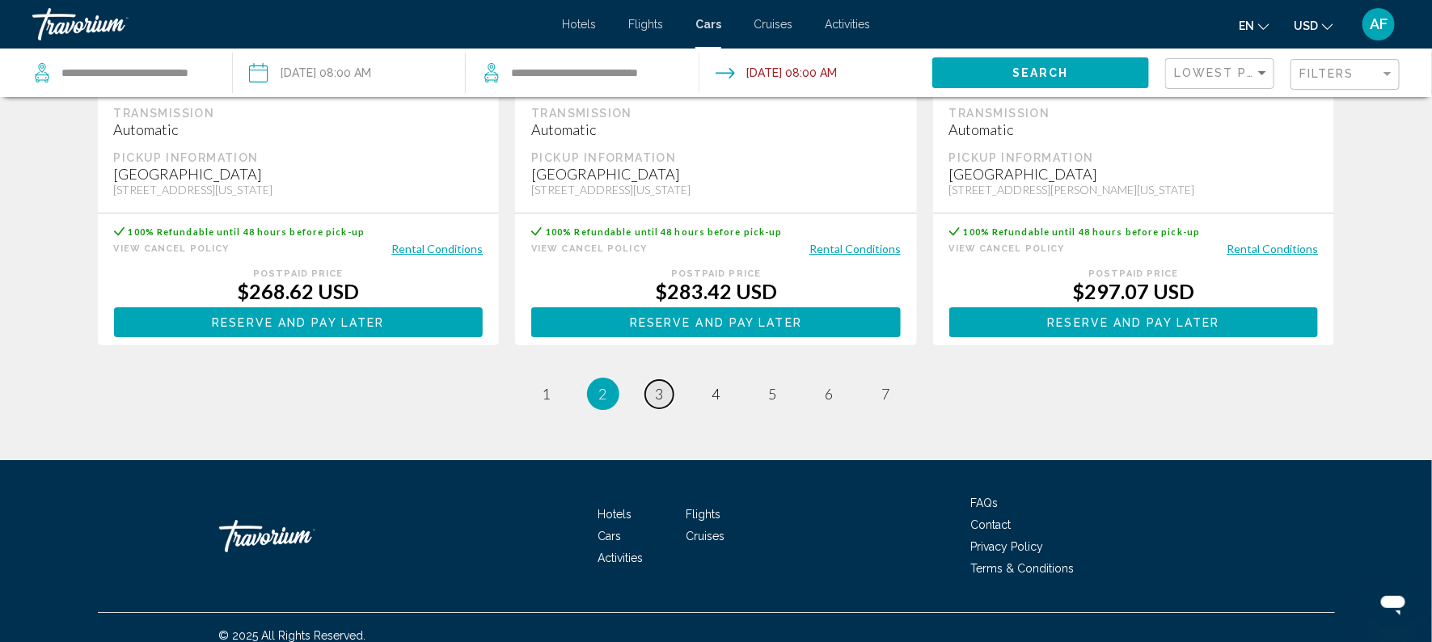
click at [656, 403] on span "3" at bounding box center [660, 394] width 8 height 18
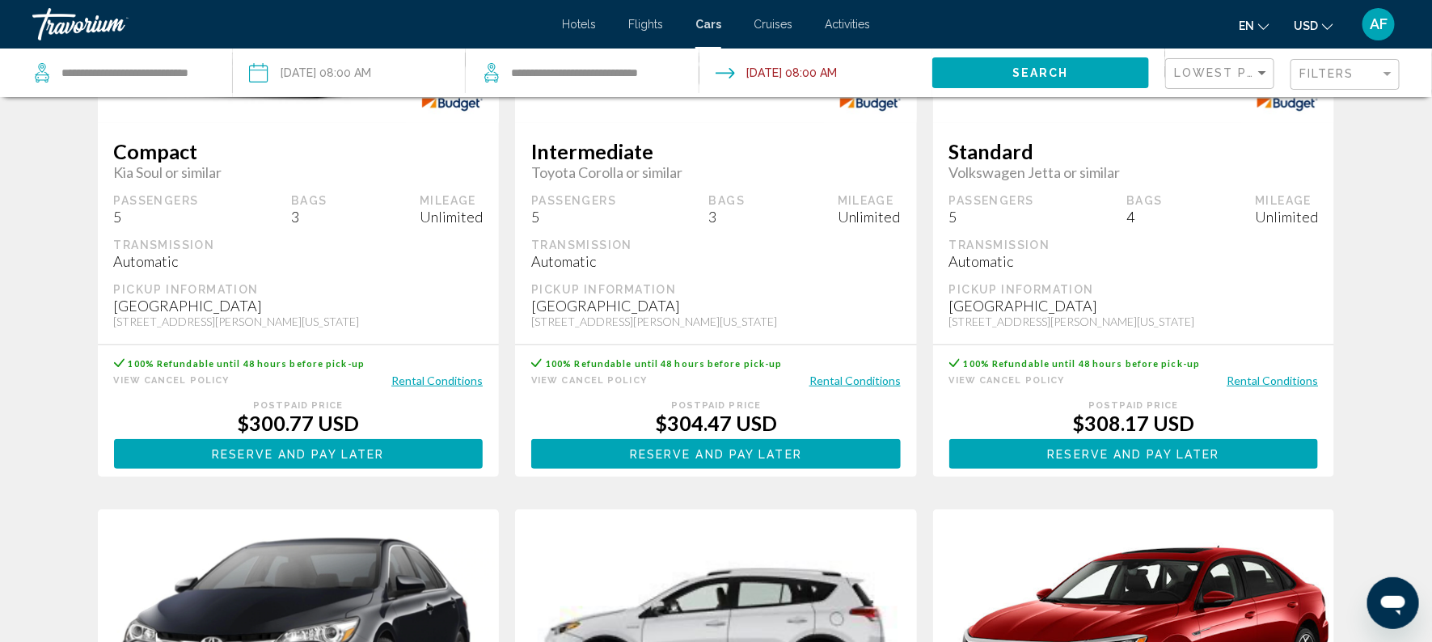
scroll to position [298, 0]
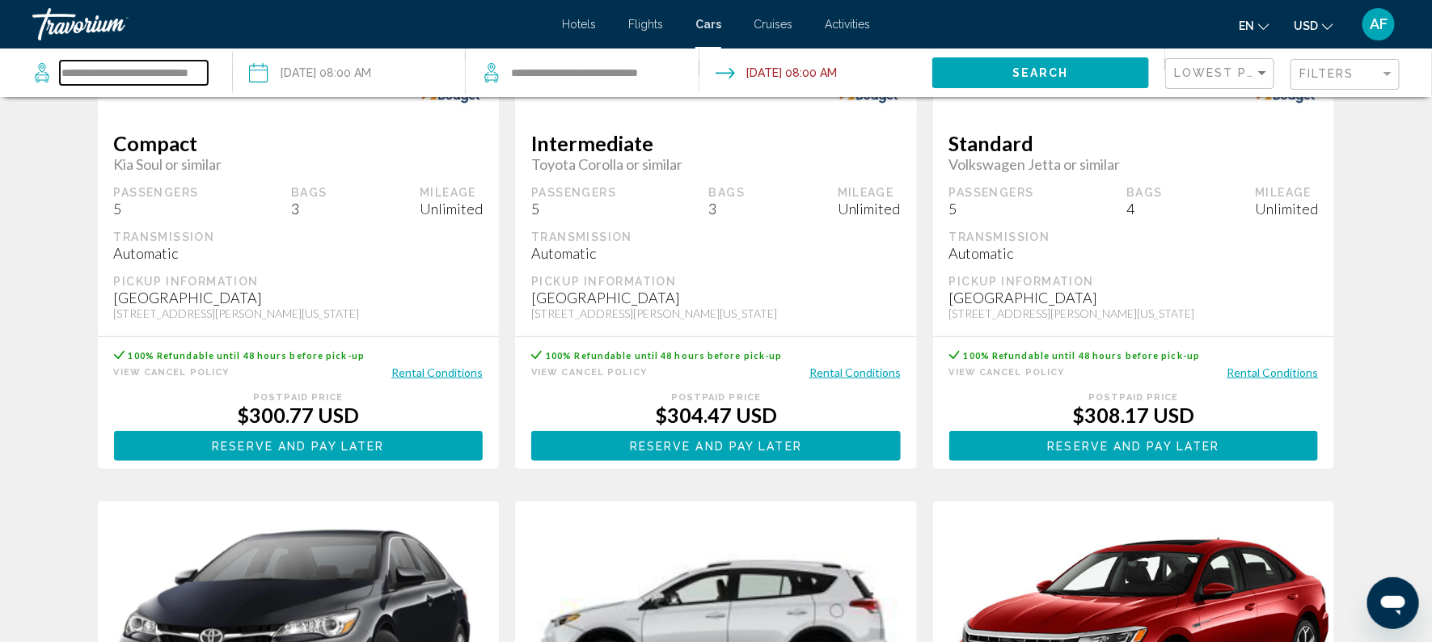
click at [97, 82] on input "**********" at bounding box center [134, 73] width 148 height 24
type input "**********"
drag, startPoint x: 59, startPoint y: 62, endPoint x: 285, endPoint y: 97, distance: 229.1
click at [285, 97] on div "**********" at bounding box center [716, 73] width 1432 height 49
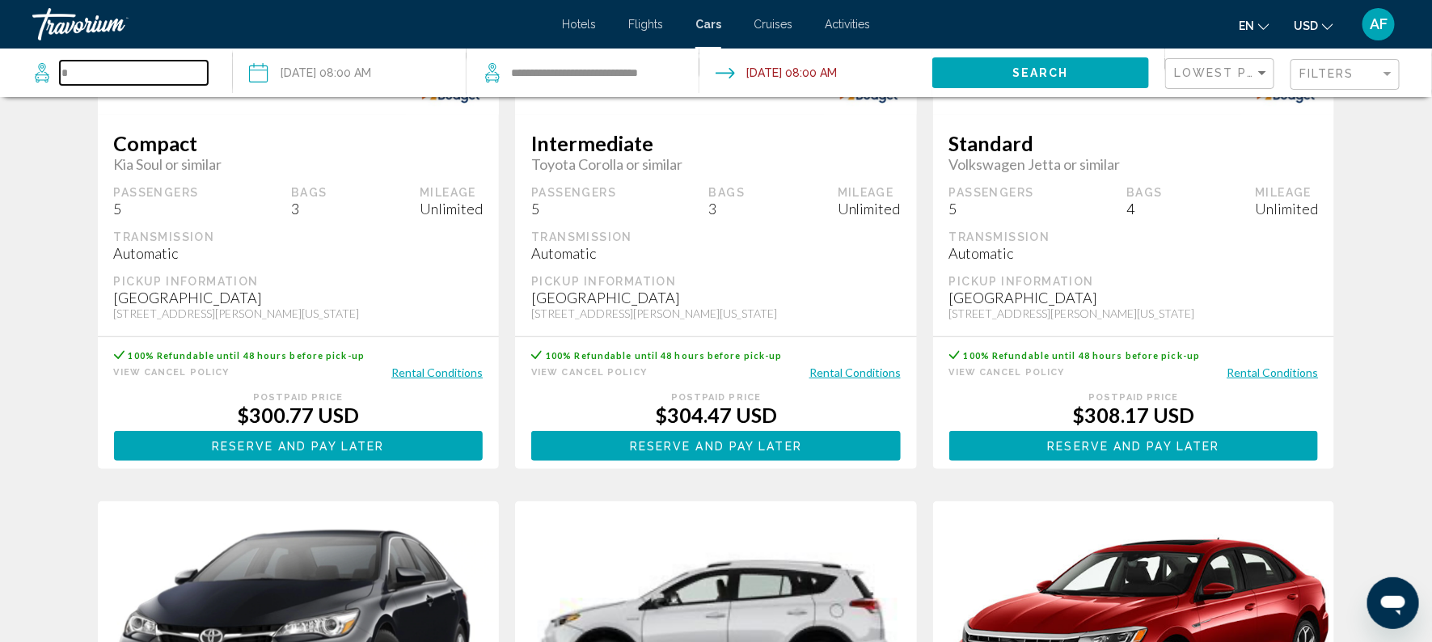
scroll to position [0, 0]
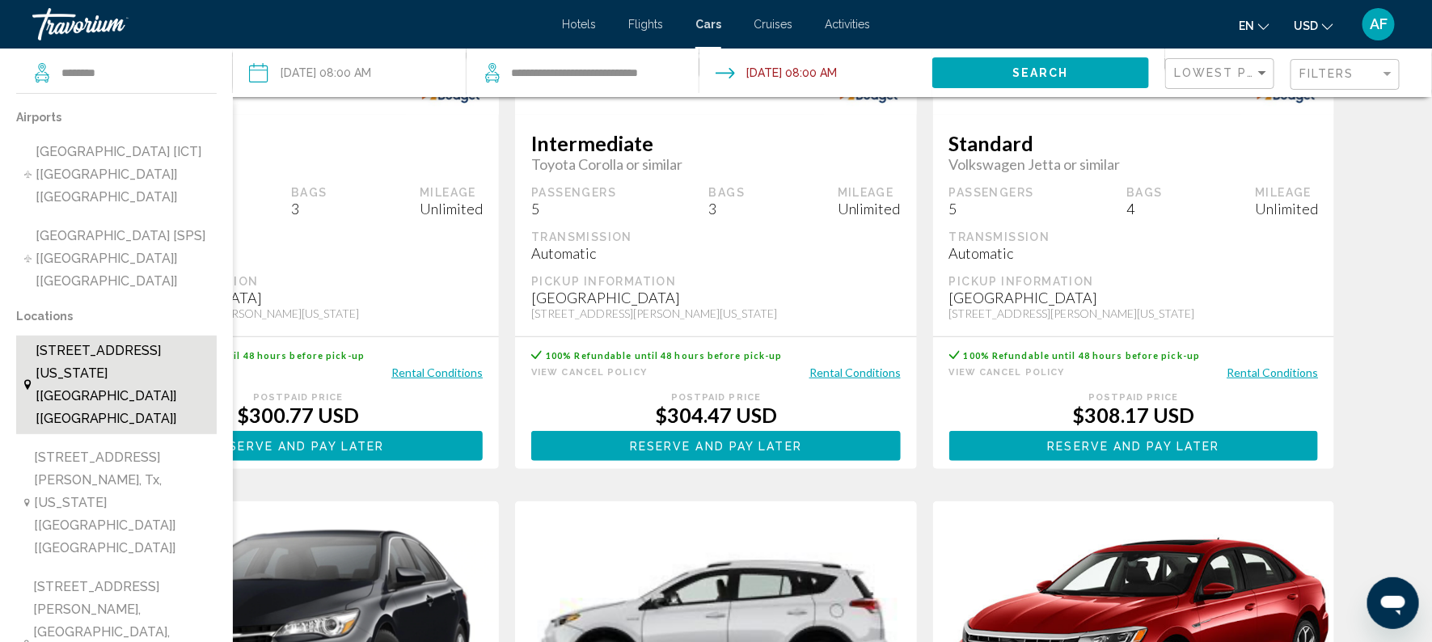
click at [95, 340] on span "6300 E. 37th Street North, Wichita, 67220 1999, Ks, Kansas [KS] [US]" at bounding box center [123, 385] width 174 height 91
type input "**********"
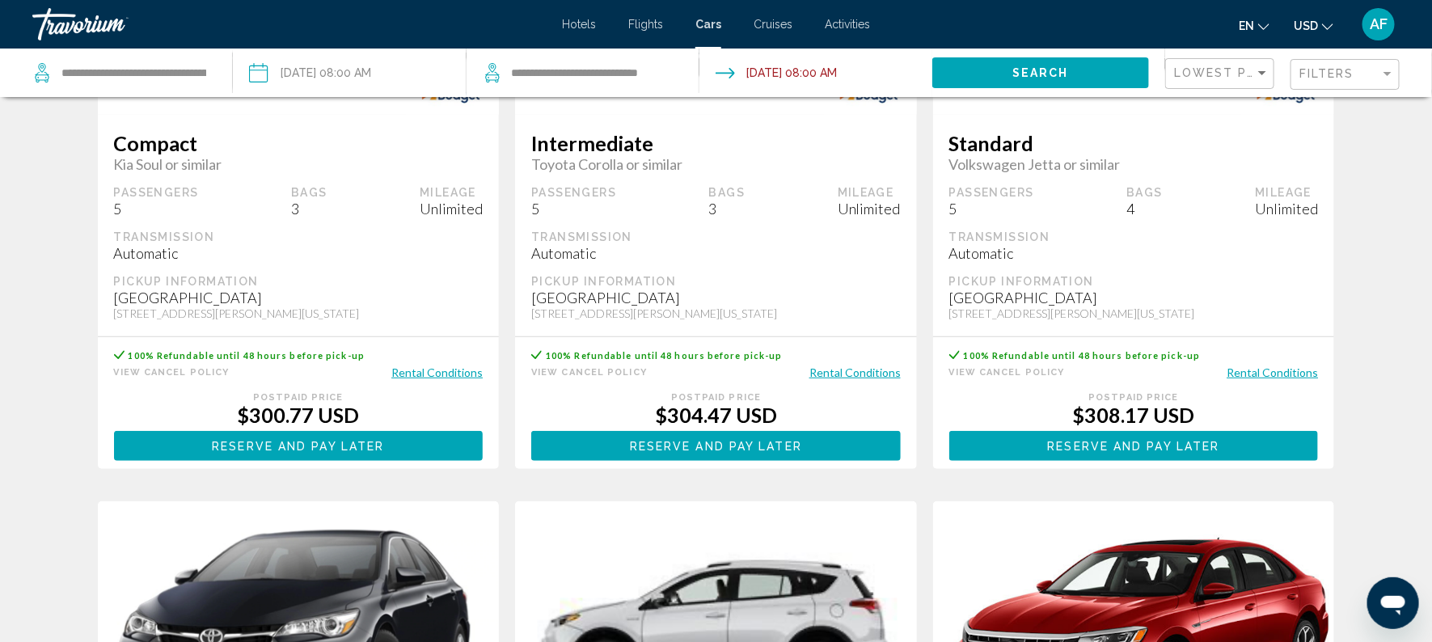
click at [986, 68] on button "Search" at bounding box center [1040, 72] width 217 height 30
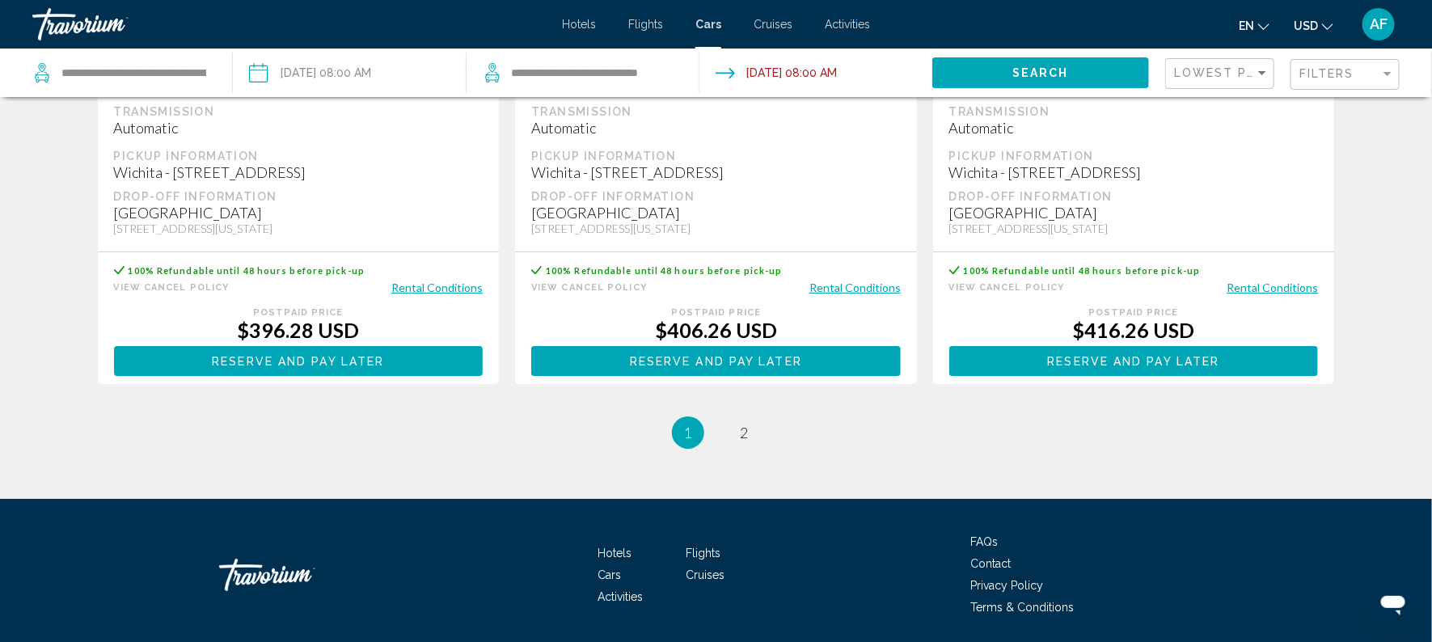
scroll to position [2488, 0]
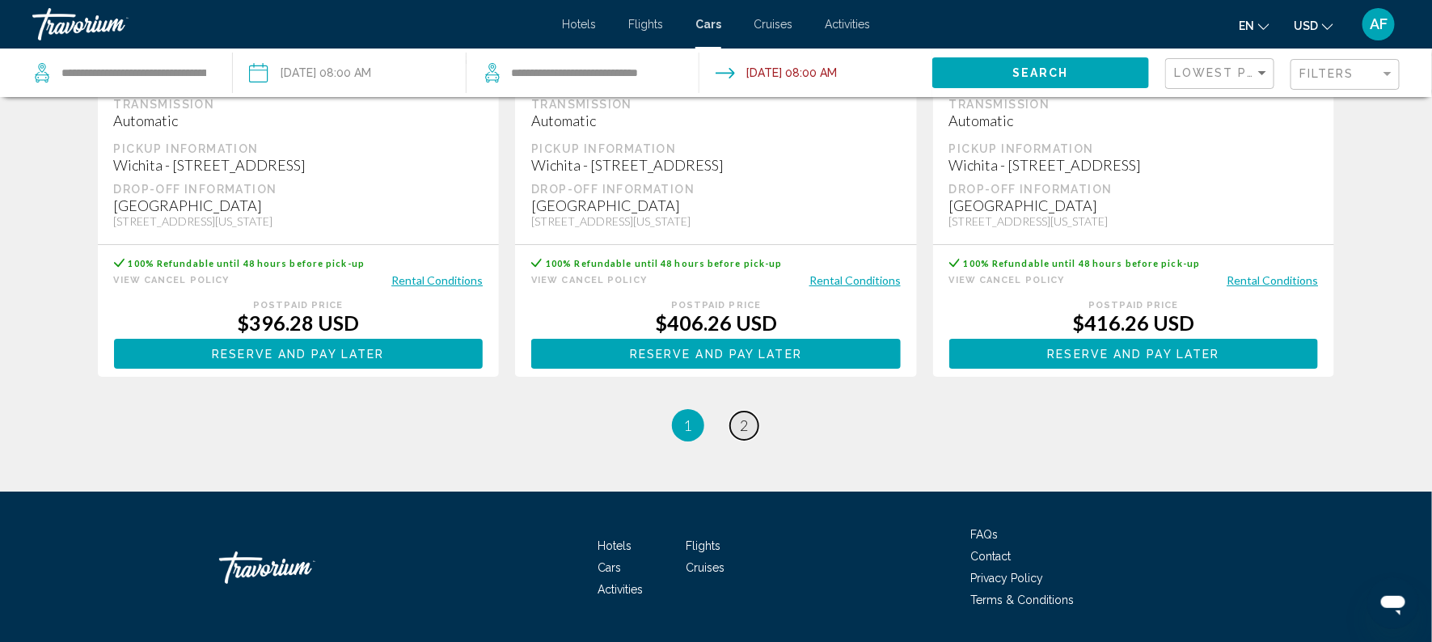
click at [741, 434] on span "2" at bounding box center [745, 425] width 8 height 18
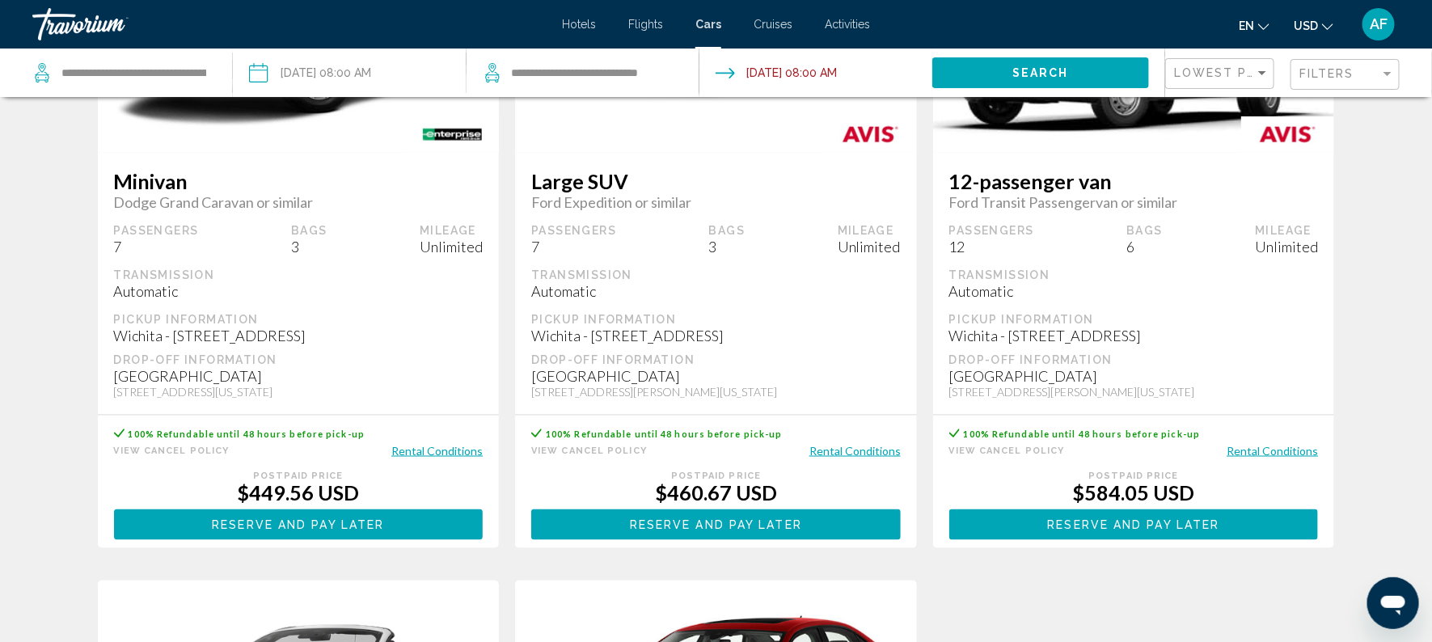
scroll to position [956, 0]
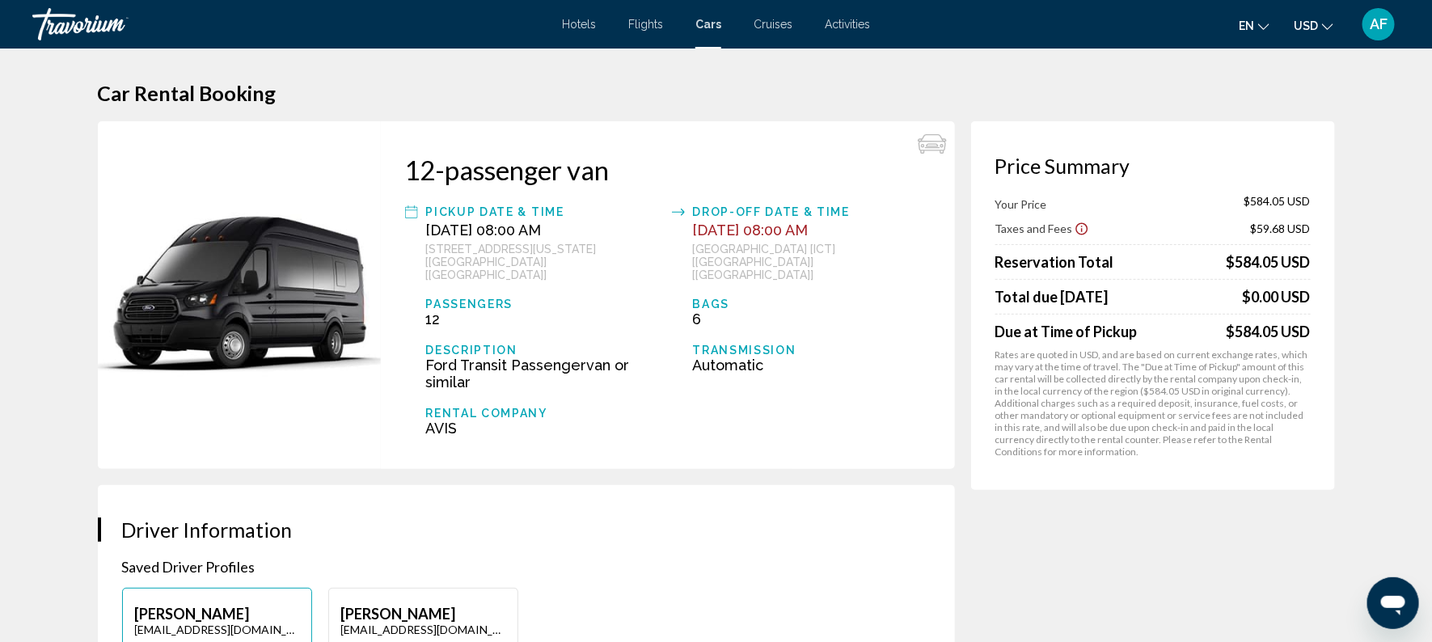
click at [708, 20] on span "Cars" at bounding box center [708, 24] width 26 height 13
click at [579, 32] on div "Hotels Flights Cars Cruises Activities Hotels Flights Cars Cruises Activities e…" at bounding box center [716, 24] width 1432 height 34
click at [573, 24] on span "Hotels" at bounding box center [579, 24] width 34 height 13
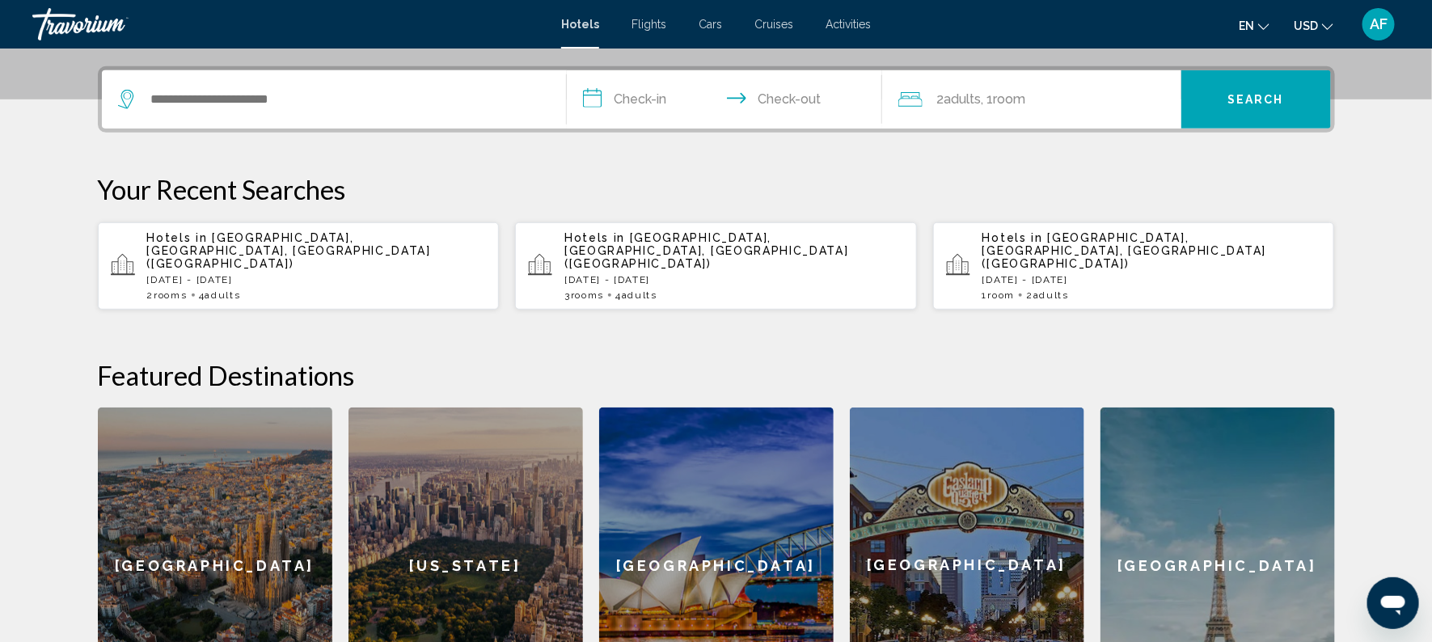
scroll to position [384, 0]
